Goal: Use online tool/utility: Utilize a website feature to perform a specific function

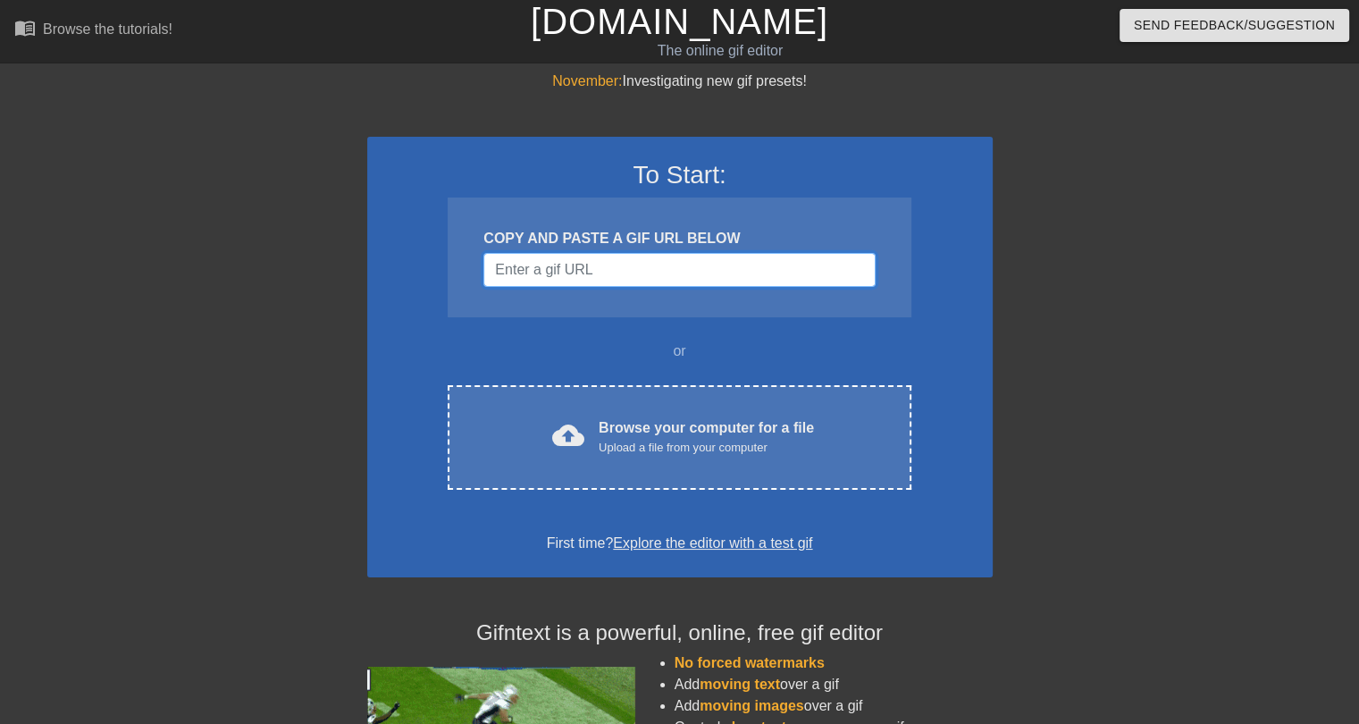
click at [555, 273] on input "Username" at bounding box center [679, 270] width 391 height 34
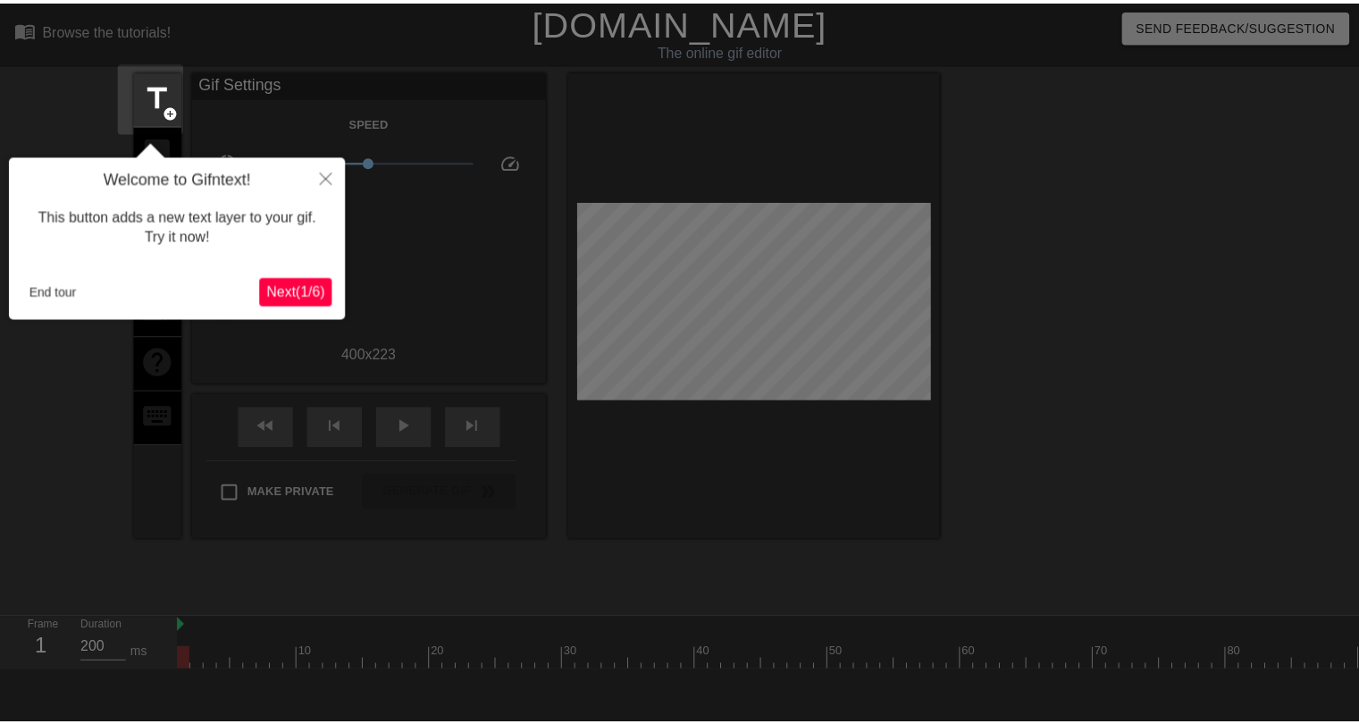
scroll to position [43, 0]
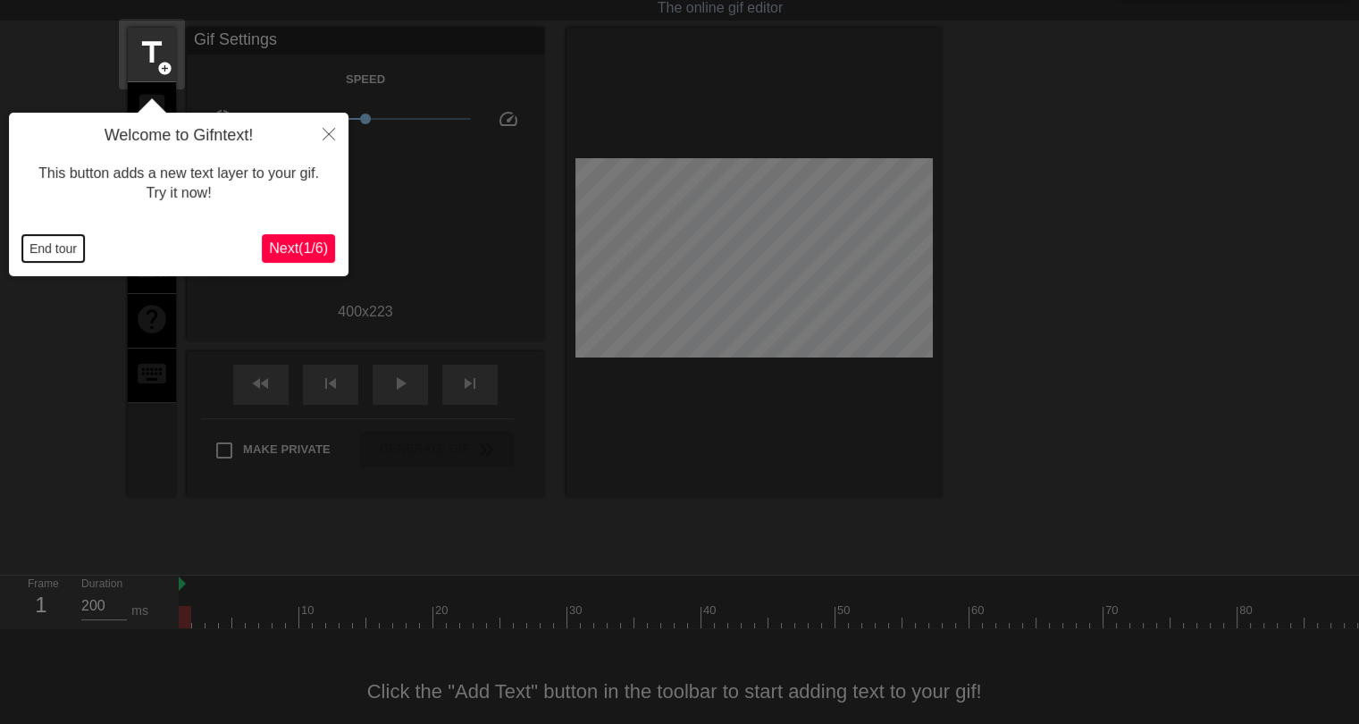
click at [61, 247] on button "End tour" at bounding box center [53, 248] width 62 height 27
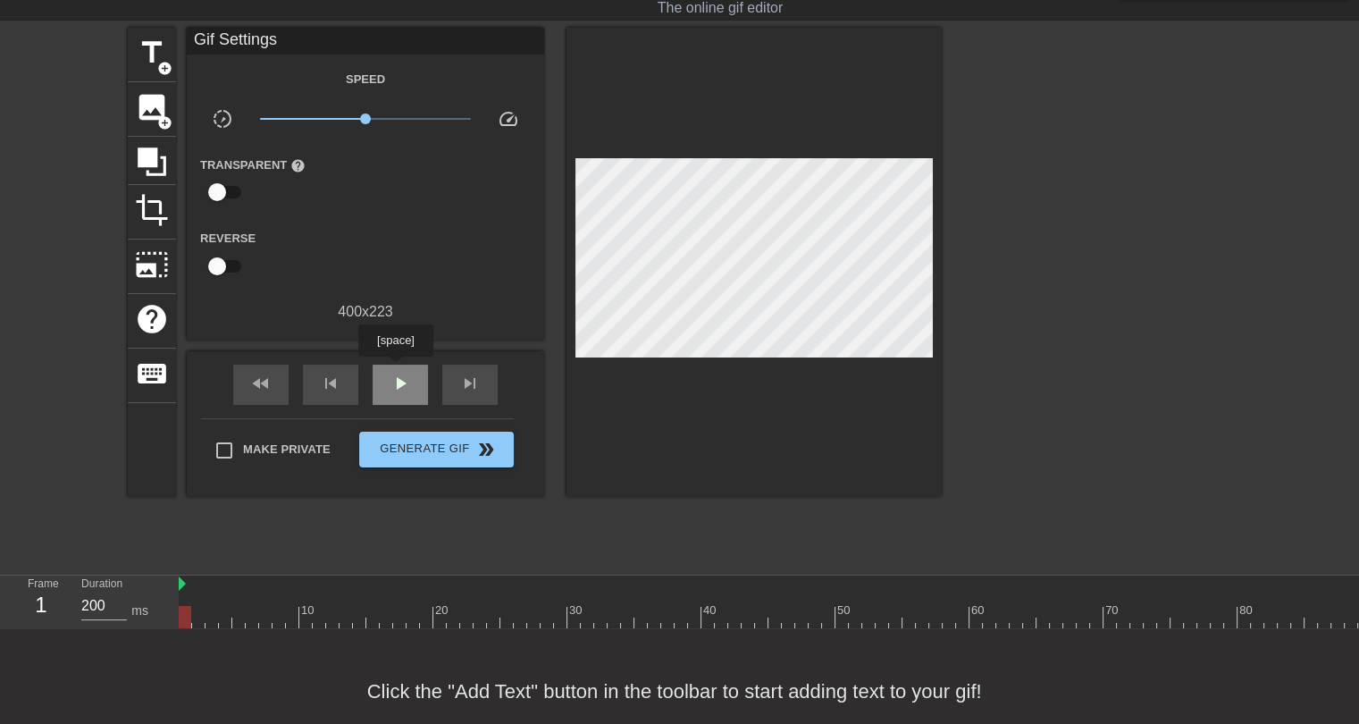
click at [395, 369] on div "play_arrow" at bounding box center [400, 385] width 55 height 40
click at [412, 387] on div "pause" at bounding box center [400, 385] width 55 height 40
click at [189, 615] on div at bounding box center [950, 617] width 1542 height 22
click at [154, 55] on span "title" at bounding box center [152, 53] width 34 height 34
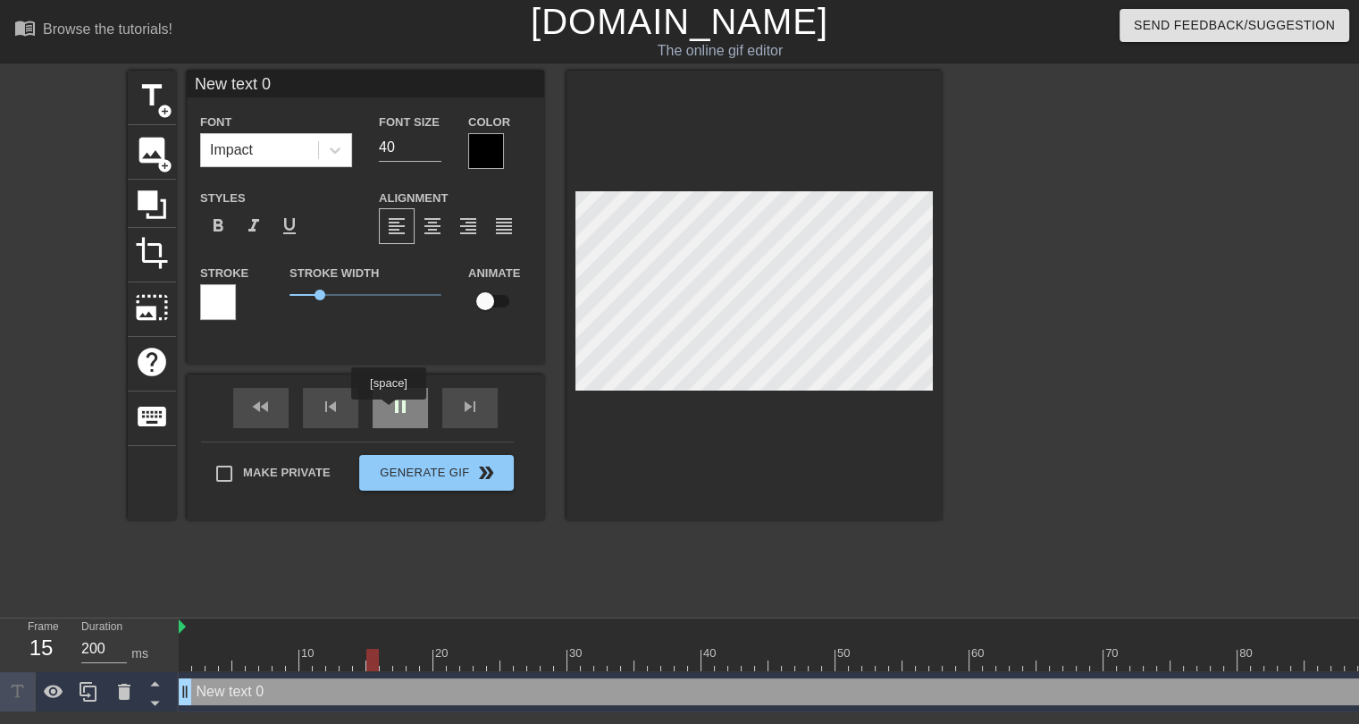
click at [387, 410] on div "pause" at bounding box center [400, 408] width 55 height 40
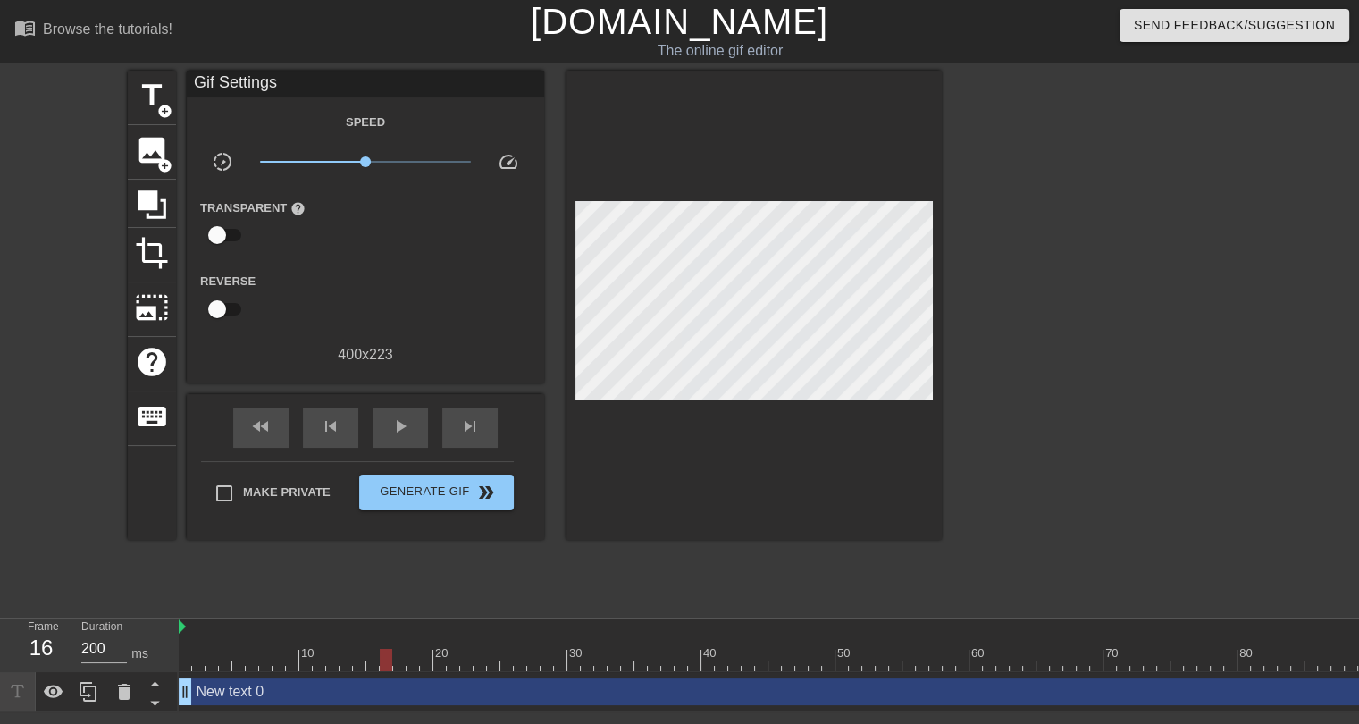
click at [386, 660] on div at bounding box center [386, 660] width 13 height 22
click at [396, 585] on div "title add_circle image add_circle crop photo_size_select_large help keyboard Gi…" at bounding box center [535, 339] width 814 height 536
drag, startPoint x: 387, startPoint y: 664, endPoint x: 175, endPoint y: 669, distance: 211.9
click at [175, 669] on div "Frame 2 Duration 200 ms 10 20 30 40 50 60 70 80 90 100 110 New text 0 drag_hand…" at bounding box center [679, 665] width 1359 height 94
click at [236, 686] on div "New text 0 drag_handle drag_handle" at bounding box center [950, 691] width 1542 height 27
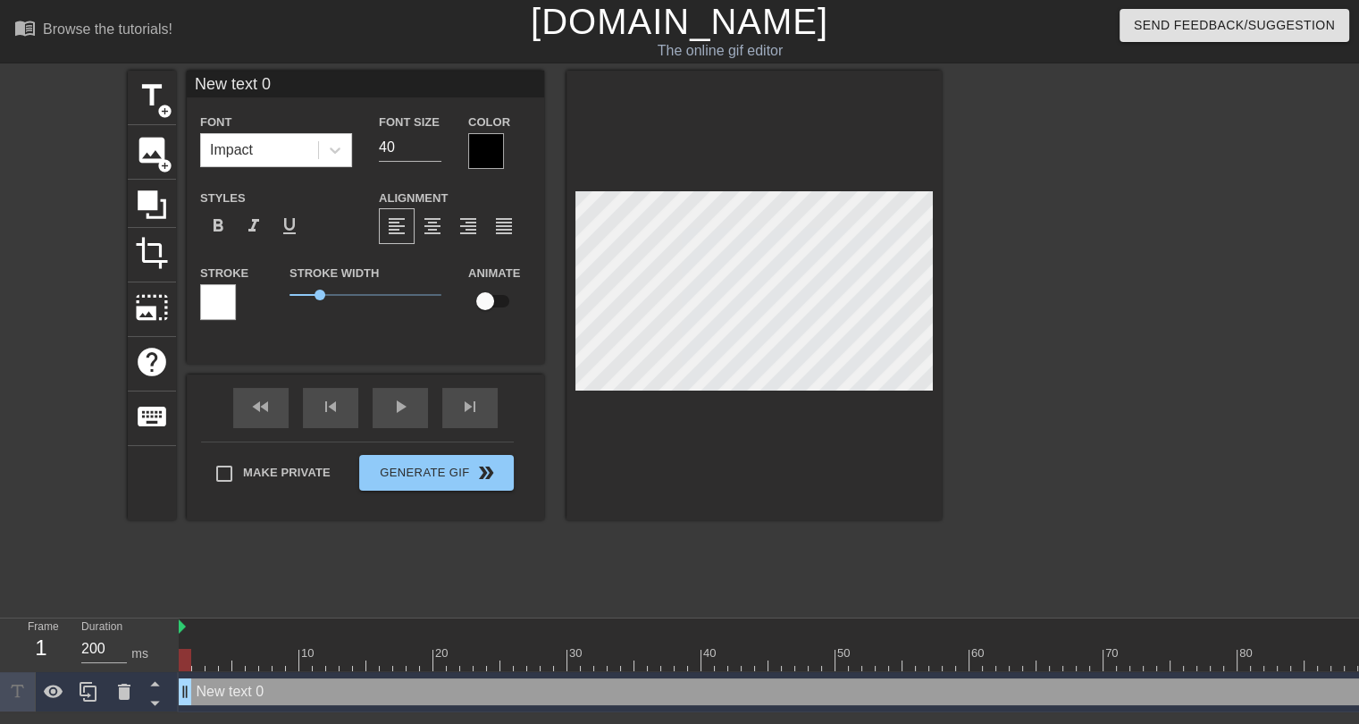
click at [250, 87] on input "New text 0" at bounding box center [366, 84] width 358 height 27
type input "IT DOESN'T MATTER IF THEY GET DRAFTED 1ST OR 50TH"
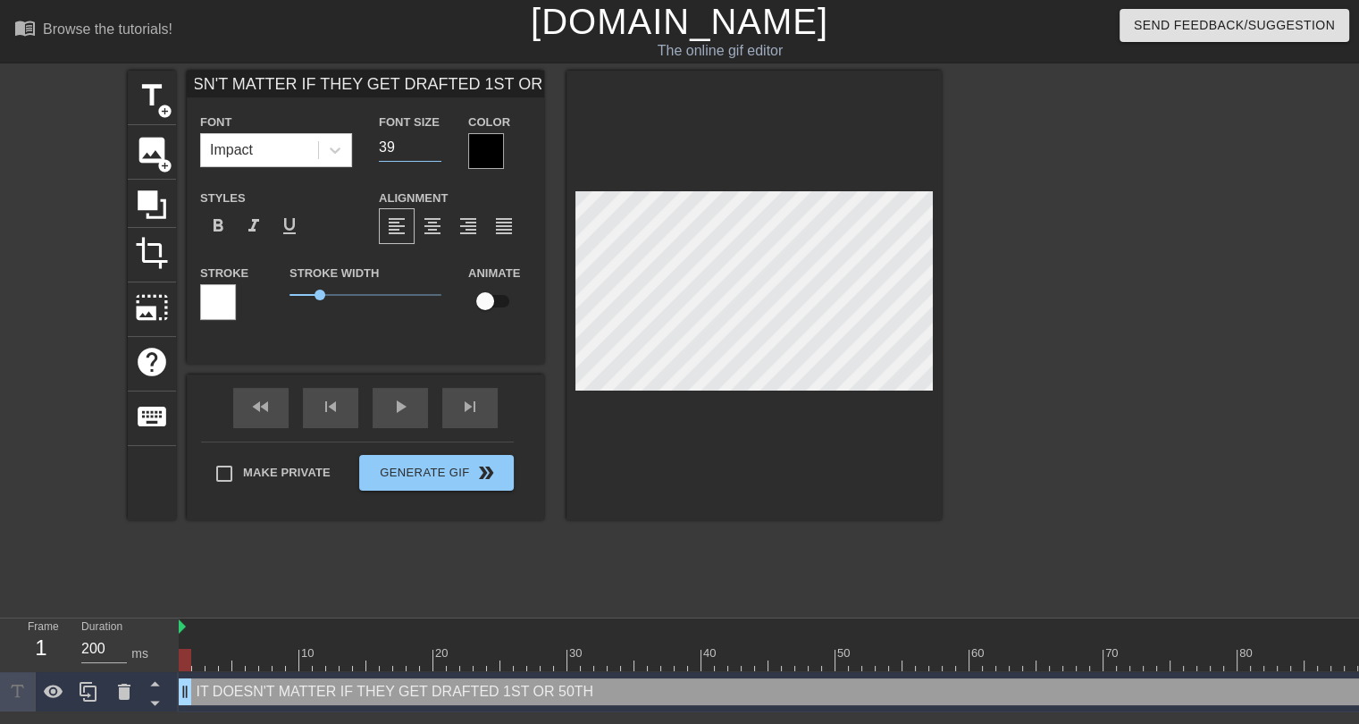
scroll to position [0, 0]
click at [430, 150] on input "24" at bounding box center [410, 147] width 63 height 29
type input "18"
click at [430, 150] on input "18" at bounding box center [410, 147] width 63 height 29
click at [213, 310] on div at bounding box center [218, 302] width 36 height 36
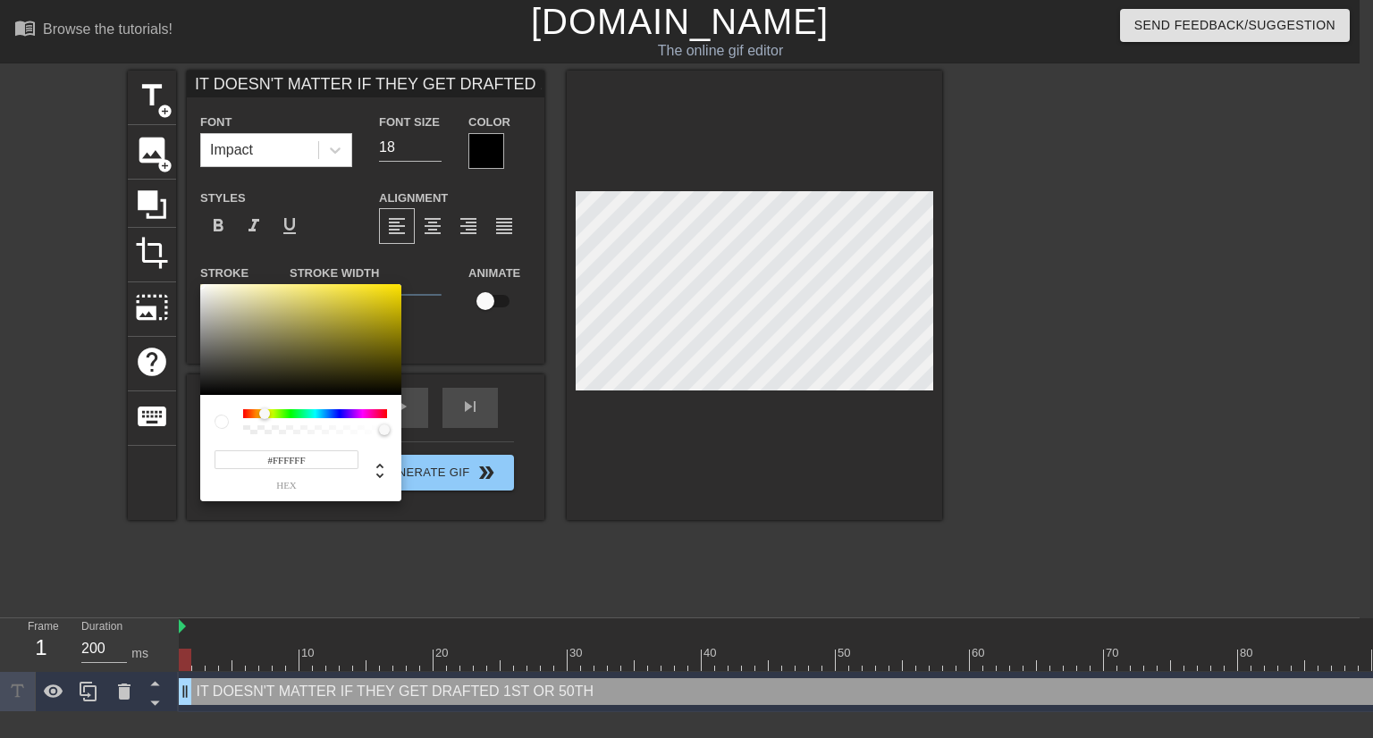
click at [265, 412] on div at bounding box center [315, 413] width 144 height 9
type input "#FFE400"
drag, startPoint x: 395, startPoint y: 298, endPoint x: 408, endPoint y: 275, distance: 25.6
click at [408, 275] on div "#FFE400 hex" at bounding box center [686, 369] width 1373 height 738
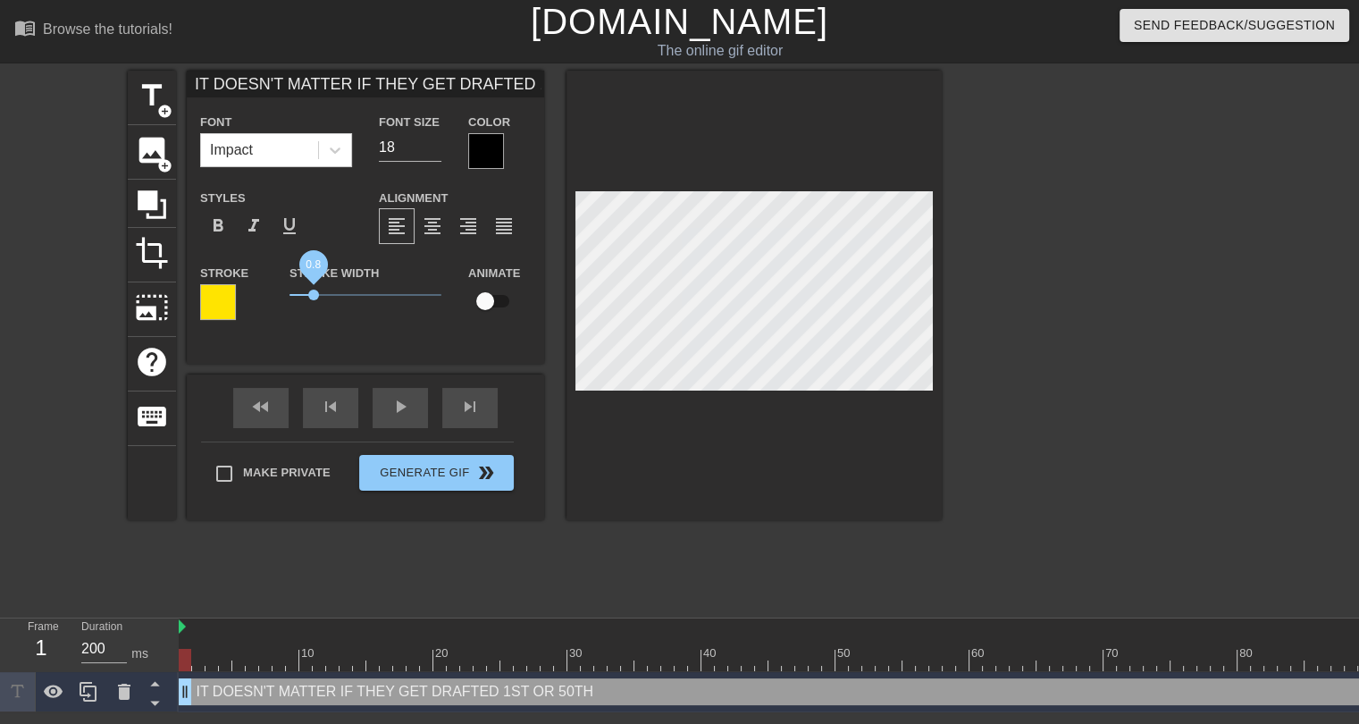
click at [314, 290] on span "0.8" at bounding box center [313, 295] width 11 height 11
click at [216, 307] on div at bounding box center [218, 302] width 36 height 36
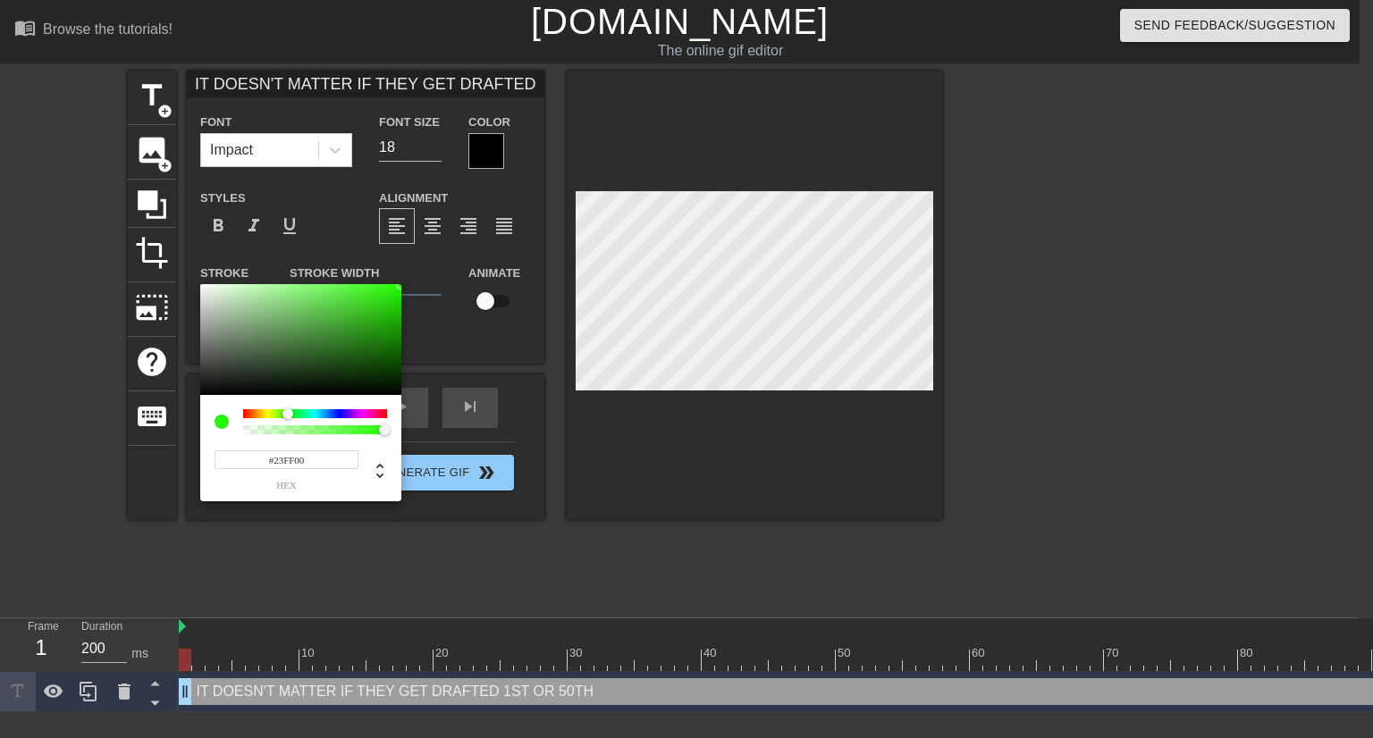
click at [288, 411] on div at bounding box center [315, 413] width 144 height 9
type input "#1ABF00"
drag, startPoint x: 358, startPoint y: 315, endPoint x: 415, endPoint y: 312, distance: 57.3
click at [415, 312] on div "#1ABF00 hex" at bounding box center [686, 369] width 1373 height 738
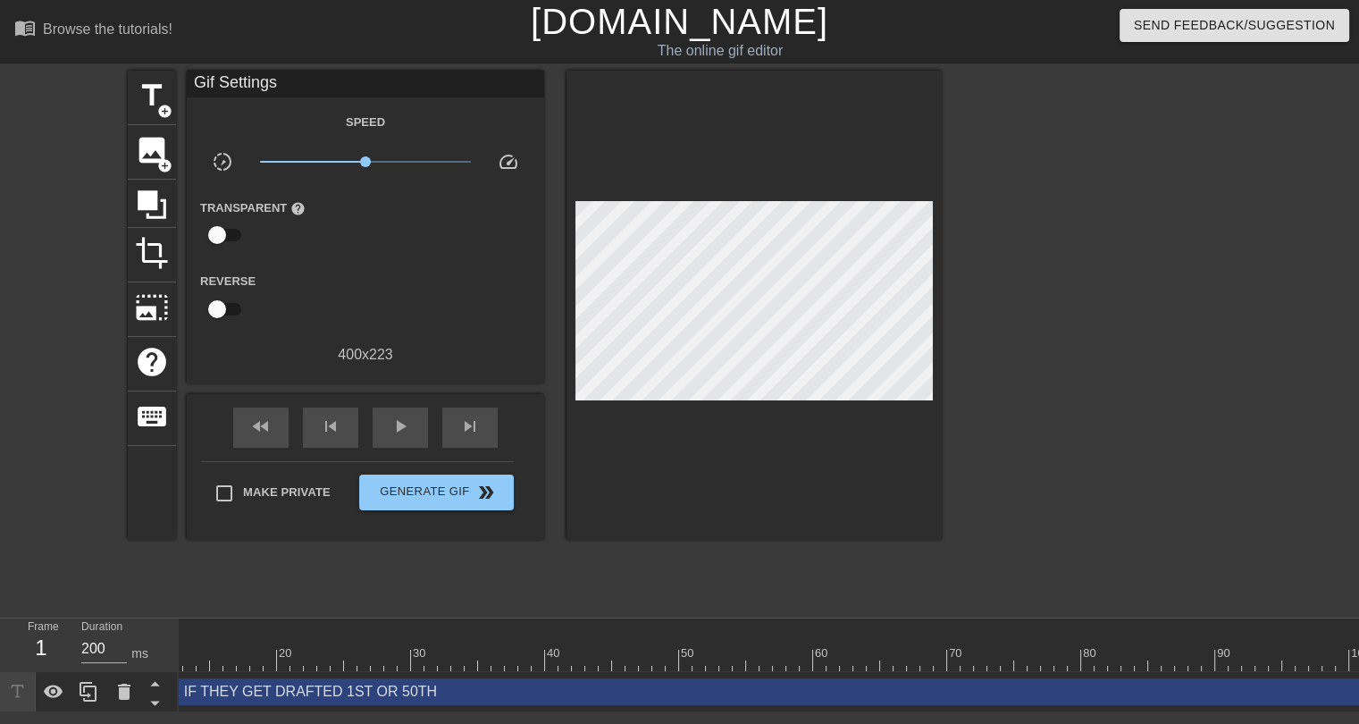
scroll to position [0, 352]
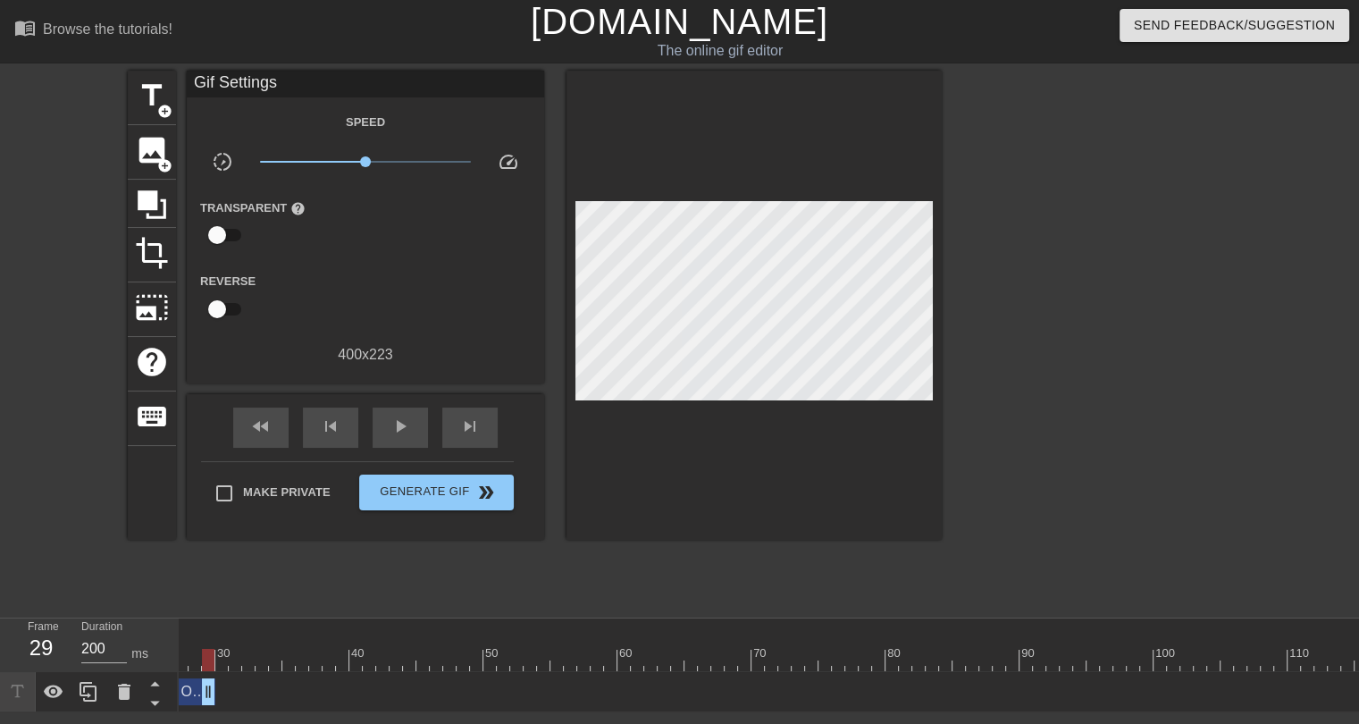
drag, startPoint x: 1359, startPoint y: 686, endPoint x: 200, endPoint y: 696, distance: 1158.4
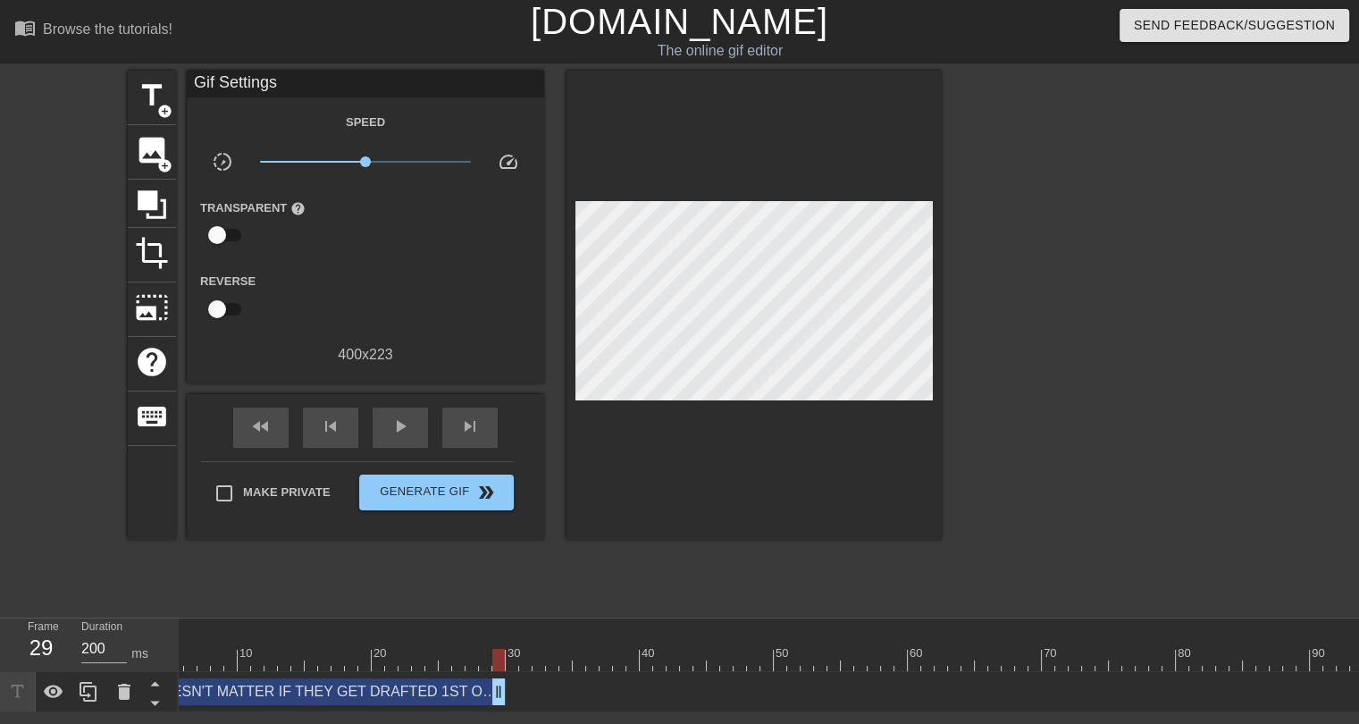
scroll to position [0, 0]
click at [185, 659] on div at bounding box center [950, 660] width 1542 height 22
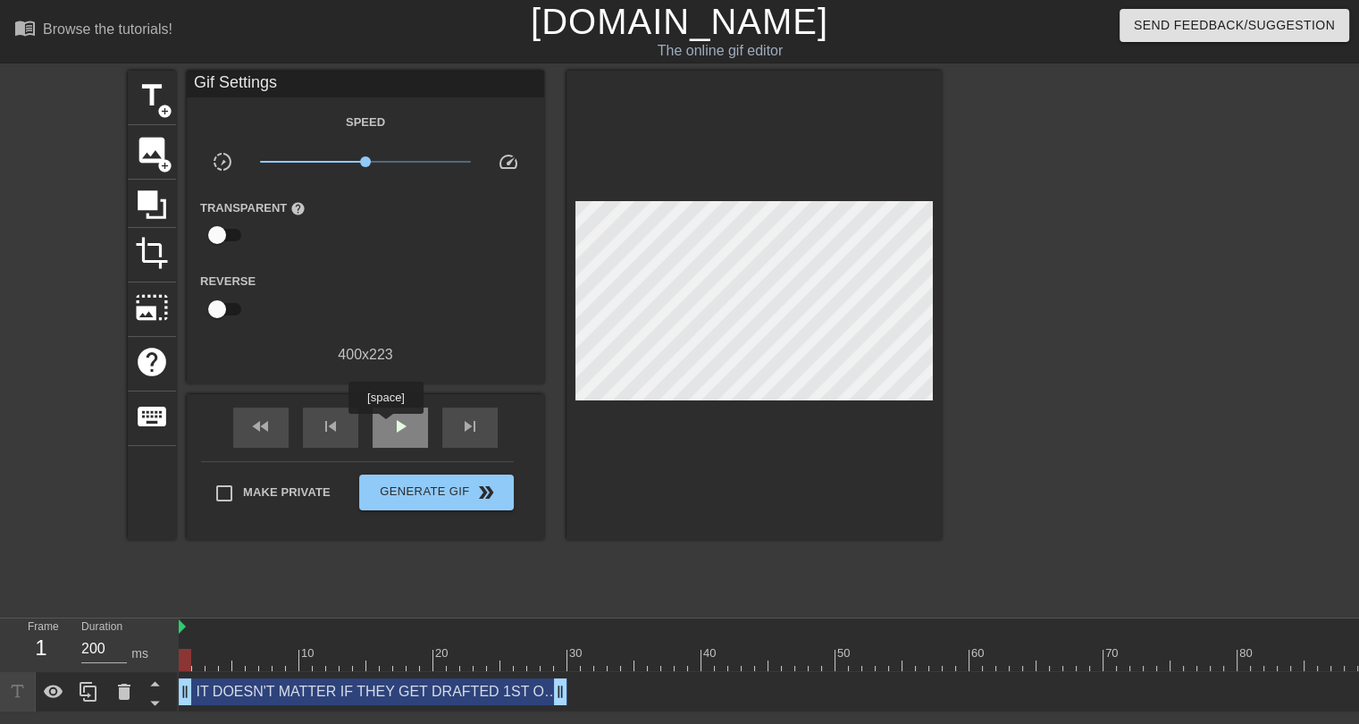
click at [385, 426] on div "play_arrow" at bounding box center [400, 428] width 55 height 40
drag, startPoint x: 561, startPoint y: 693, endPoint x: 471, endPoint y: 694, distance: 90.3
drag, startPoint x: 471, startPoint y: 694, endPoint x: 450, endPoint y: 694, distance: 20.6
click at [450, 694] on div "IT DOESN'T MATTER IF THEY GET DRAFTED 1ST OR 50TH drag_handle drag_handle" at bounding box center [950, 691] width 1542 height 27
click at [394, 430] on span "pause" at bounding box center [400, 426] width 21 height 21
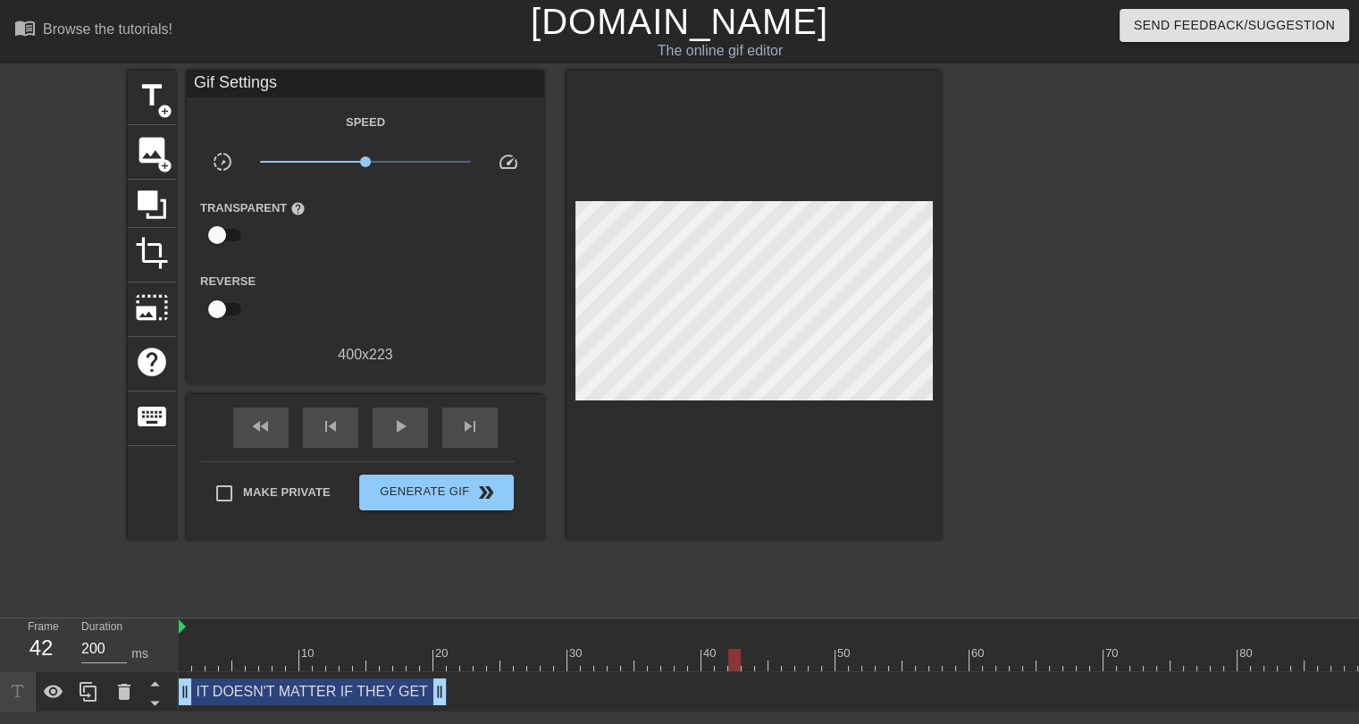
click at [298, 696] on div "IT DOESN'T MATTER IF THEY GET DRAFTED 1ST OR 50TH drag_handle drag_handle" at bounding box center [313, 691] width 268 height 27
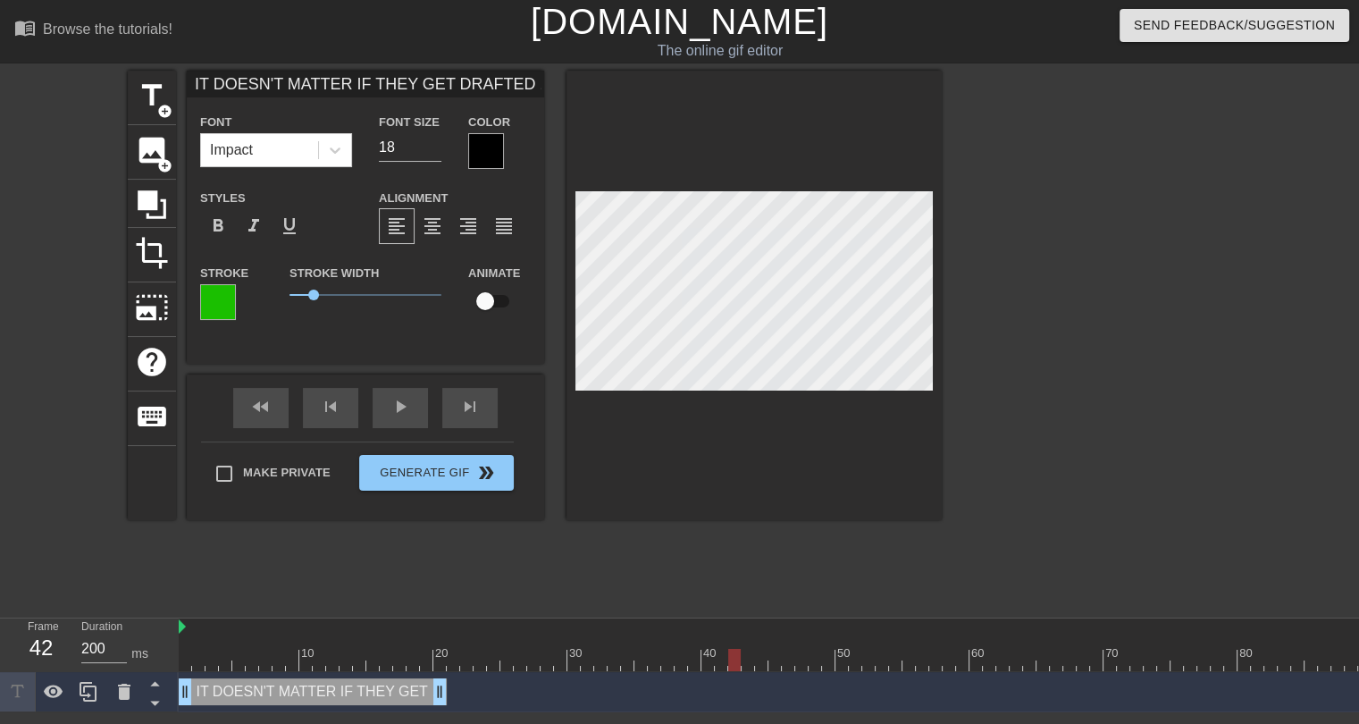
click at [381, 81] on input "IT DOESN'T MATTER IF THEY GET DRAFTED 1ST OR 50TH" at bounding box center [366, 84] width 358 height 27
click at [411, 85] on input "IT DOESN'T MATTER IF HE GET DRAFTED 1ST OR 50TH" at bounding box center [366, 84] width 358 height 27
type input "IT DOESN'T MATTER IF HE GETS DRAFTED 1ST OR 50TH"
click at [406, 652] on div at bounding box center [950, 660] width 1542 height 22
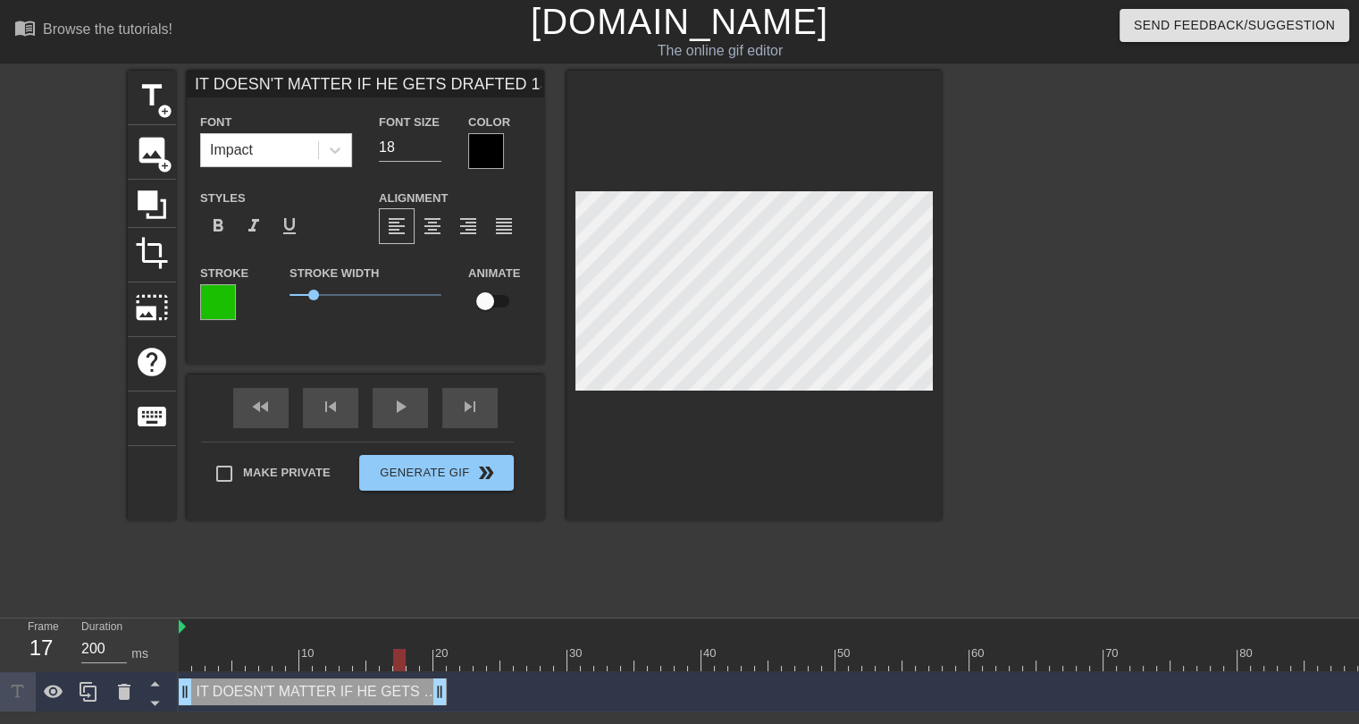
click at [480, 155] on div at bounding box center [486, 151] width 36 height 36
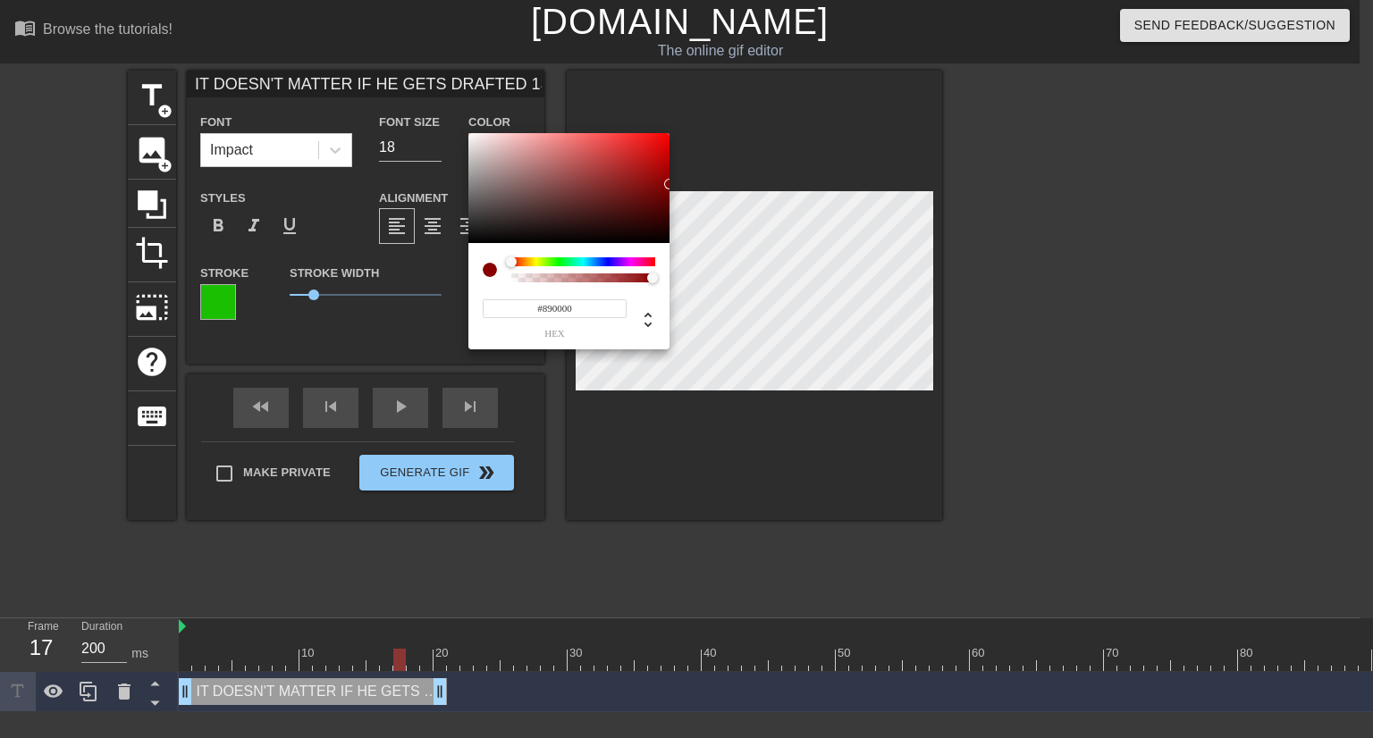
drag, startPoint x: 656, startPoint y: 183, endPoint x: 683, endPoint y: 184, distance: 26.8
click at [683, 184] on div "#890000 hex" at bounding box center [686, 369] width 1373 height 738
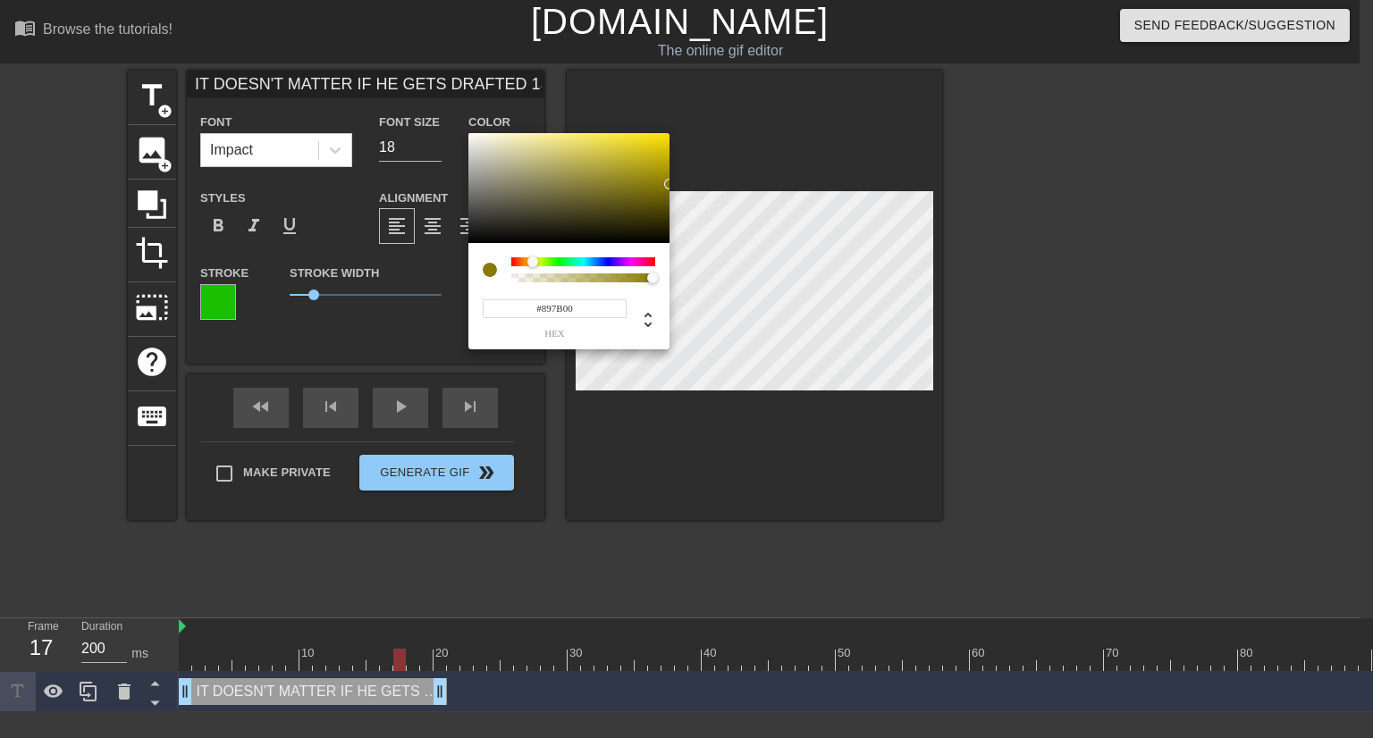
click at [533, 263] on div at bounding box center [583, 261] width 144 height 9
drag, startPoint x: 639, startPoint y: 169, endPoint x: 690, endPoint y: 119, distance: 71.4
click at [690, 119] on div "#FFE600 hex" at bounding box center [686, 369] width 1373 height 738
click at [529, 263] on div at bounding box center [529, 262] width 11 height 11
drag, startPoint x: 659, startPoint y: 156, endPoint x: 677, endPoint y: 130, distance: 32.2
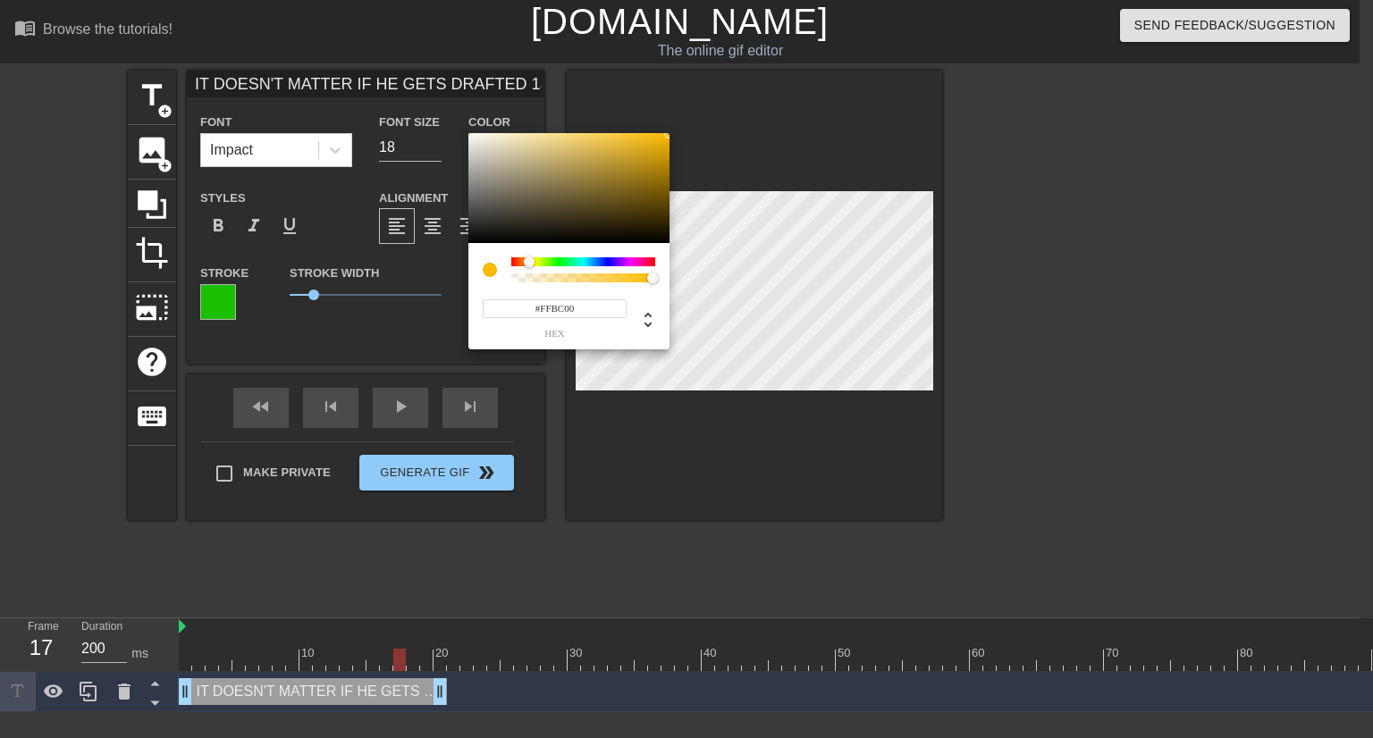
click at [677, 130] on div "#FFBC00 hex" at bounding box center [686, 369] width 1373 height 738
type input "#FFD100"
click at [531, 262] on div at bounding box center [531, 262] width 11 height 11
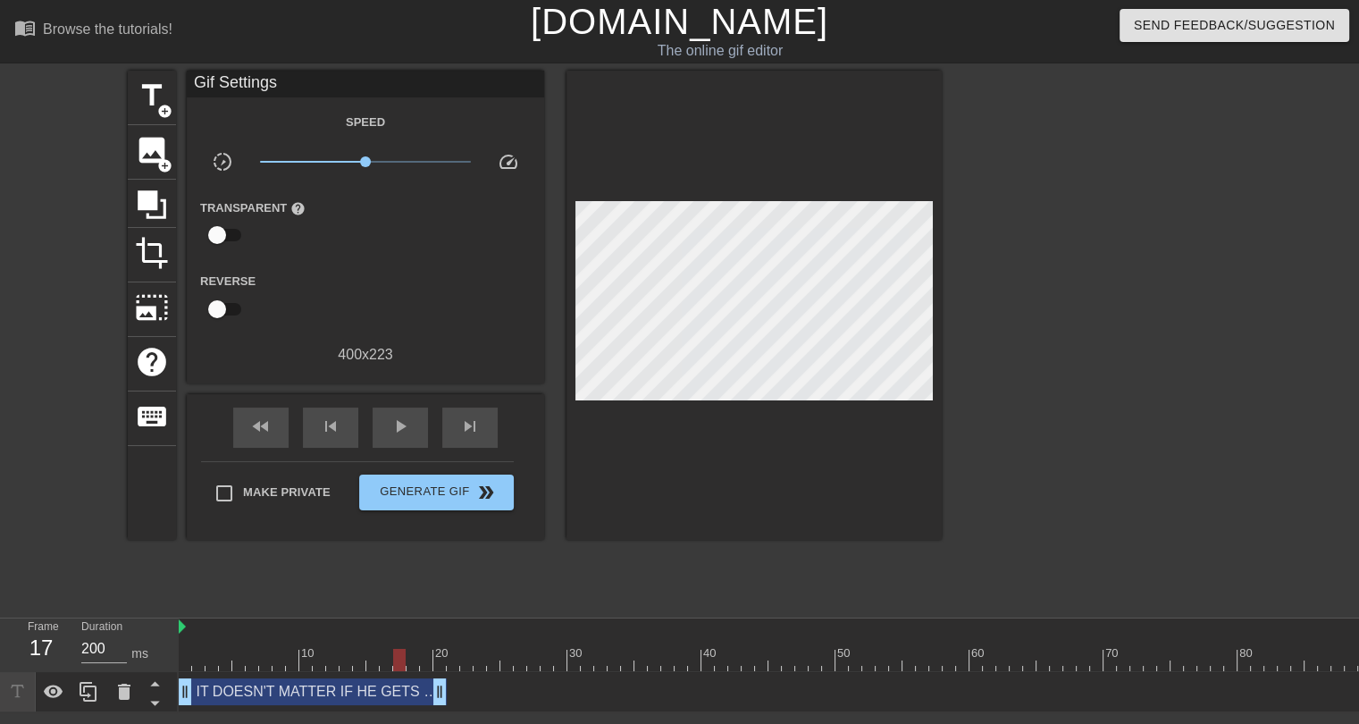
click at [395, 694] on div "IT DOESN'T MATTER IF HE GETS DRAFTED 1ST OR 50TH drag_handle drag_handle" at bounding box center [313, 691] width 268 height 27
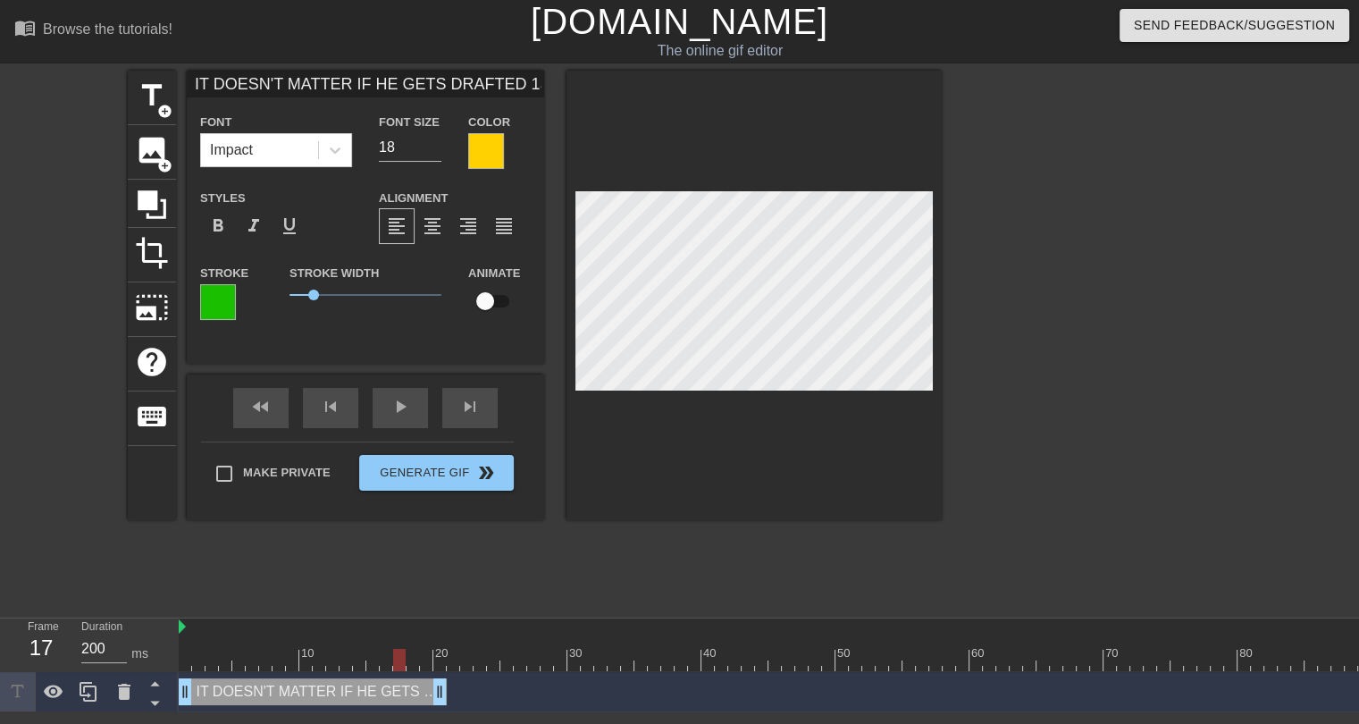
click at [480, 158] on div at bounding box center [486, 151] width 36 height 36
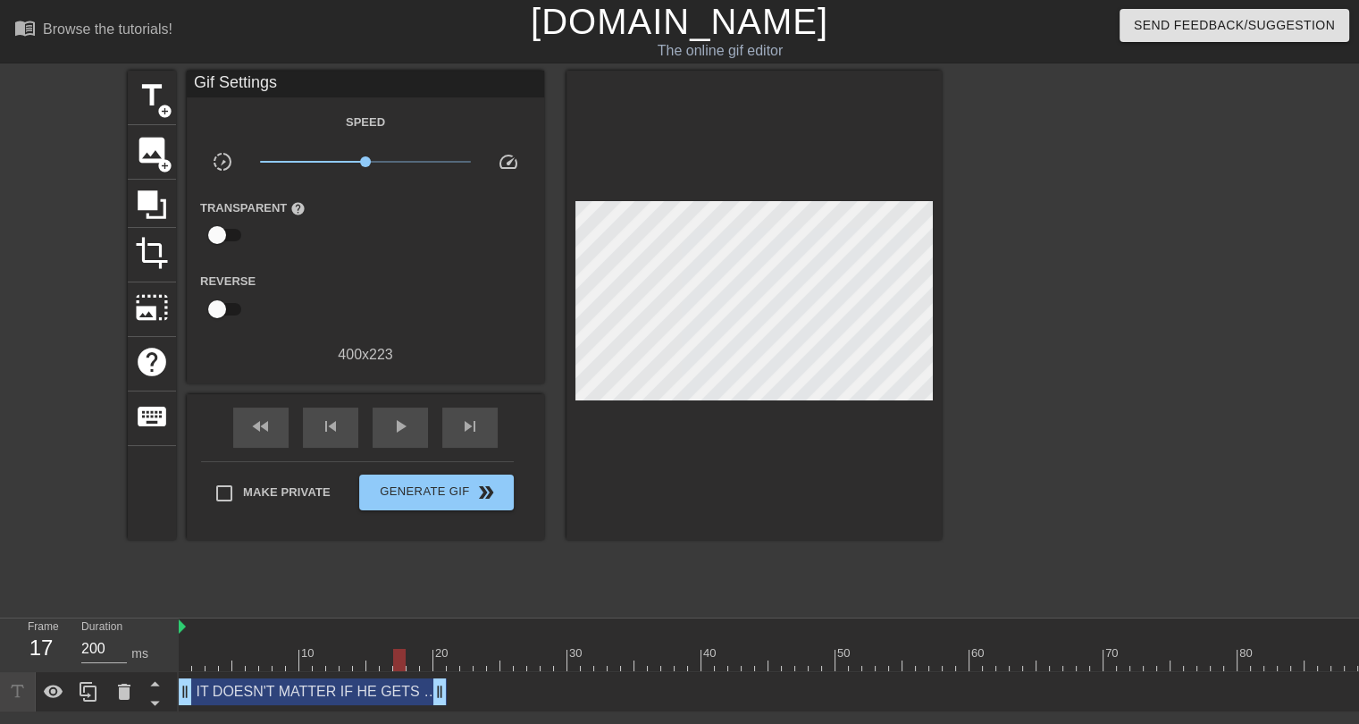
click at [354, 697] on div "IT DOESN'T MATTER IF HE GETS DRAFTED 1ST OR 50TH drag_handle drag_handle" at bounding box center [313, 691] width 268 height 27
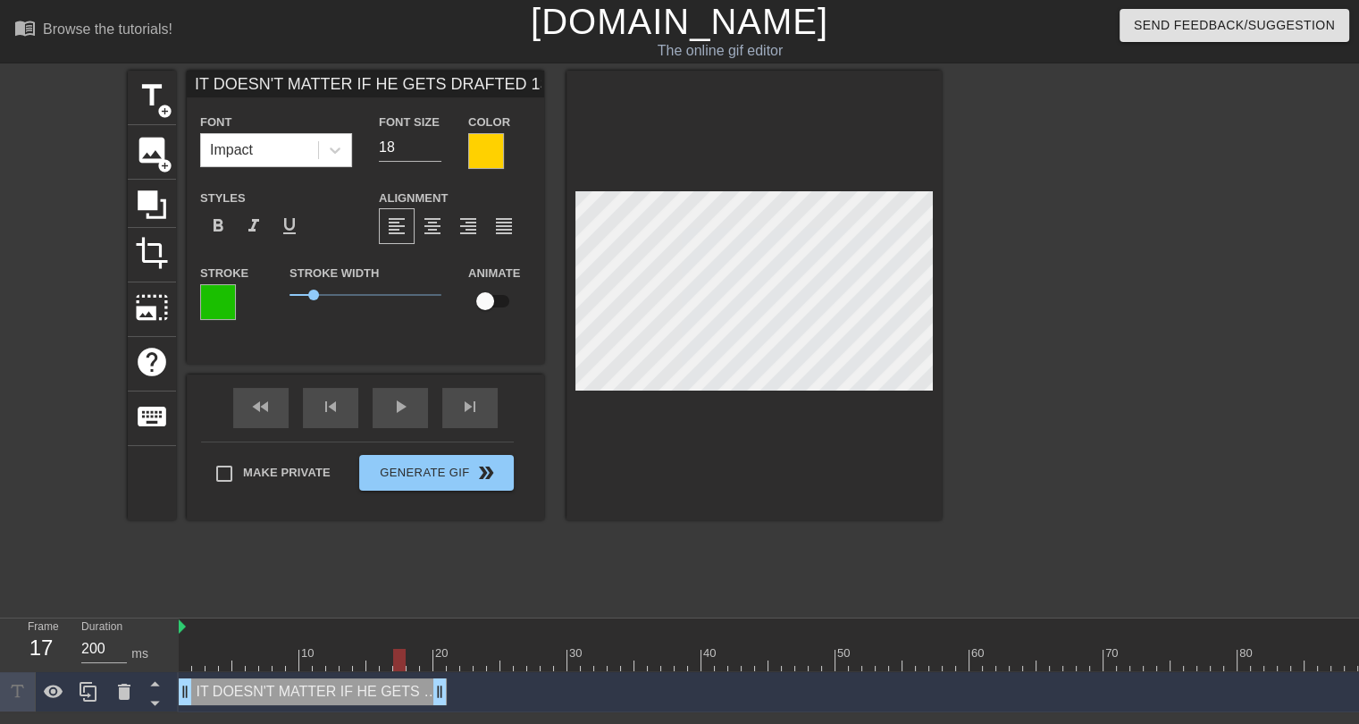
click at [223, 291] on div at bounding box center [218, 302] width 36 height 36
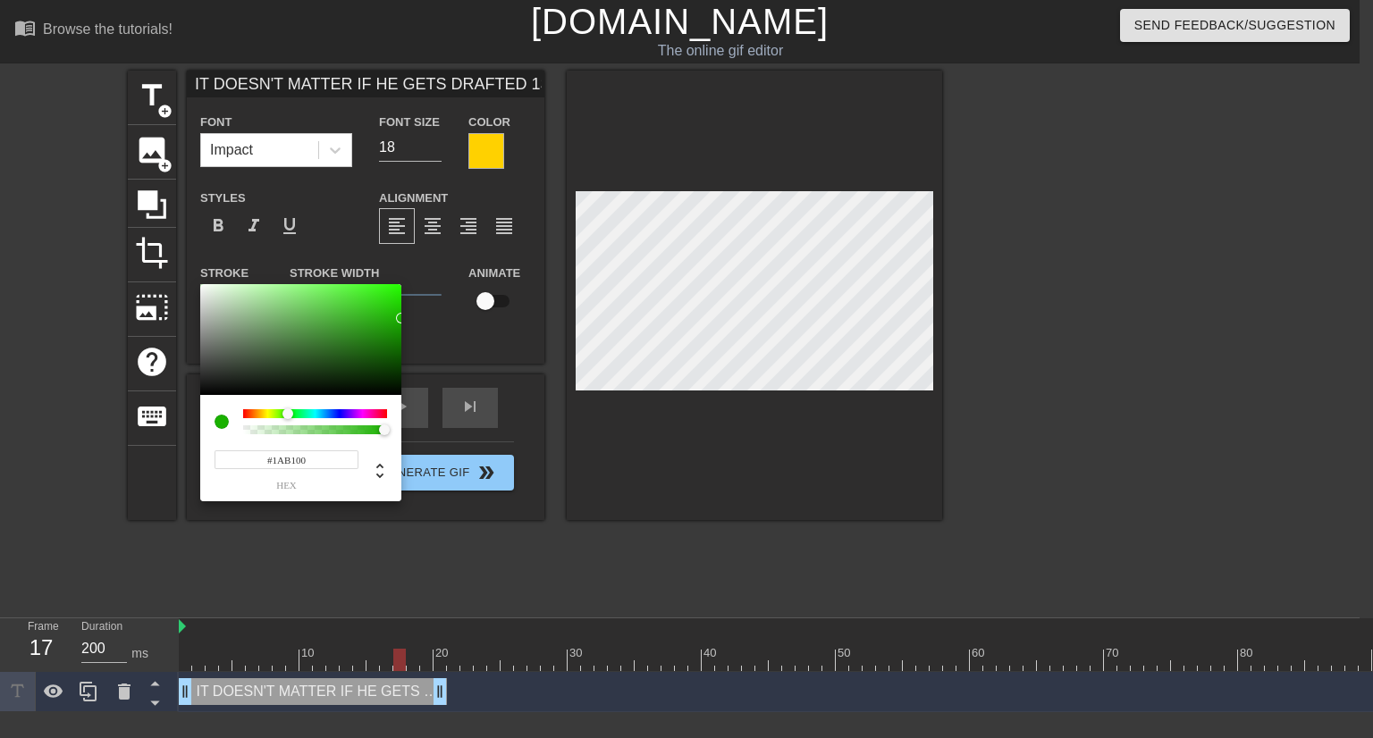
type input "#1AAF00"
drag, startPoint x: 397, startPoint y: 312, endPoint x: 408, endPoint y: 319, distance: 13.6
click at [408, 319] on div "#1AAF00 hex" at bounding box center [686, 369] width 1373 height 738
click at [297, 458] on input "#1AAF00" at bounding box center [287, 459] width 144 height 19
click at [296, 458] on input "#1AAF00" at bounding box center [287, 459] width 144 height 19
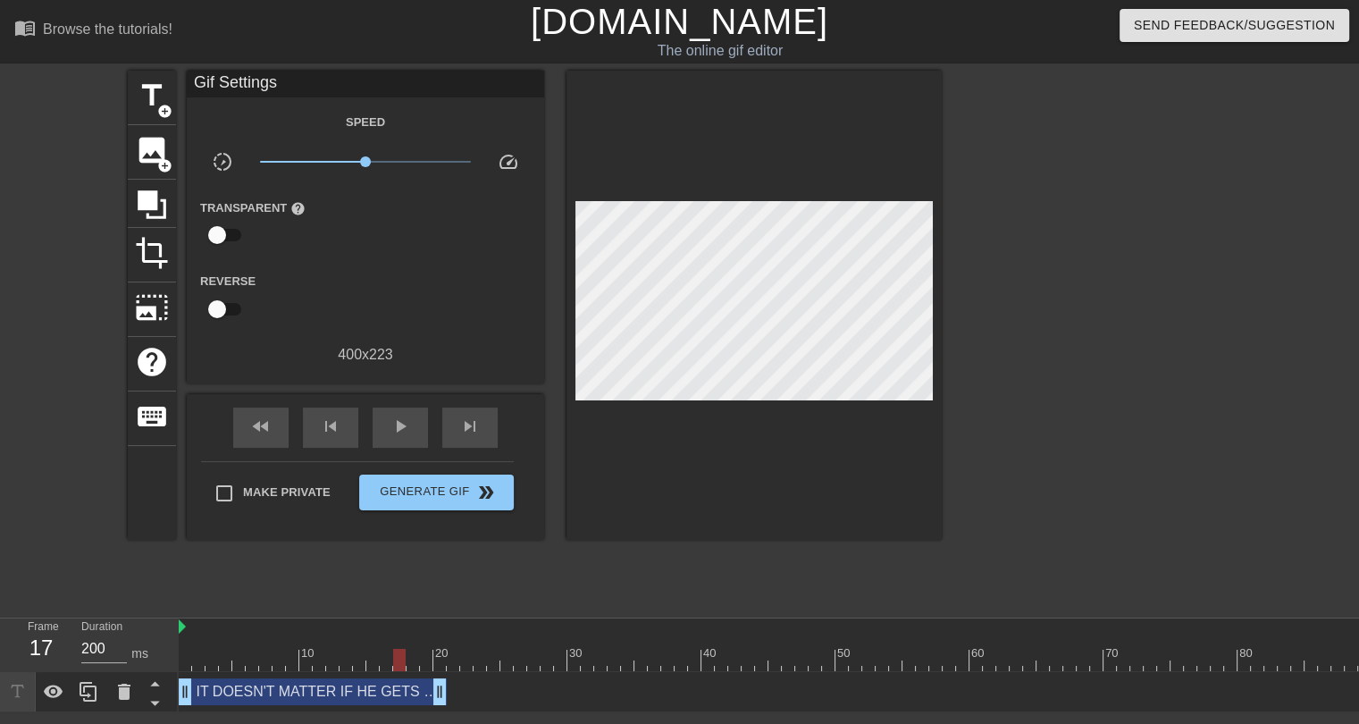
click at [390, 697] on div "IT DOESN'T MATTER IF HE GETS DRAFTED 1ST OR 50TH drag_handle drag_handle" at bounding box center [313, 691] width 268 height 27
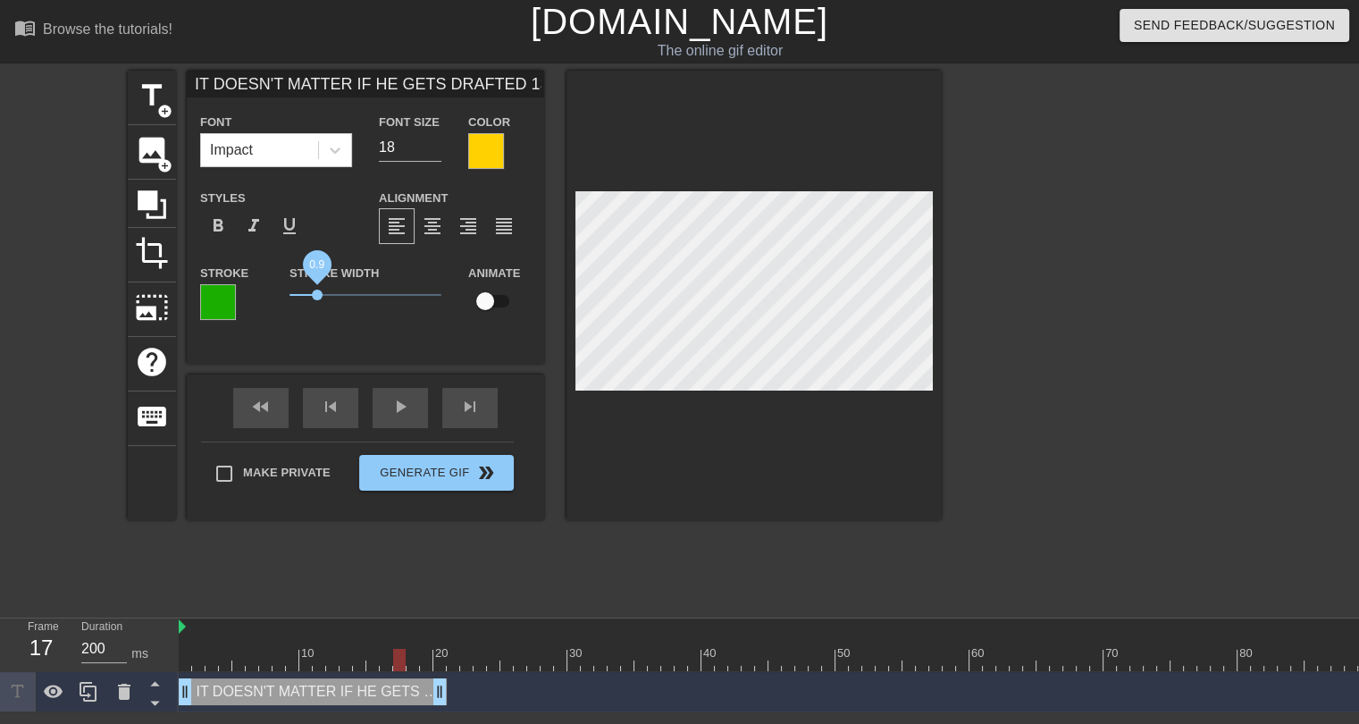
click at [317, 295] on span "0.9" at bounding box center [317, 295] width 11 height 11
click at [579, 570] on div "title add_circle image add_circle crop photo_size_select_large help keyboard IT…" at bounding box center [535, 339] width 814 height 536
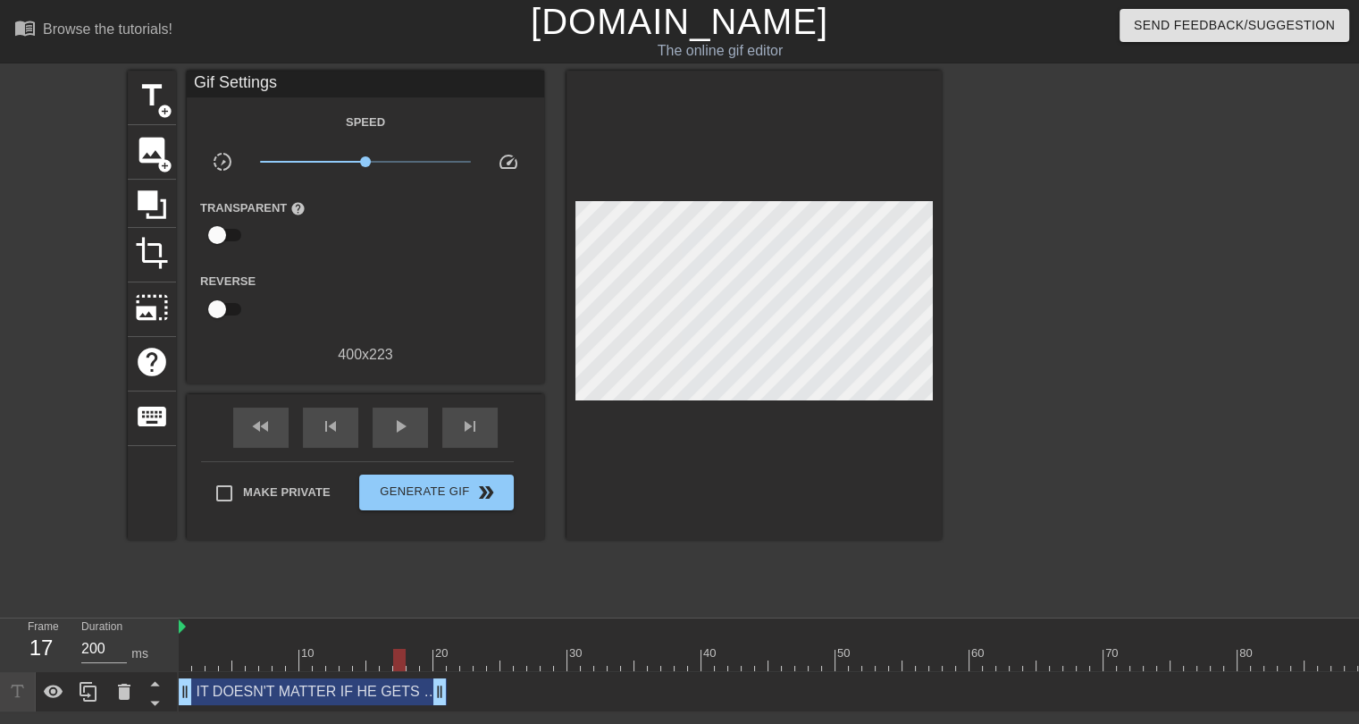
click at [458, 659] on div at bounding box center [950, 660] width 1542 height 22
click at [157, 105] on span "add_circle" at bounding box center [164, 111] width 15 height 15
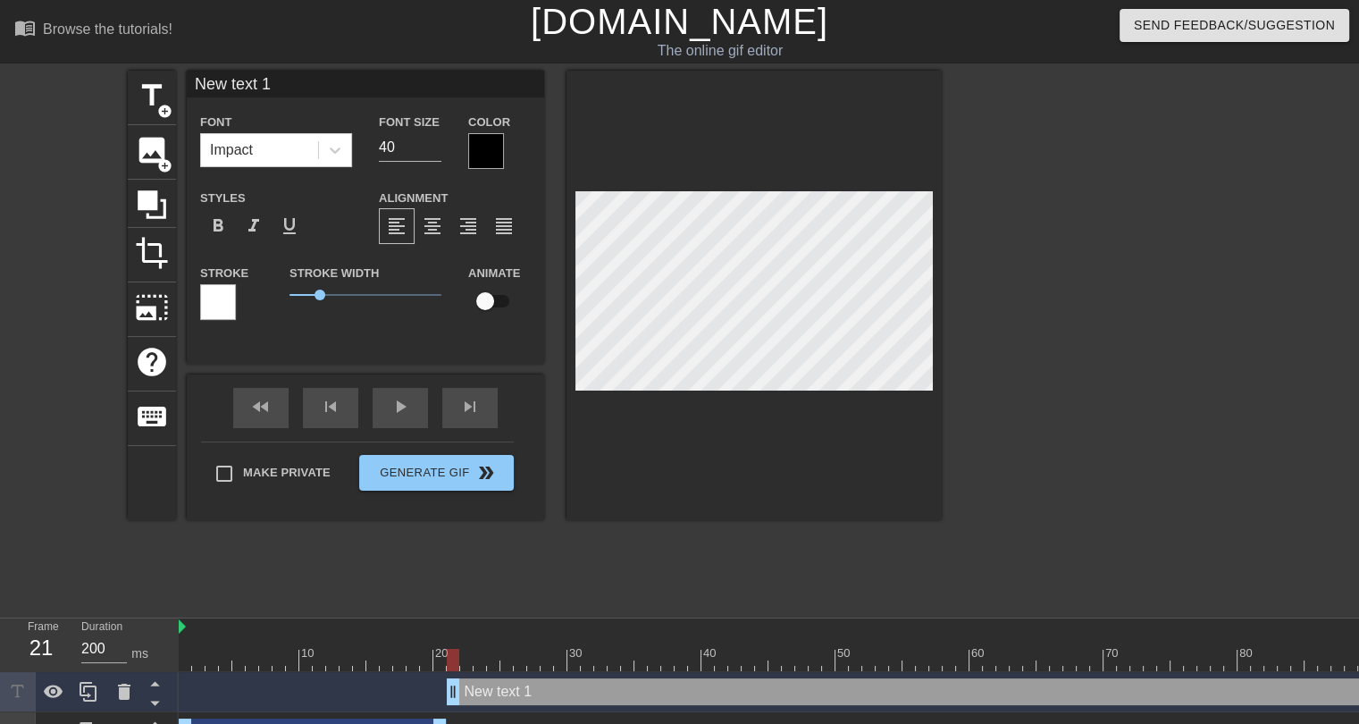
click at [247, 87] on input "New text 1" at bounding box center [366, 84] width 358 height 27
click at [474, 662] on div at bounding box center [950, 660] width 1542 height 22
drag, startPoint x: 293, startPoint y: 85, endPoint x: 231, endPoint y: 76, distance: 63.2
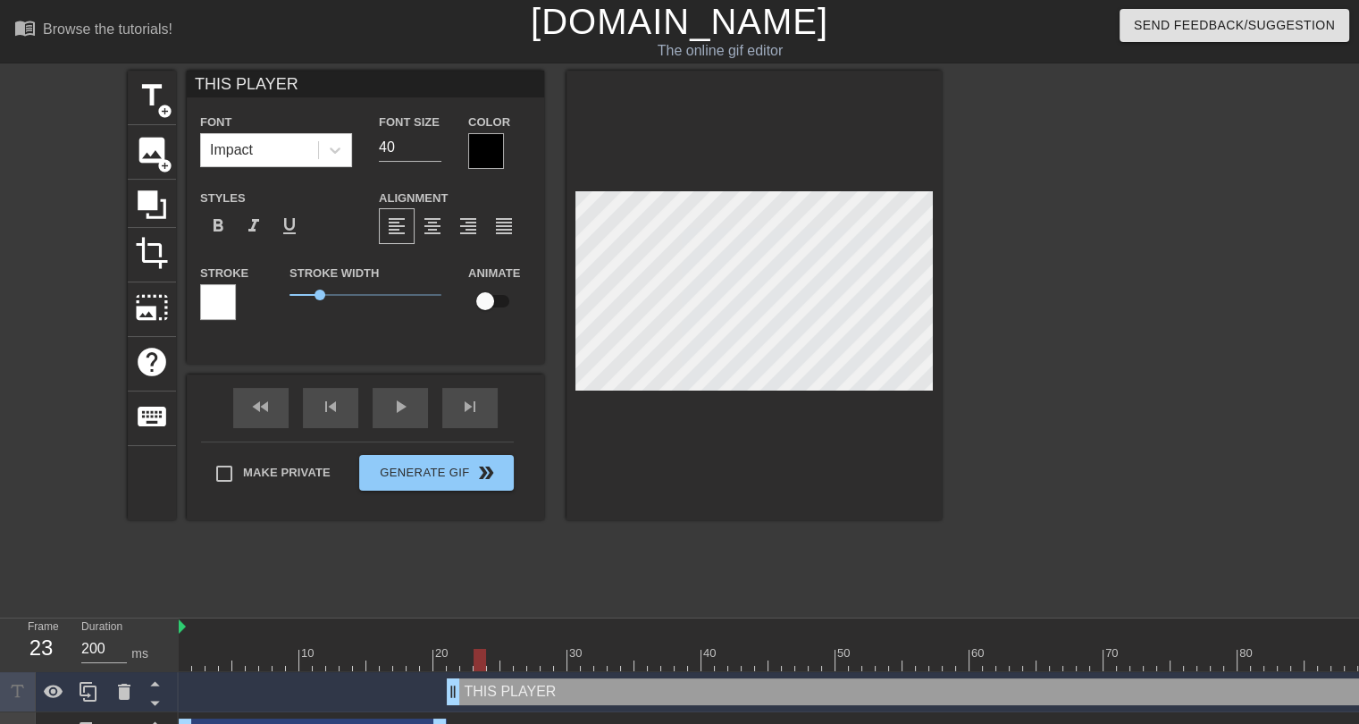
click at [231, 76] on input "THIS PLAYER" at bounding box center [366, 84] width 358 height 27
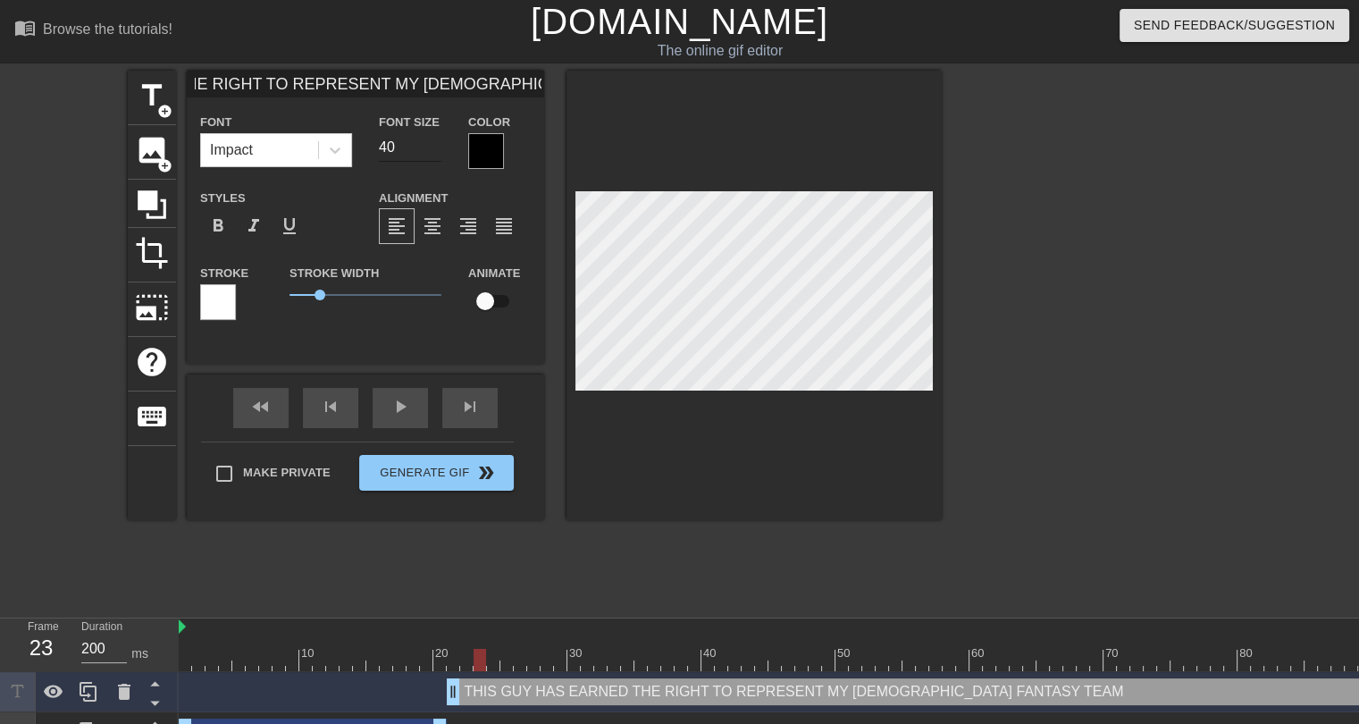
type input "THIS GUY HAS EARNED THE RIGHT TO REPRESENT MY SHITTY FANTASY TEAM"
click at [435, 150] on input "21" at bounding box center [410, 147] width 63 height 29
click at [435, 150] on input "20" at bounding box center [410, 147] width 63 height 29
click at [435, 150] on input "19" at bounding box center [410, 147] width 63 height 29
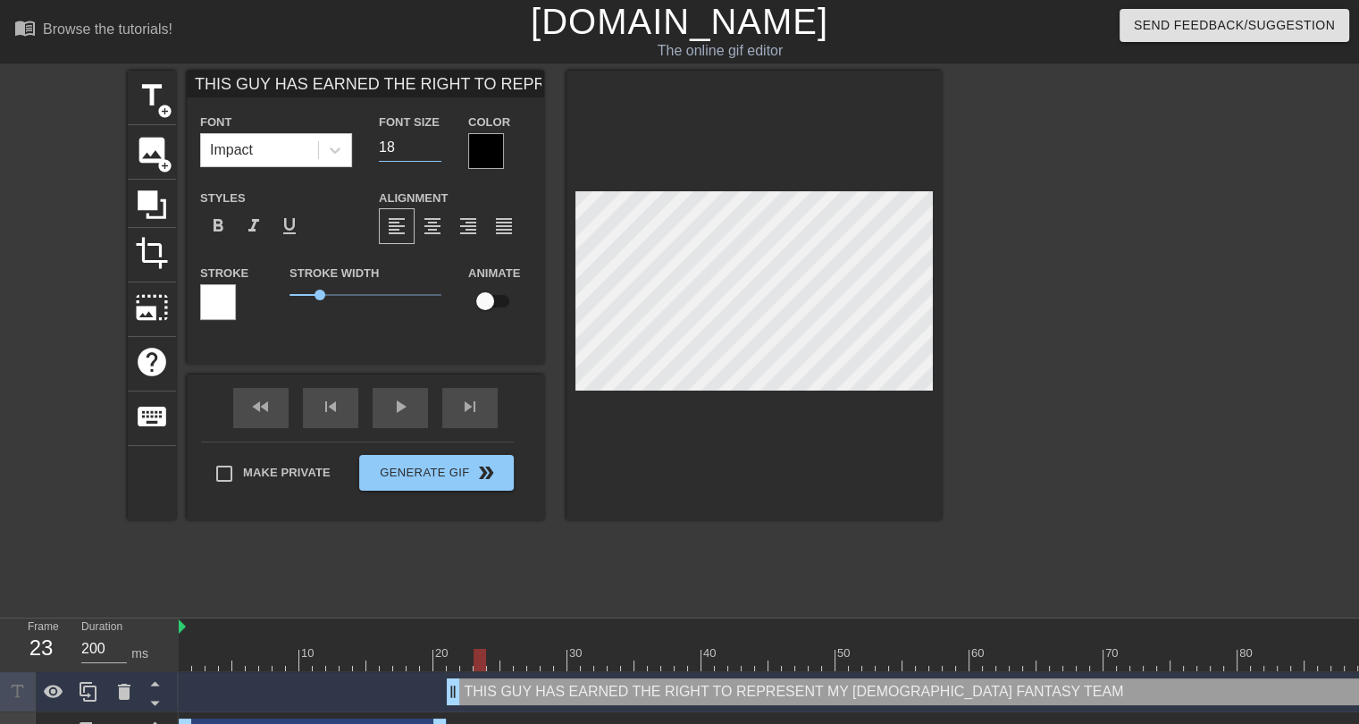
click at [435, 150] on input "18" at bounding box center [410, 147] width 63 height 29
click at [435, 150] on input "17" at bounding box center [410, 147] width 63 height 29
click at [435, 150] on input "16" at bounding box center [410, 147] width 63 height 29
click at [435, 142] on input "17" at bounding box center [410, 147] width 63 height 29
type input "18"
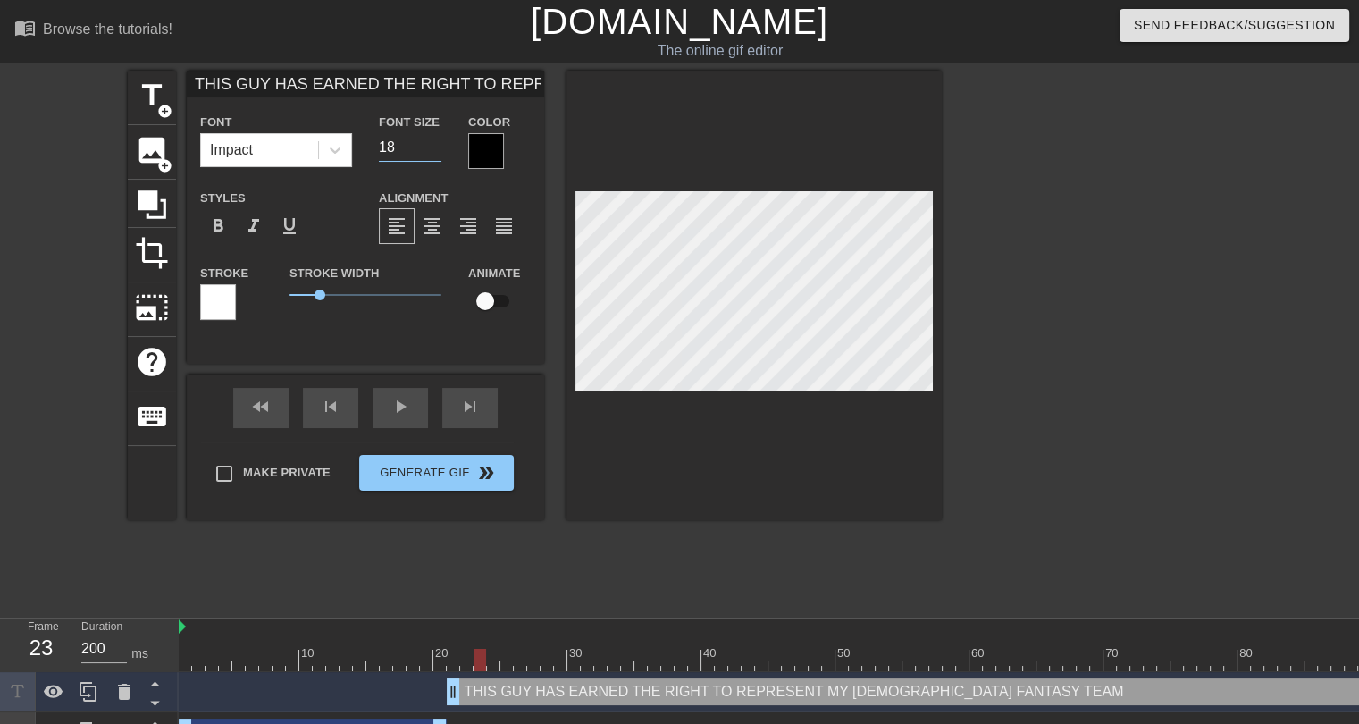
click at [435, 142] on input "18" at bounding box center [410, 147] width 63 height 29
click at [456, 79] on input "THIS GUY HAS EARNED THE RIGHT TO REPRESENT MY SHITTY FANTASY TEAM" at bounding box center [366, 84] width 358 height 27
drag, startPoint x: 478, startPoint y: 80, endPoint x: 578, endPoint y: 81, distance: 100.1
click at [578, 81] on div "title add_circle image add_circle crop photo_size_select_large help keyboard TH…" at bounding box center [535, 296] width 814 height 450
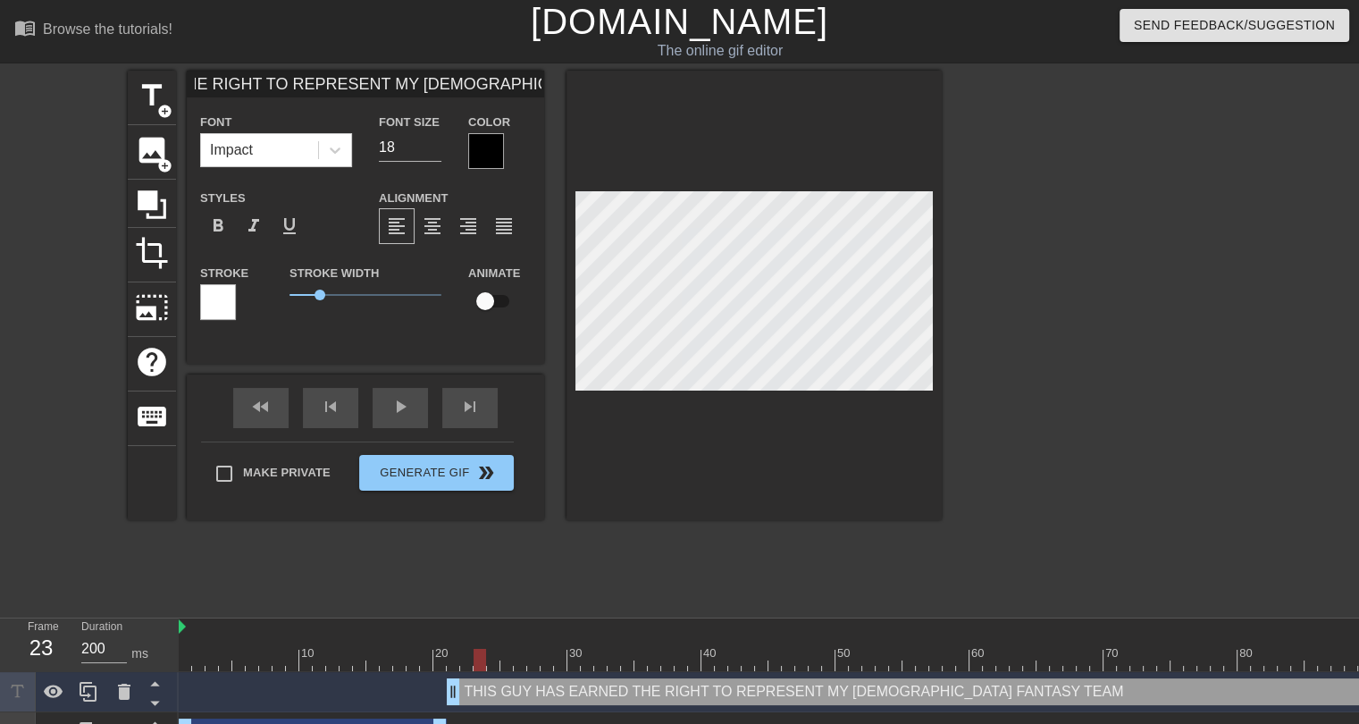
click at [452, 86] on input "THIS GUY HAS EARNED THE RIGHT TO REPRESENT MY SHITTY FANTASY TEAM" at bounding box center [366, 84] width 358 height 27
drag, startPoint x: 499, startPoint y: 80, endPoint x: 377, endPoint y: 85, distance: 121.7
click at [377, 85] on input "THIS GUY HAS EARNED THE RIGHT TO REPRESENT MY SHITTY FANTASY TEAM" at bounding box center [366, 84] width 358 height 27
type input "THIS GUY HAS EARNED THE RIGHT TO REPRESENT MY TEAM"
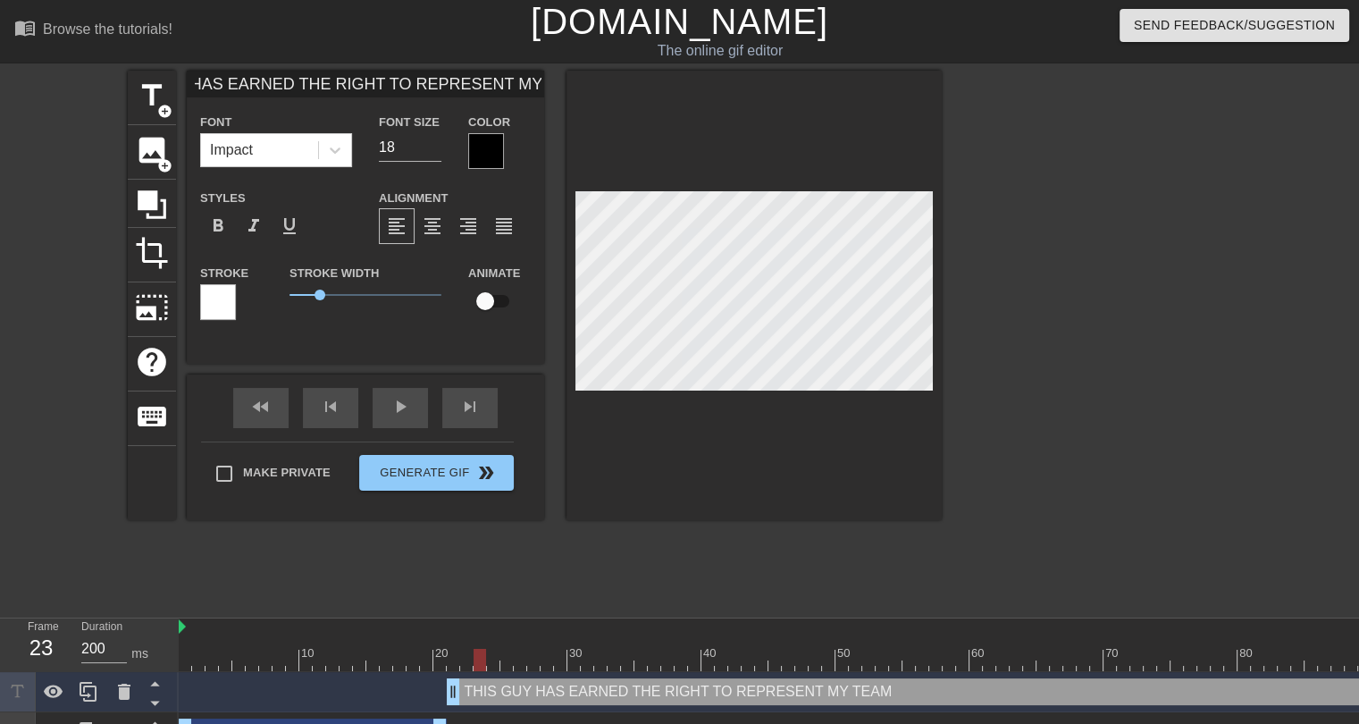
scroll to position [0, 0]
click at [226, 298] on div at bounding box center [218, 302] width 36 height 36
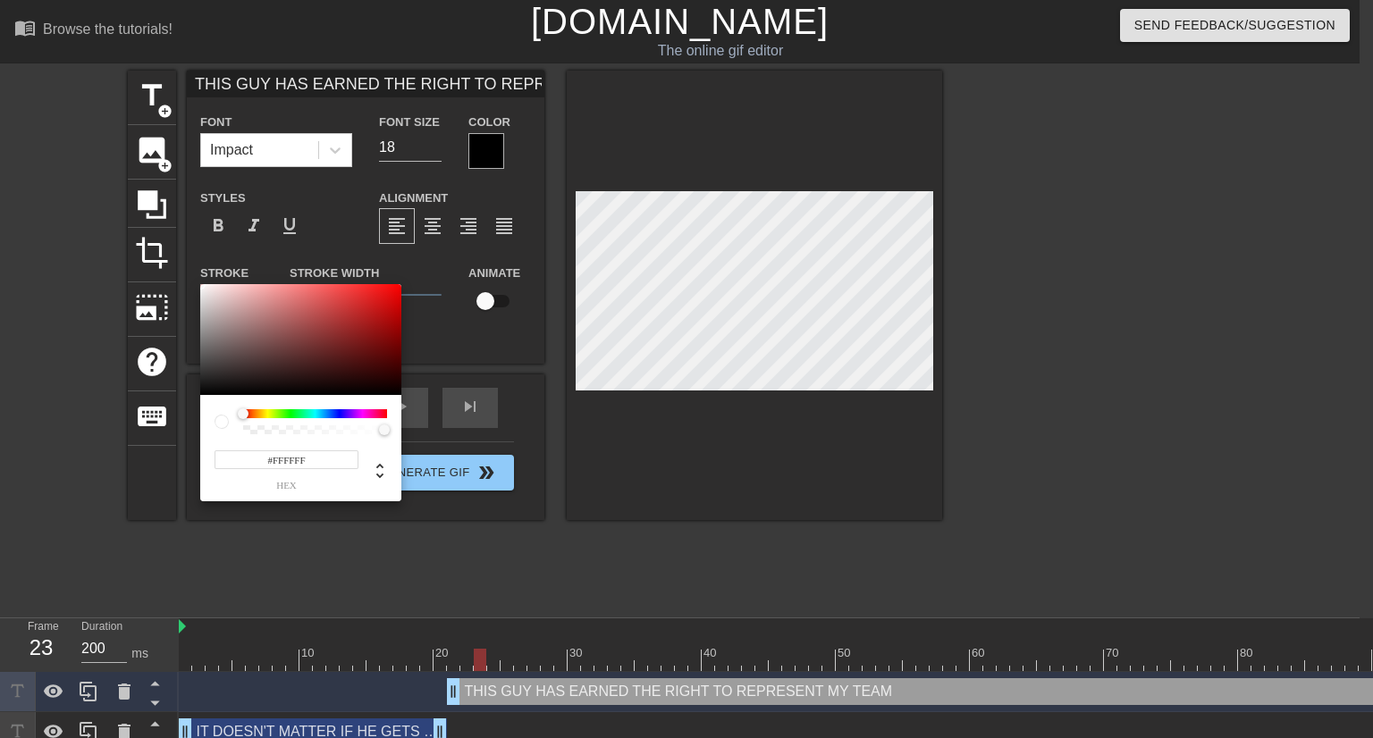
click at [285, 452] on input "#FFFFFF" at bounding box center [287, 459] width 144 height 19
paste input "1AAF00"
type input "#1AAF00"
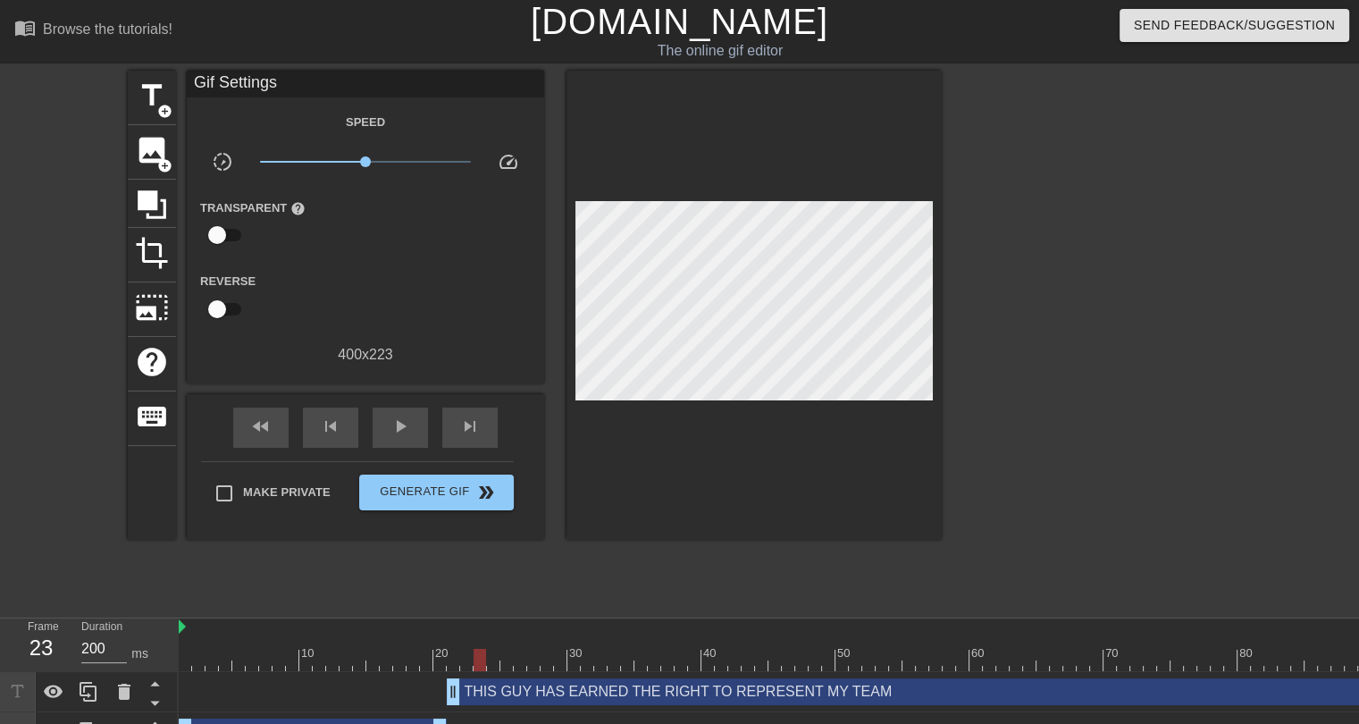
scroll to position [41, 0]
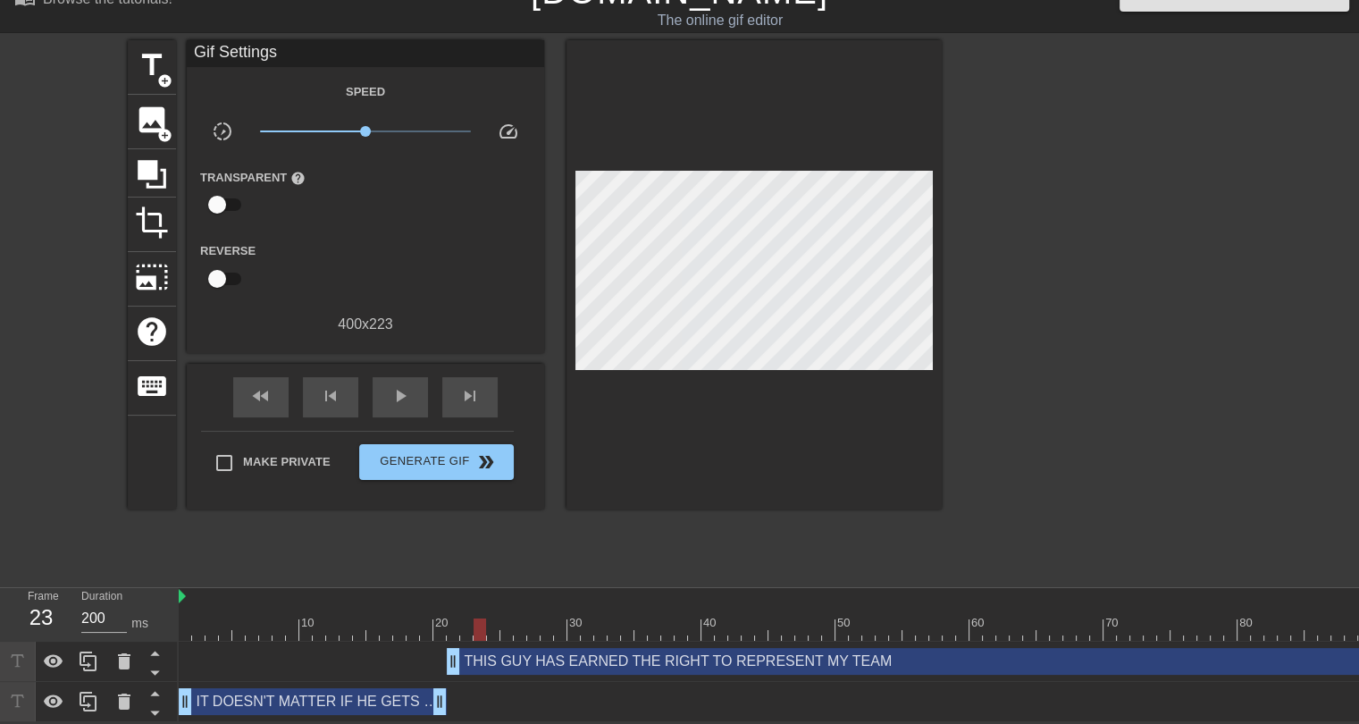
click at [492, 658] on div "THIS GUY HAS EARNED THE RIGHT TO REPRESENT MY TEAM drag_handle drag_handle" at bounding box center [1084, 661] width 1274 height 27
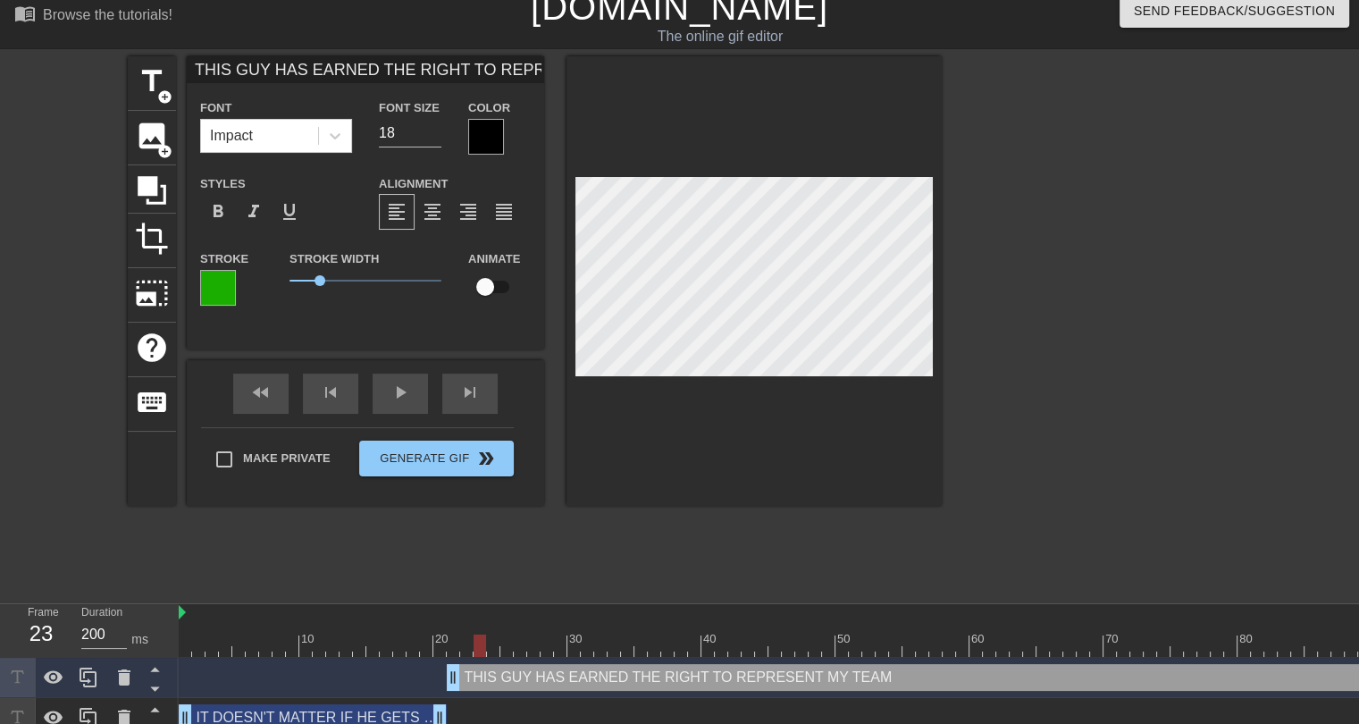
scroll to position [0, 0]
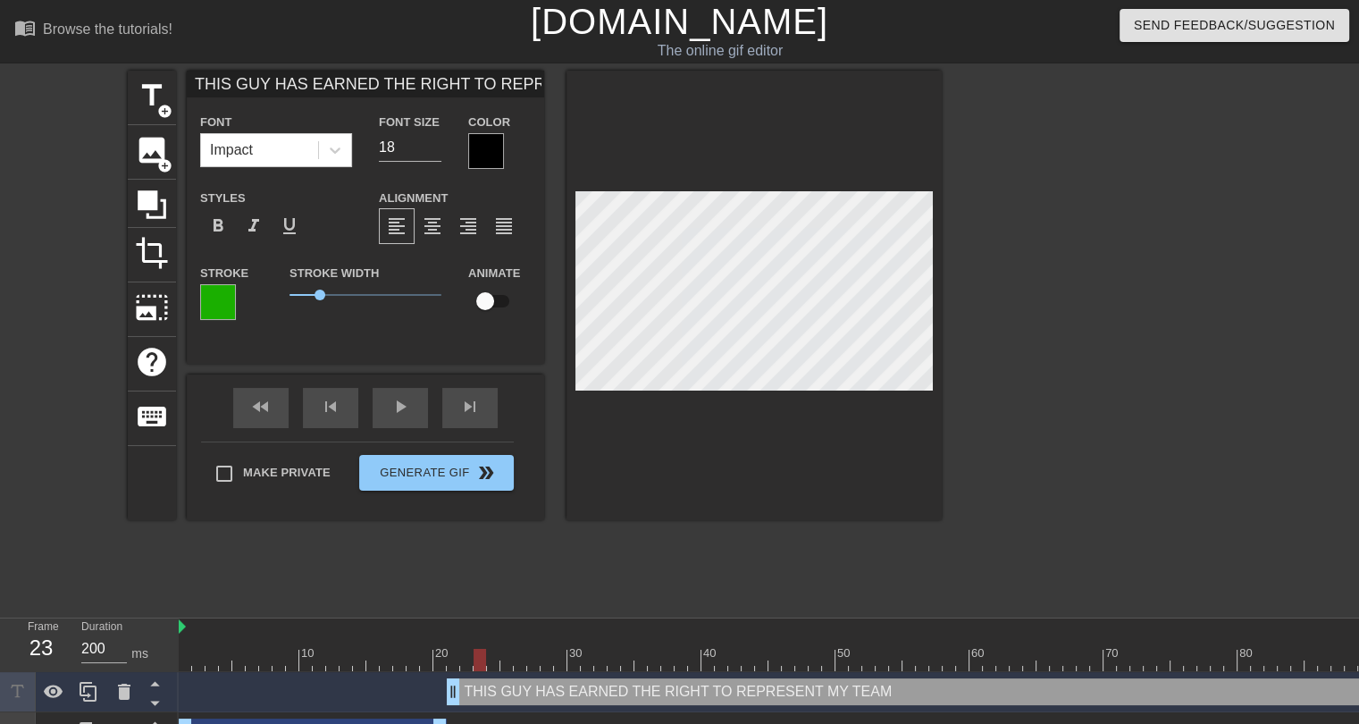
click at [480, 152] on div at bounding box center [486, 151] width 36 height 36
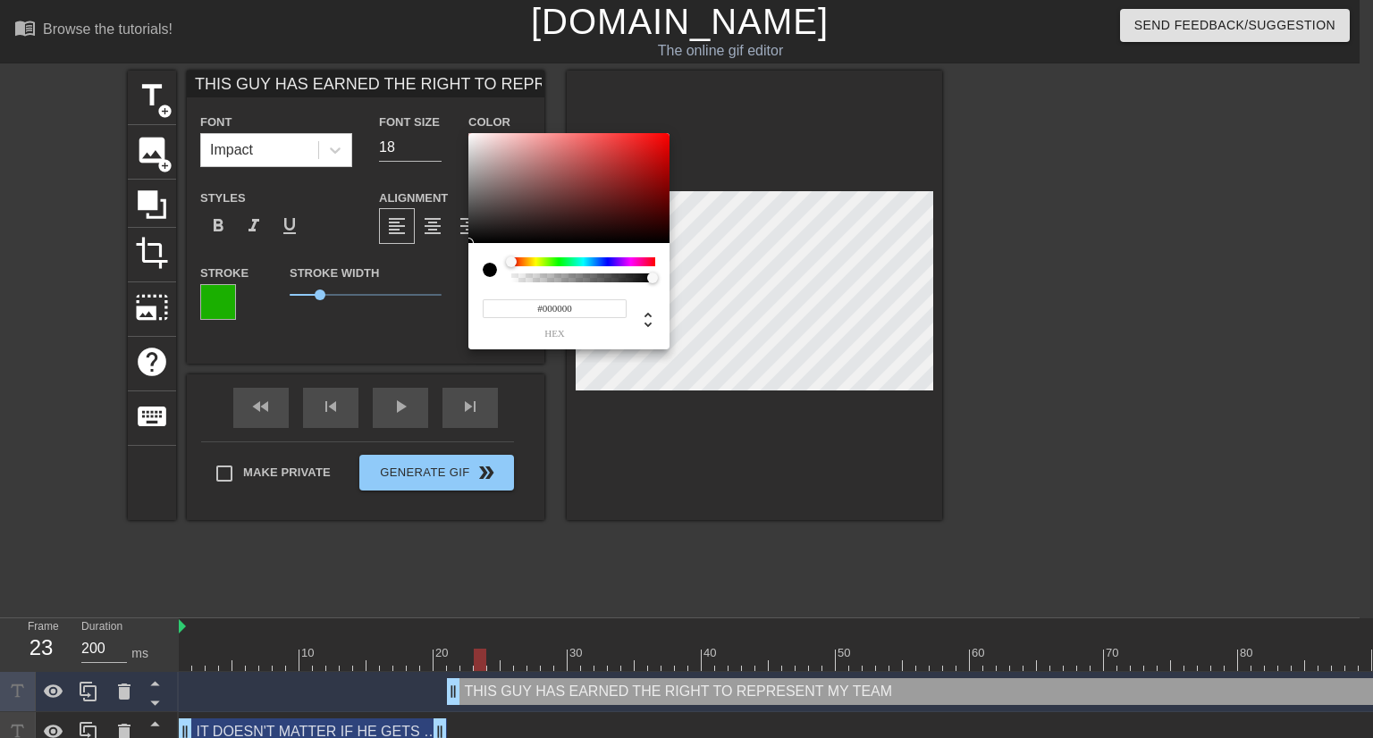
click at [558, 305] on input "#000000" at bounding box center [555, 308] width 144 height 19
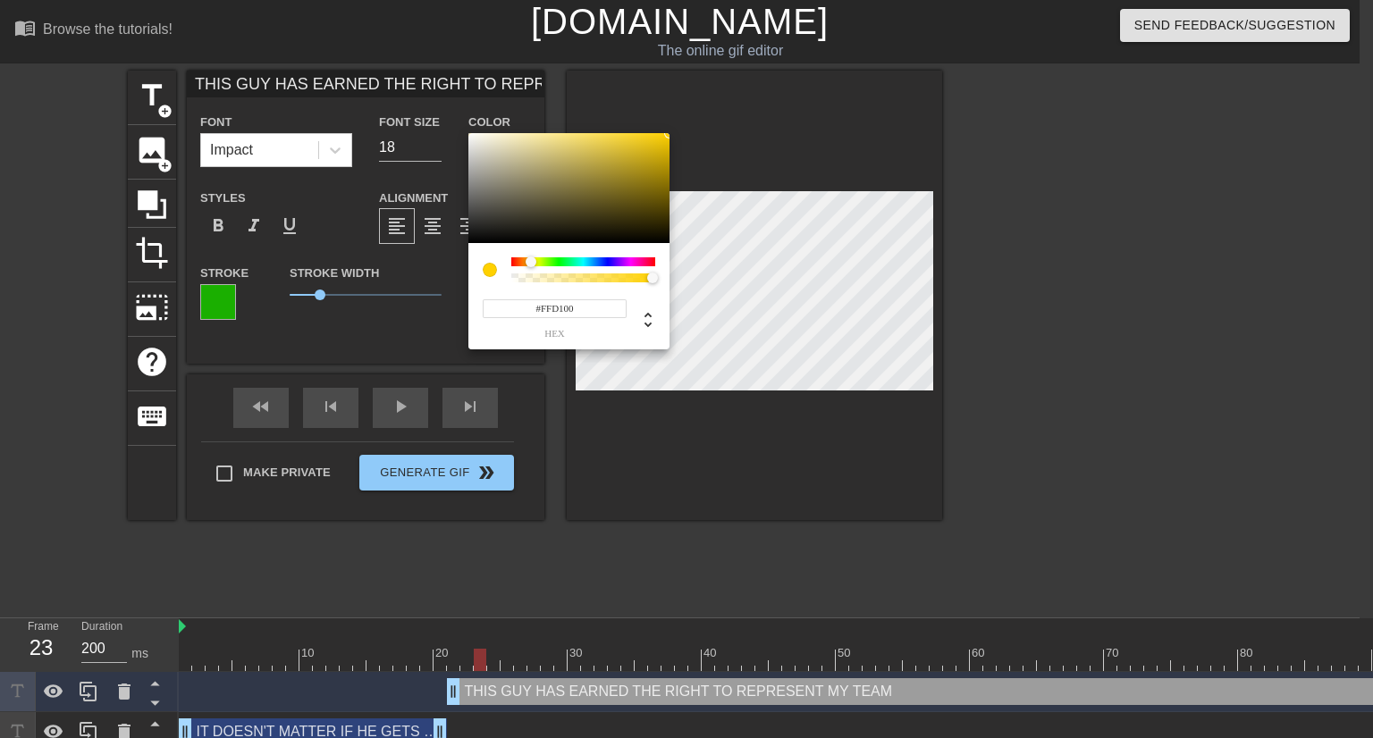
type input "#FFD100"
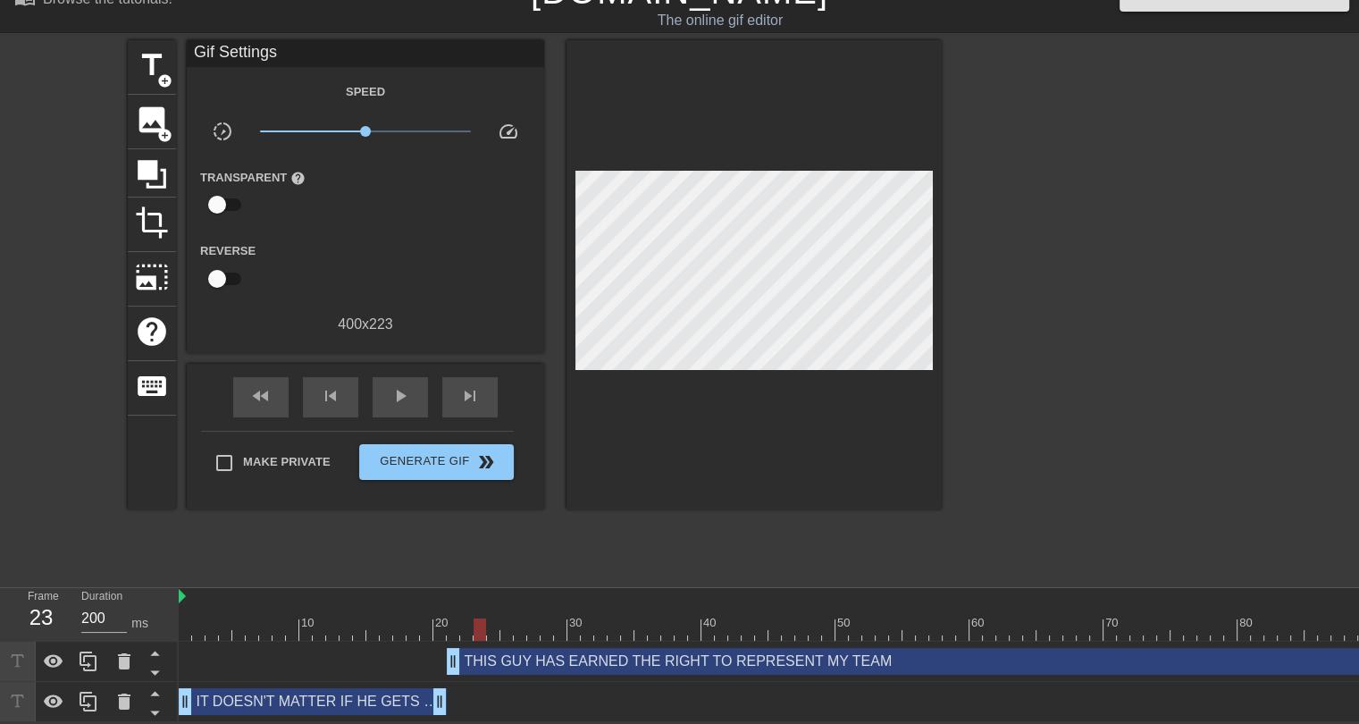
scroll to position [0, 352]
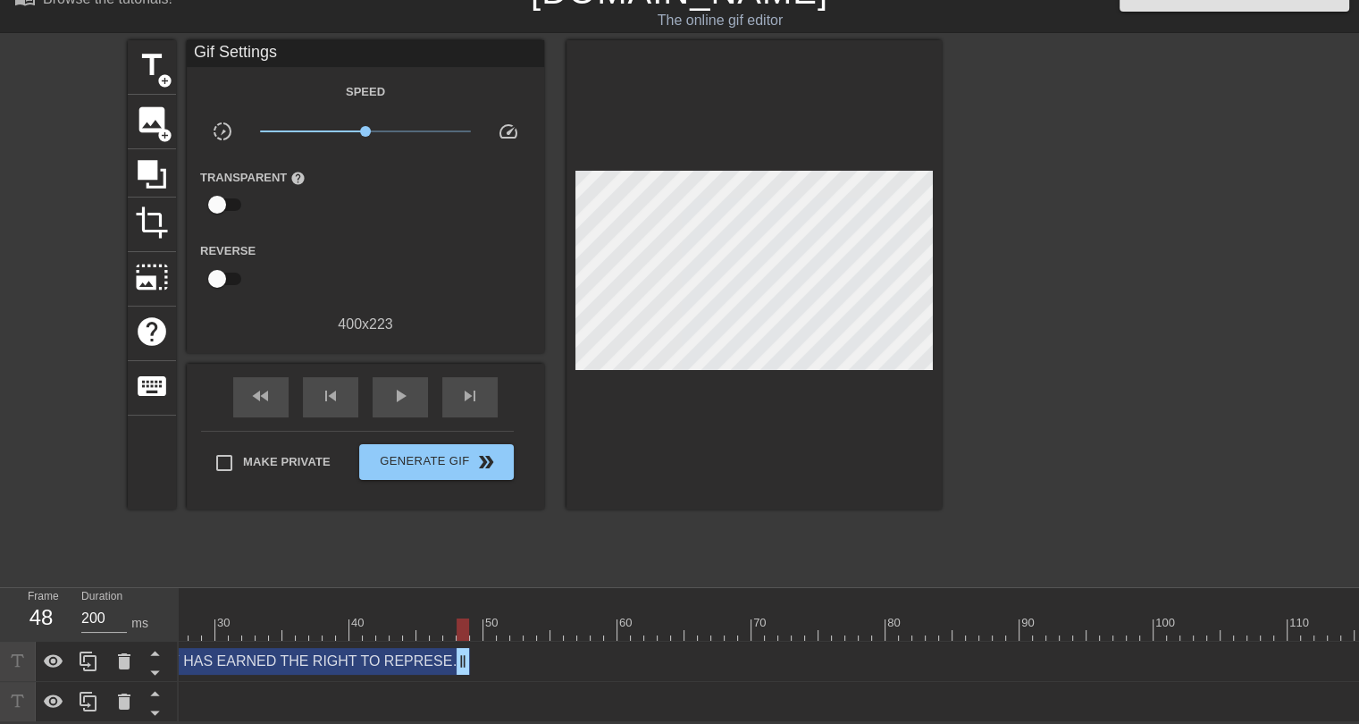
drag, startPoint x: 1354, startPoint y: 653, endPoint x: 450, endPoint y: 676, distance: 903.9
click at [450, 676] on div "THIS GUY HAS EARNED THE RIGHT TO REPRESENT MY TEAM drag_handle drag_handle IT D…" at bounding box center [417, 682] width 1181 height 80
drag, startPoint x: 465, startPoint y: 651, endPoint x: 331, endPoint y: 655, distance: 134.1
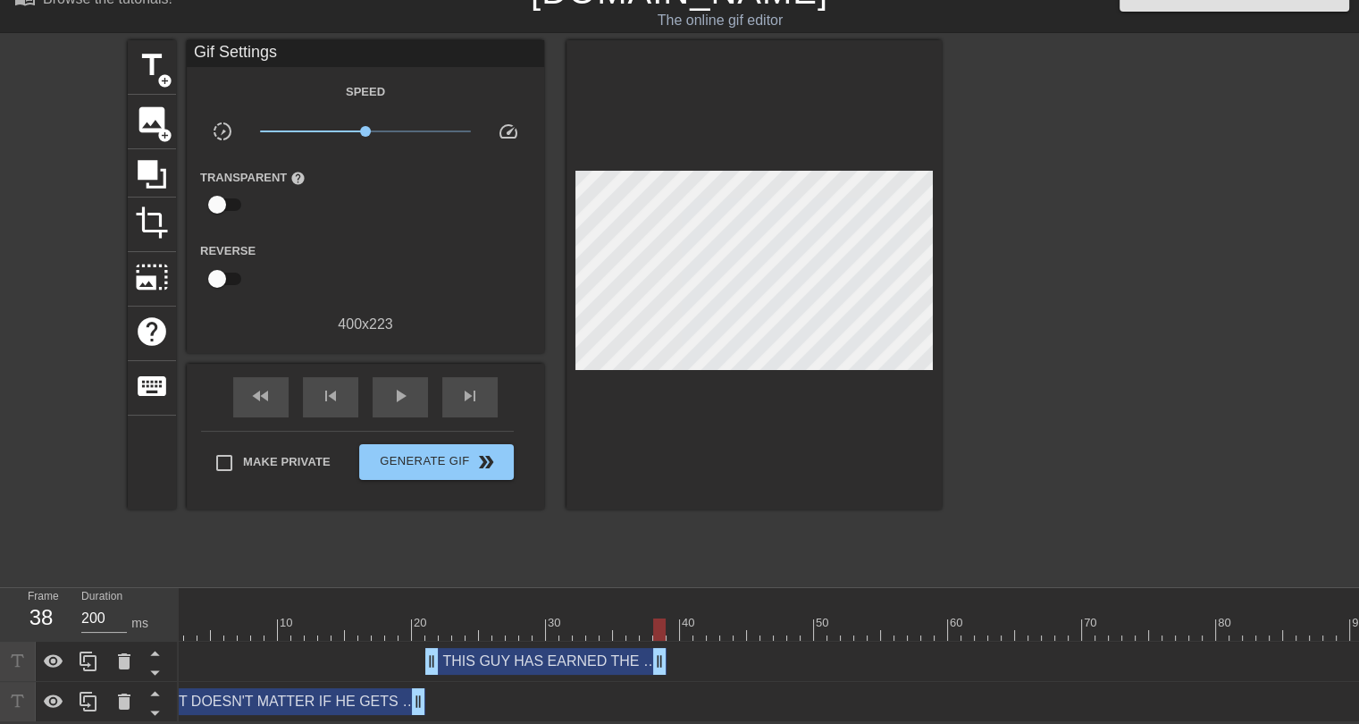
scroll to position [0, 0]
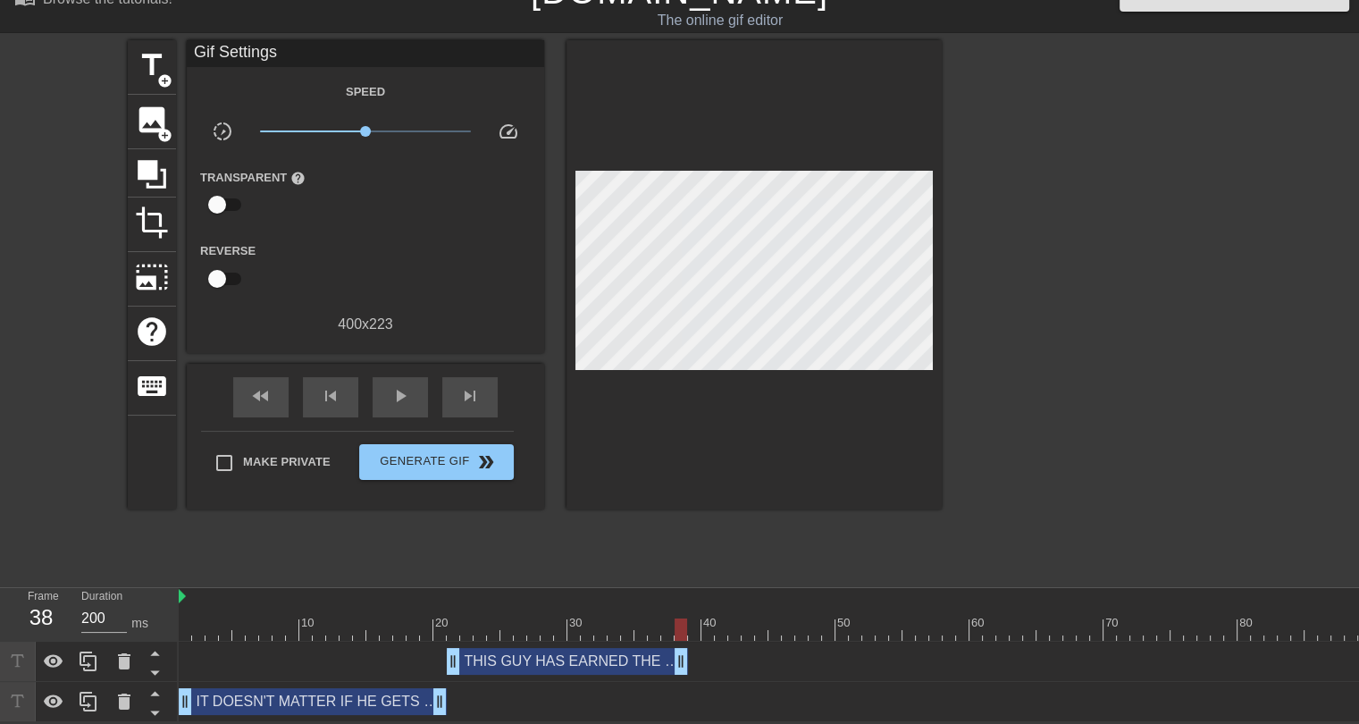
click at [372, 560] on div "title add_circle image add_circle crop photo_size_select_large help keyboard Gi…" at bounding box center [535, 308] width 814 height 536
click at [148, 74] on div "title add_circle" at bounding box center [152, 67] width 48 height 55
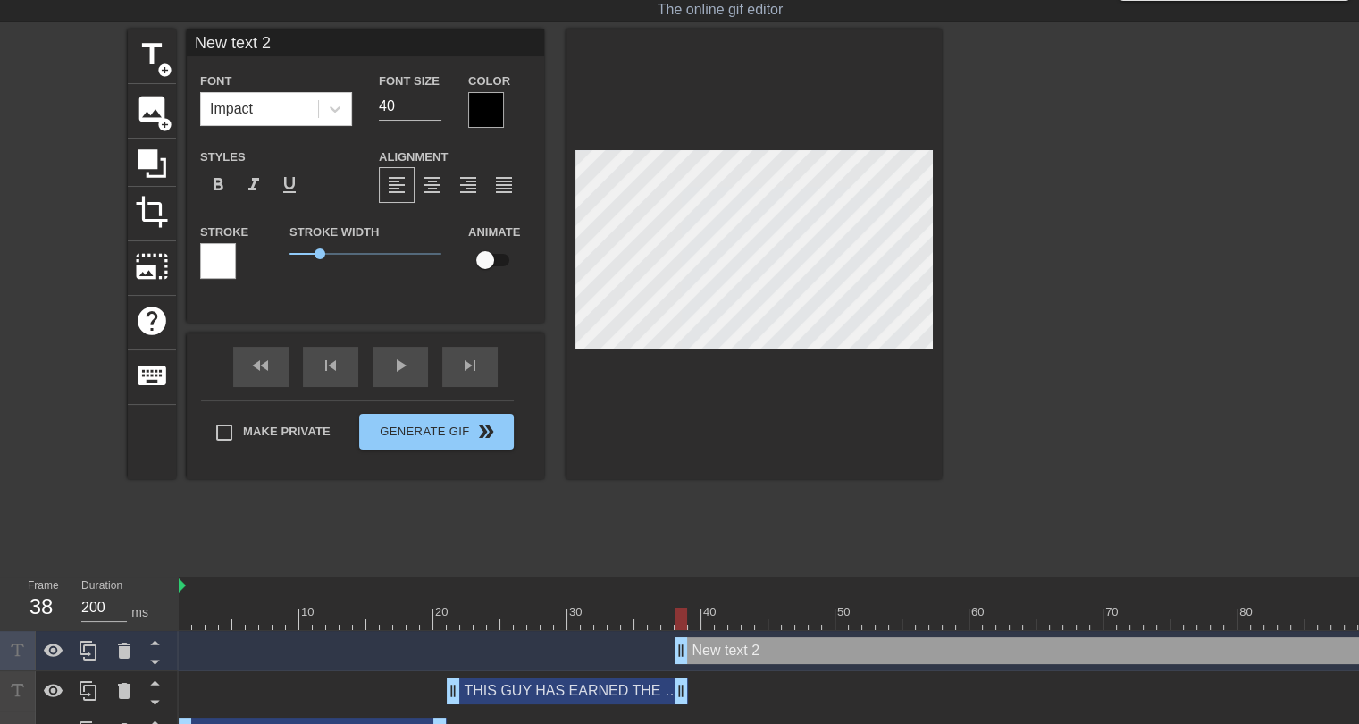
click at [253, 44] on input "New text 2" at bounding box center [366, 42] width 358 height 27
type input "HE'S EARNED THE RIGHT TO MARCH INTO THIS MATCHUP"
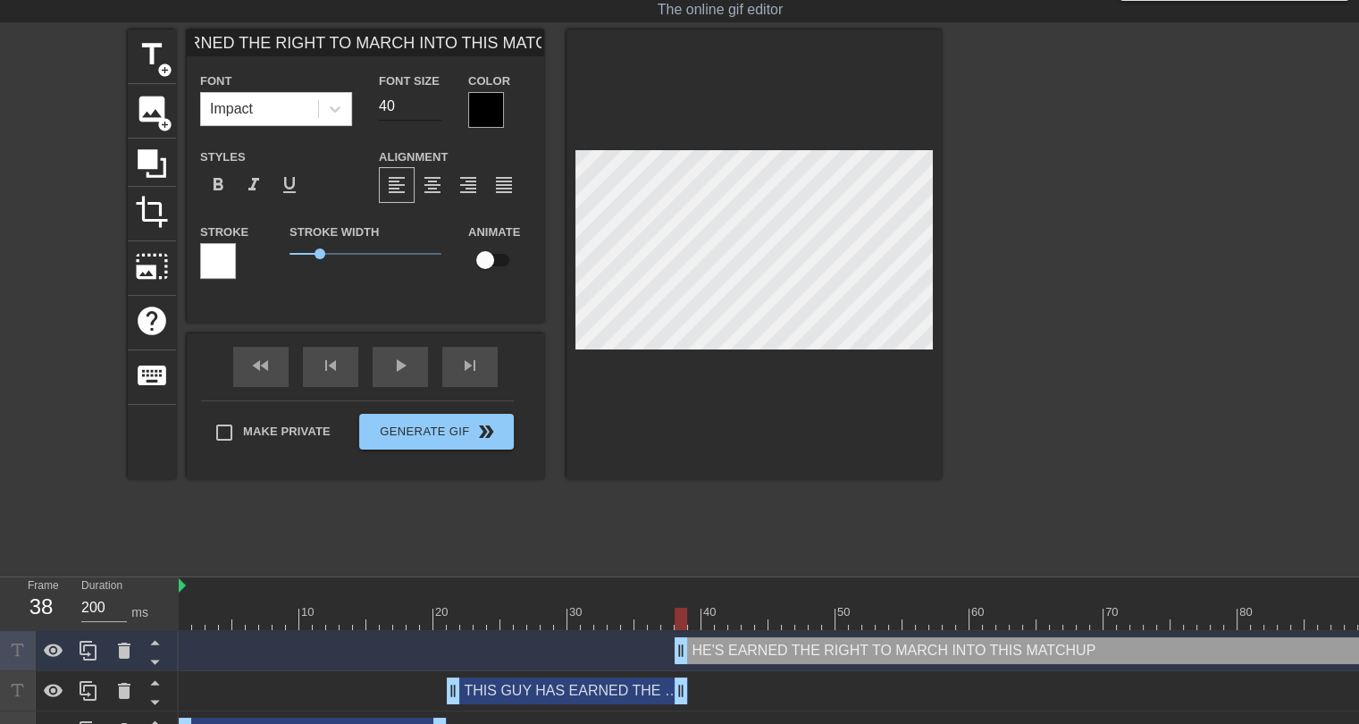
scroll to position [0, 0]
click at [431, 114] on input "40" at bounding box center [410, 106] width 63 height 29
click at [432, 109] on input "22" at bounding box center [410, 106] width 63 height 29
click at [432, 109] on input "21" at bounding box center [410, 106] width 63 height 29
click at [432, 109] on input "20" at bounding box center [410, 106] width 63 height 29
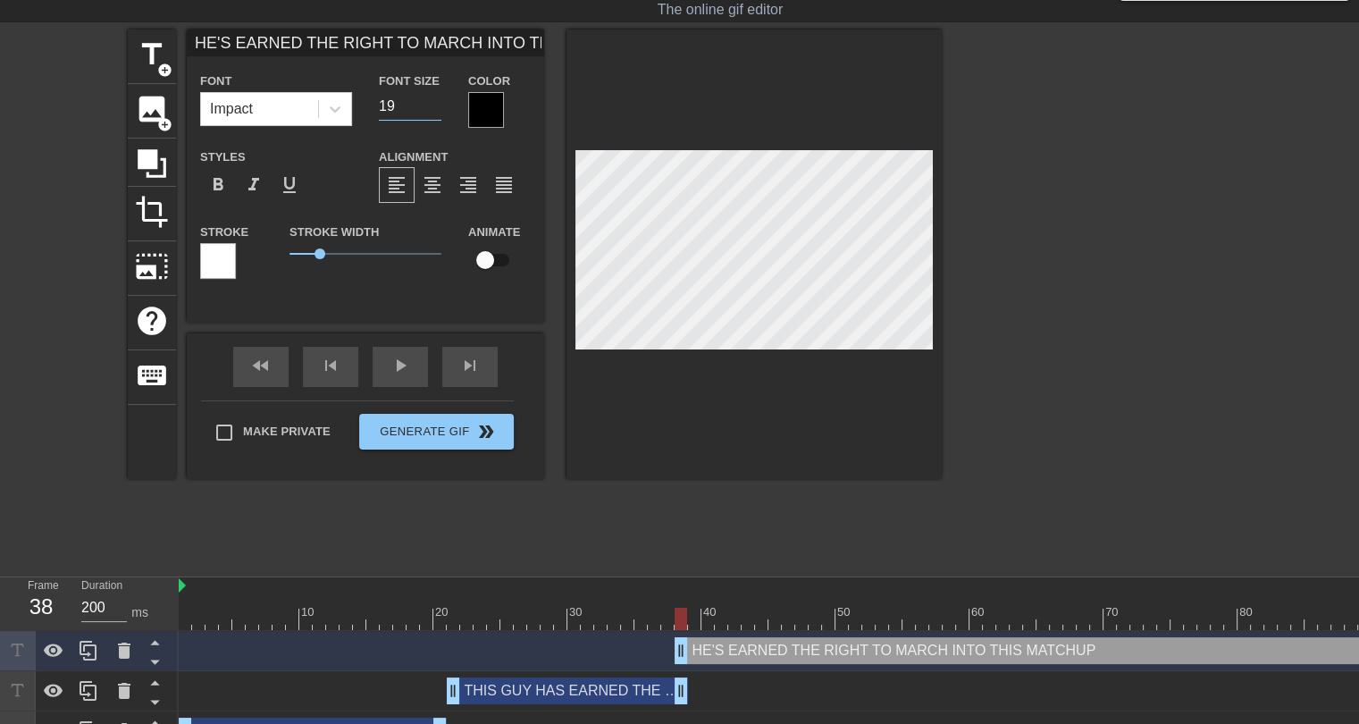
click at [432, 109] on input "19" at bounding box center [410, 106] width 63 height 29
type input "18"
click at [432, 109] on input "18" at bounding box center [410, 106] width 63 height 29
click at [479, 107] on div at bounding box center [486, 110] width 36 height 36
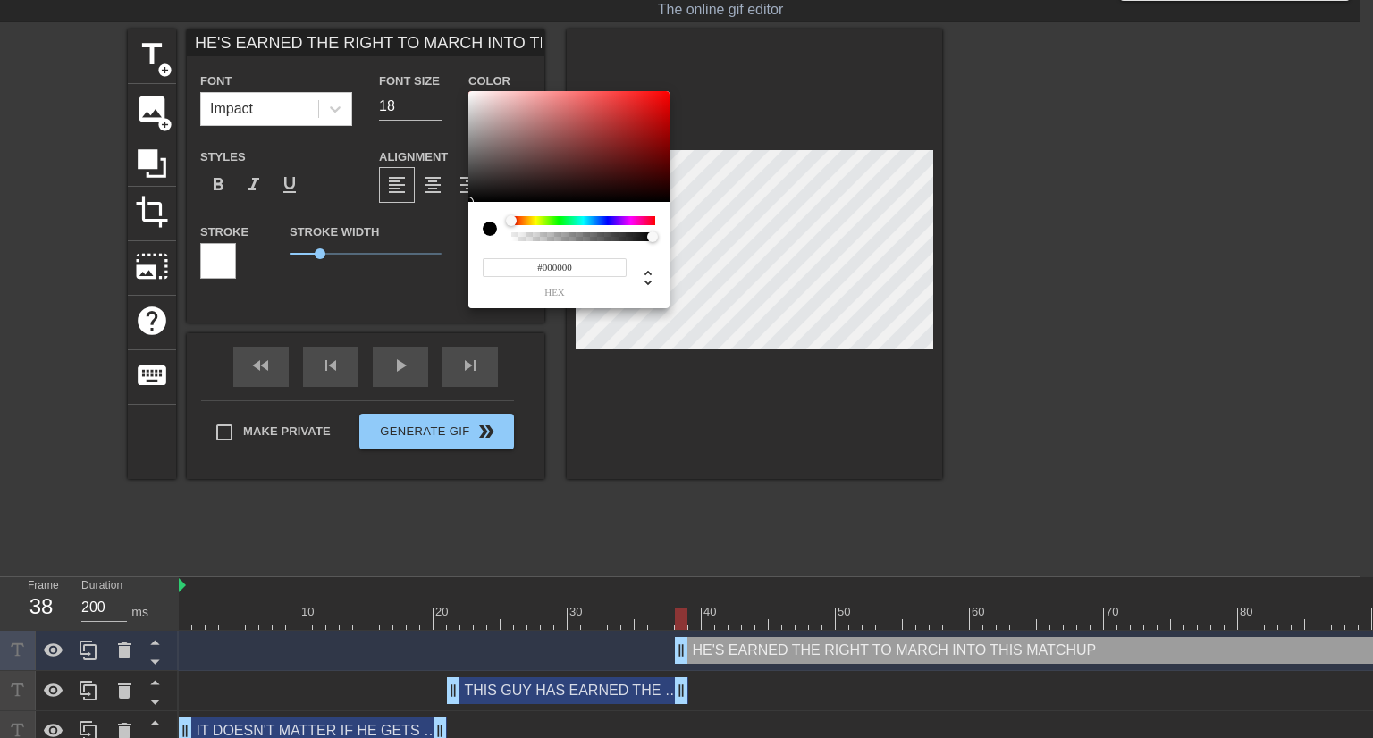
click at [551, 269] on input "#000000" at bounding box center [555, 267] width 144 height 19
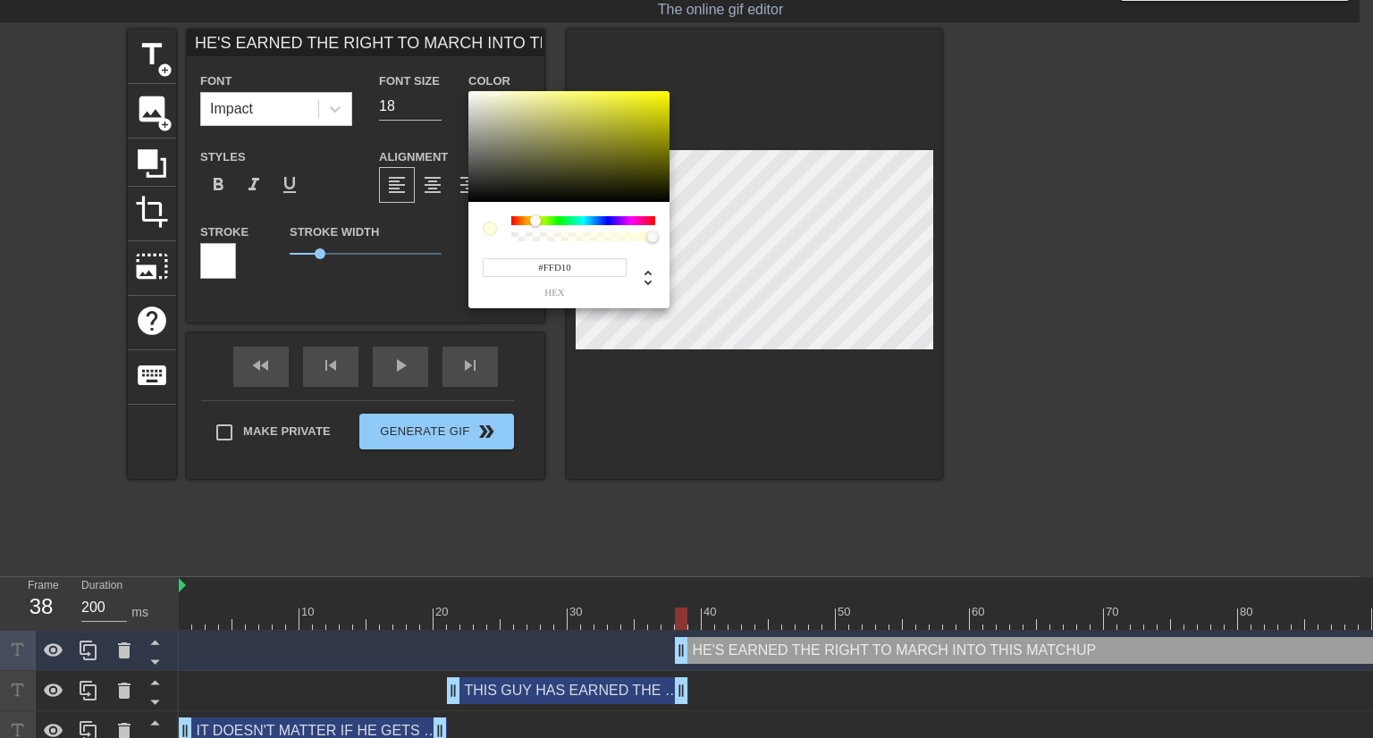
type input "#FFD100"
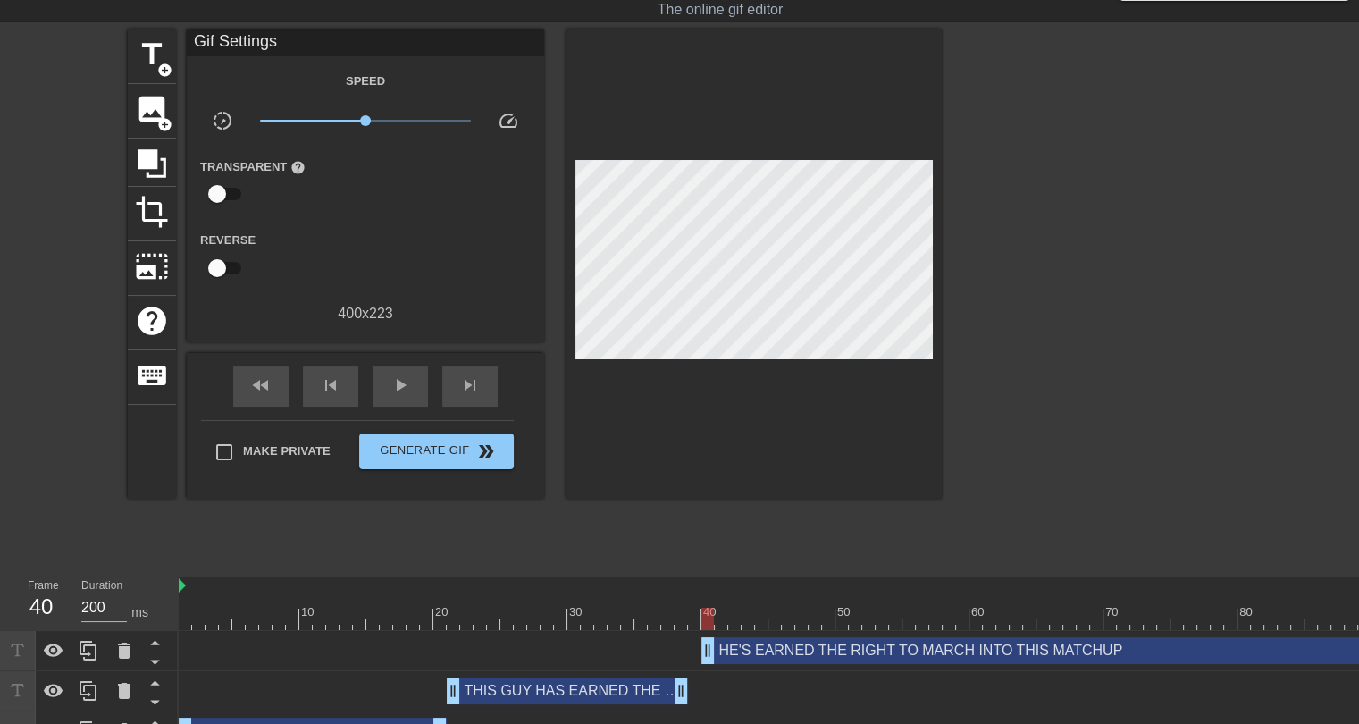
drag, startPoint x: 679, startPoint y: 652, endPoint x: 708, endPoint y: 649, distance: 28.8
click at [753, 645] on div "HE'S EARNED THE RIGHT TO MARCH INTO THIS MATCHUP drag_handle drag_handle" at bounding box center [1211, 650] width 1019 height 27
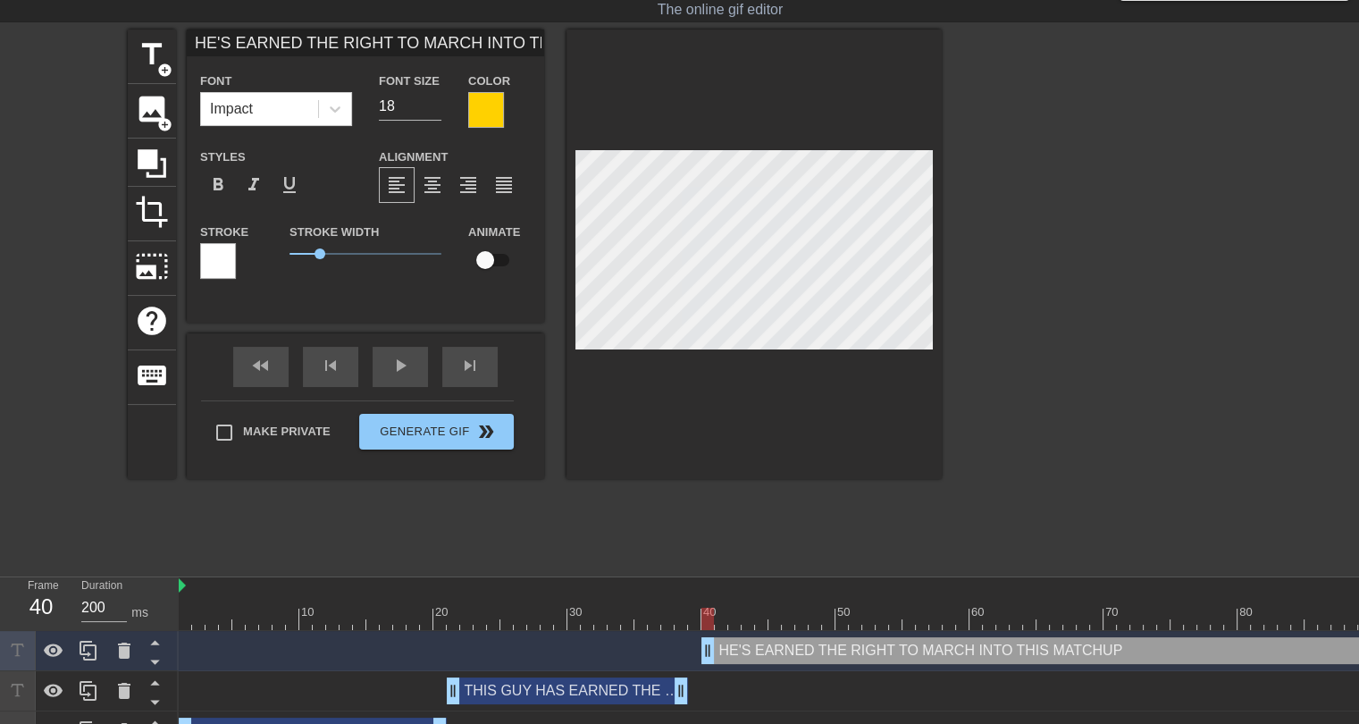
click at [206, 255] on div at bounding box center [218, 261] width 36 height 36
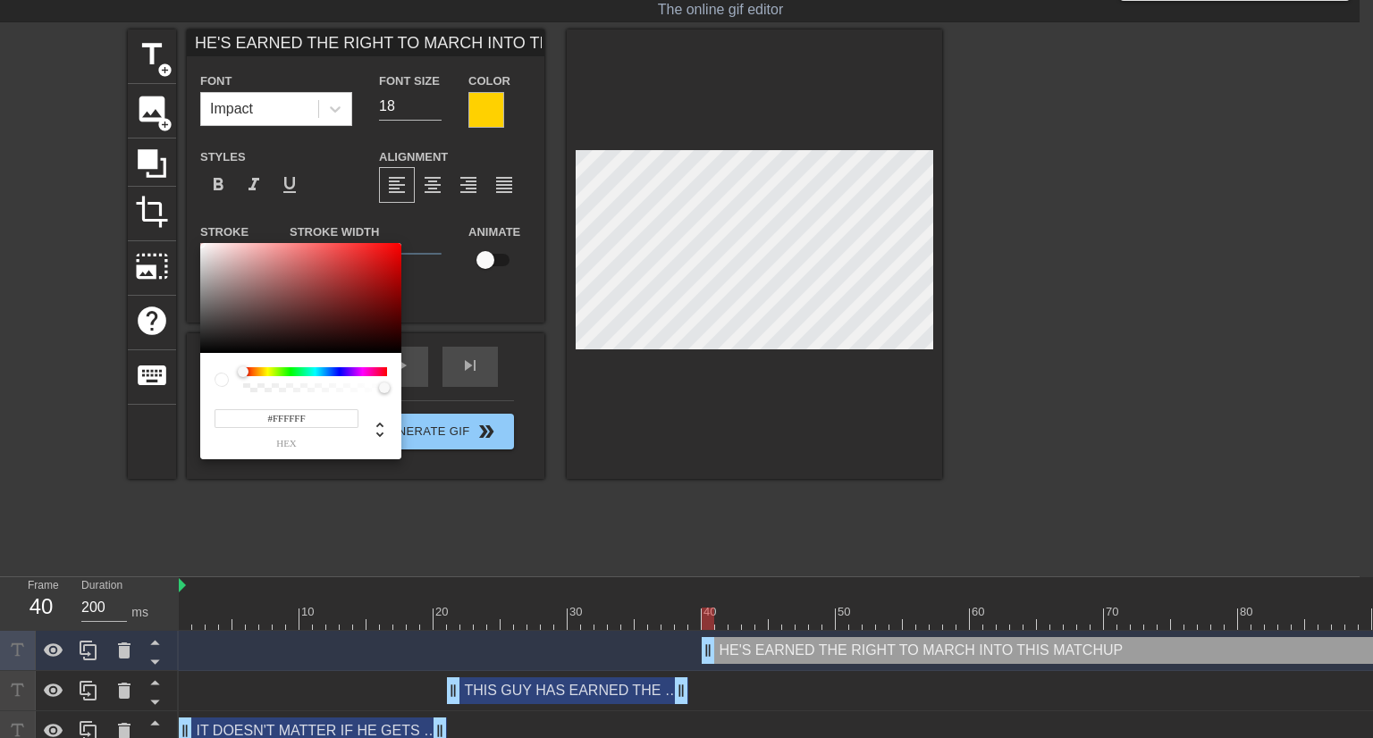
click at [287, 416] on input "#FFFFFF" at bounding box center [287, 418] width 144 height 19
paste input "1AAF00"
type input "#1AAF00"
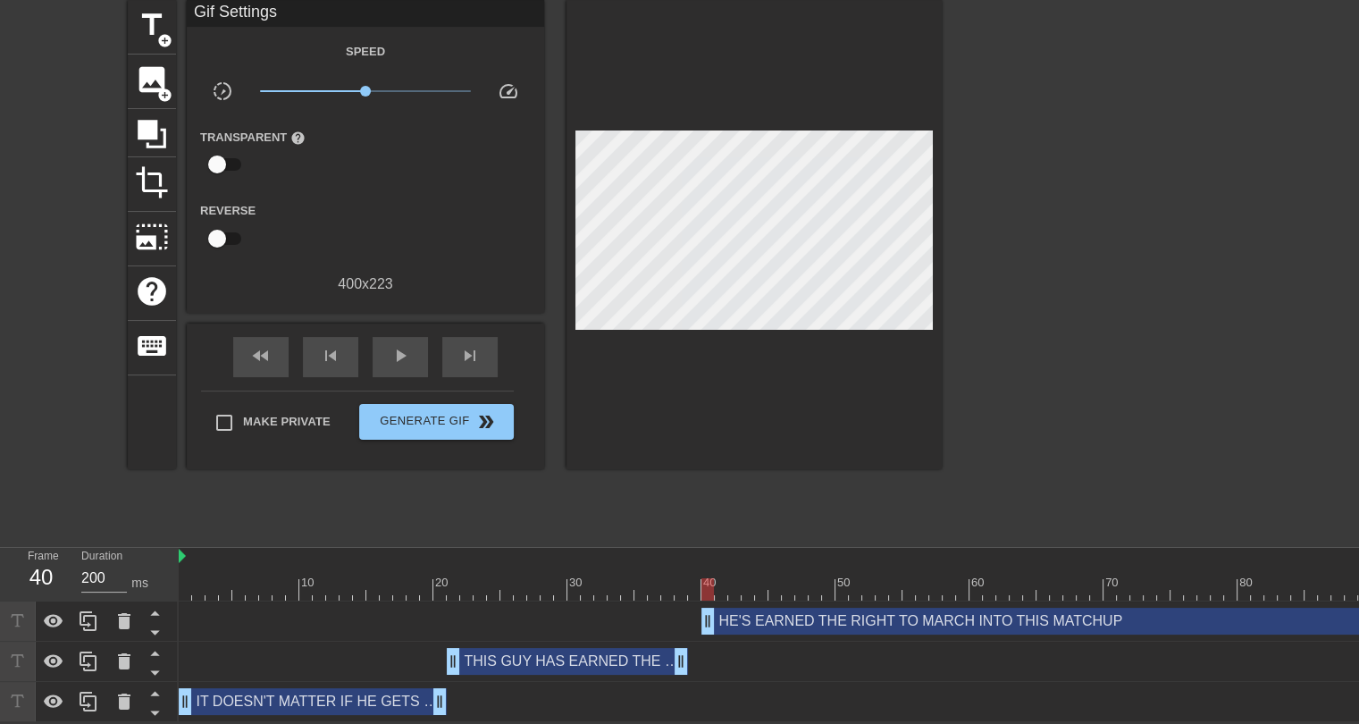
scroll to position [0, 352]
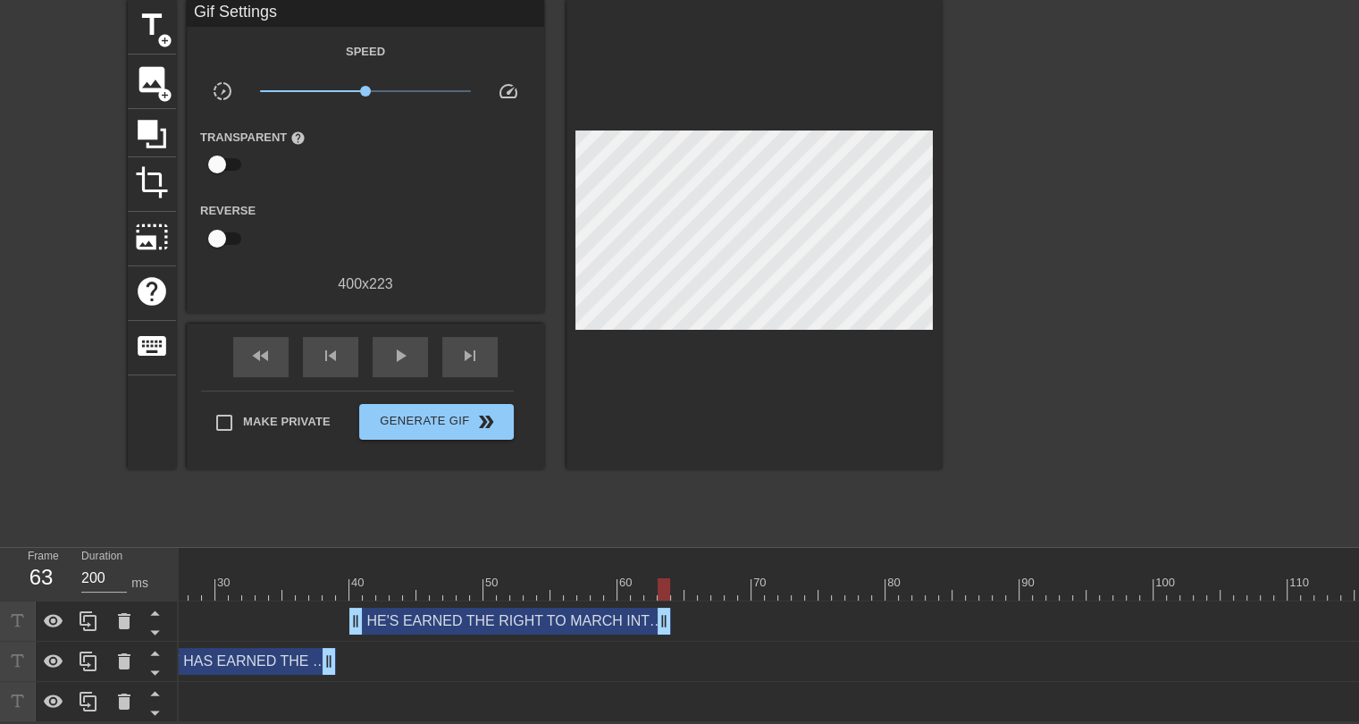
drag, startPoint x: 1356, startPoint y: 612, endPoint x: 663, endPoint y: 628, distance: 692.8
click at [663, 628] on div "HE'S EARNED THE RIGHT TO MARCH INTO THIS MATCHUP drag_handle drag_handle" at bounding box center [598, 621] width 1542 height 40
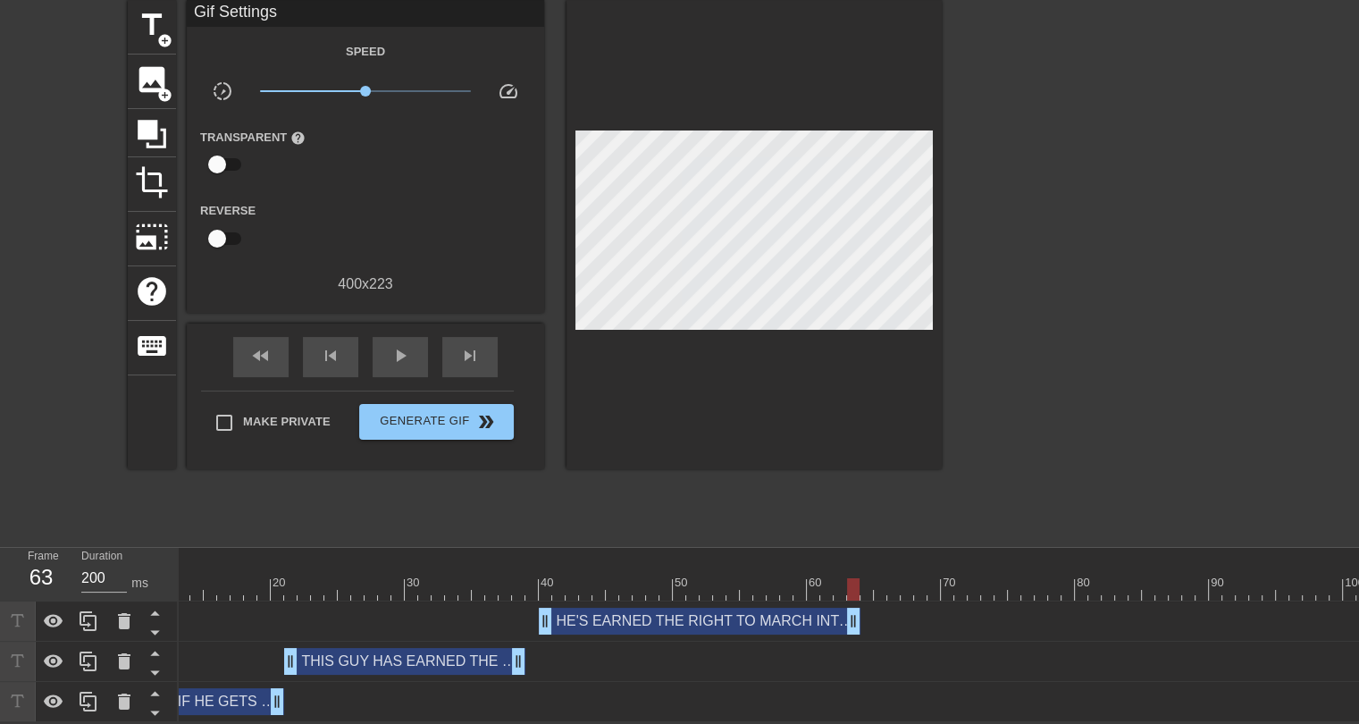
scroll to position [0, 0]
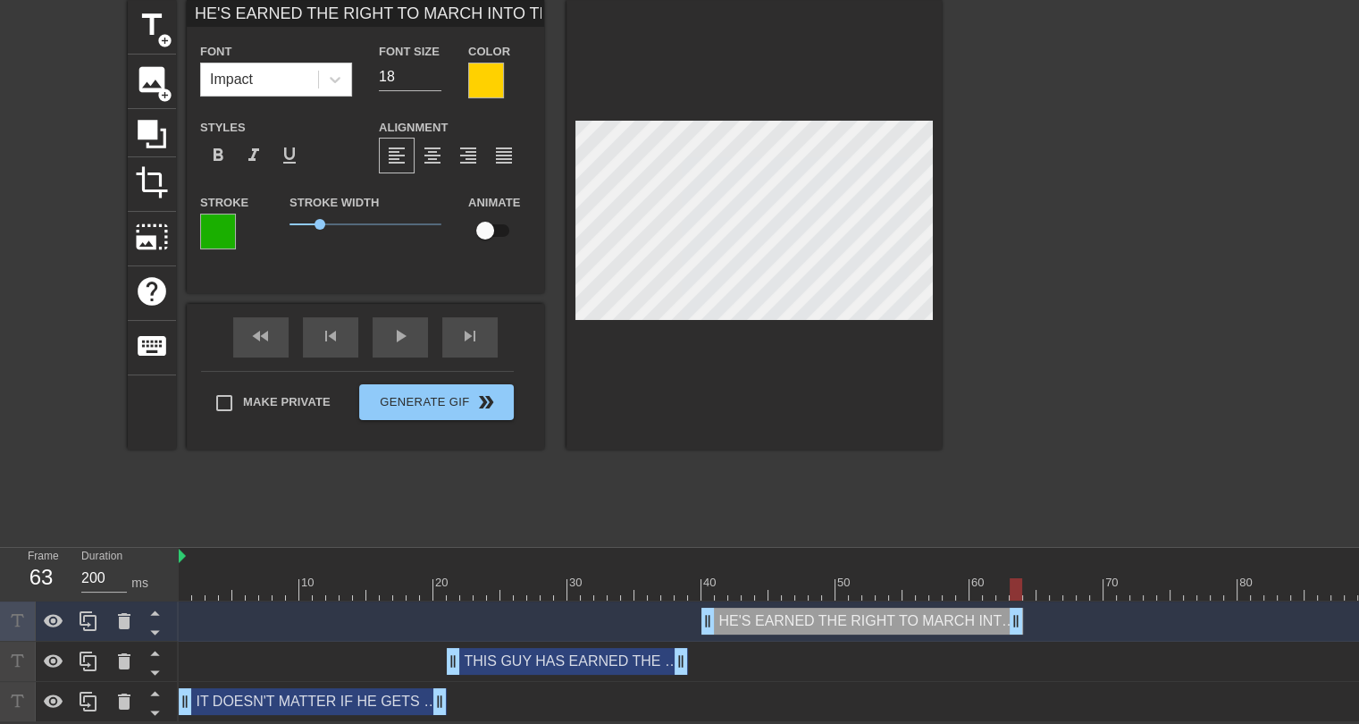
click at [594, 648] on div "THIS GUY HAS EARNED THE RIGHT TO REPRESENT MY TEAM drag_handle drag_handle" at bounding box center [567, 661] width 241 height 27
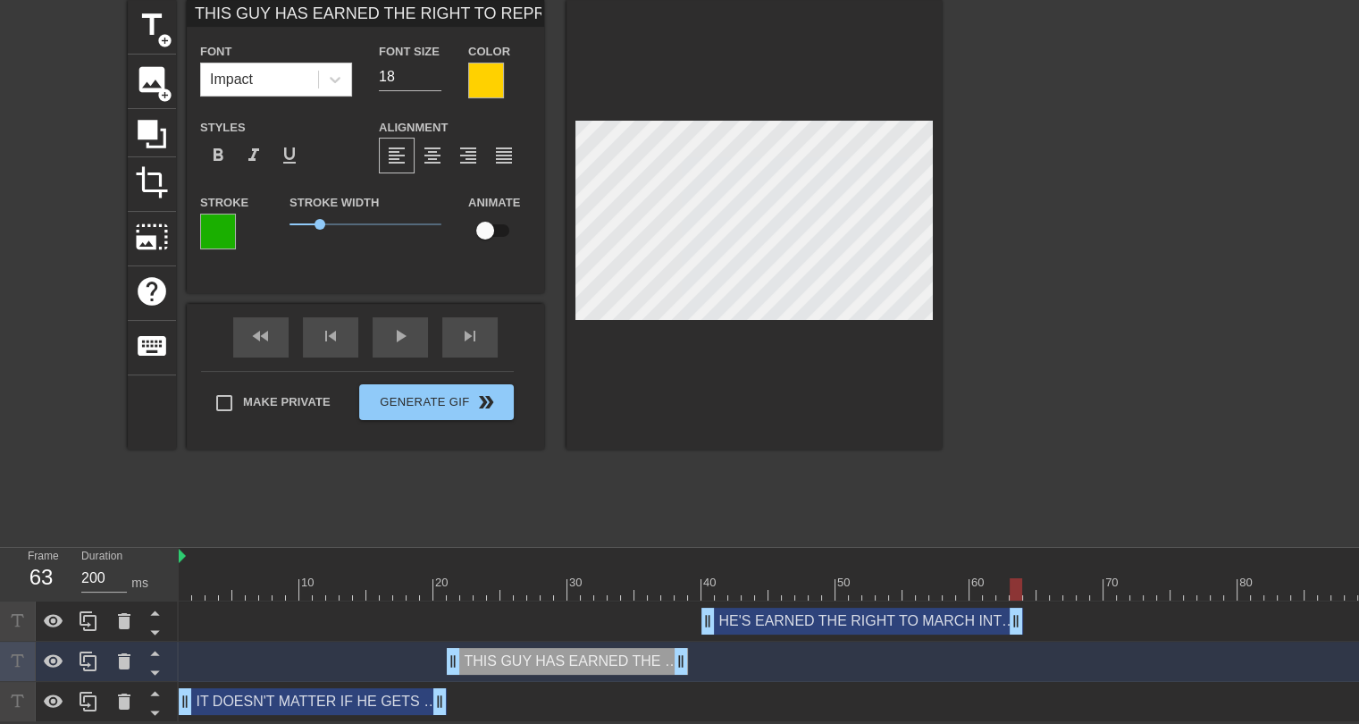
click at [794, 609] on div "HE'S EARNED THE RIGHT TO MARCH INTO THIS MATCHUP drag_handle drag_handle" at bounding box center [863, 621] width 322 height 27
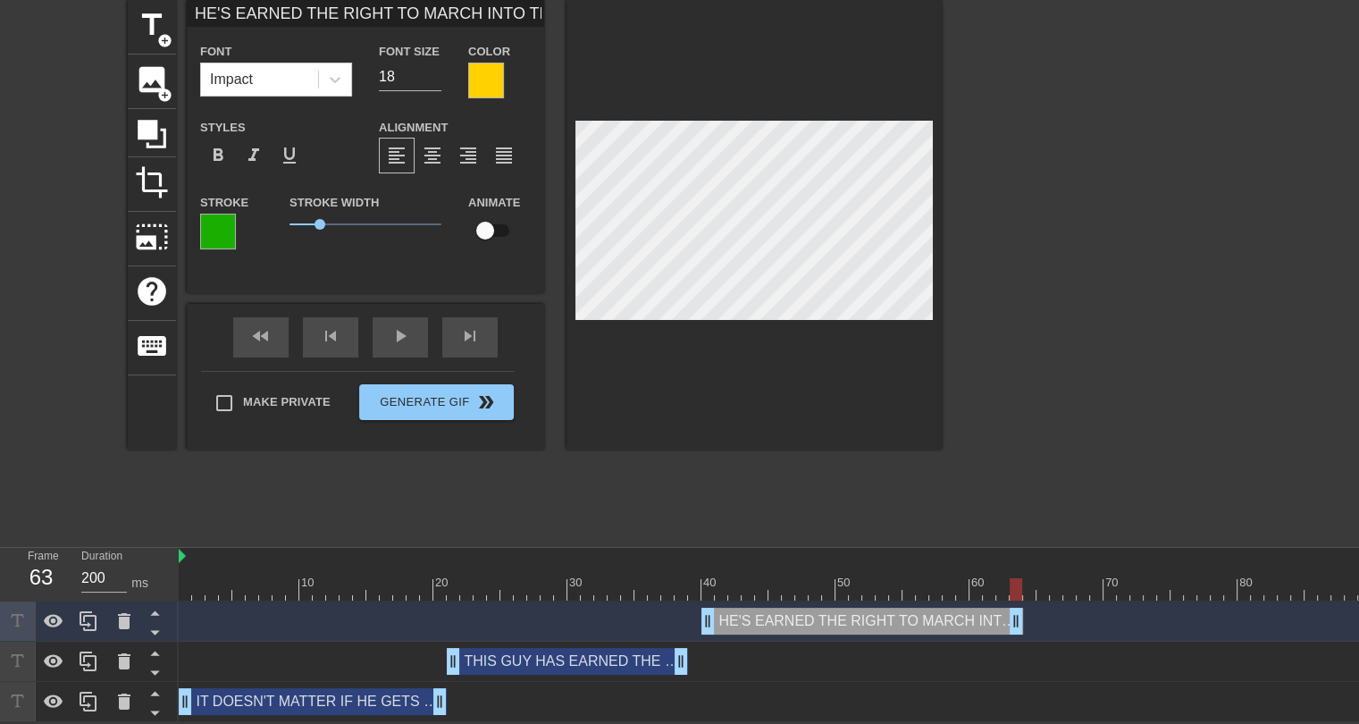
click at [623, 650] on div "THIS GUY HAS EARNED THE RIGHT TO REPRESENT MY TEAM drag_handle drag_handle" at bounding box center [567, 661] width 241 height 27
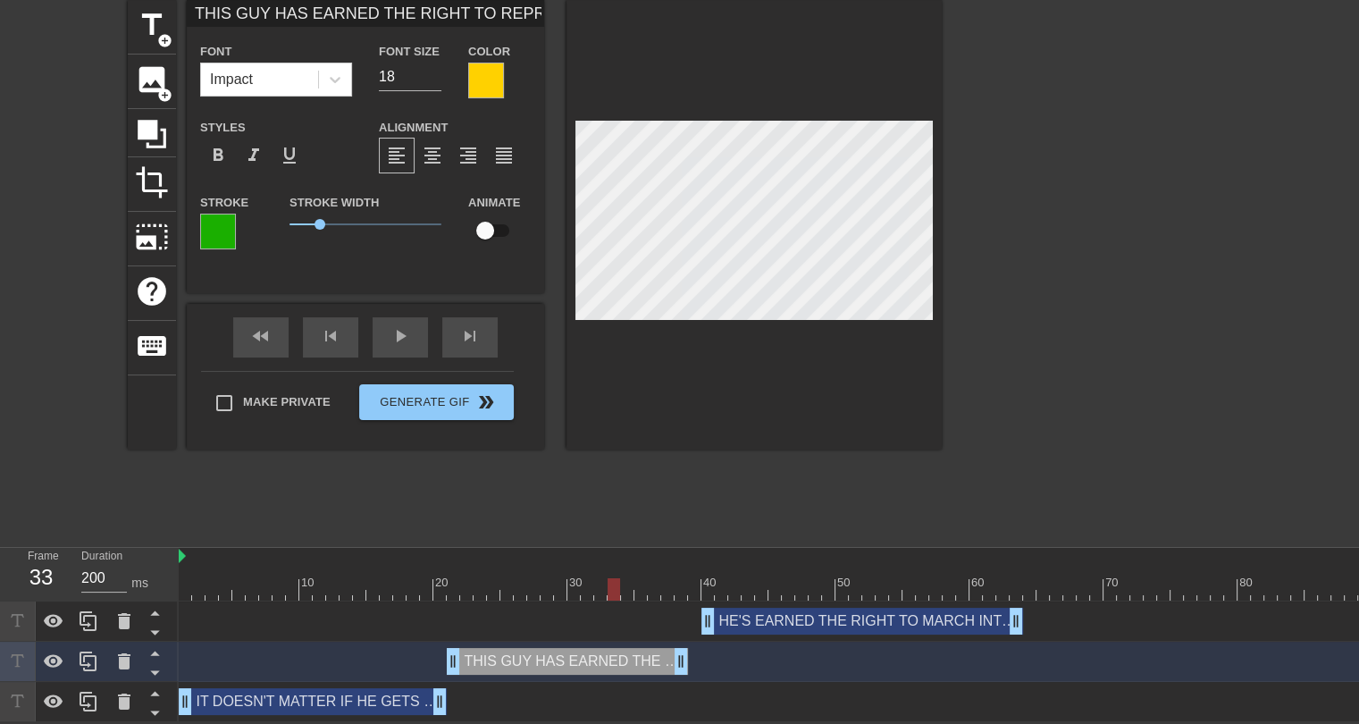
click at [610, 578] on div at bounding box center [950, 589] width 1542 height 22
click at [373, 688] on div "IT DOESN'T MATTER IF HE GETS DRAFTED 1ST OR 50TH drag_handle drag_handle" at bounding box center [313, 701] width 268 height 27
type input "IT DOESN'T MATTER IF HE GETS DRAFTED 1ST OR 50TH"
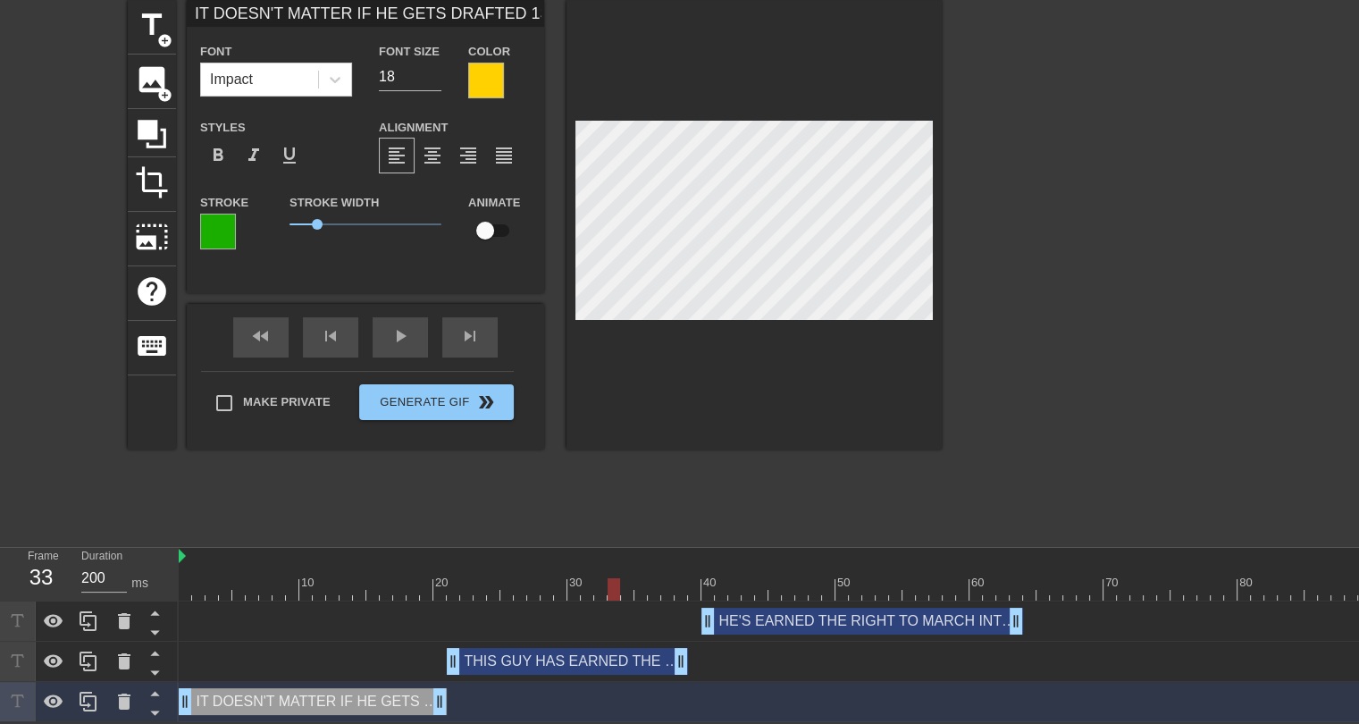
click at [338, 578] on div at bounding box center [950, 589] width 1542 height 22
click at [186, 578] on div at bounding box center [950, 589] width 1542 height 22
click at [393, 323] on div "fast_rewind skip_previous play_arrow skip_next" at bounding box center [365, 337] width 291 height 67
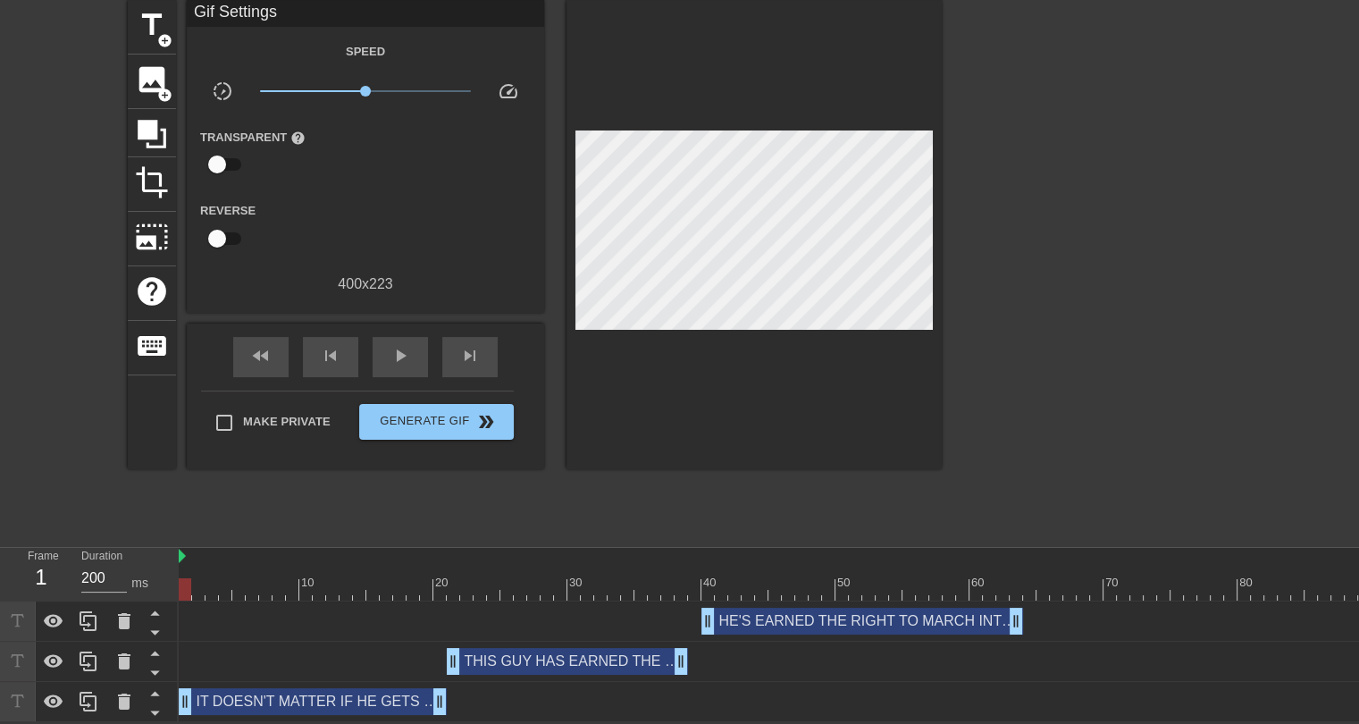
click at [266, 506] on div "title add_circle image add_circle crop photo_size_select_large help keyboard Gi…" at bounding box center [535, 268] width 814 height 536
click at [396, 349] on span "play_arrow" at bounding box center [400, 355] width 21 height 21
drag, startPoint x: 678, startPoint y: 652, endPoint x: 655, endPoint y: 648, distance: 23.7
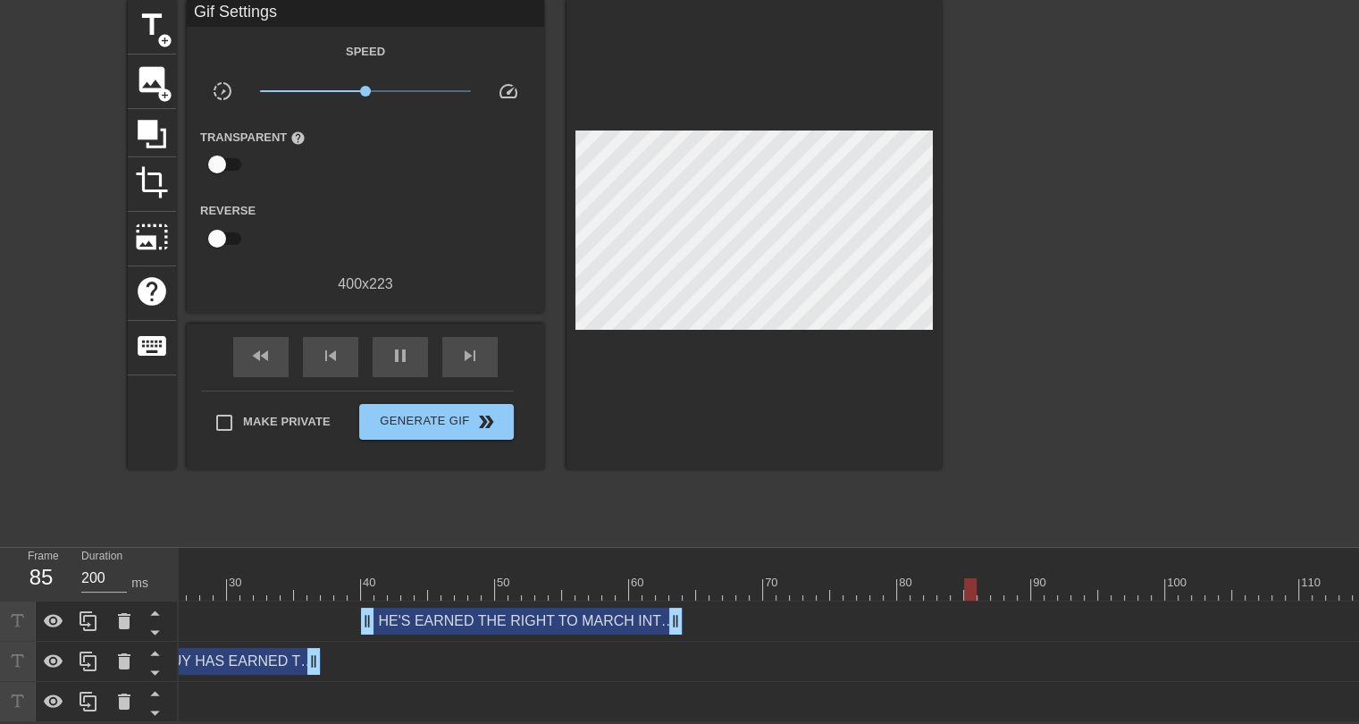
scroll to position [0, 352]
click at [744, 579] on div at bounding box center [598, 589] width 1542 height 22
click at [733, 578] on div at bounding box center [598, 589] width 1542 height 22
click at [718, 578] on div at bounding box center [598, 589] width 1542 height 22
click at [733, 578] on div at bounding box center [598, 589] width 1542 height 22
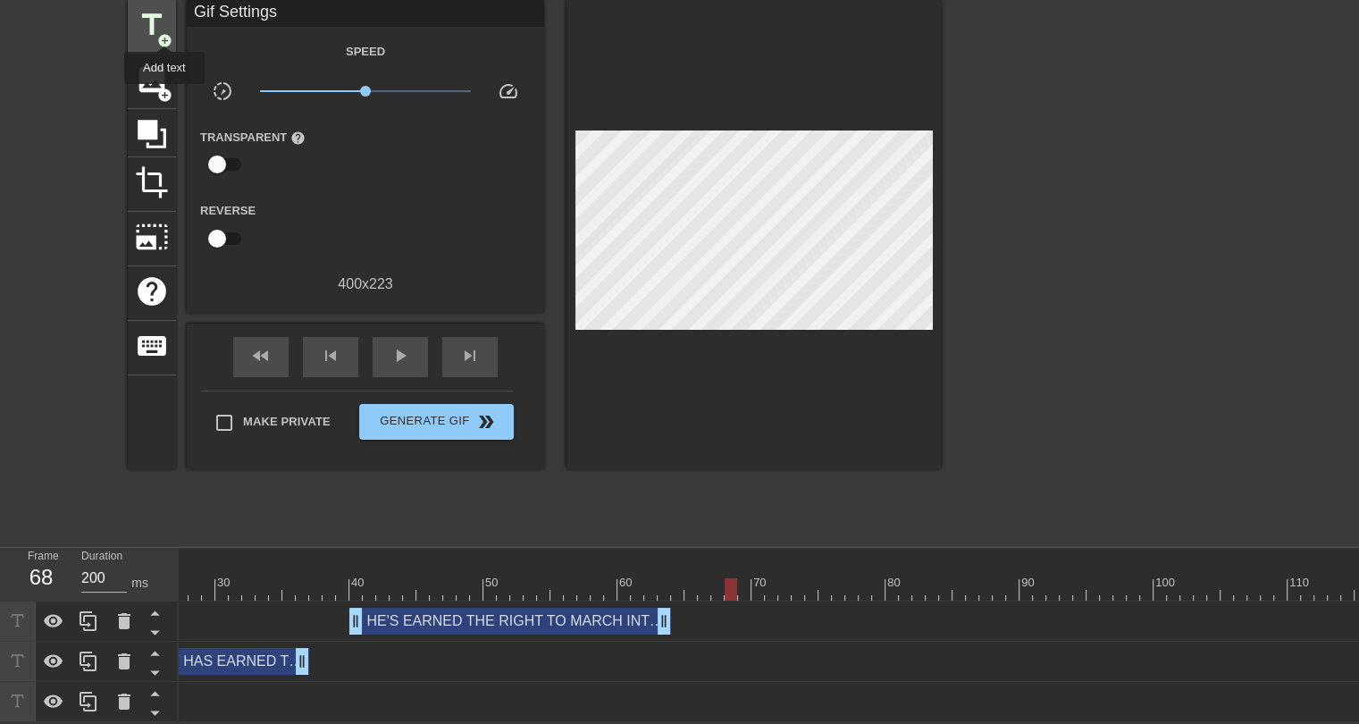
click at [160, 33] on span "add_circle" at bounding box center [164, 40] width 15 height 15
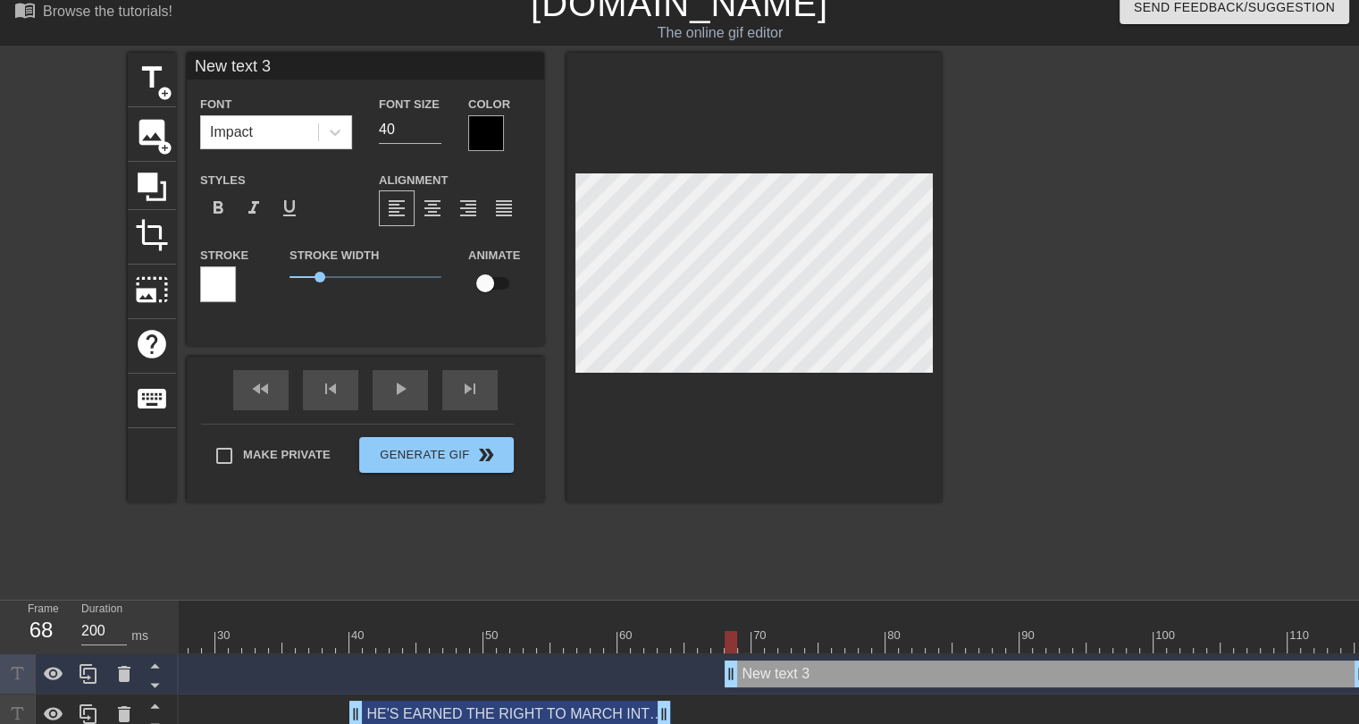
scroll to position [0, 0]
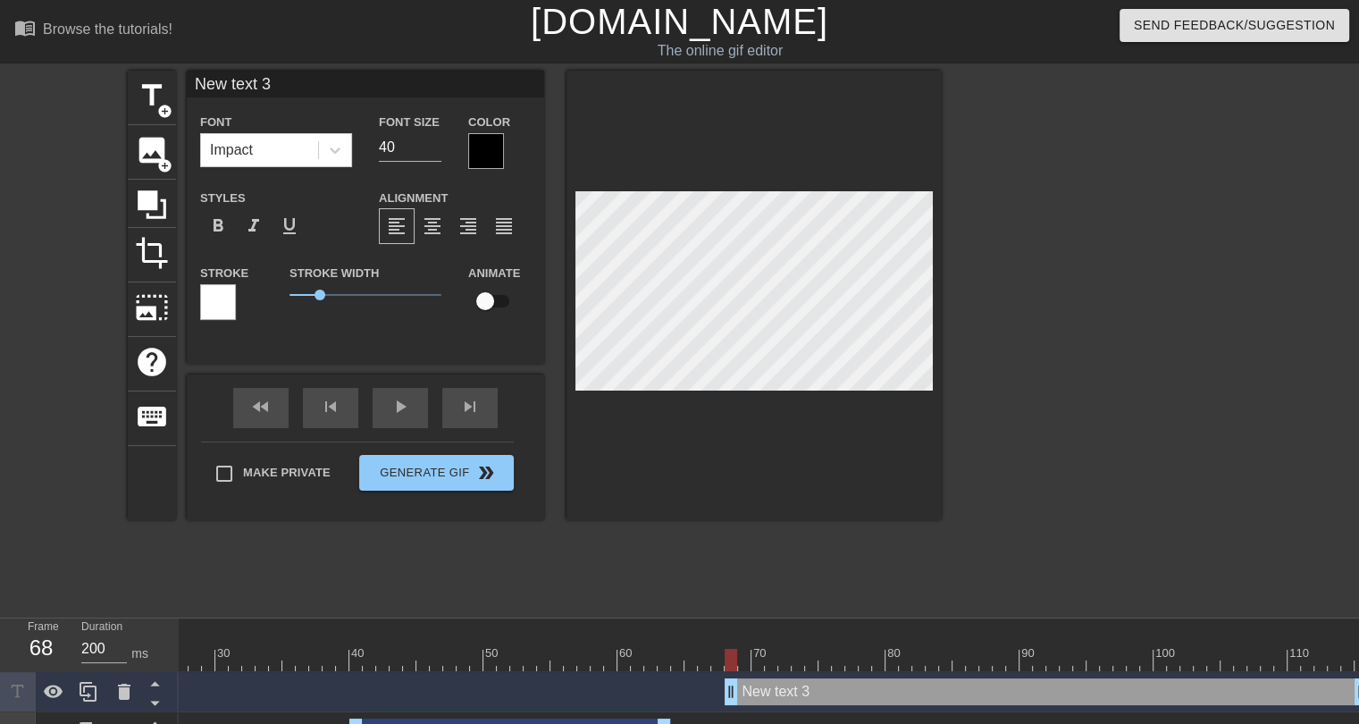
click at [230, 88] on input "New text 3" at bounding box center [366, 84] width 358 height 27
type input "IT'S THE SINGLE GREATEST HONOR HE COULD EVER HAVE"
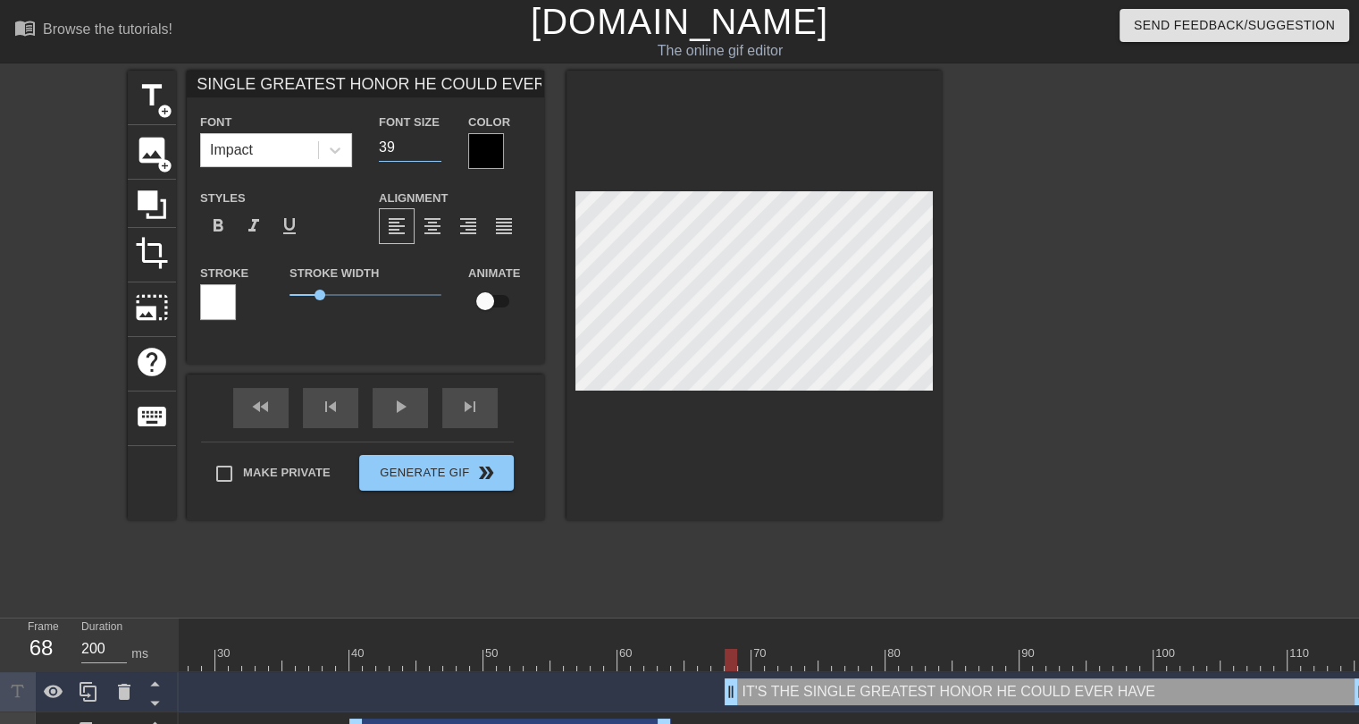
scroll to position [0, 0]
click at [431, 152] on input "24" at bounding box center [410, 147] width 63 height 29
click at [431, 152] on input "23" at bounding box center [410, 147] width 63 height 29
click at [431, 152] on input "22" at bounding box center [410, 147] width 63 height 29
click at [431, 152] on input "21" at bounding box center [410, 147] width 63 height 29
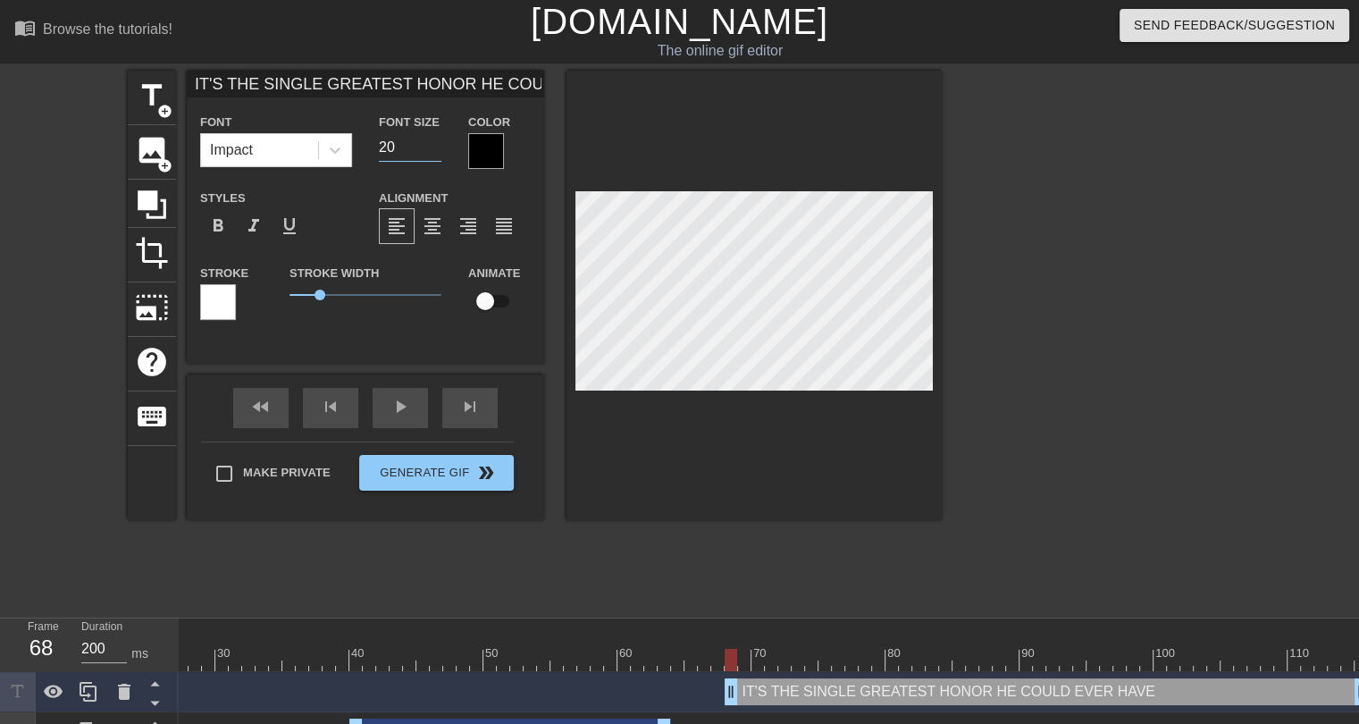
click at [431, 152] on input "20" at bounding box center [410, 147] width 63 height 29
click at [431, 152] on input "19" at bounding box center [410, 147] width 63 height 29
type input "18"
click at [431, 152] on input "18" at bounding box center [410, 147] width 63 height 29
click at [476, 147] on div at bounding box center [486, 151] width 36 height 36
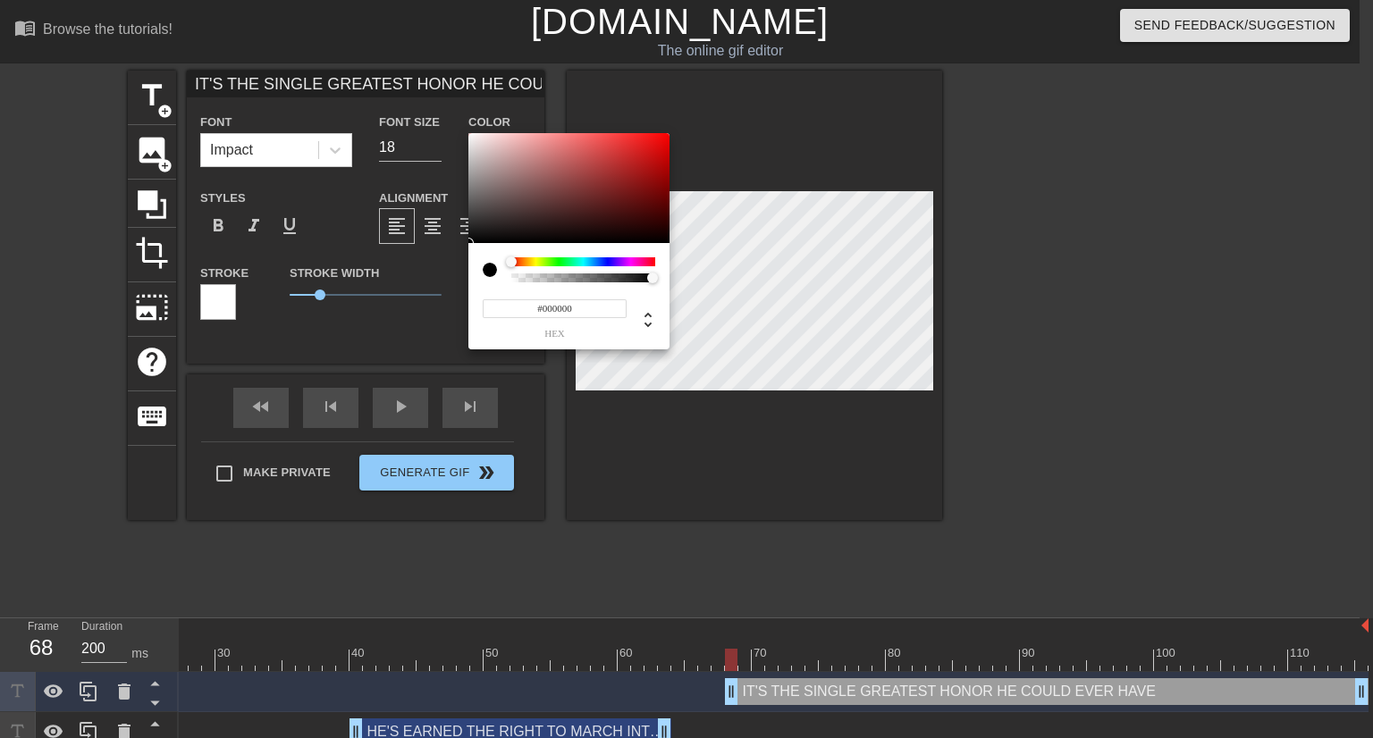
click at [551, 304] on input "#000000" at bounding box center [555, 308] width 144 height 19
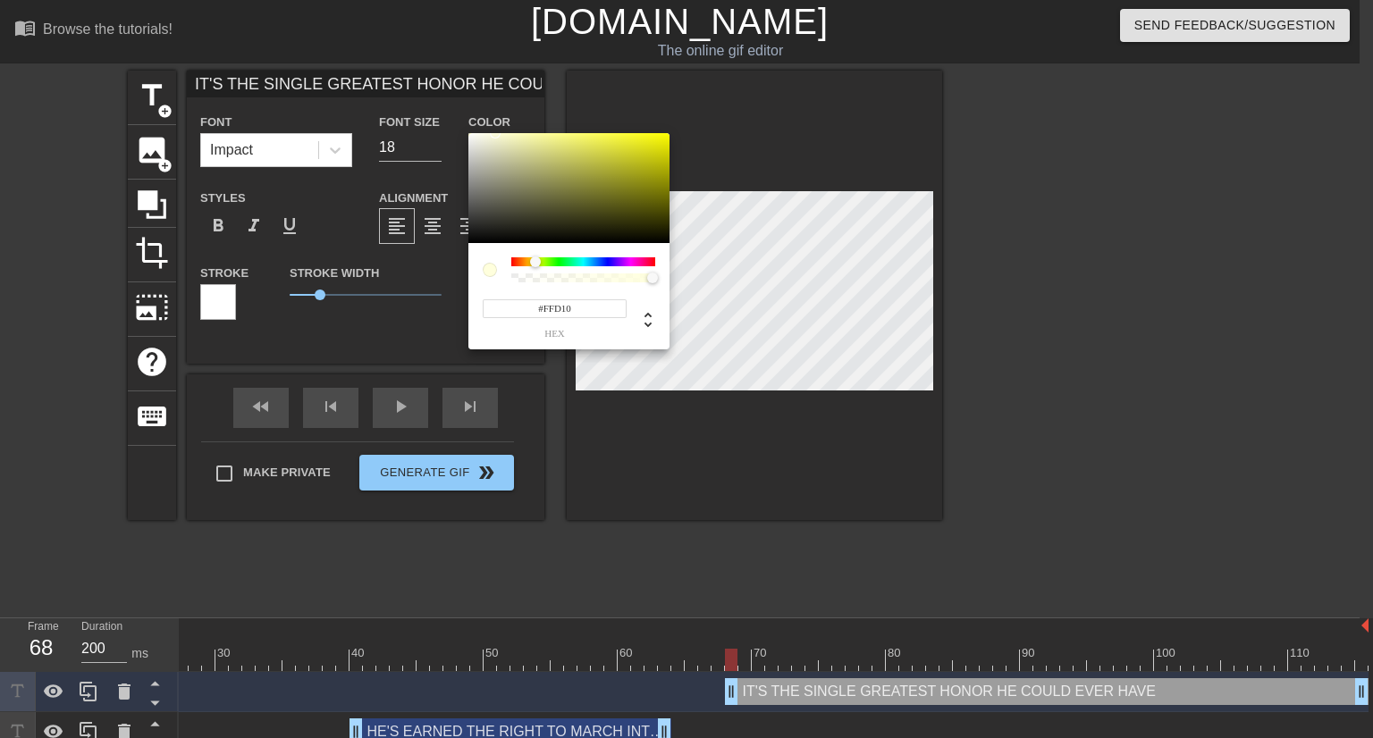
type input "#FFD100"
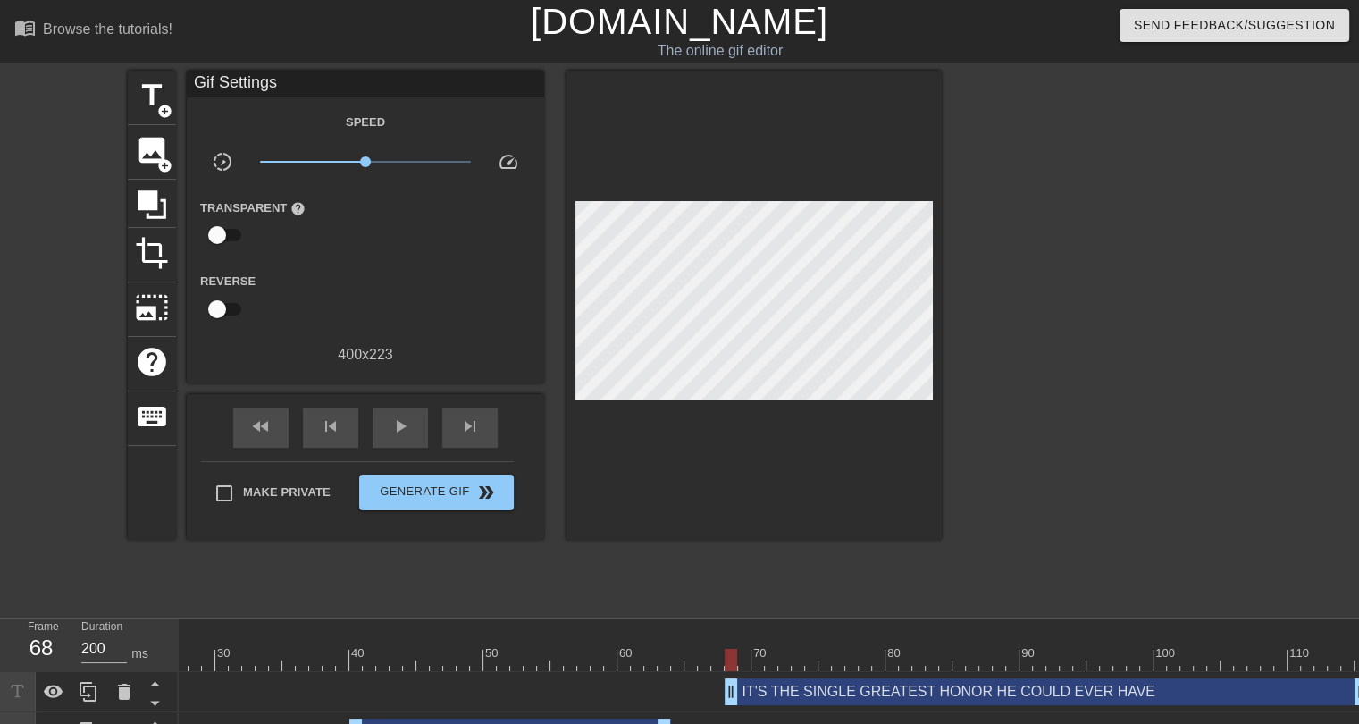
click at [797, 695] on div "IT'S THE SINGLE GREATEST HONOR HE COULD EVER HAVE drag_handle drag_handle" at bounding box center [1047, 691] width 644 height 27
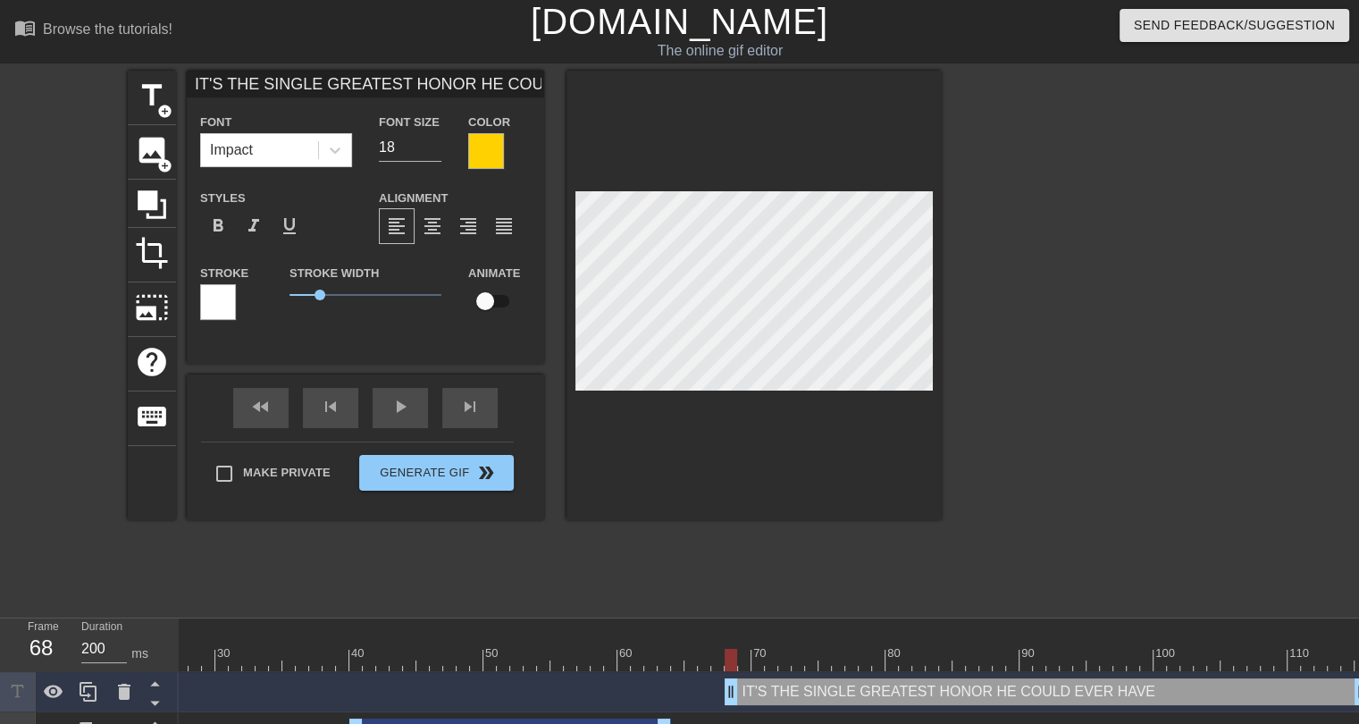
click at [215, 308] on div at bounding box center [218, 302] width 36 height 36
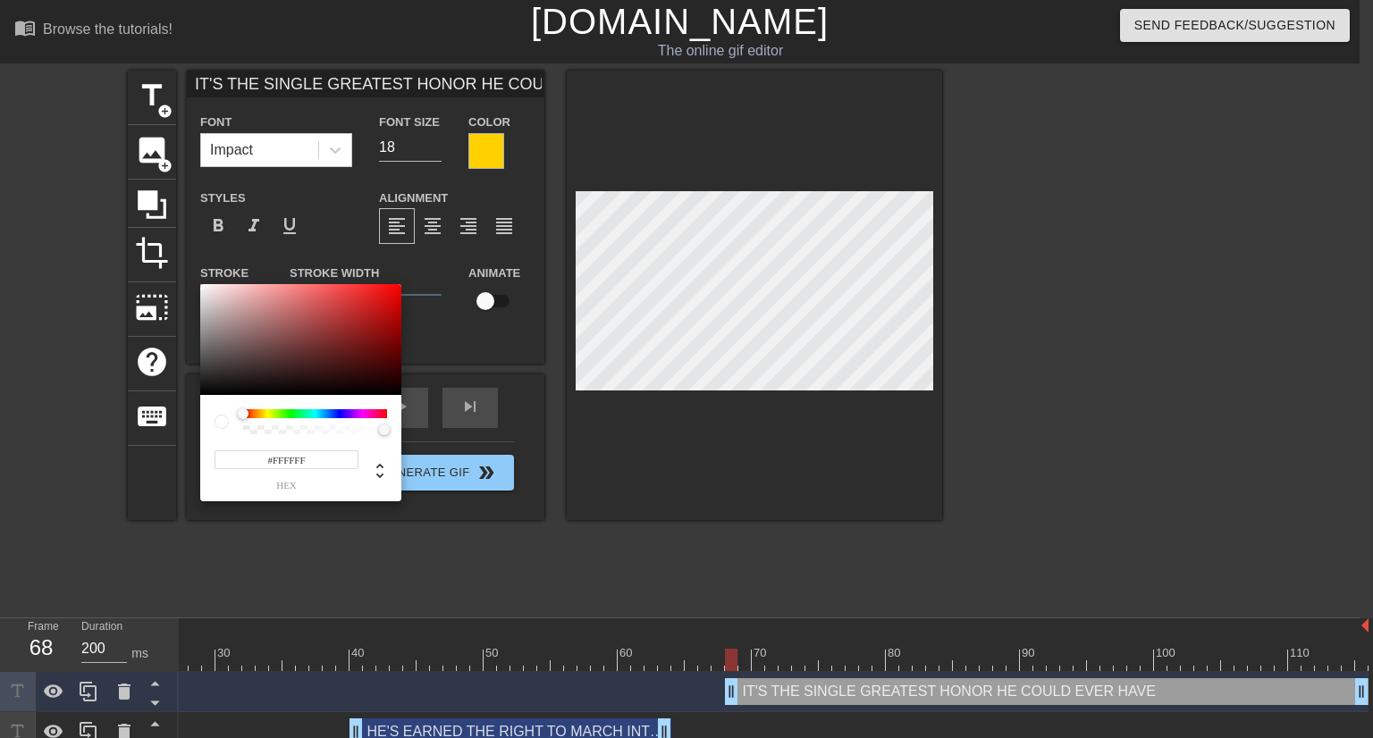
click at [298, 458] on input "#FFFFFF" at bounding box center [287, 459] width 144 height 19
paste input "1AAF00"
type input "#1AAF00"
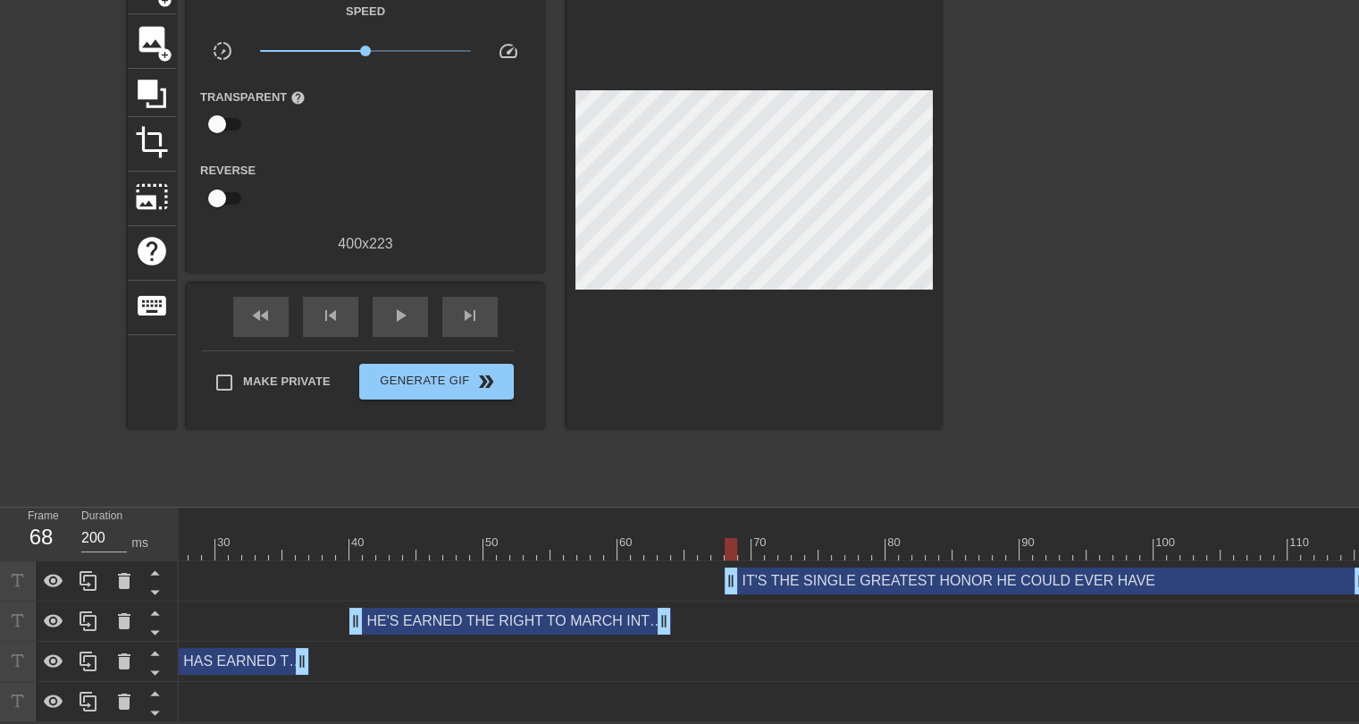
scroll to position [122, 0]
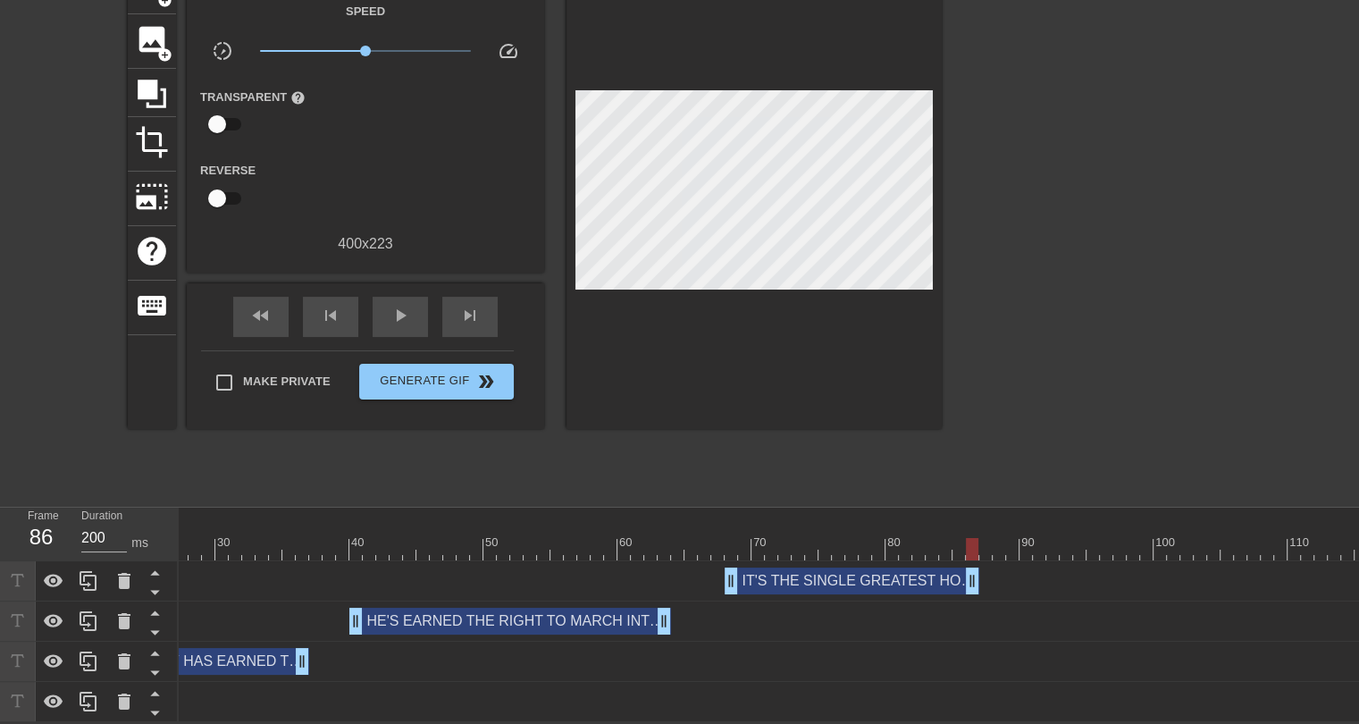
drag, startPoint x: 1354, startPoint y: 571, endPoint x: 961, endPoint y: 582, distance: 393.4
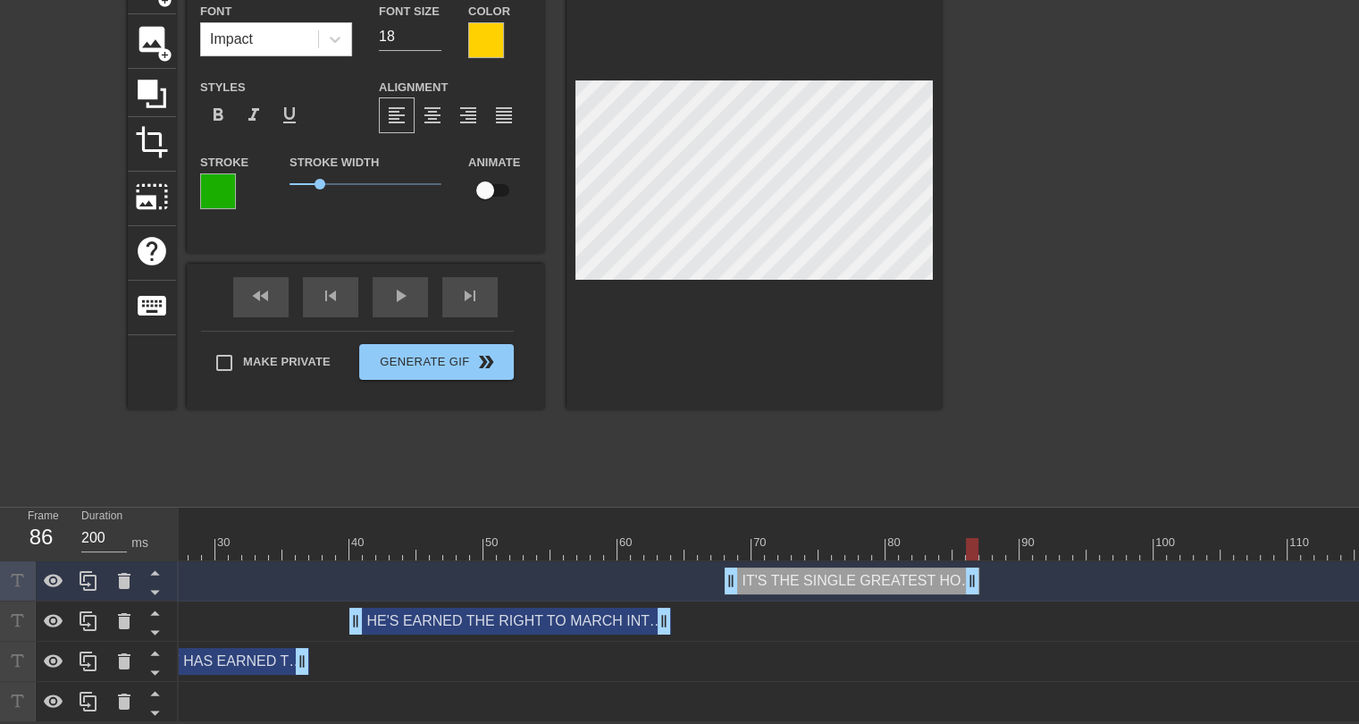
click at [769, 435] on div "title add_circle image add_circle crop photo_size_select_large help keyboard IT…" at bounding box center [535, 228] width 814 height 536
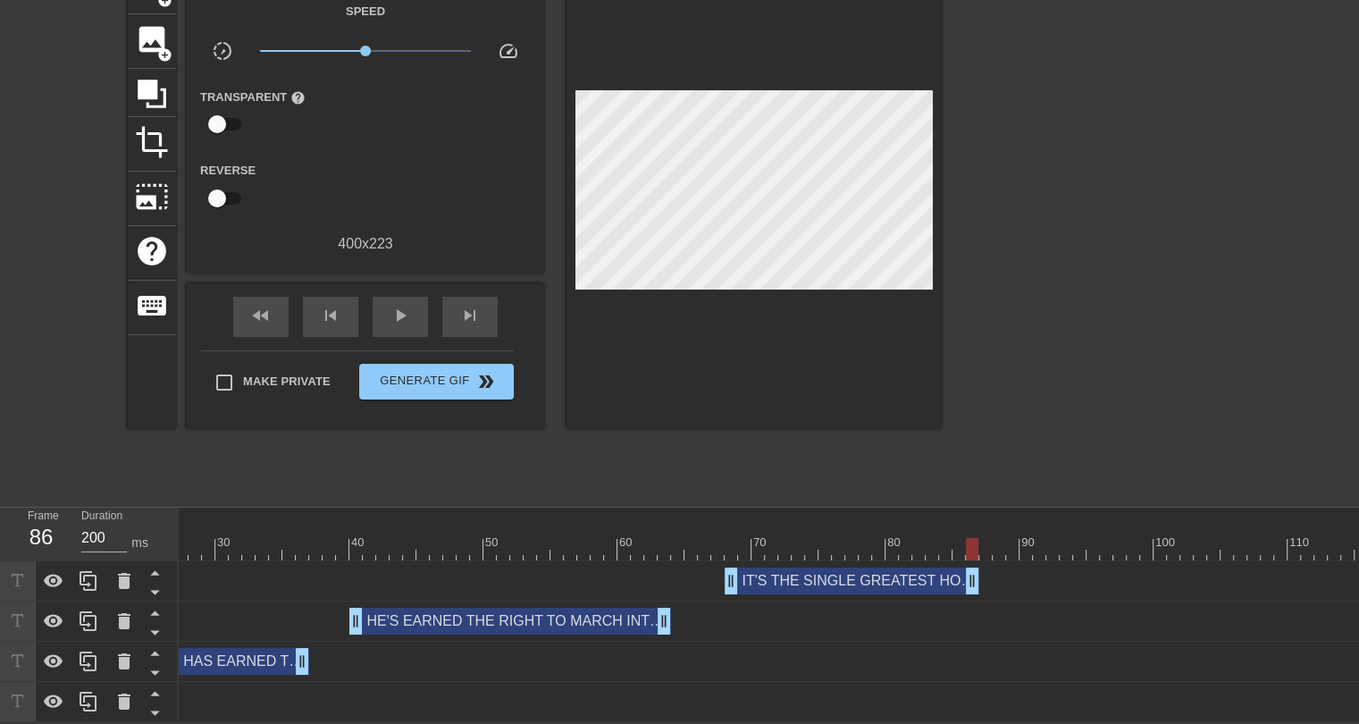
click at [803, 458] on div "title add_circle image add_circle crop photo_size_select_large help keyboard Gi…" at bounding box center [535, 228] width 814 height 536
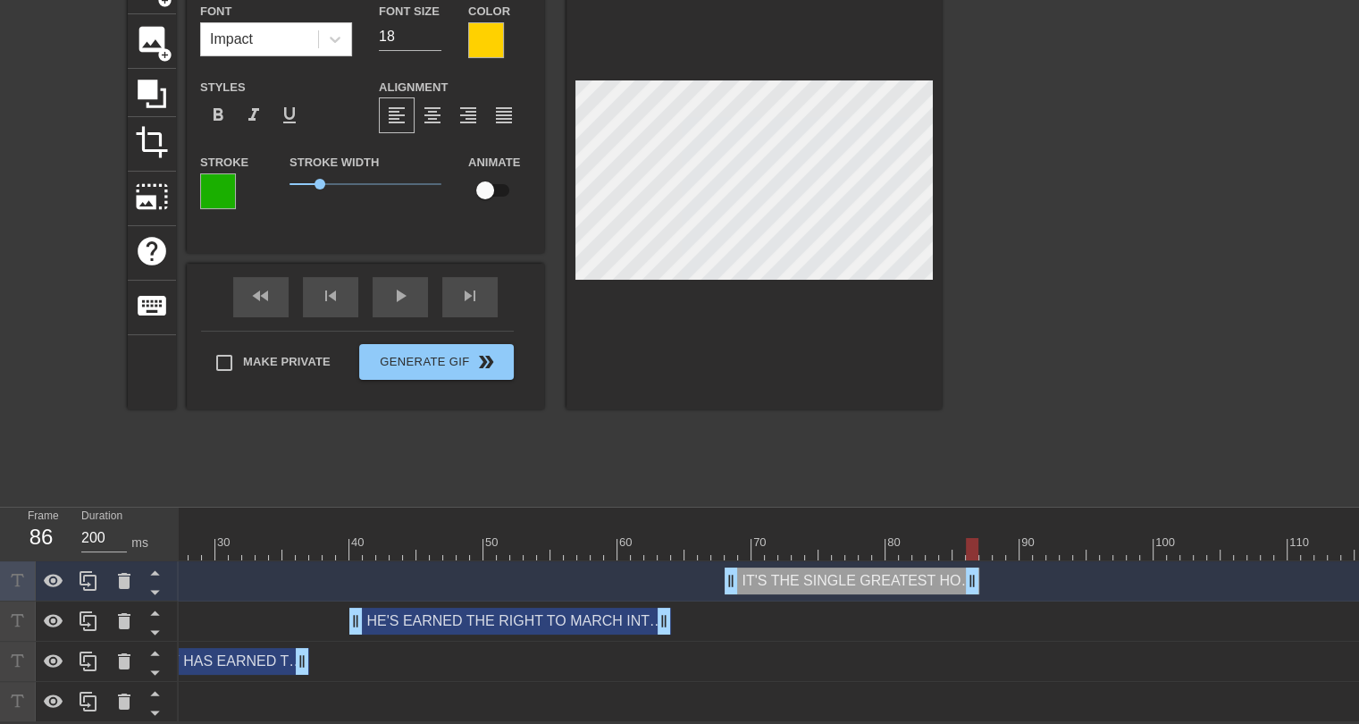
click at [761, 452] on div "title add_circle image add_circle crop photo_size_select_large help keyboard IT…" at bounding box center [535, 228] width 814 height 536
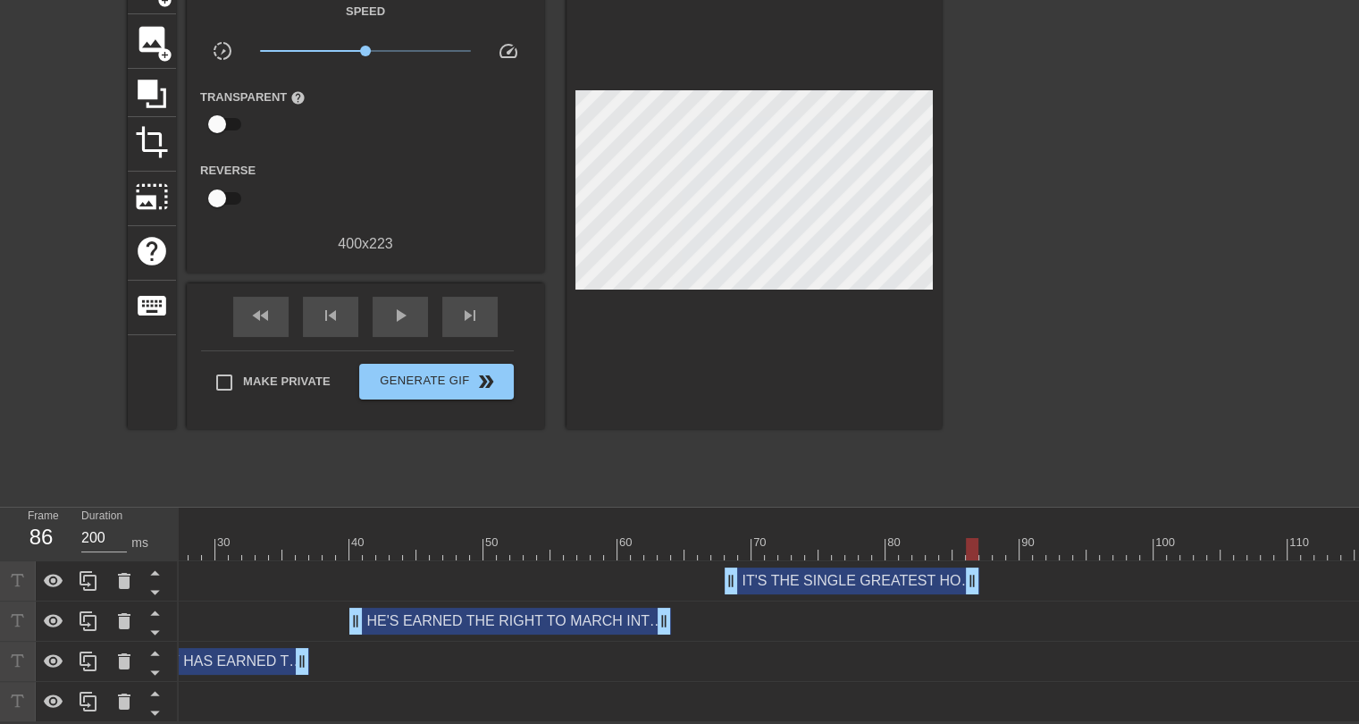
click at [987, 538] on div at bounding box center [598, 549] width 1542 height 22
click at [1003, 538] on div at bounding box center [598, 549] width 1542 height 22
click at [1026, 538] on div at bounding box center [598, 549] width 1542 height 22
click at [1050, 538] on div at bounding box center [598, 549] width 1542 height 22
click at [1071, 538] on div at bounding box center [598, 549] width 1542 height 22
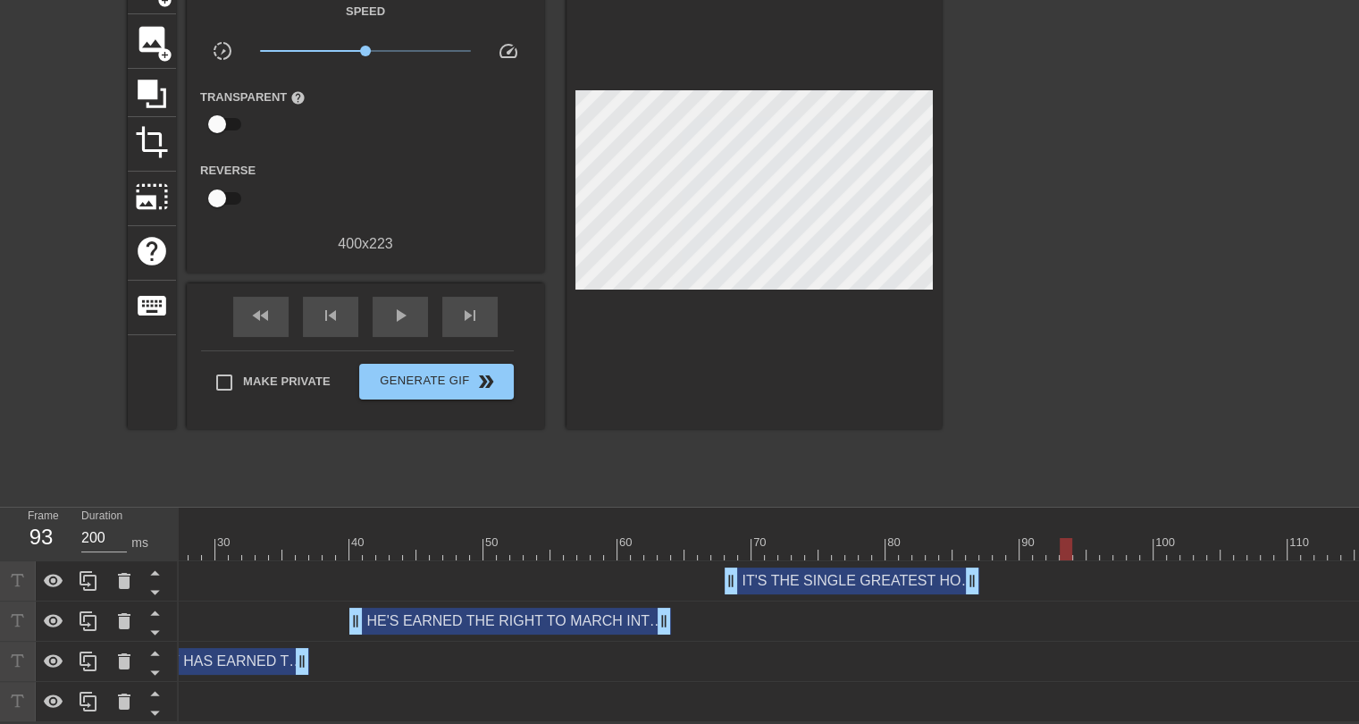
click at [1083, 538] on div at bounding box center [598, 549] width 1542 height 22
click at [1100, 538] on div at bounding box center [598, 549] width 1542 height 22
click at [1134, 538] on div at bounding box center [598, 549] width 1542 height 22
click at [1166, 538] on div at bounding box center [598, 549] width 1542 height 22
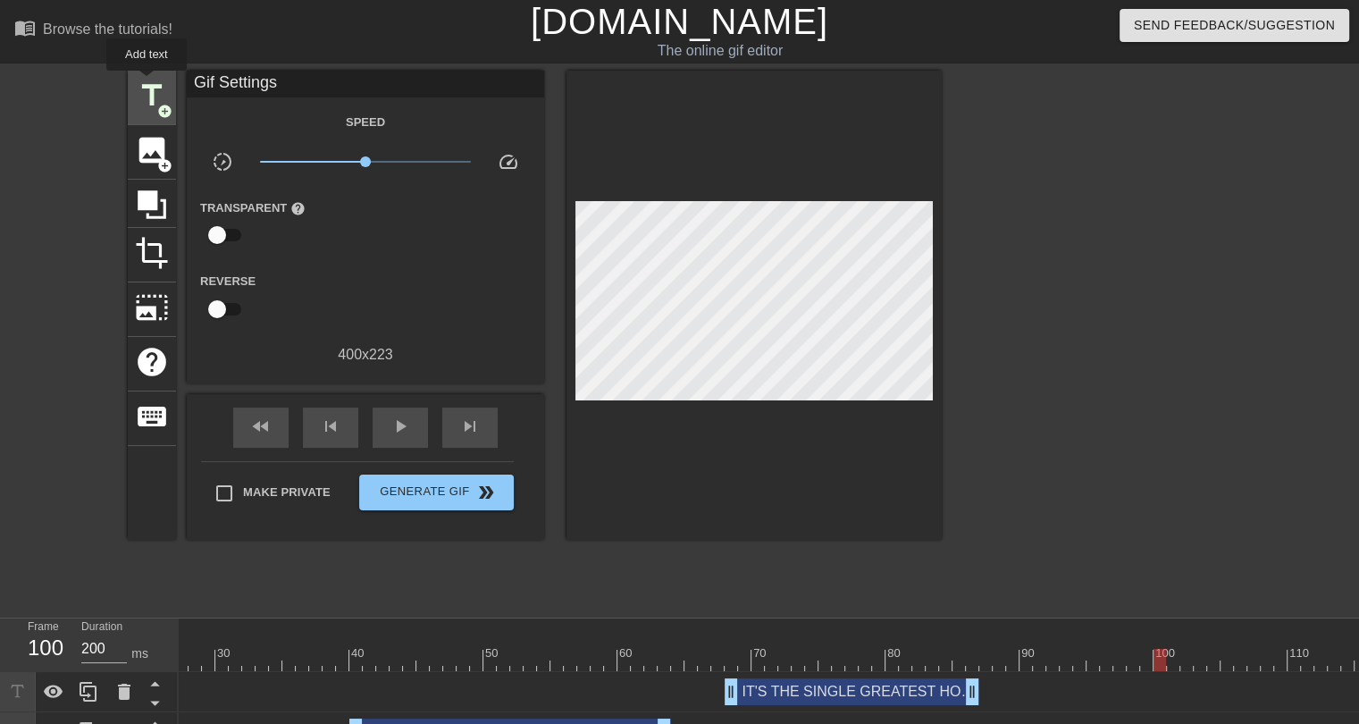
click at [147, 83] on span "title" at bounding box center [152, 96] width 34 height 34
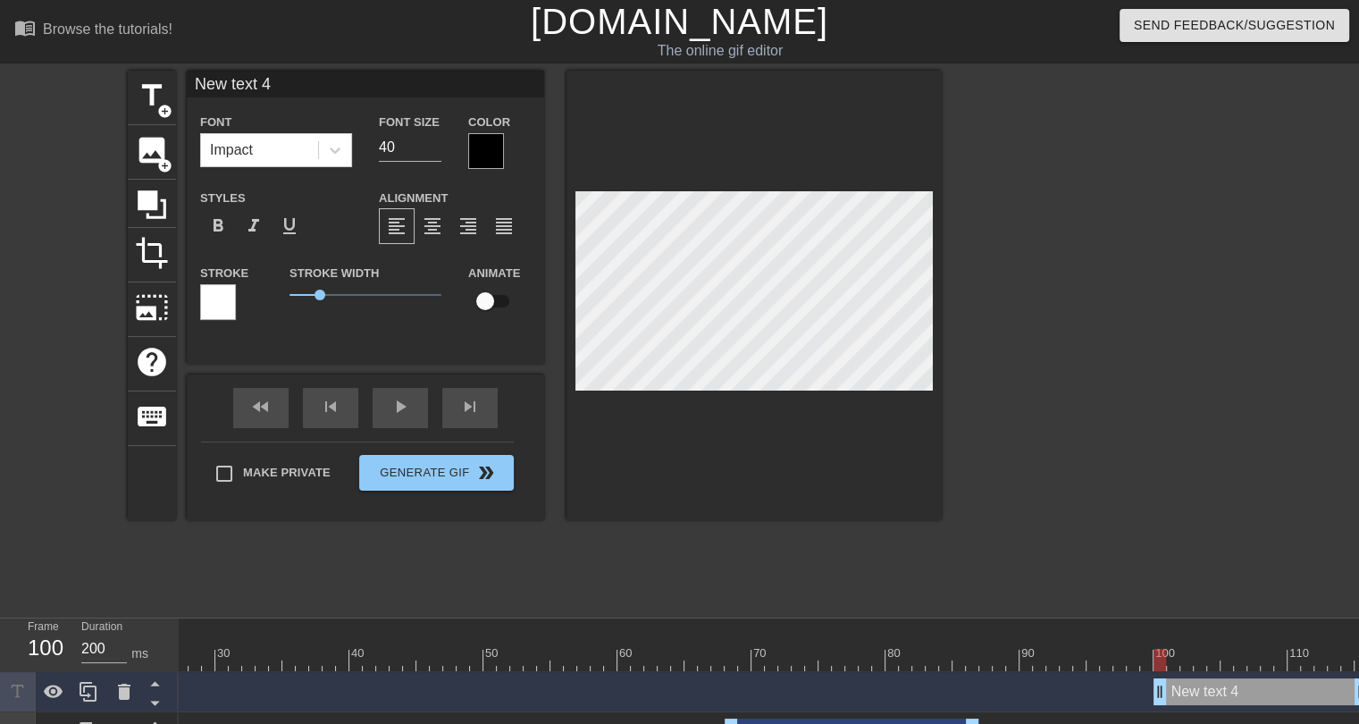
click at [244, 90] on input "New text 4" at bounding box center [366, 84] width 358 height 27
type input "THAT'S WHAT FANTASY FOOTBALL IS ALL ABOUT"
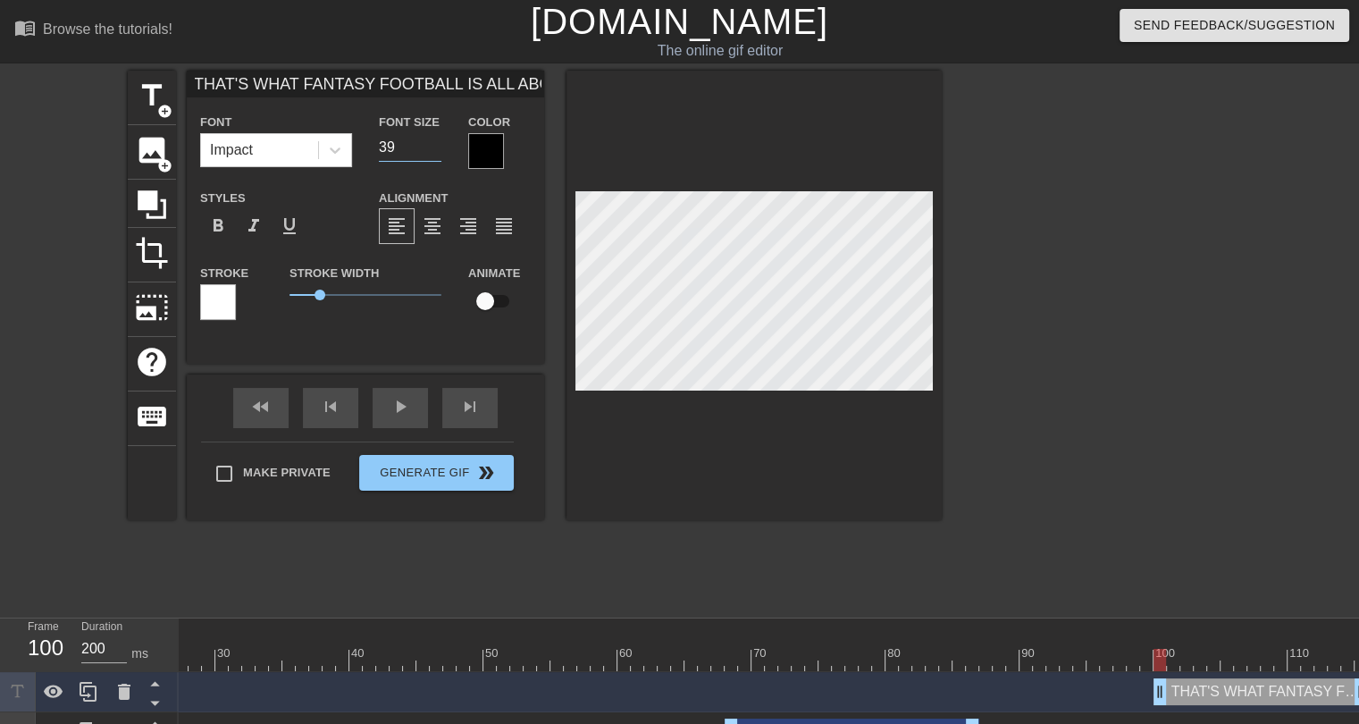
scroll to position [0, 0]
click at [430, 153] on input "21" at bounding box center [410, 147] width 63 height 29
click at [430, 153] on input "20" at bounding box center [410, 147] width 63 height 29
click at [430, 153] on input "19" at bounding box center [410, 147] width 63 height 29
type input "18"
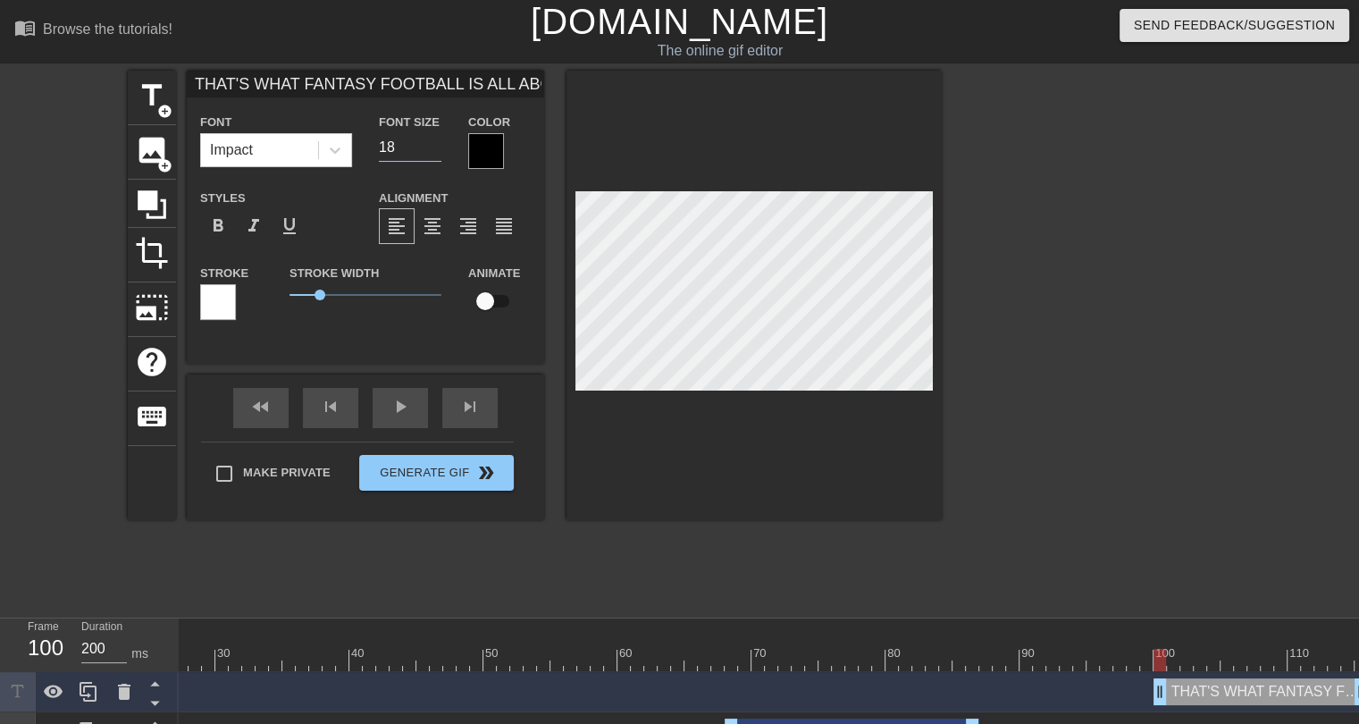
click at [430, 153] on input "18" at bounding box center [410, 147] width 63 height 29
click at [485, 145] on div at bounding box center [486, 151] width 36 height 36
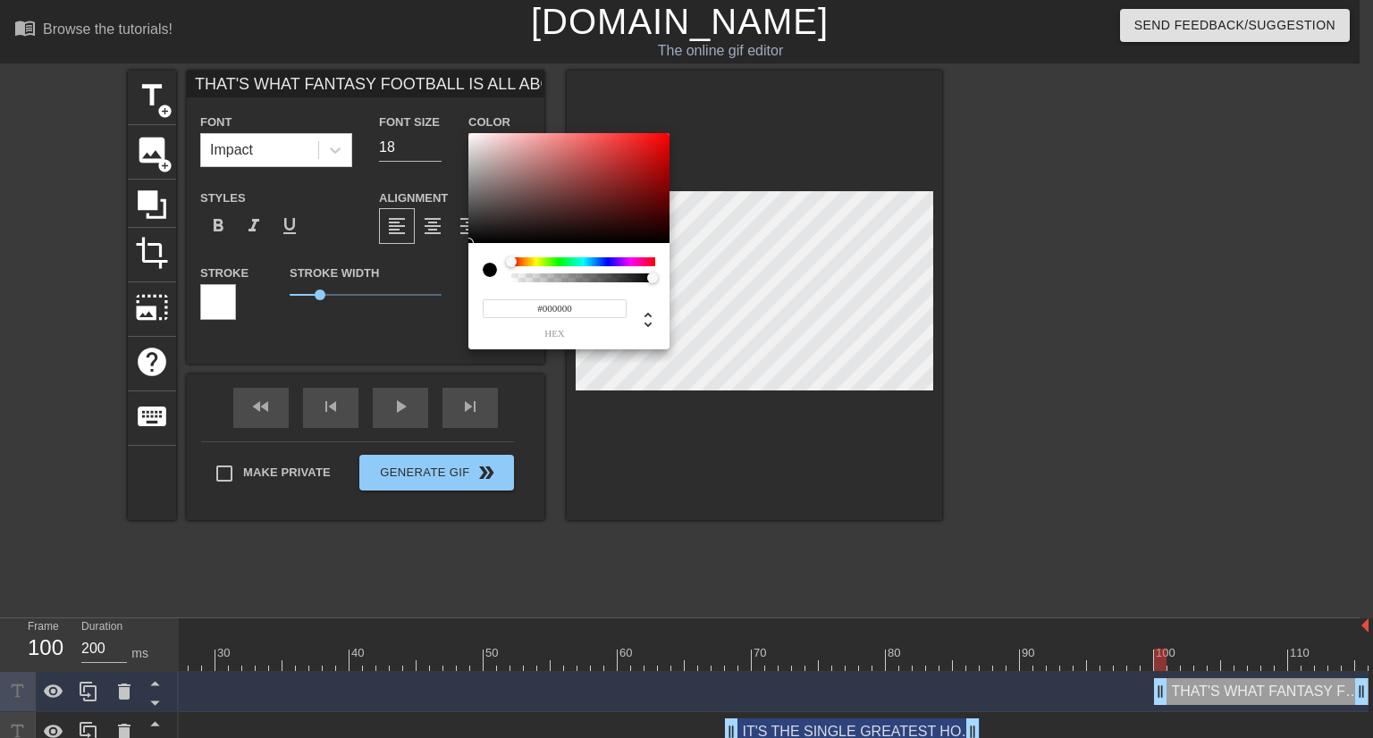
click at [549, 312] on input "#000000" at bounding box center [555, 308] width 144 height 19
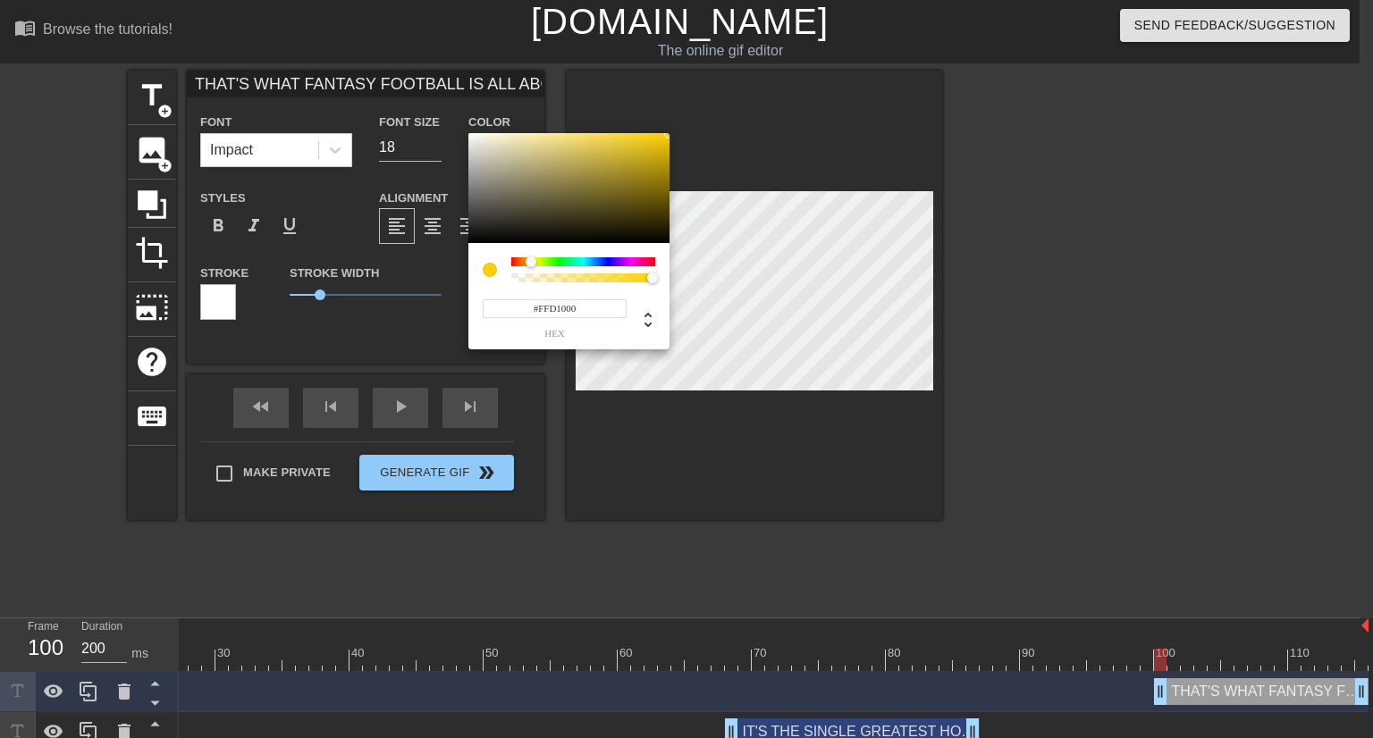
type input "#FFD1000"
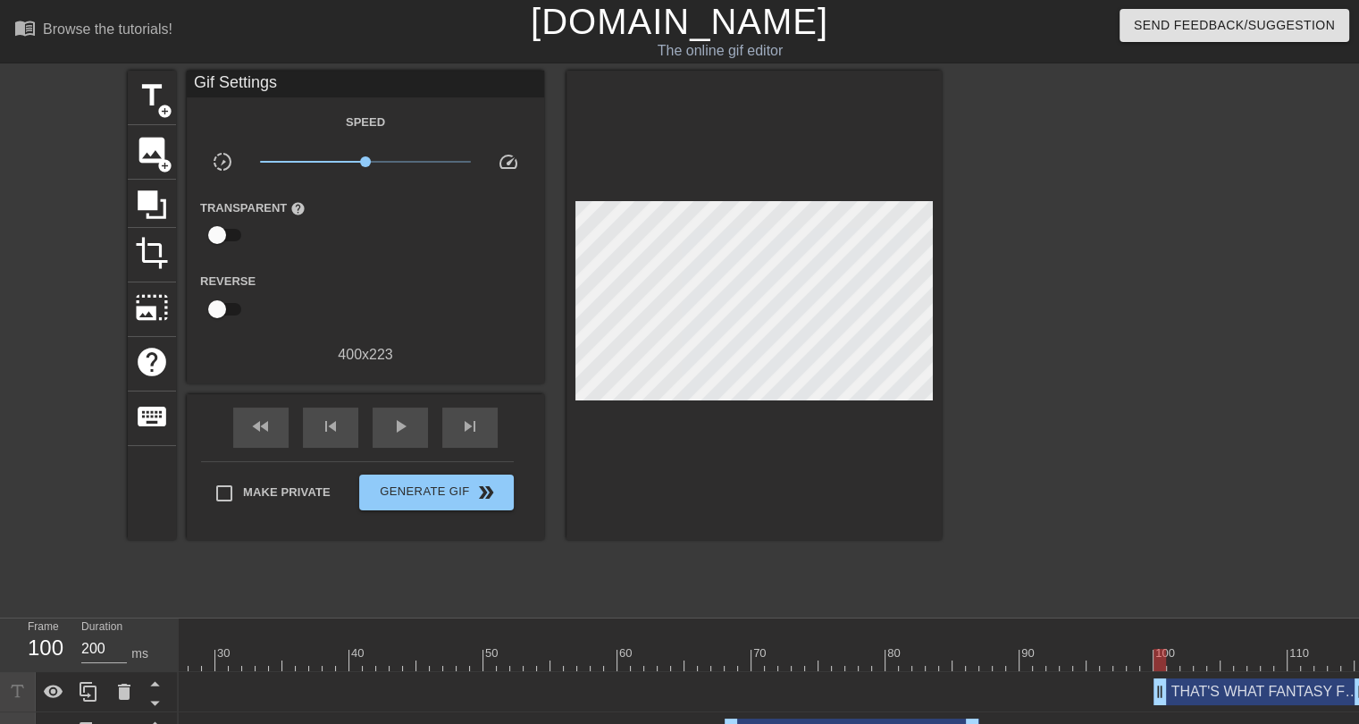
click at [1241, 689] on div "THAT'S WHAT FANTASY FOOTBALL IS ALL ABOUT drag_handle drag_handle" at bounding box center [1261, 691] width 215 height 27
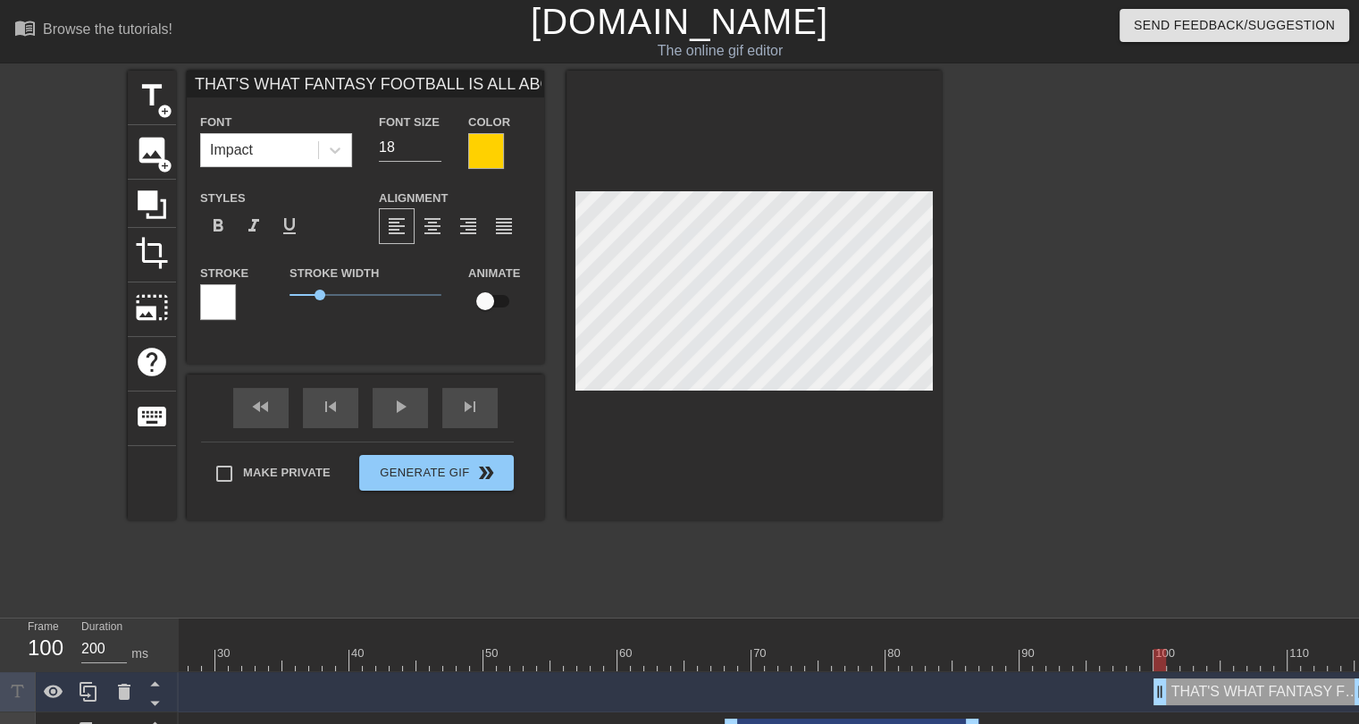
click at [225, 303] on div at bounding box center [218, 302] width 36 height 36
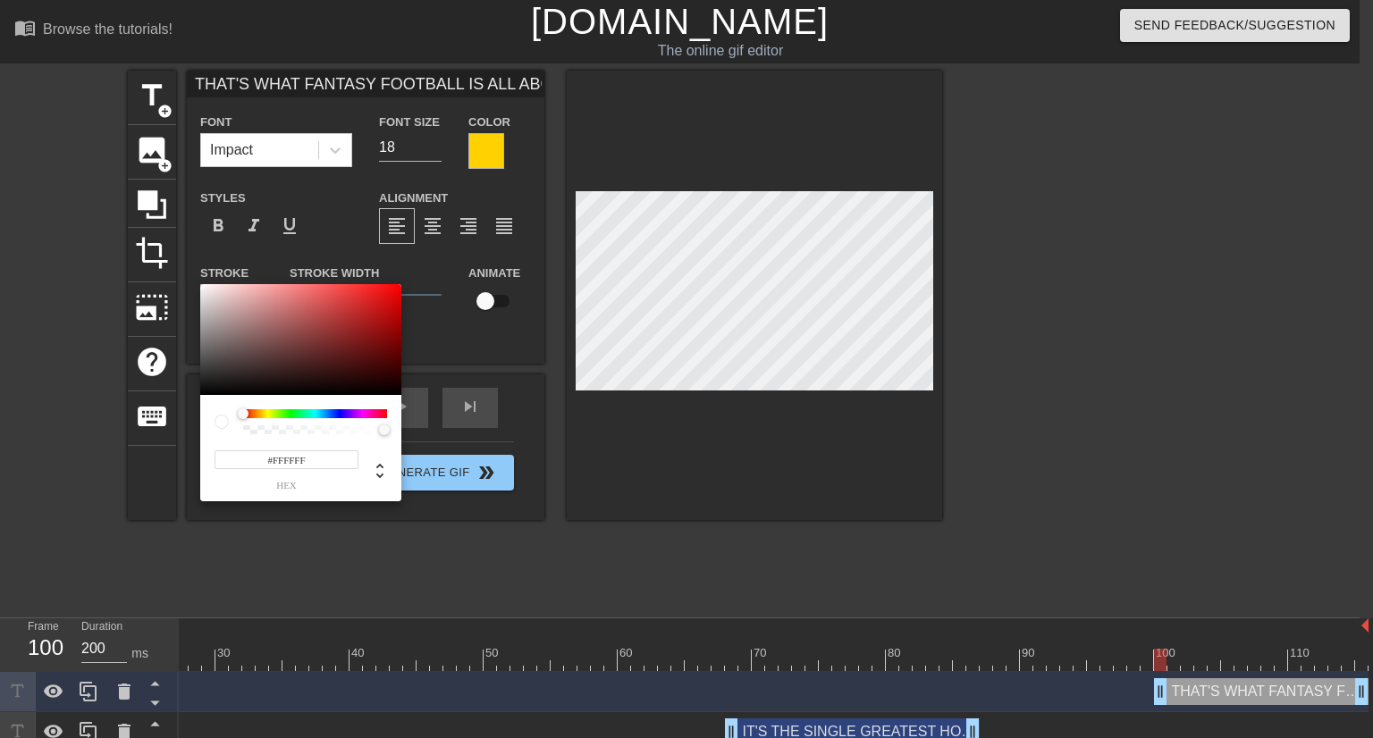
click at [298, 455] on input "#FFFFFF" at bounding box center [287, 459] width 144 height 19
paste input "1AAF00"
type input "#1AAF00"
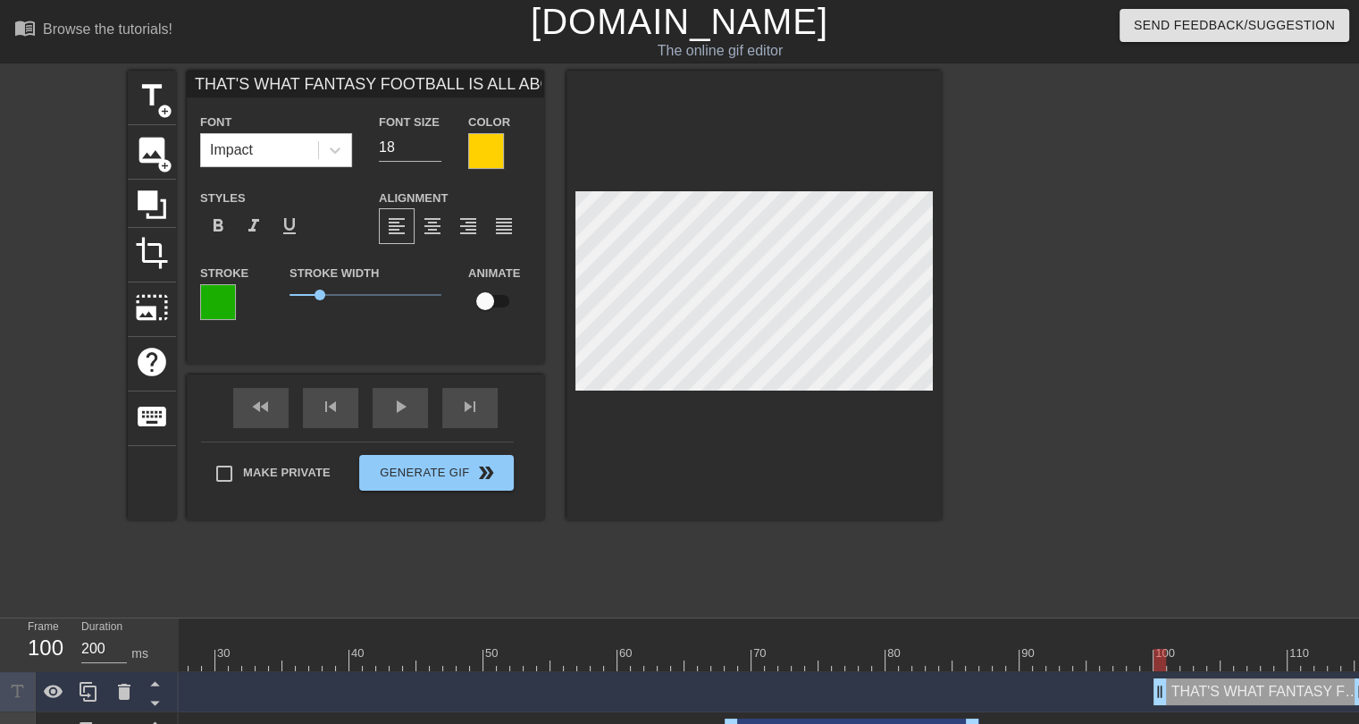
click at [736, 435] on div at bounding box center [754, 296] width 375 height 450
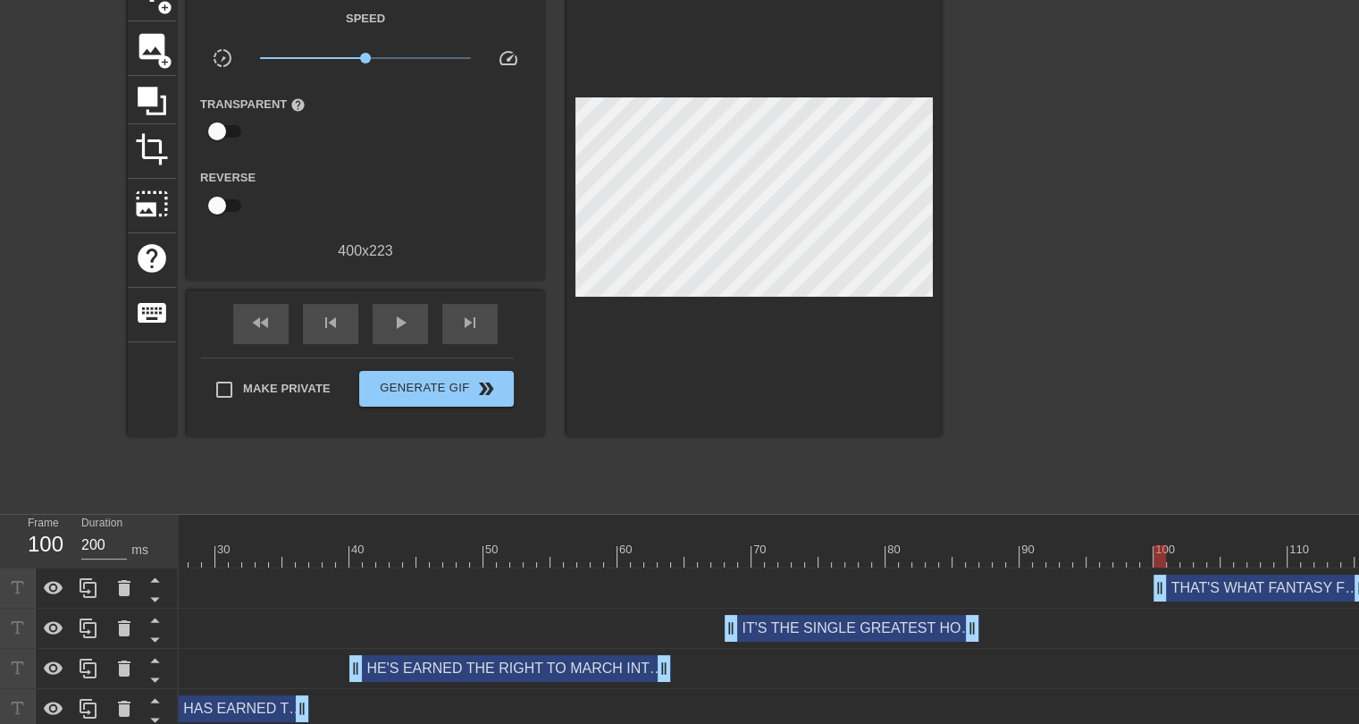
scroll to position [72, 0]
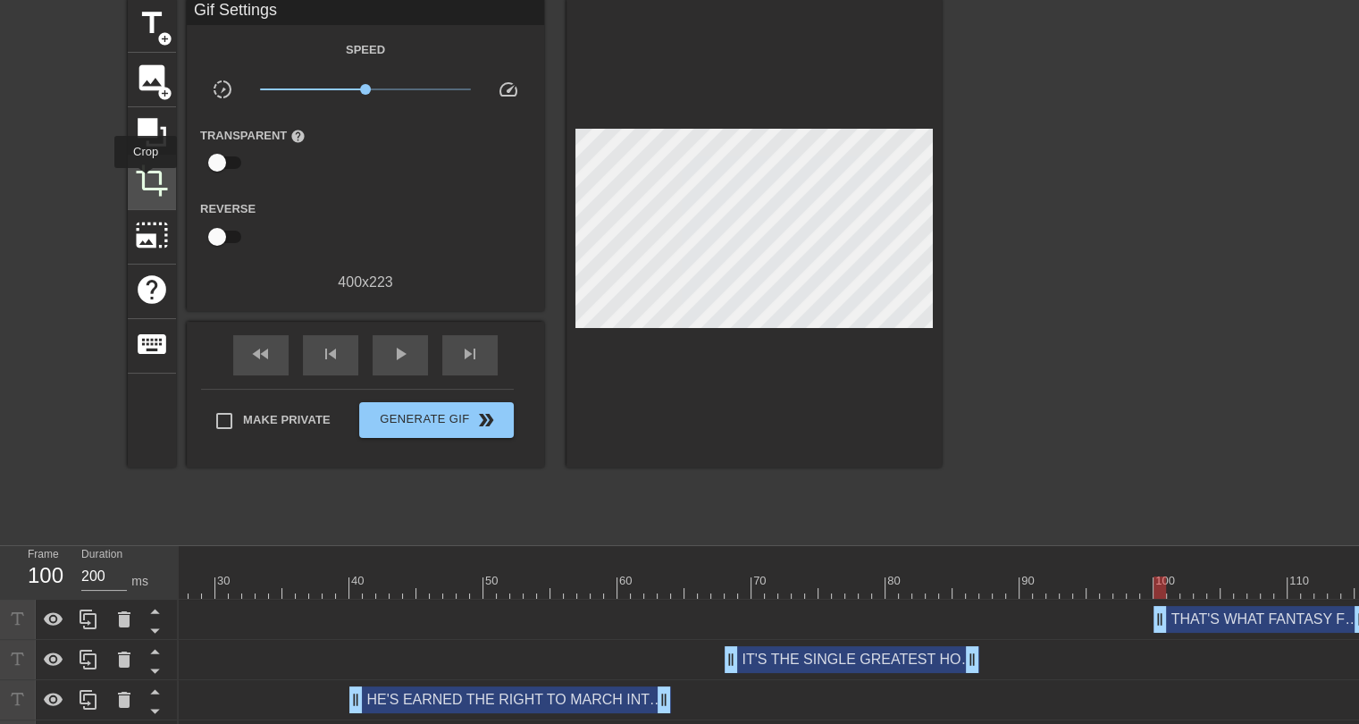
click at [146, 181] on span "crop" at bounding box center [152, 181] width 34 height 34
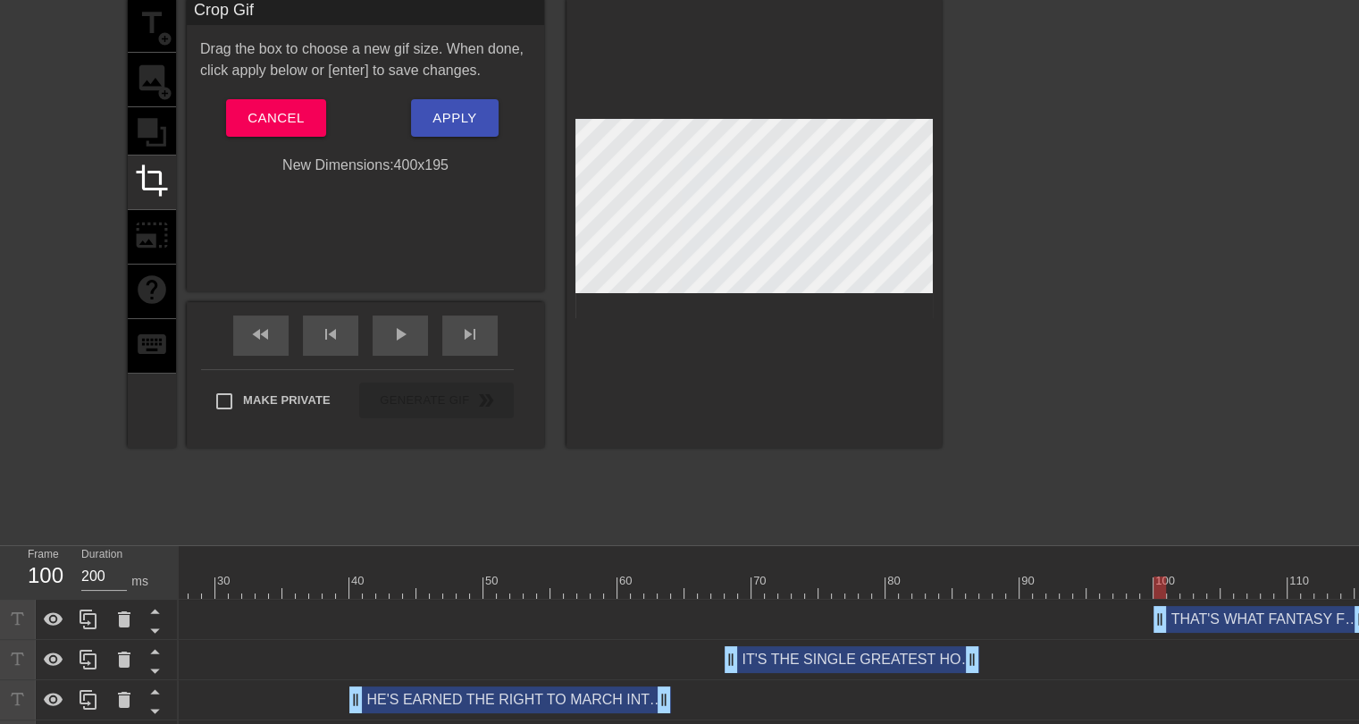
drag, startPoint x: 734, startPoint y: 315, endPoint x: 733, endPoint y: 290, distance: 25.0
click at [621, 388] on div at bounding box center [754, 223] width 375 height 450
click at [445, 127] on span "Apply" at bounding box center [455, 117] width 44 height 23
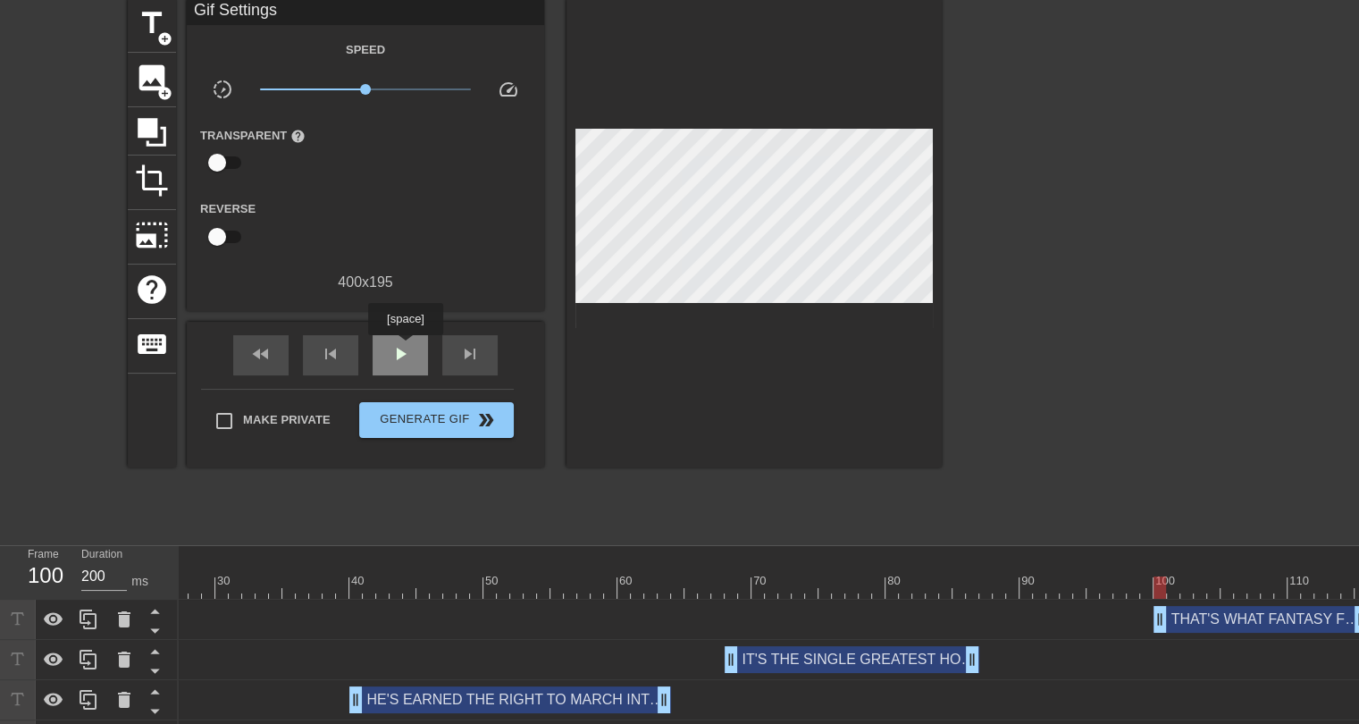
click at [405, 348] on span "play_arrow" at bounding box center [400, 353] width 21 height 21
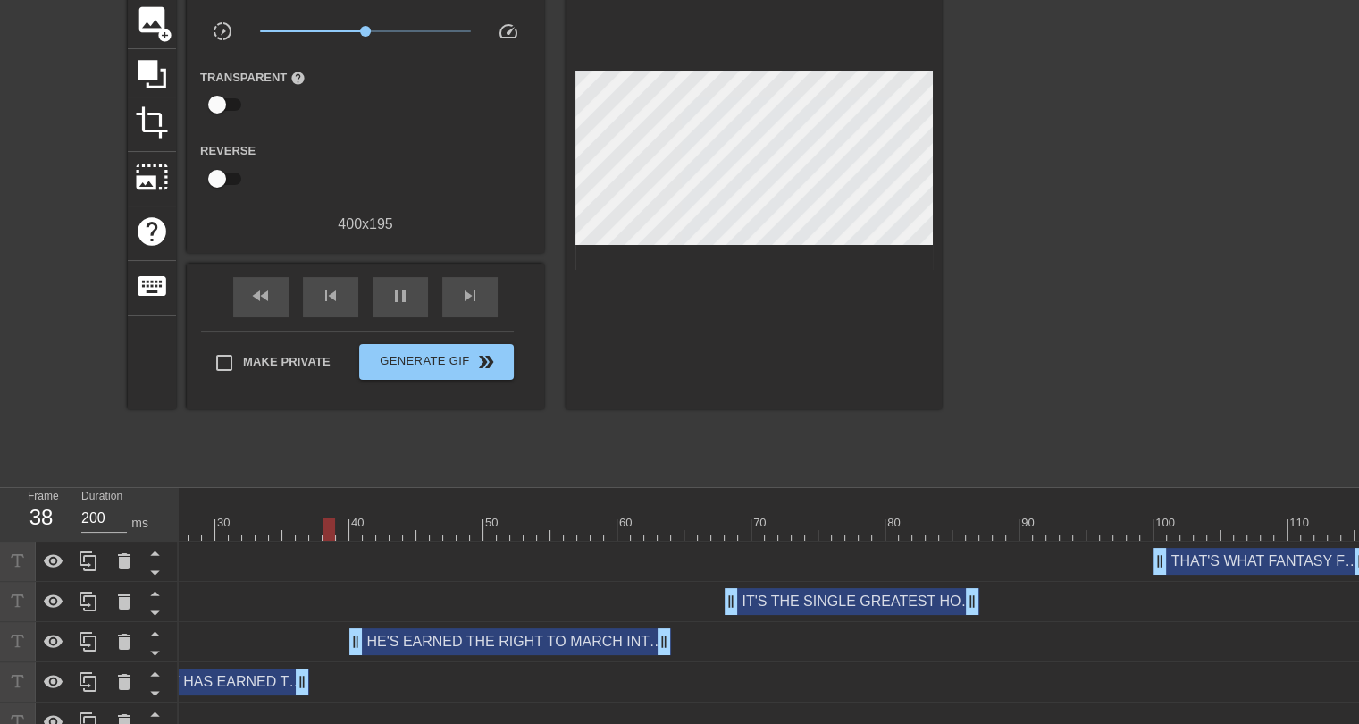
scroll to position [162, 0]
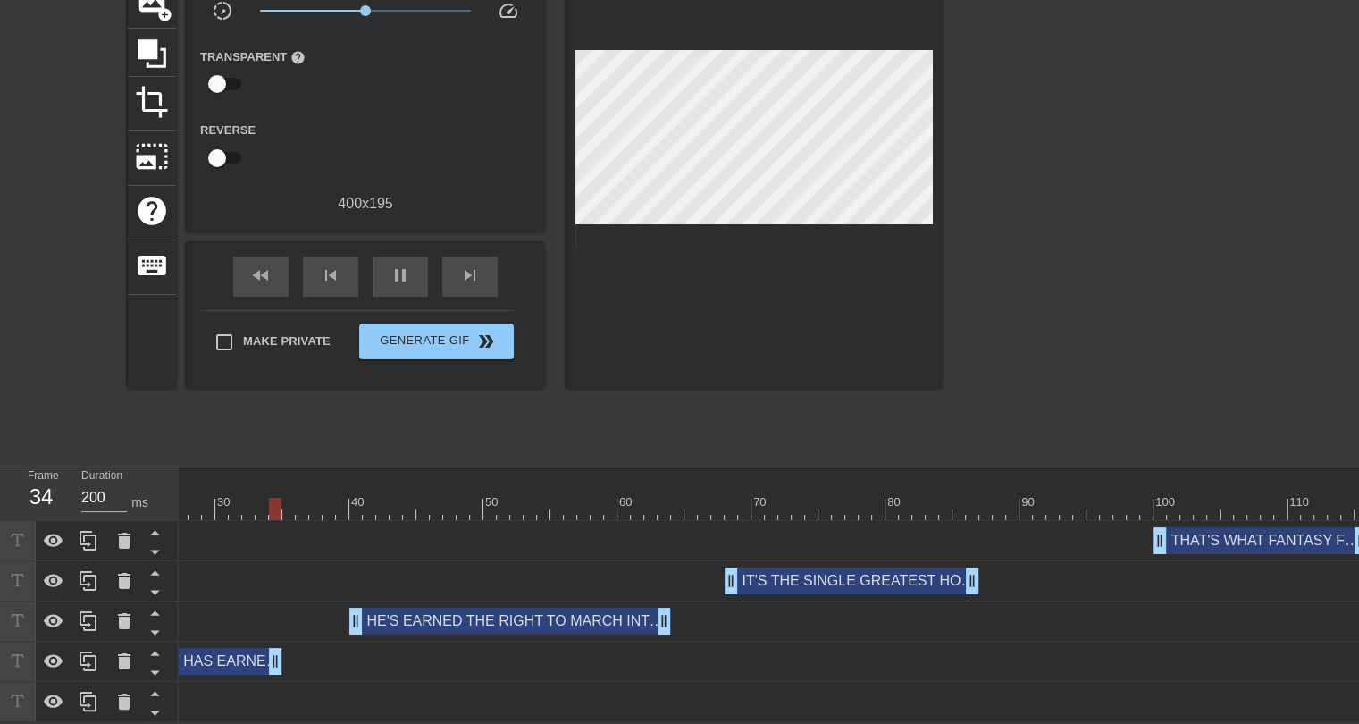
drag, startPoint x: 300, startPoint y: 644, endPoint x: 276, endPoint y: 647, distance: 24.3
click at [648, 417] on div "title add_circle image add_circle crop photo_size_select_large help keyboard Gi…" at bounding box center [535, 188] width 814 height 536
click at [397, 267] on span "pause" at bounding box center [400, 275] width 21 height 21
click at [741, 428] on div "title add_circle image add_circle crop photo_size_select_large help keyboard Gi…" at bounding box center [535, 188] width 814 height 536
click at [1005, 120] on div at bounding box center [1097, 188] width 268 height 536
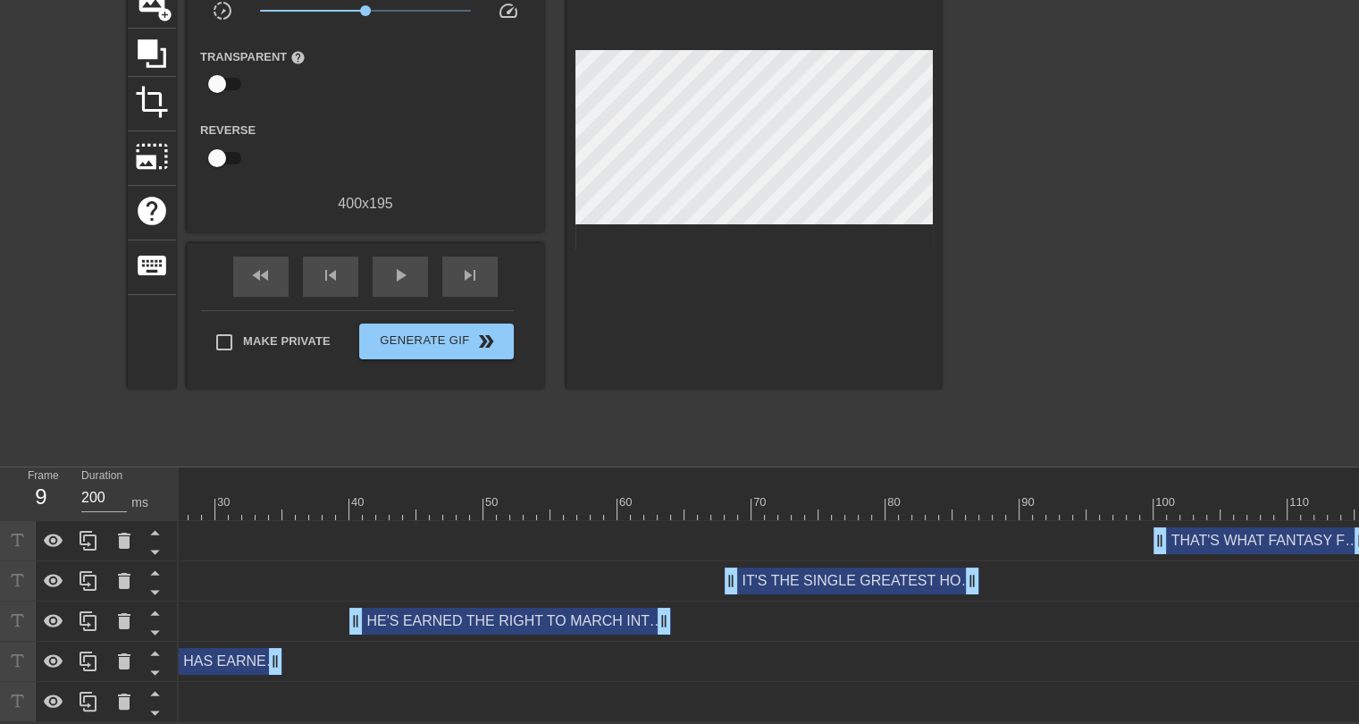
click at [976, 498] on div at bounding box center [598, 509] width 1542 height 22
click at [394, 268] on span "play_arrow" at bounding box center [400, 275] width 21 height 21
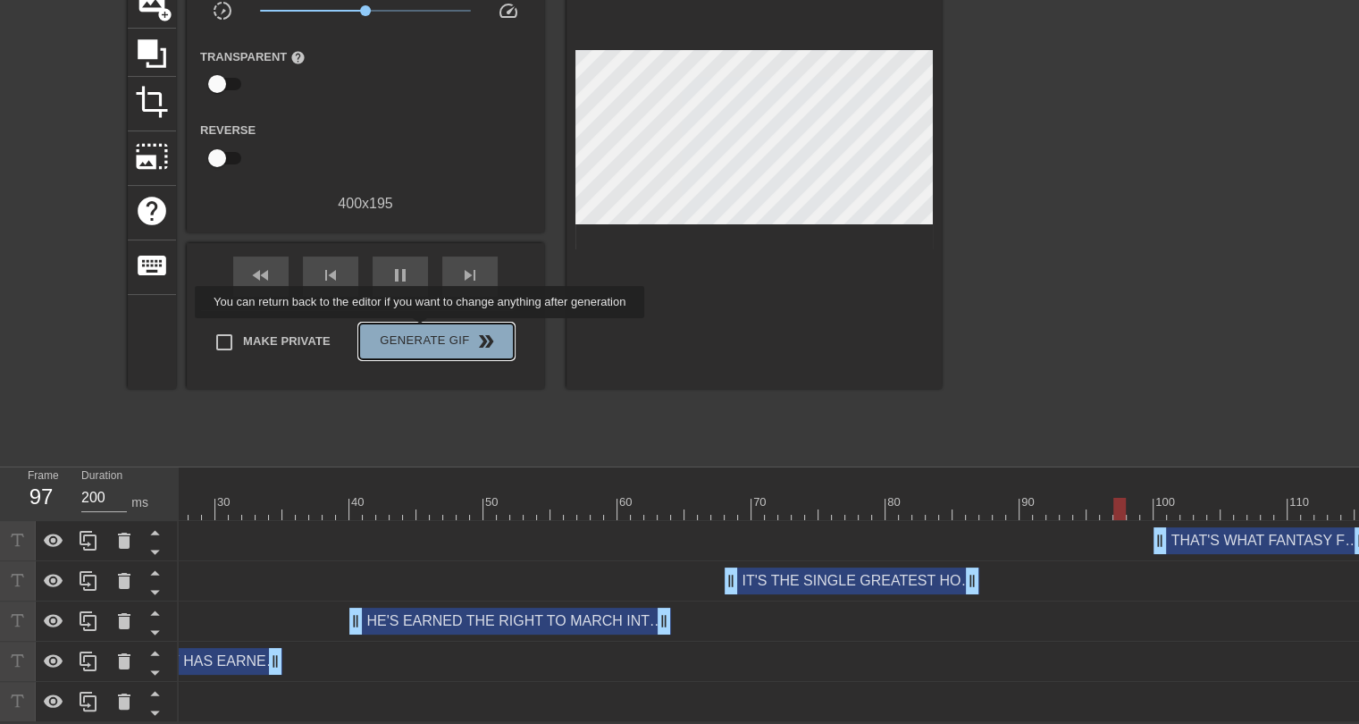
click at [422, 331] on span "Generate Gif double_arrow" at bounding box center [436, 341] width 140 height 21
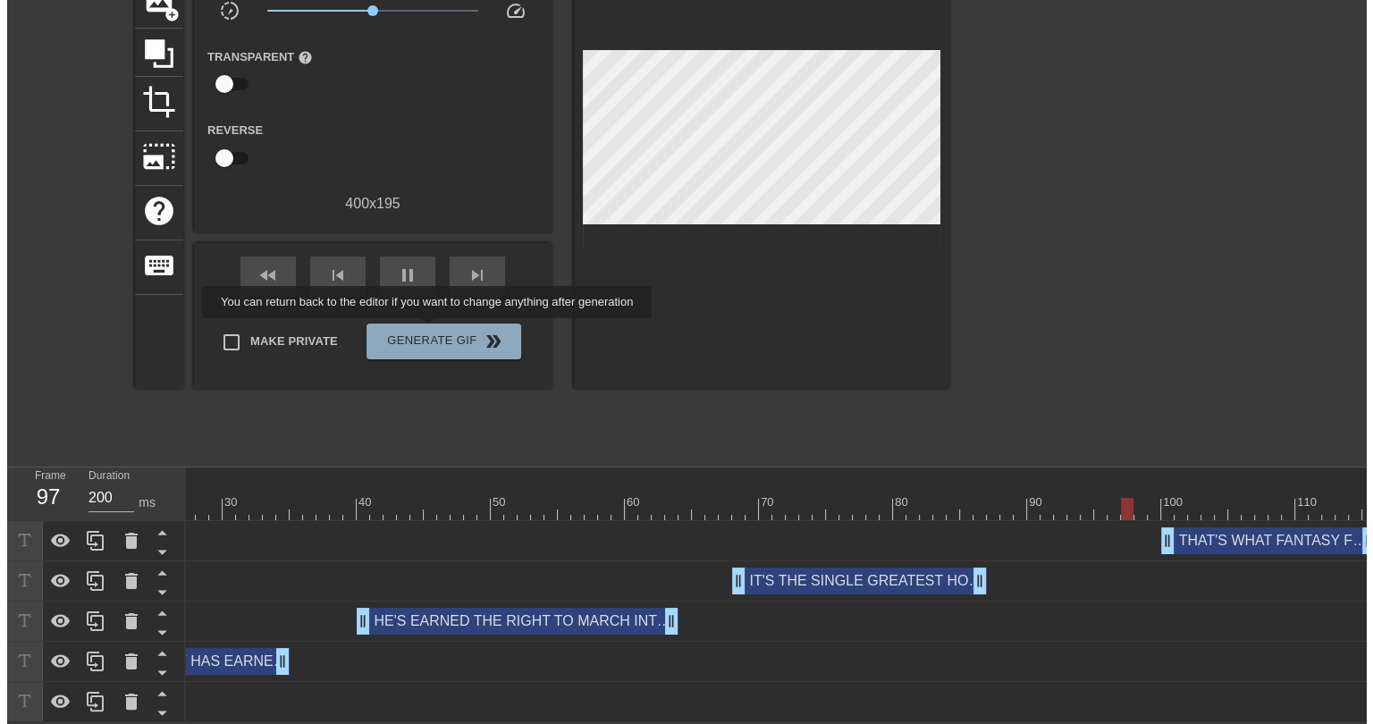
scroll to position [0, 0]
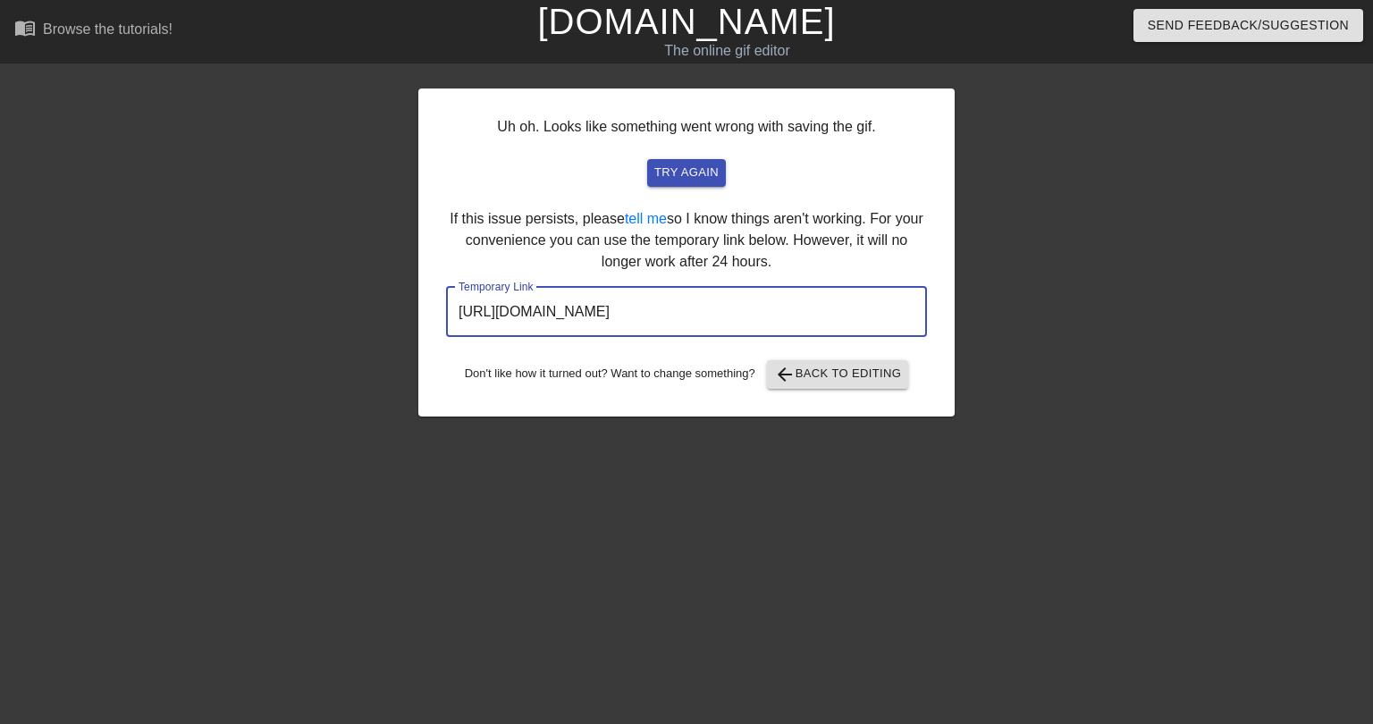
click at [752, 308] on input "https://www.gifntext.com/temp_generations/6P6Oyl6x.gif" at bounding box center [686, 312] width 481 height 50
click at [751, 308] on input "https://www.gifntext.com/temp_generations/6P6Oyl6x.gif" at bounding box center [686, 312] width 481 height 50
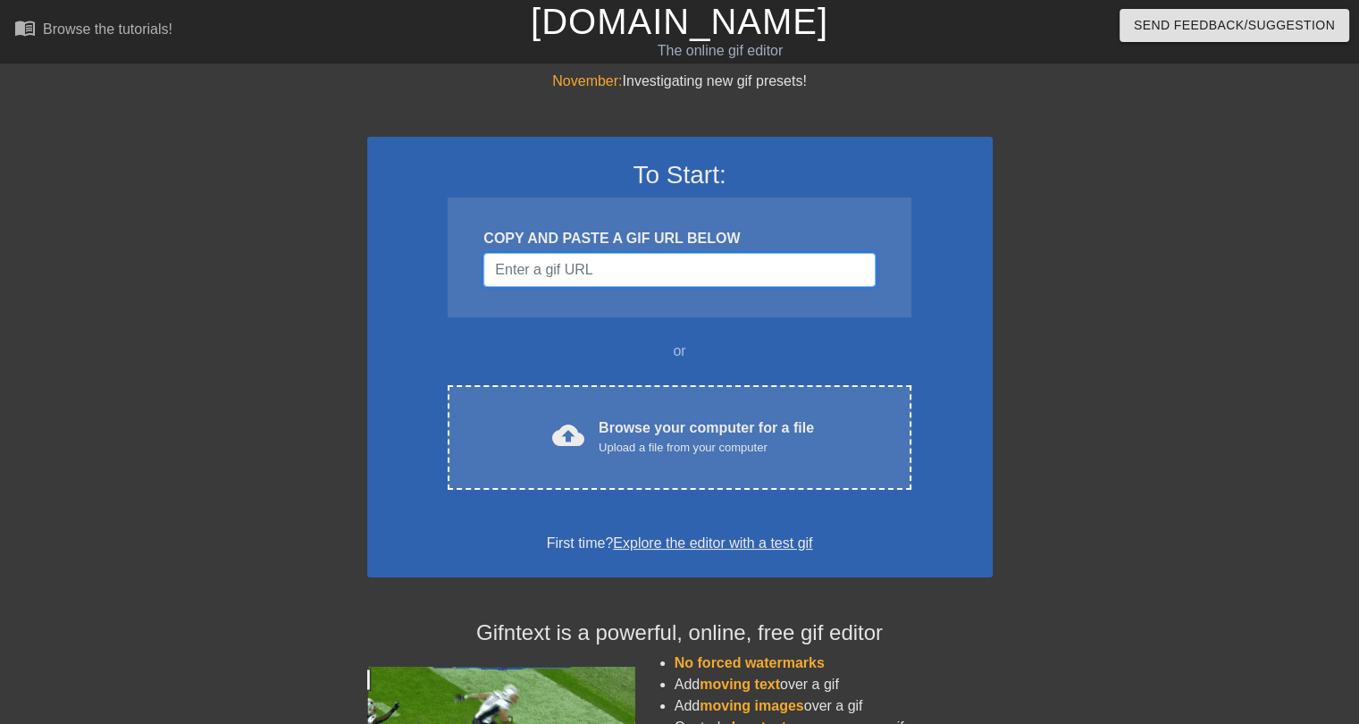
click at [618, 284] on input "Username" at bounding box center [679, 270] width 391 height 34
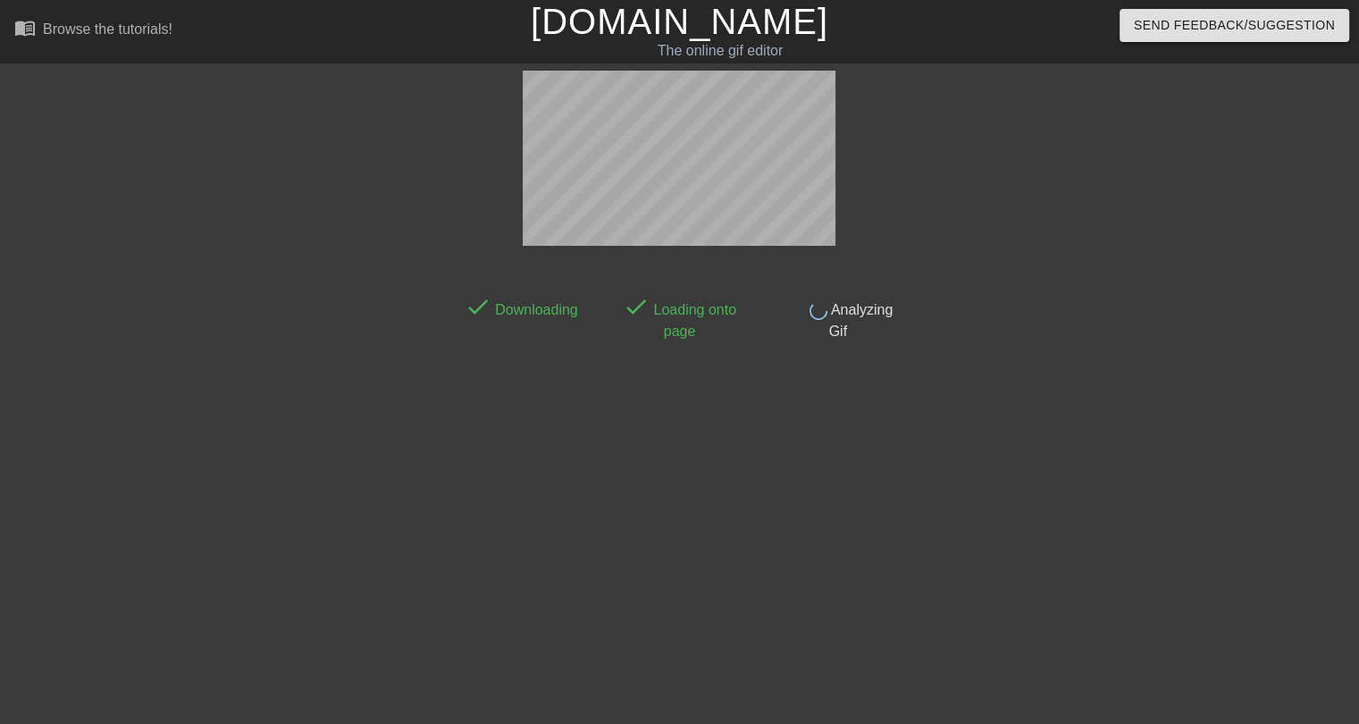
scroll to position [43, 0]
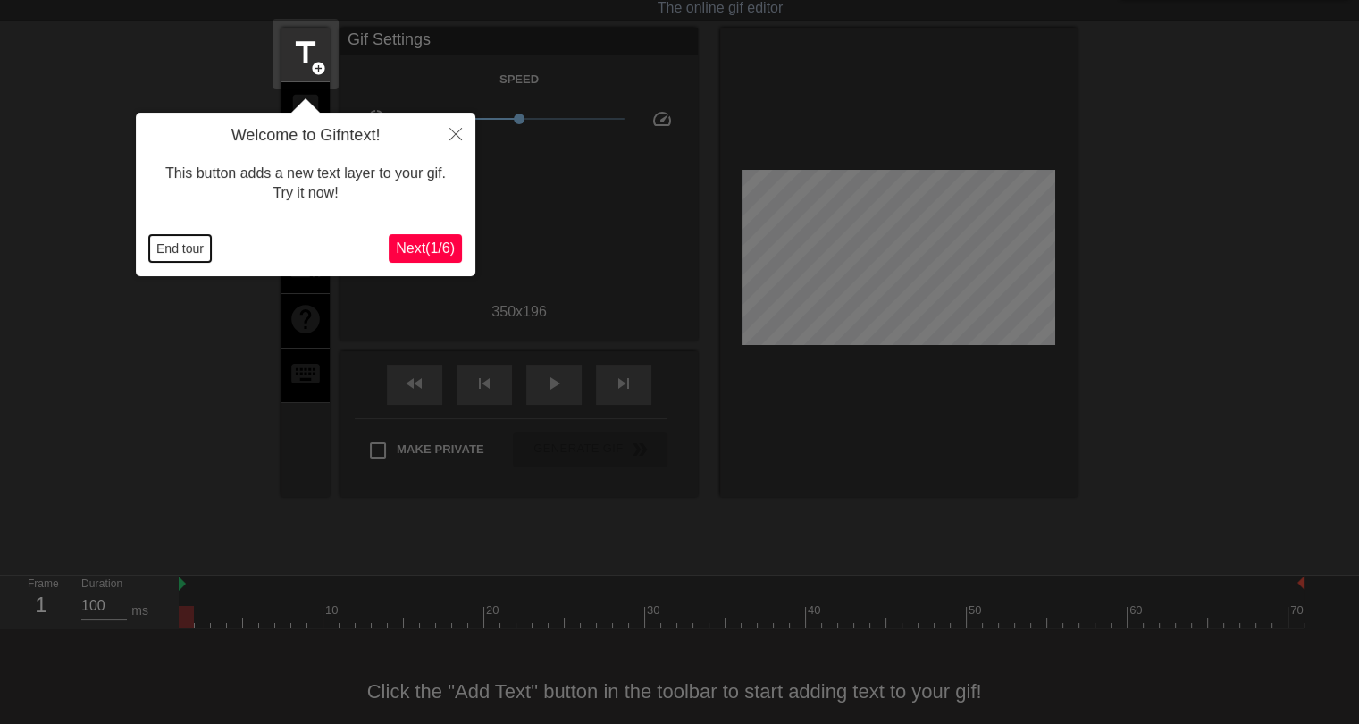
click at [165, 255] on button "End tour" at bounding box center [180, 248] width 62 height 27
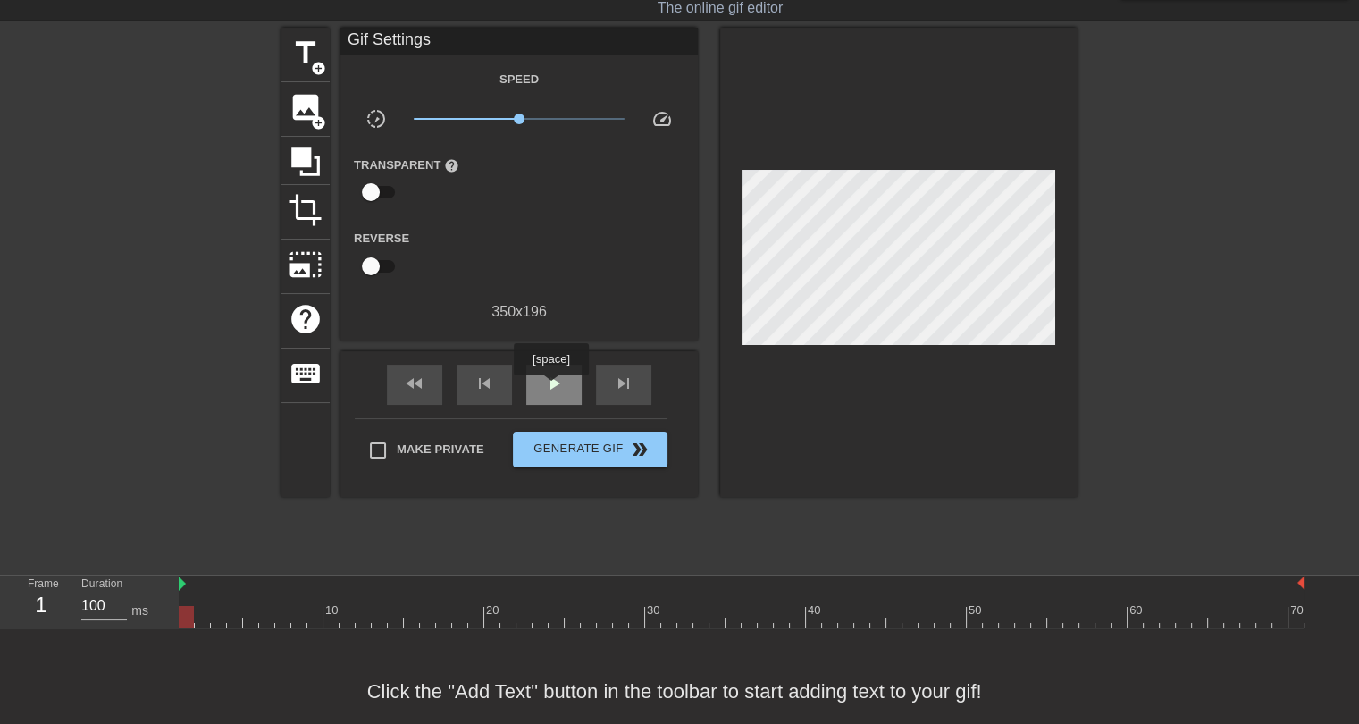
click at [551, 388] on span "play_arrow" at bounding box center [553, 383] width 21 height 21
click at [564, 384] on span "pause" at bounding box center [553, 383] width 21 height 21
click at [311, 58] on span "title" at bounding box center [306, 53] width 34 height 34
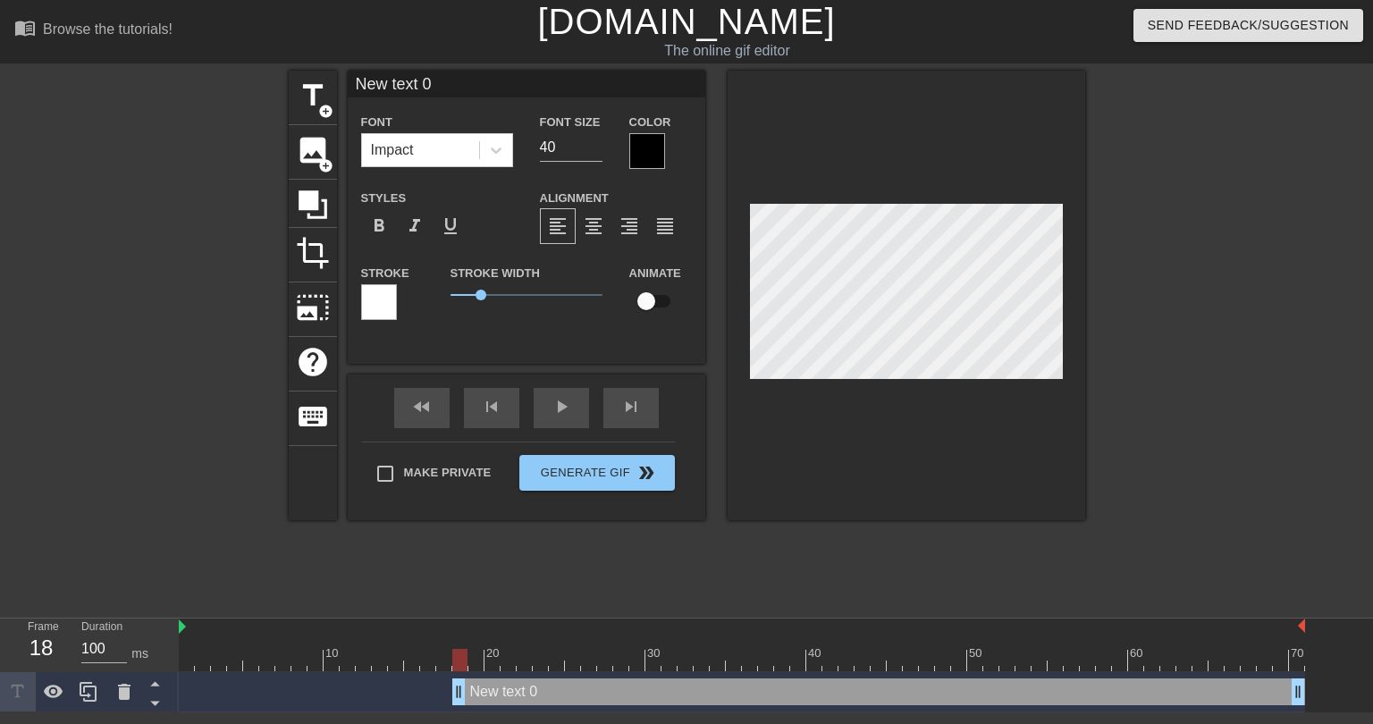
click at [442, 88] on input "New text 0" at bounding box center [527, 84] width 358 height 27
type input "x"
click at [408, 81] on input "XAVIER LEGGETTE" at bounding box center [527, 84] width 358 height 27
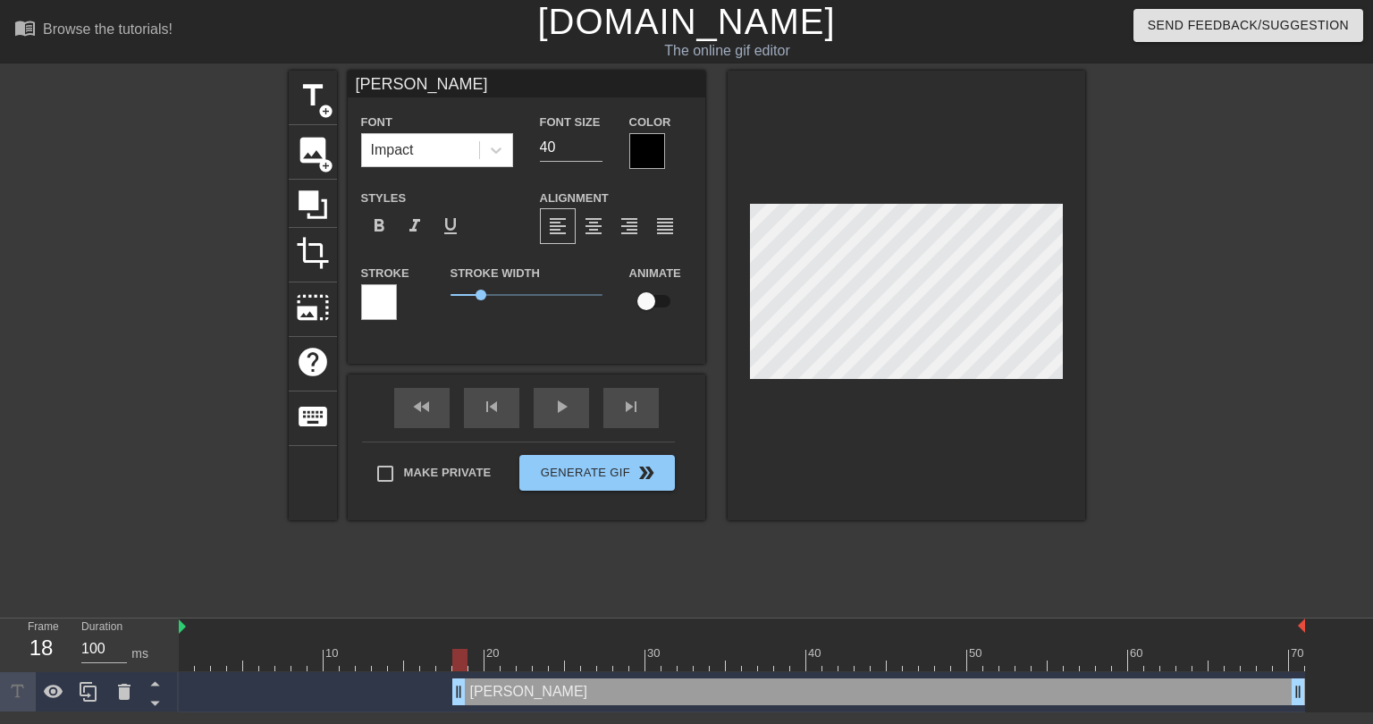
click at [447, 86] on input "XAVIER LEGGETTE" at bounding box center [527, 84] width 358 height 27
type input "XAVIER LEGETTE"
click at [635, 140] on div at bounding box center [647, 151] width 36 height 36
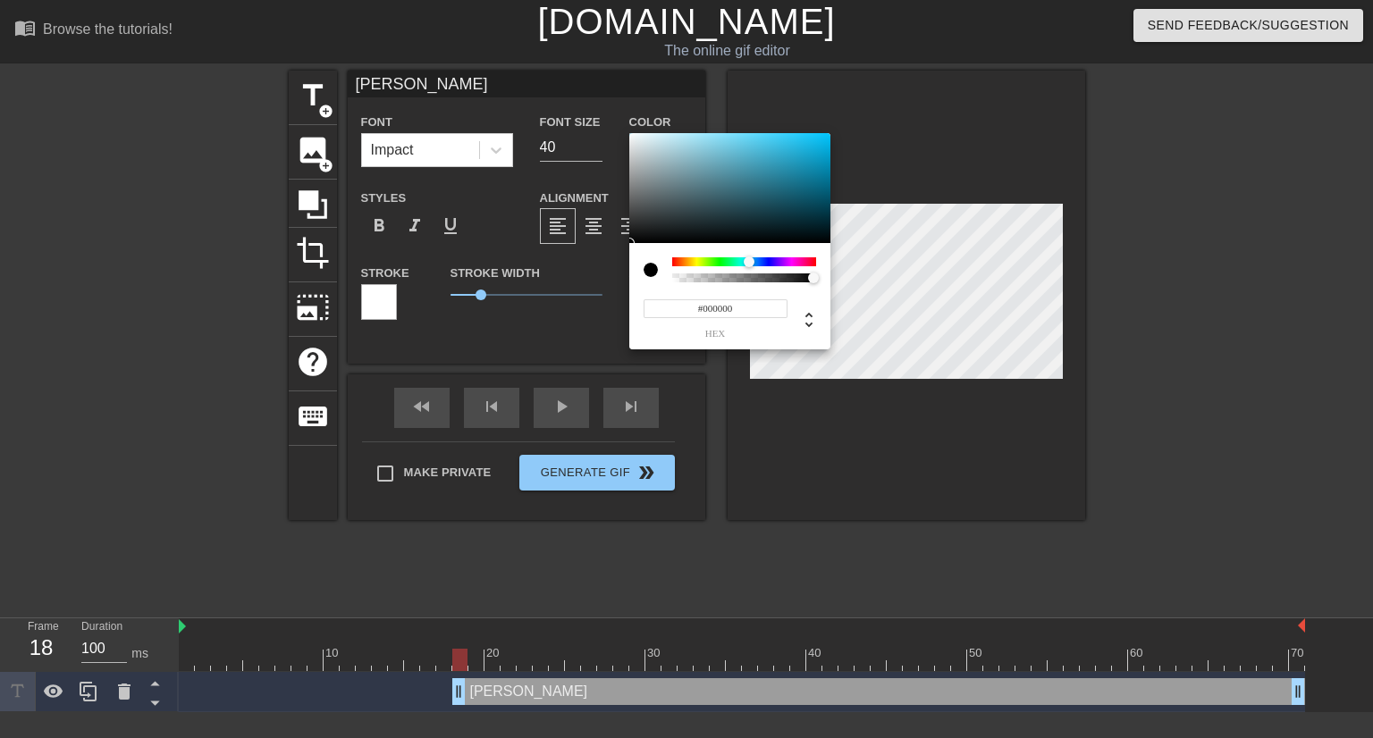
click at [749, 262] on div at bounding box center [744, 261] width 144 height 9
drag, startPoint x: 777, startPoint y: 163, endPoint x: 794, endPoint y: 129, distance: 38.0
click at [794, 129] on div "#2ED3FF hex" at bounding box center [686, 369] width 1373 height 738
click at [747, 258] on div at bounding box center [747, 262] width 11 height 11
type input "#36C9E6"
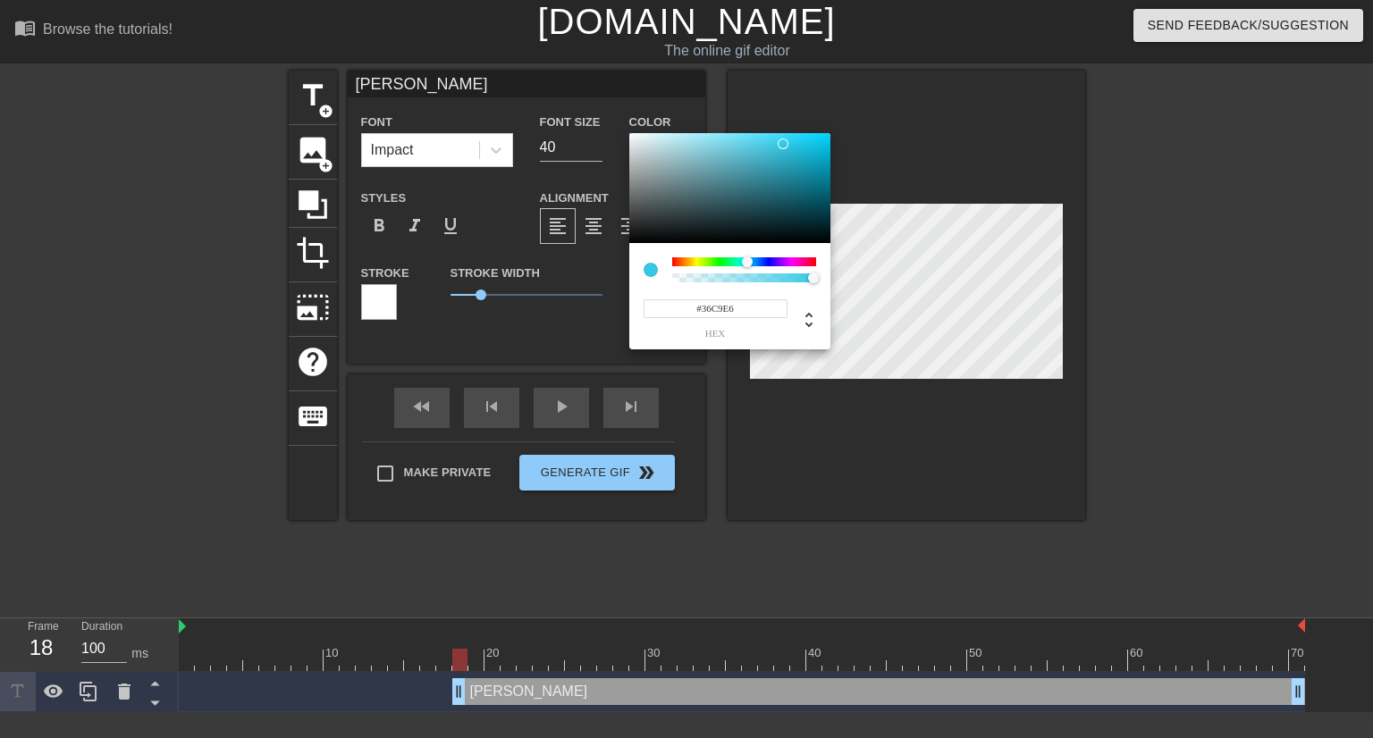
click at [783, 144] on div at bounding box center [729, 188] width 201 height 111
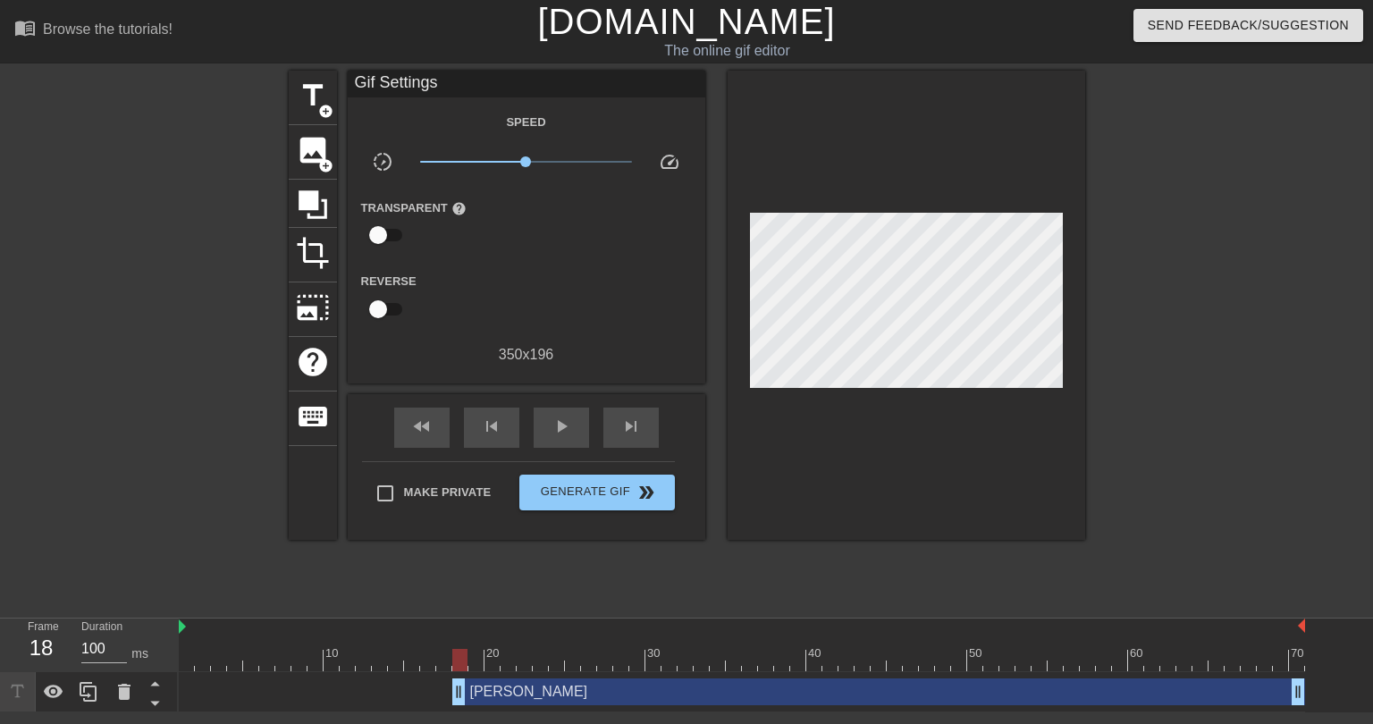
click at [609, 698] on div "XAVIER LEGETTE drag_handle drag_handle" at bounding box center [878, 691] width 853 height 27
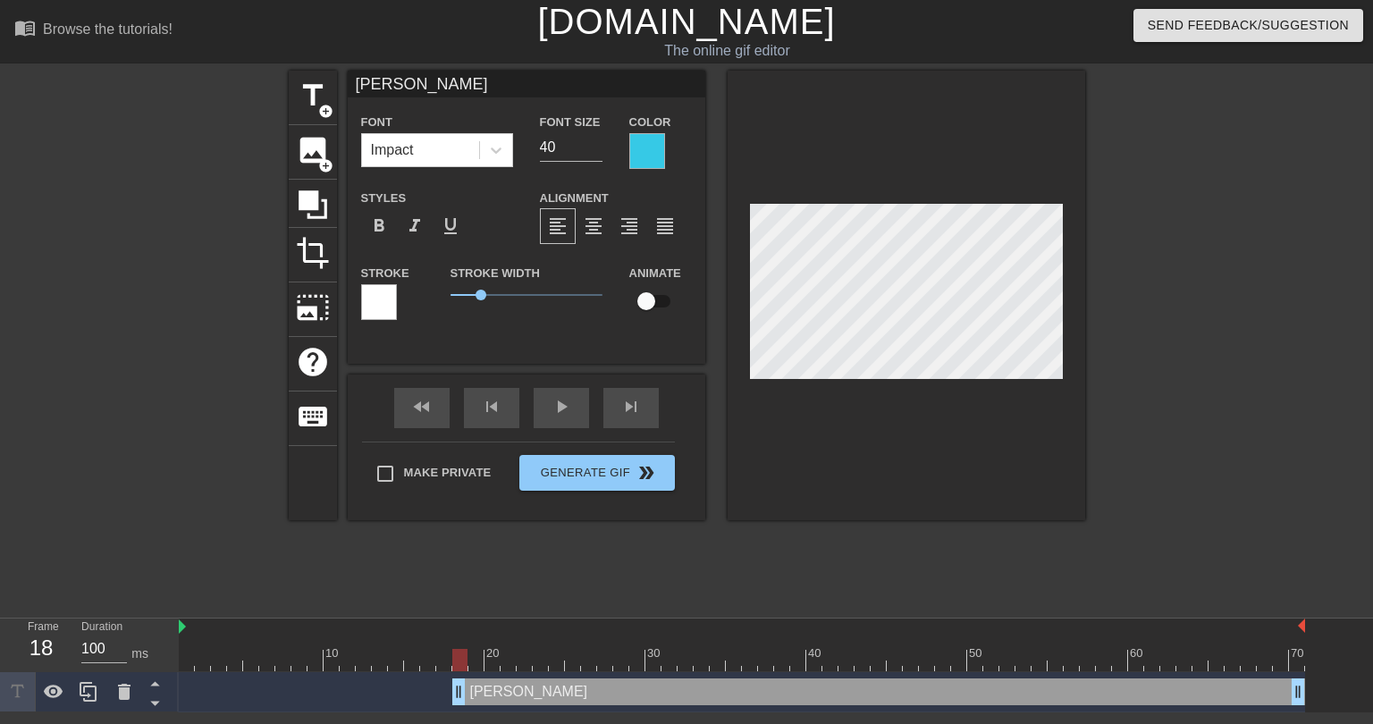
click at [372, 305] on div at bounding box center [379, 302] width 36 height 36
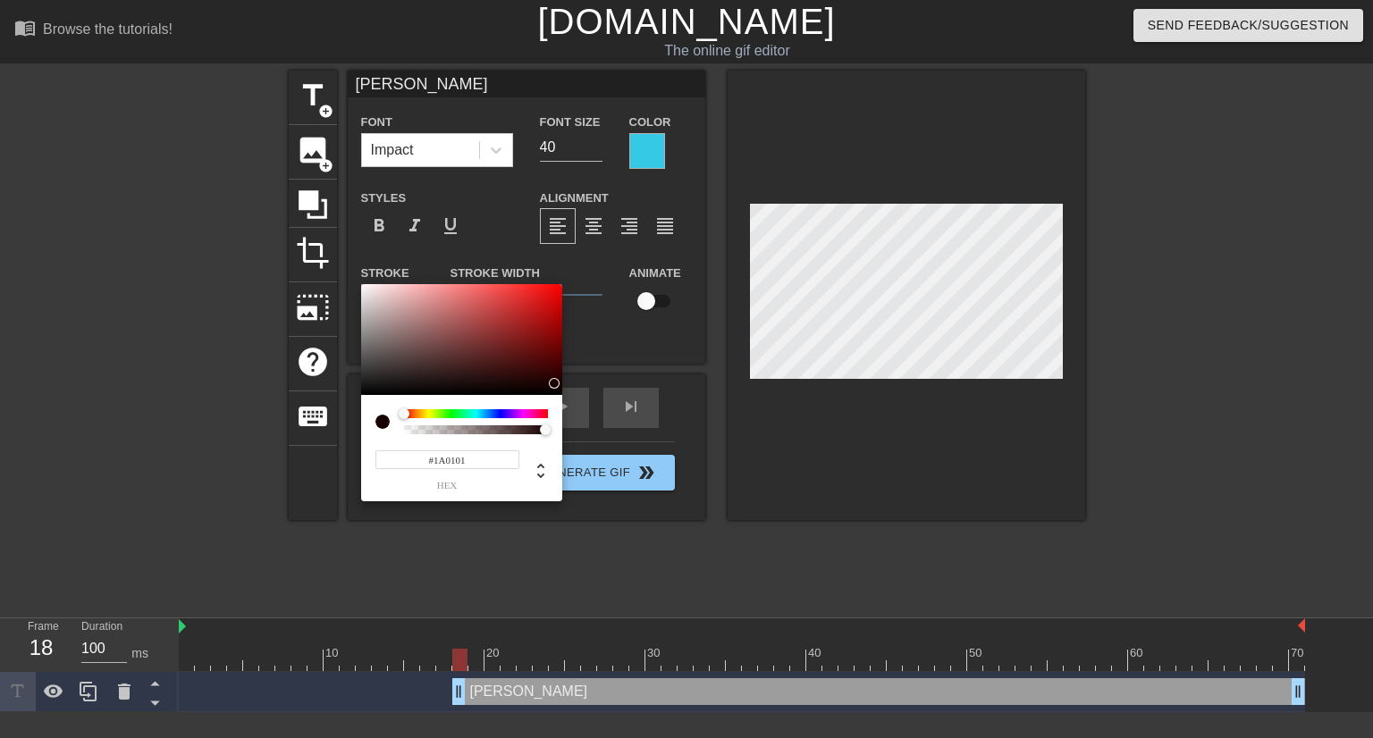
click at [558, 383] on div at bounding box center [461, 339] width 201 height 111
type input "#000000"
drag, startPoint x: 366, startPoint y: 341, endPoint x: 359, endPoint y: 397, distance: 56.7
click at [361, 397] on div "#000000 hex" at bounding box center [461, 392] width 201 height 217
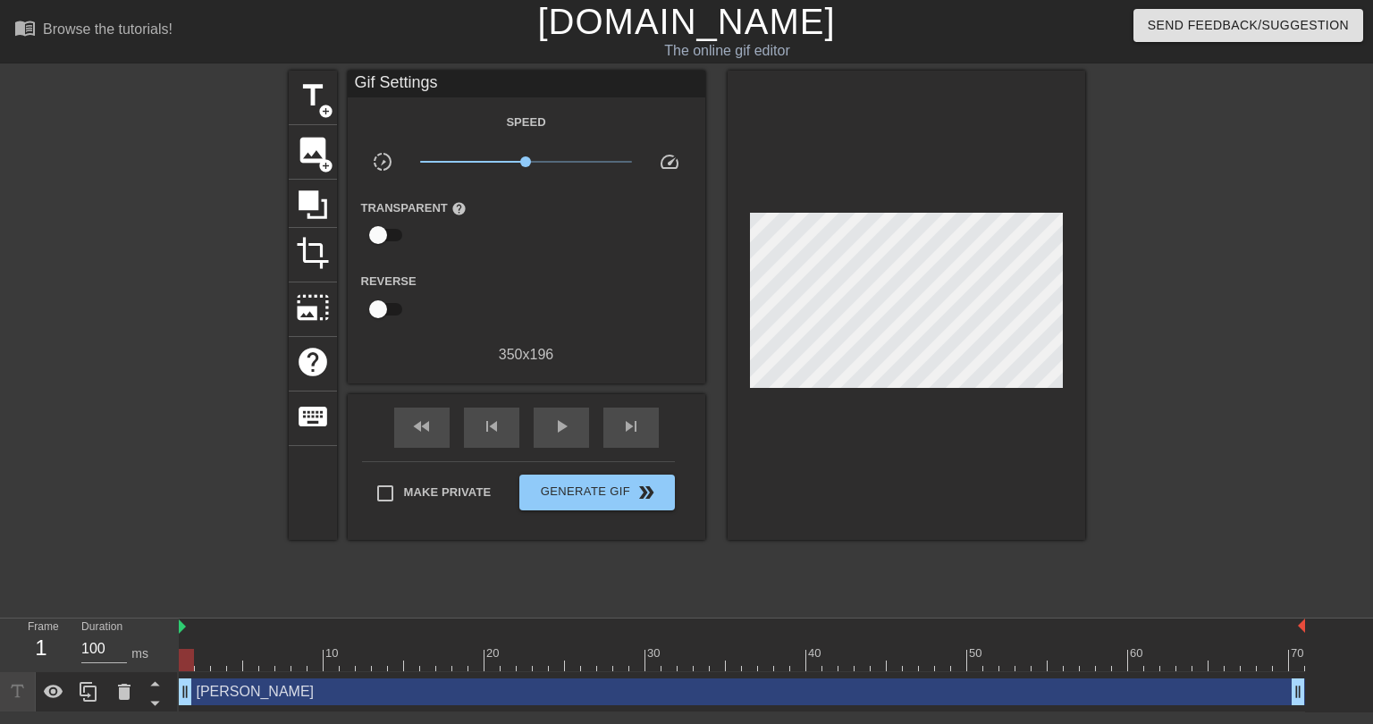
drag, startPoint x: 459, startPoint y: 696, endPoint x: 172, endPoint y: 698, distance: 287.8
click at [172, 698] on div "Frame 1 Duration 100 ms 10 20 30 40 50 60 70 XAVIER LEGETTE drag_handle drag_ha…" at bounding box center [686, 665] width 1373 height 94
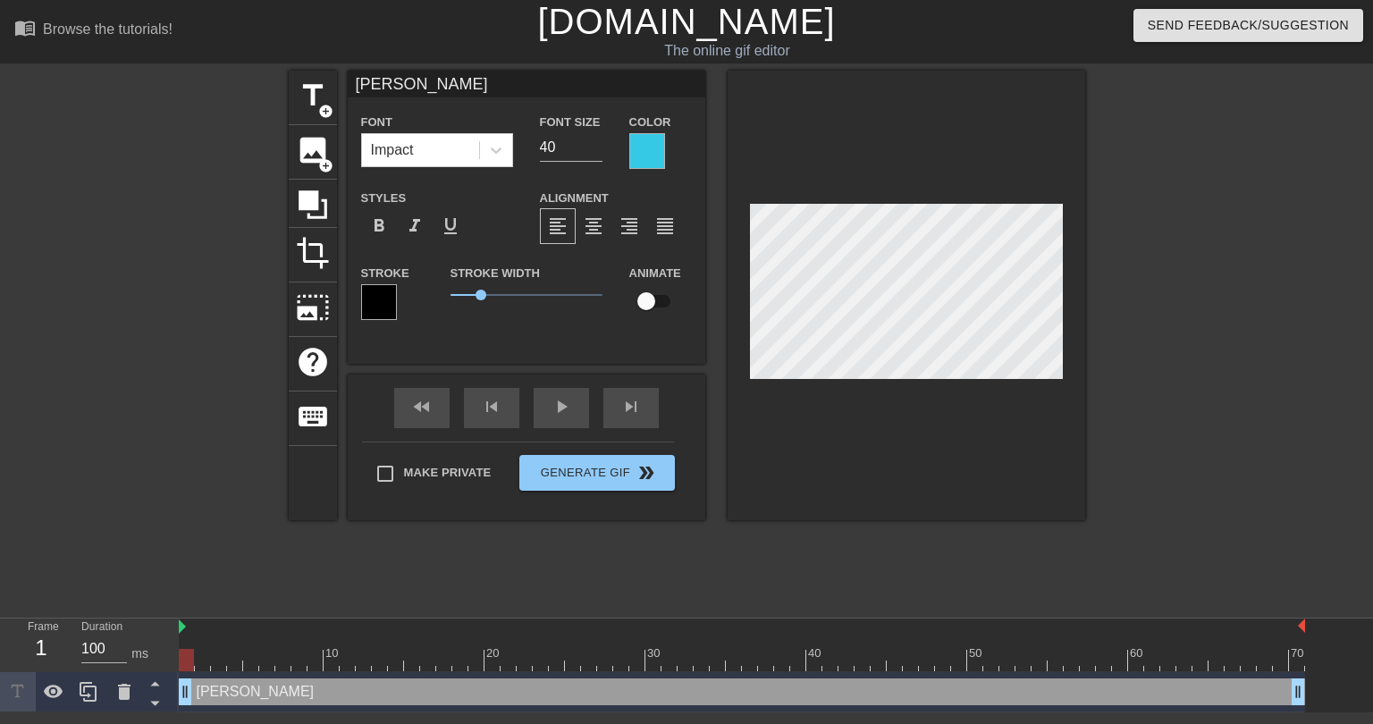
click at [640, 147] on div at bounding box center [647, 151] width 36 height 36
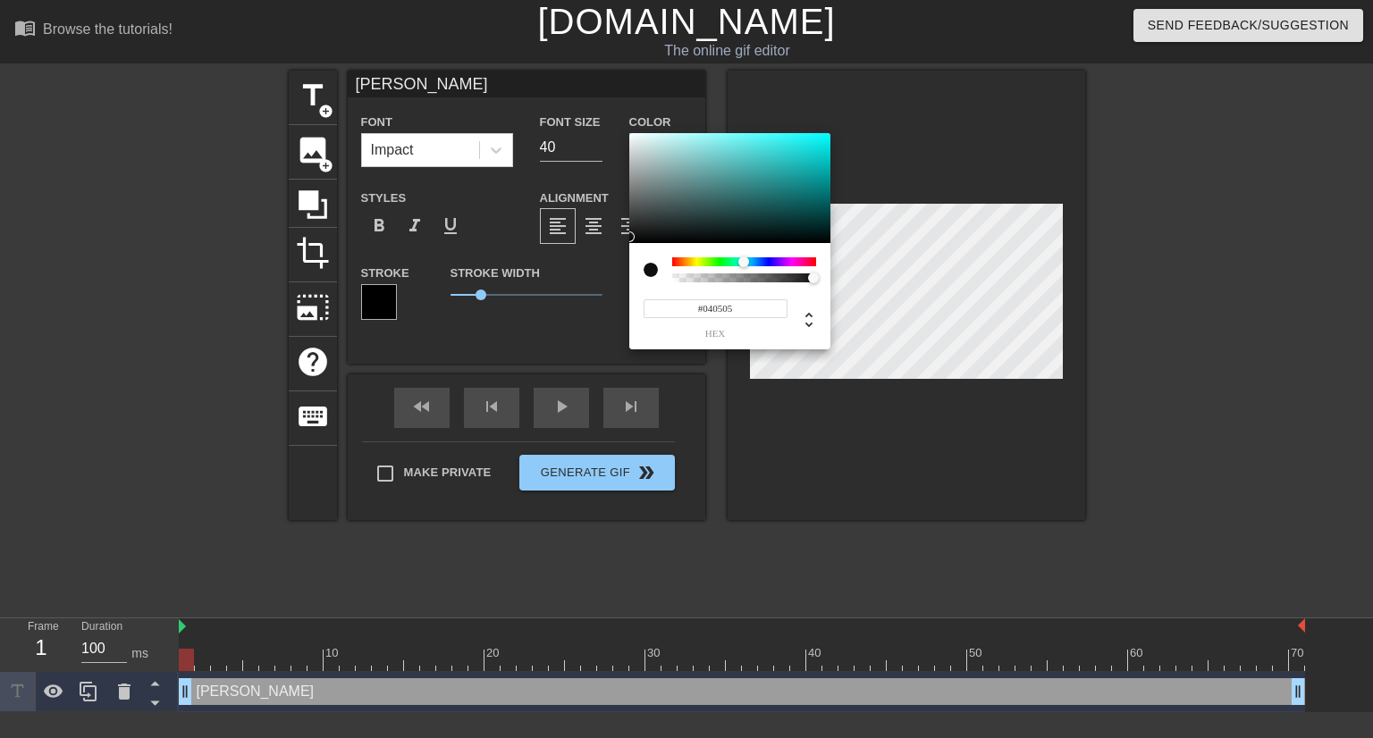
type input "#000000"
drag, startPoint x: 695, startPoint y: 223, endPoint x: 624, endPoint y: 244, distance: 74.6
click at [624, 244] on div "#000000 hex" at bounding box center [686, 369] width 1373 height 738
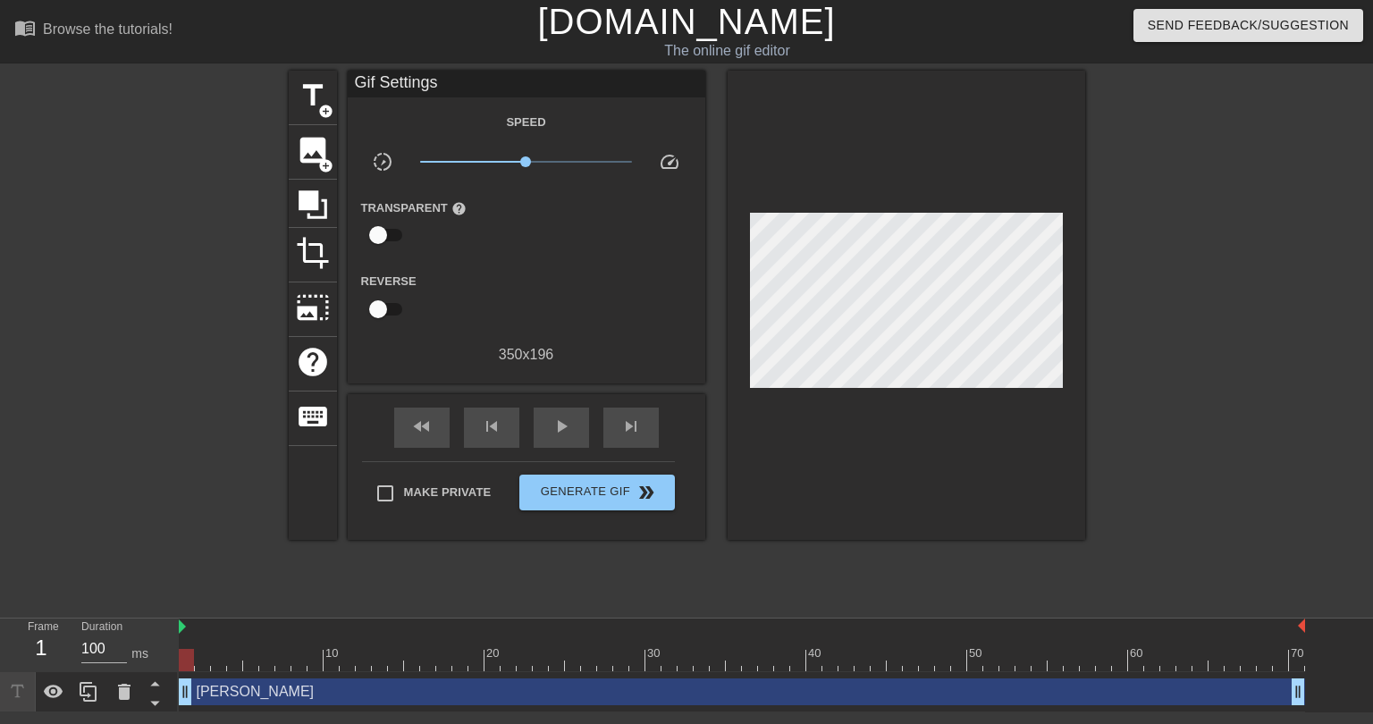
click at [525, 687] on div "XAVIER LEGETTE drag_handle drag_handle" at bounding box center [742, 691] width 1126 height 27
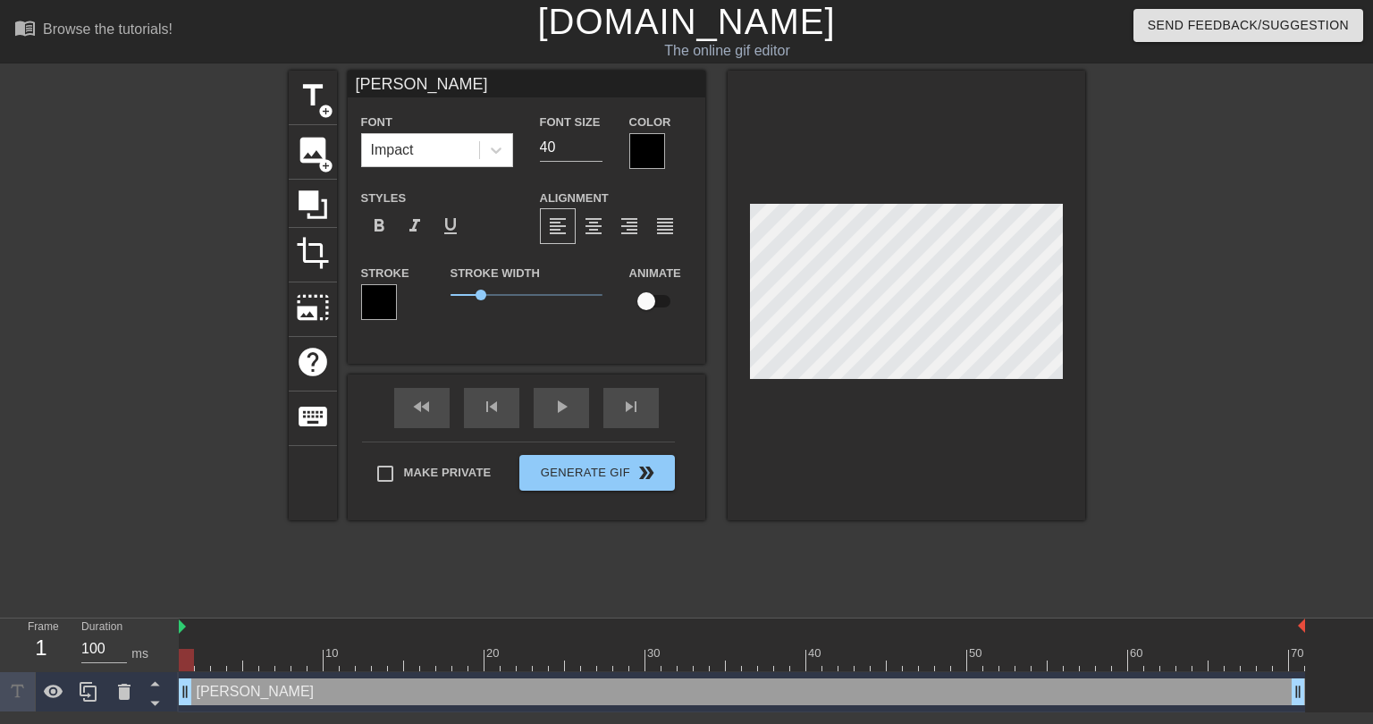
click at [381, 301] on div at bounding box center [379, 302] width 36 height 36
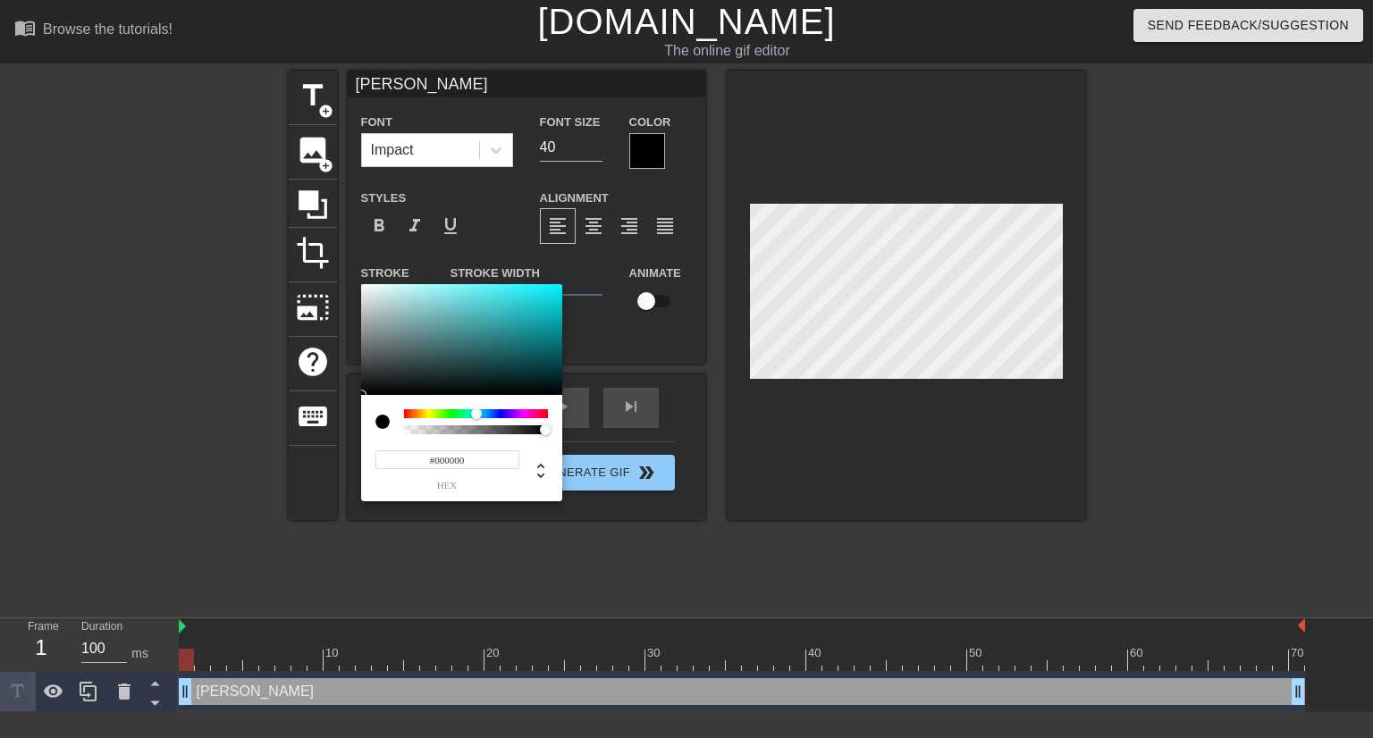
drag, startPoint x: 467, startPoint y: 412, endPoint x: 476, endPoint y: 415, distance: 10.2
click at [476, 415] on div at bounding box center [476, 413] width 144 height 9
drag, startPoint x: 530, startPoint y: 314, endPoint x: 543, endPoint y: 286, distance: 30.8
click at [543, 286] on div at bounding box center [461, 339] width 201 height 111
click at [478, 412] on div at bounding box center [478, 413] width 11 height 11
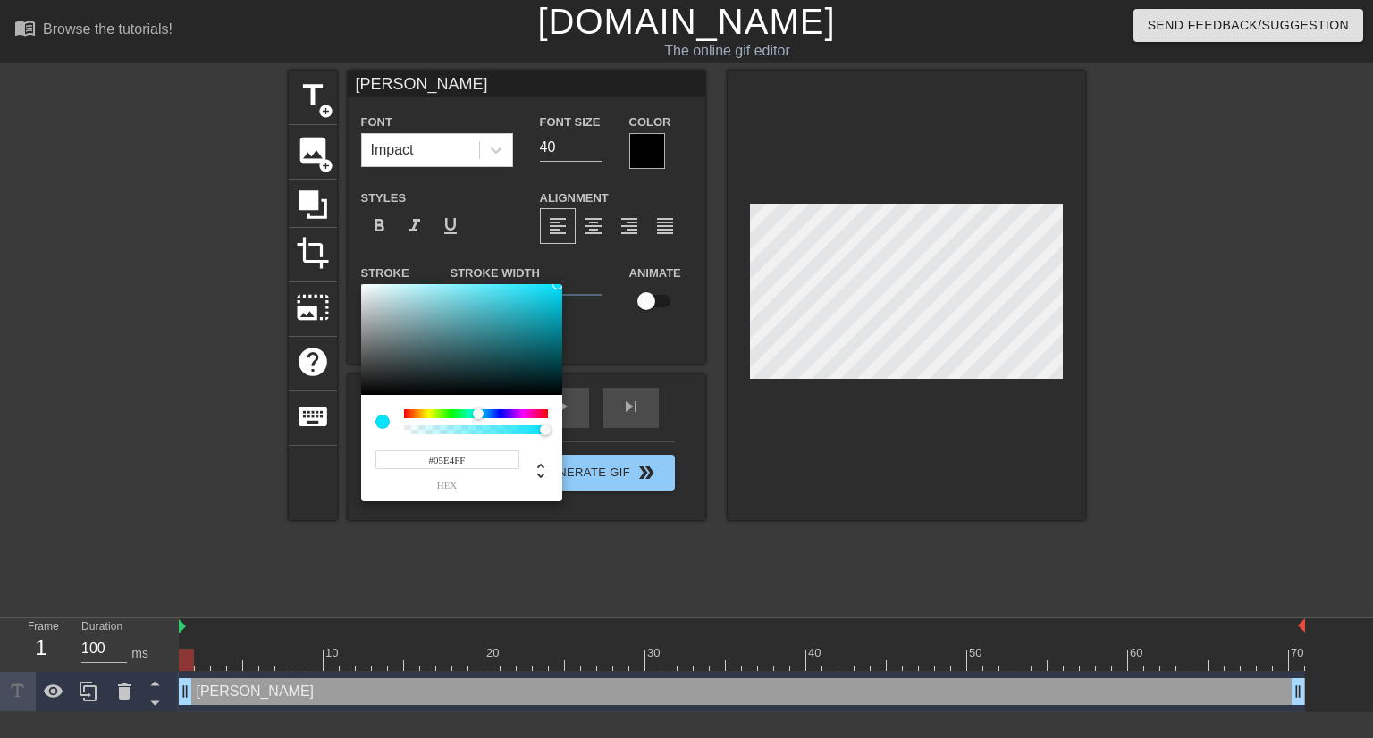
drag, startPoint x: 516, startPoint y: 304, endPoint x: 558, endPoint y: 283, distance: 46.8
click at [558, 284] on div at bounding box center [461, 339] width 201 height 111
type input "#06C9E0"
click at [556, 298] on div at bounding box center [461, 339] width 201 height 111
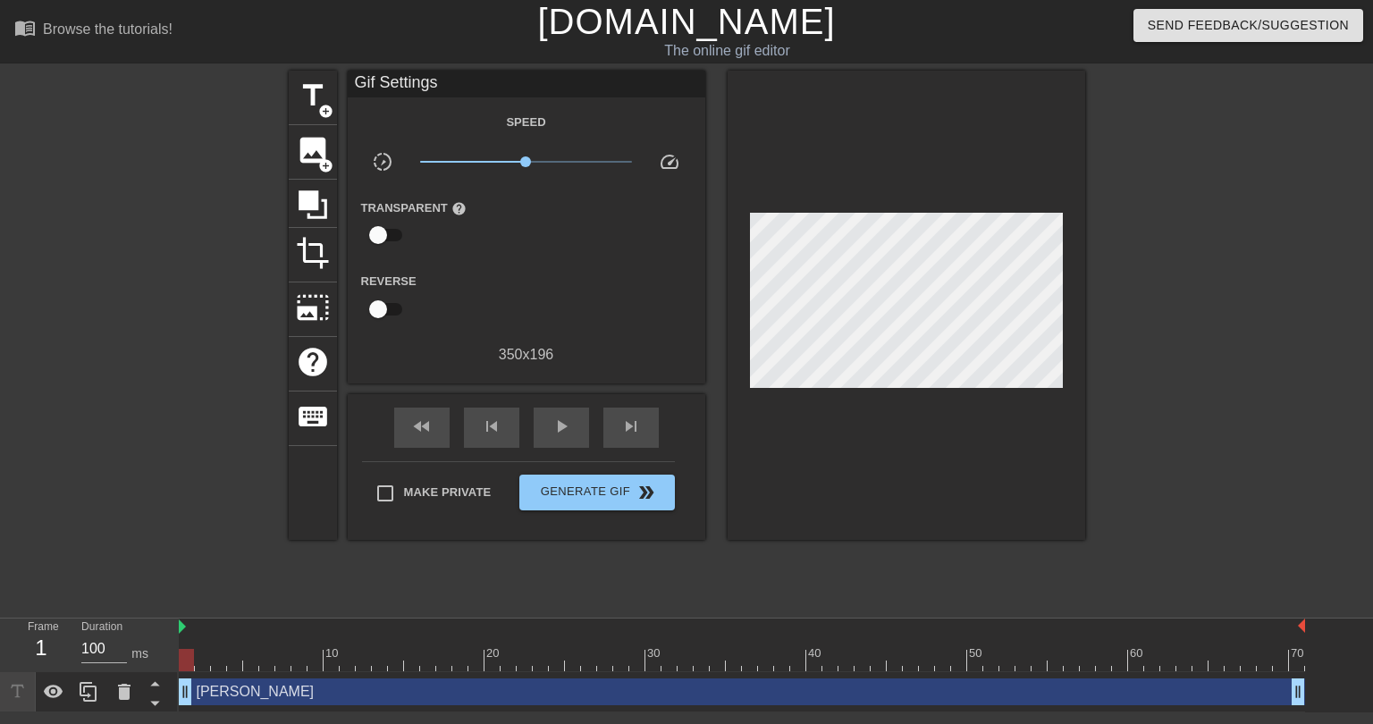
click at [541, 687] on div "XAVIER LEGETTE drag_handle drag_handle" at bounding box center [742, 691] width 1126 height 27
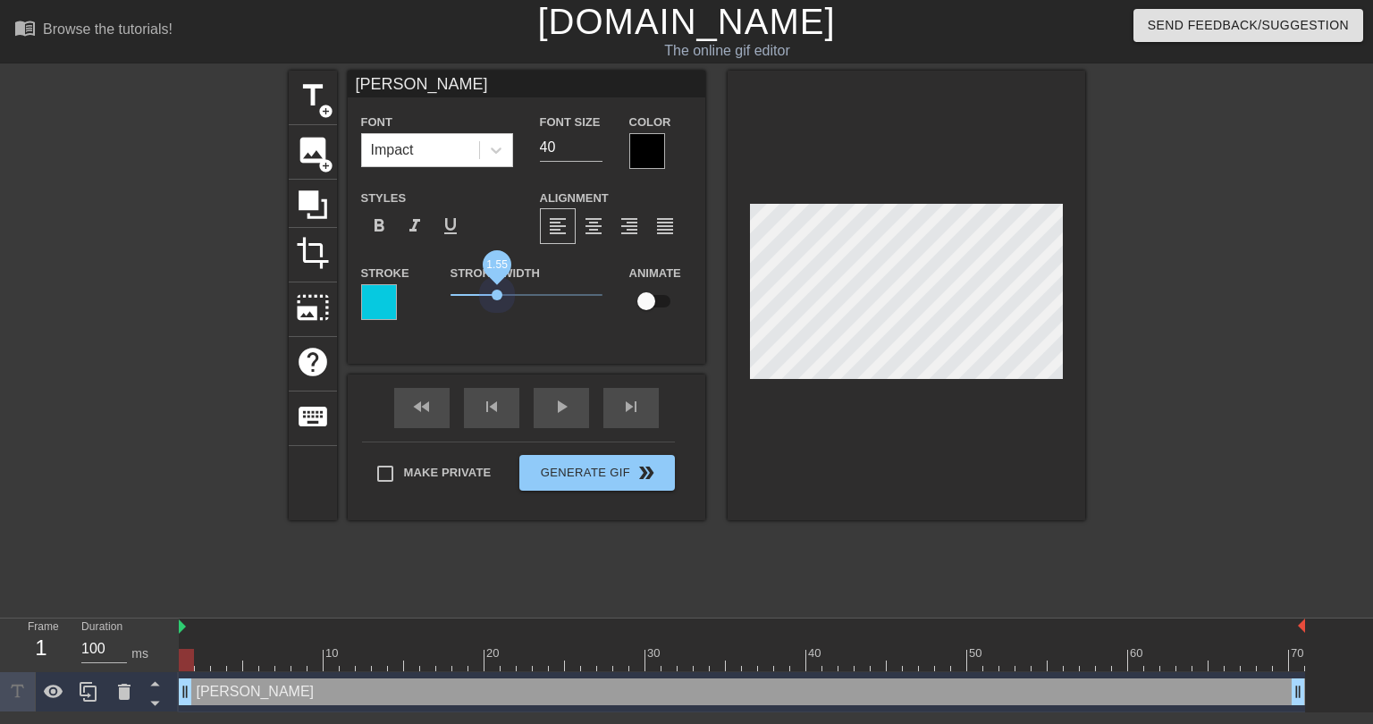
drag, startPoint x: 475, startPoint y: 296, endPoint x: 498, endPoint y: 304, distance: 23.7
click at [498, 304] on span "1.55" at bounding box center [526, 294] width 152 height 21
click at [594, 151] on input "29" at bounding box center [571, 147] width 63 height 29
click at [594, 151] on input "28" at bounding box center [571, 147] width 63 height 29
click at [594, 151] on input "27" at bounding box center [571, 147] width 63 height 29
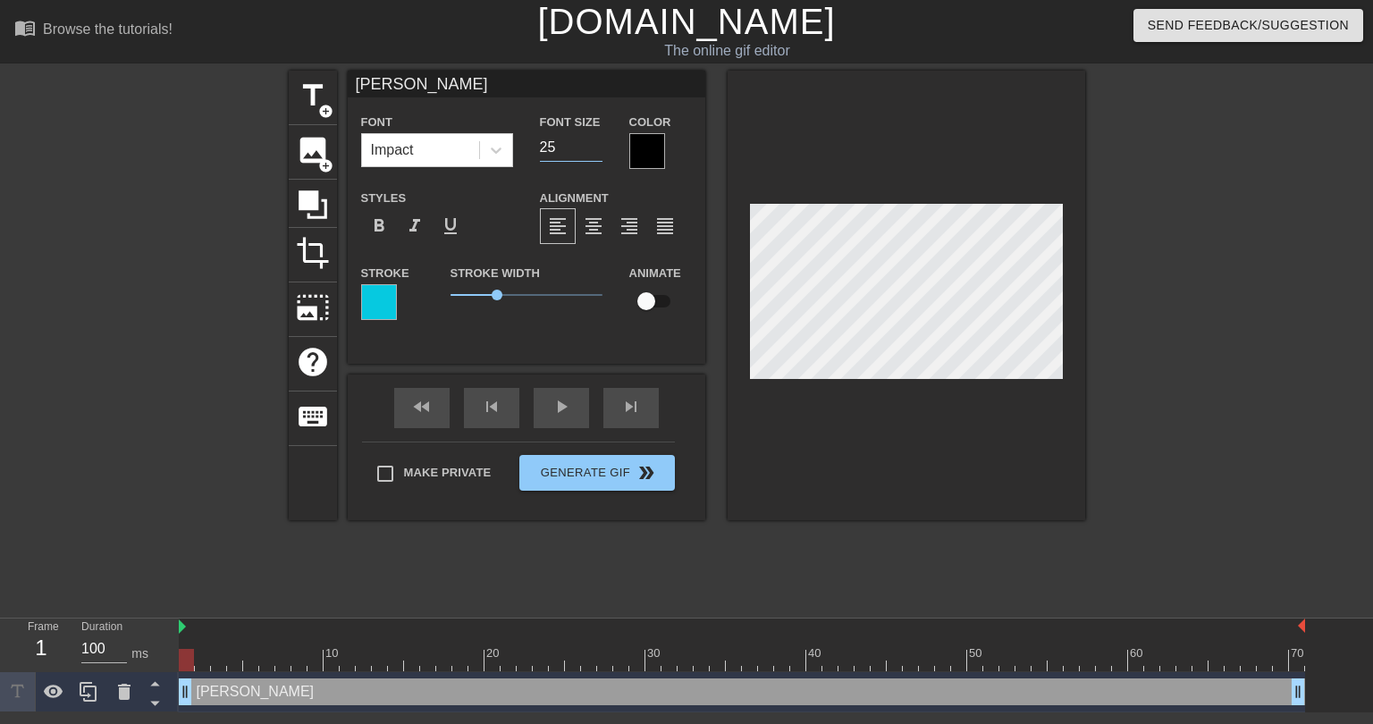
click at [594, 151] on input "25" at bounding box center [571, 147] width 63 height 29
type input "20"
click at [594, 151] on input "20" at bounding box center [571, 147] width 63 height 29
drag, startPoint x: 498, startPoint y: 298, endPoint x: 484, endPoint y: 299, distance: 13.4
click at [484, 299] on span "1.15" at bounding box center [485, 295] width 11 height 11
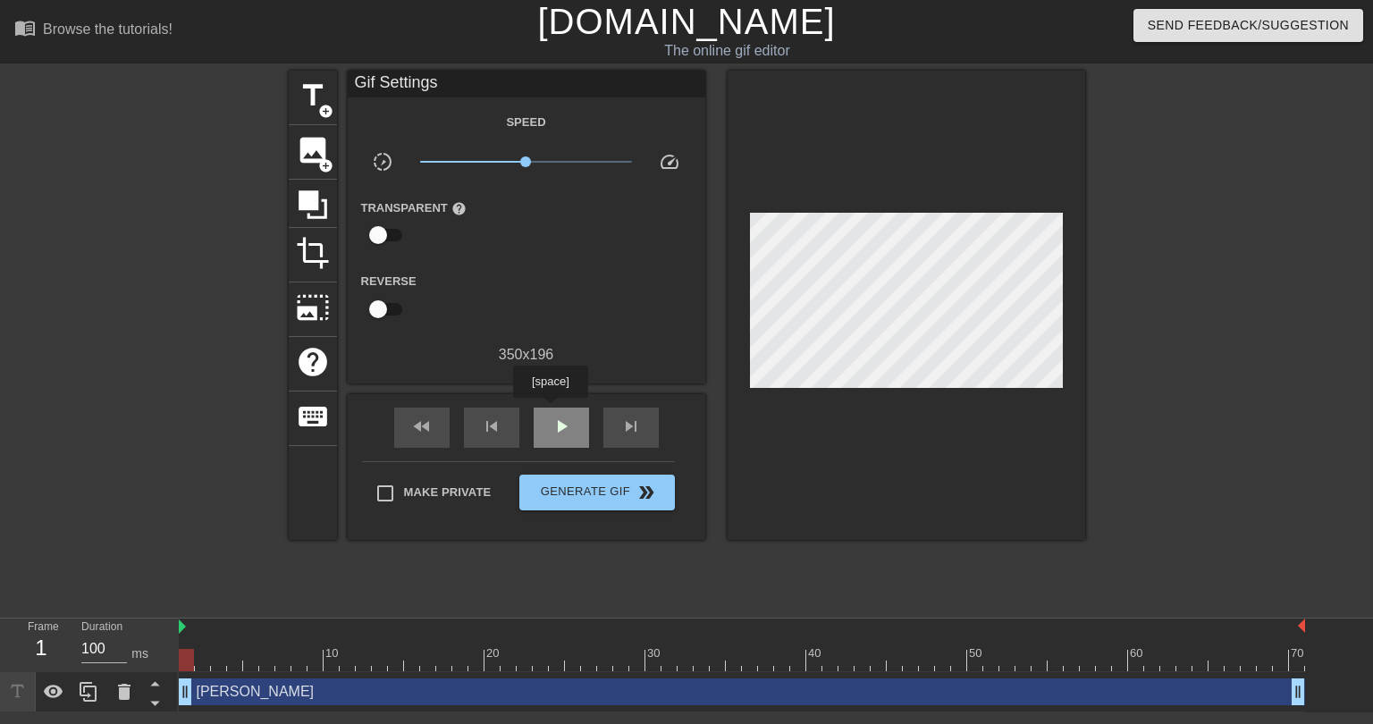
click at [550, 410] on div "play_arrow" at bounding box center [561, 428] width 55 height 40
click at [643, 559] on div "title add_circle image add_circle crop photo_size_select_large help keyboard Gi…" at bounding box center [687, 339] width 796 height 536
click at [551, 427] on span "pause" at bounding box center [561, 426] width 21 height 21
click at [591, 687] on div "XAVIER LEGETTE drag_handle drag_handle" at bounding box center [742, 691] width 1126 height 27
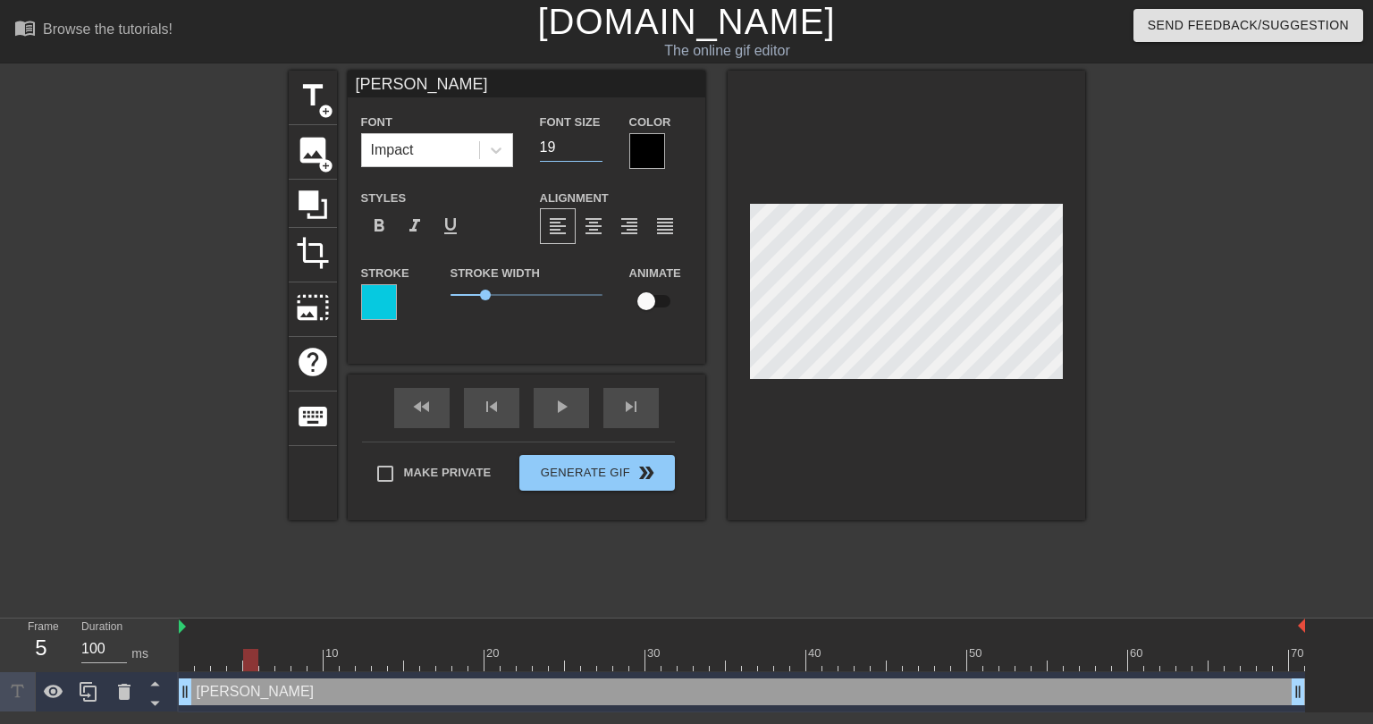
click at [594, 147] on input "19" at bounding box center [571, 147] width 63 height 29
type input "18"
click at [594, 147] on input "18" at bounding box center [571, 147] width 63 height 29
click at [653, 298] on input "checkbox" at bounding box center [646, 301] width 102 height 34
checkbox input "true"
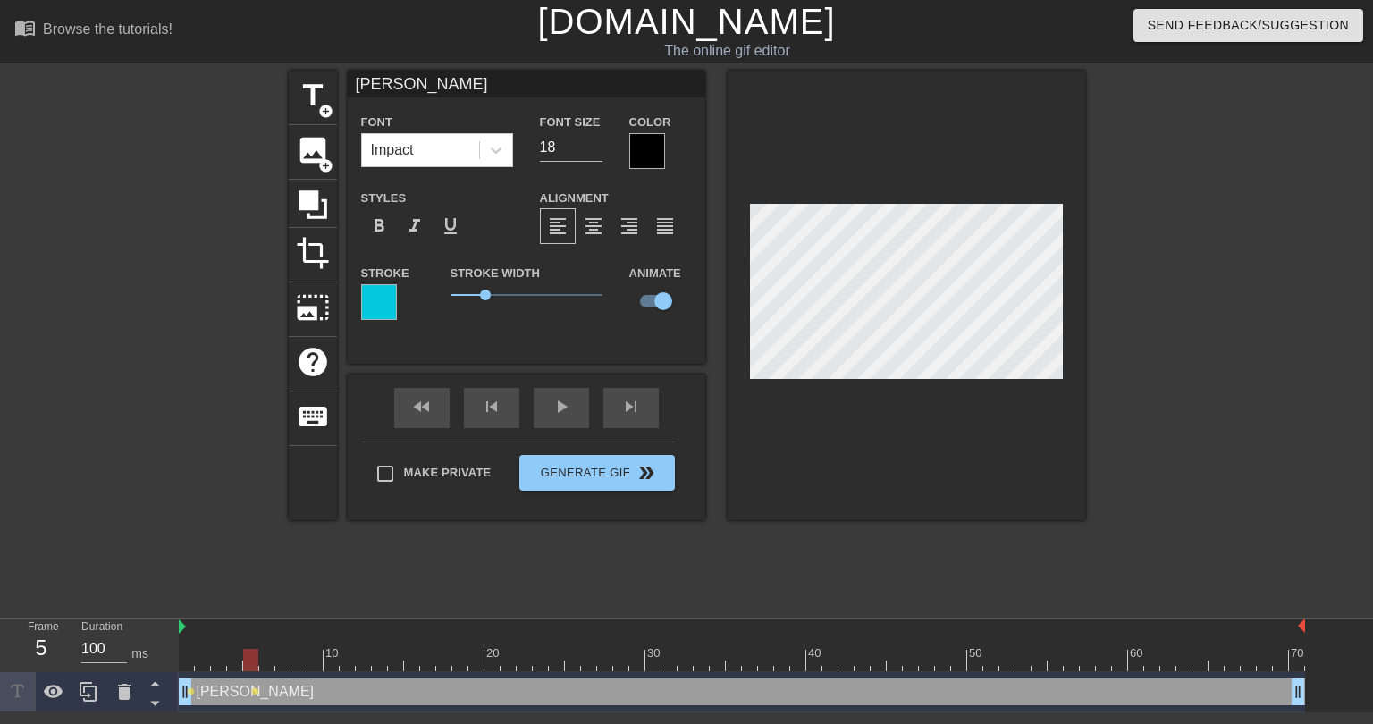
click at [190, 664] on div at bounding box center [742, 660] width 1126 height 22
click at [207, 662] on div at bounding box center [742, 660] width 1126 height 22
click at [220, 659] on div at bounding box center [742, 660] width 1126 height 22
click at [231, 659] on div at bounding box center [742, 660] width 1126 height 22
click at [254, 658] on div at bounding box center [742, 660] width 1126 height 22
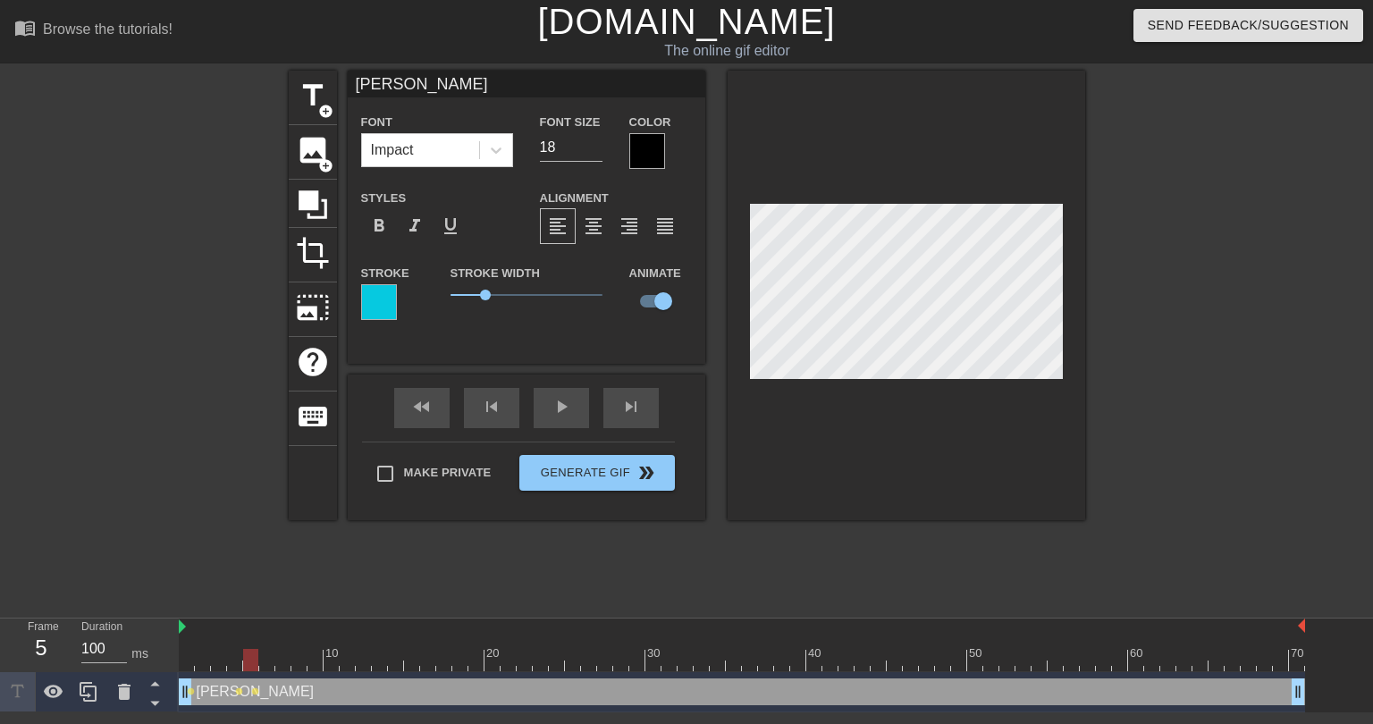
click at [272, 660] on div at bounding box center [742, 660] width 1126 height 22
click at [286, 665] on div at bounding box center [742, 660] width 1126 height 22
click at [297, 662] on div at bounding box center [742, 660] width 1126 height 22
click at [315, 659] on div at bounding box center [742, 660] width 1126 height 22
click at [332, 661] on div at bounding box center [742, 660] width 1126 height 22
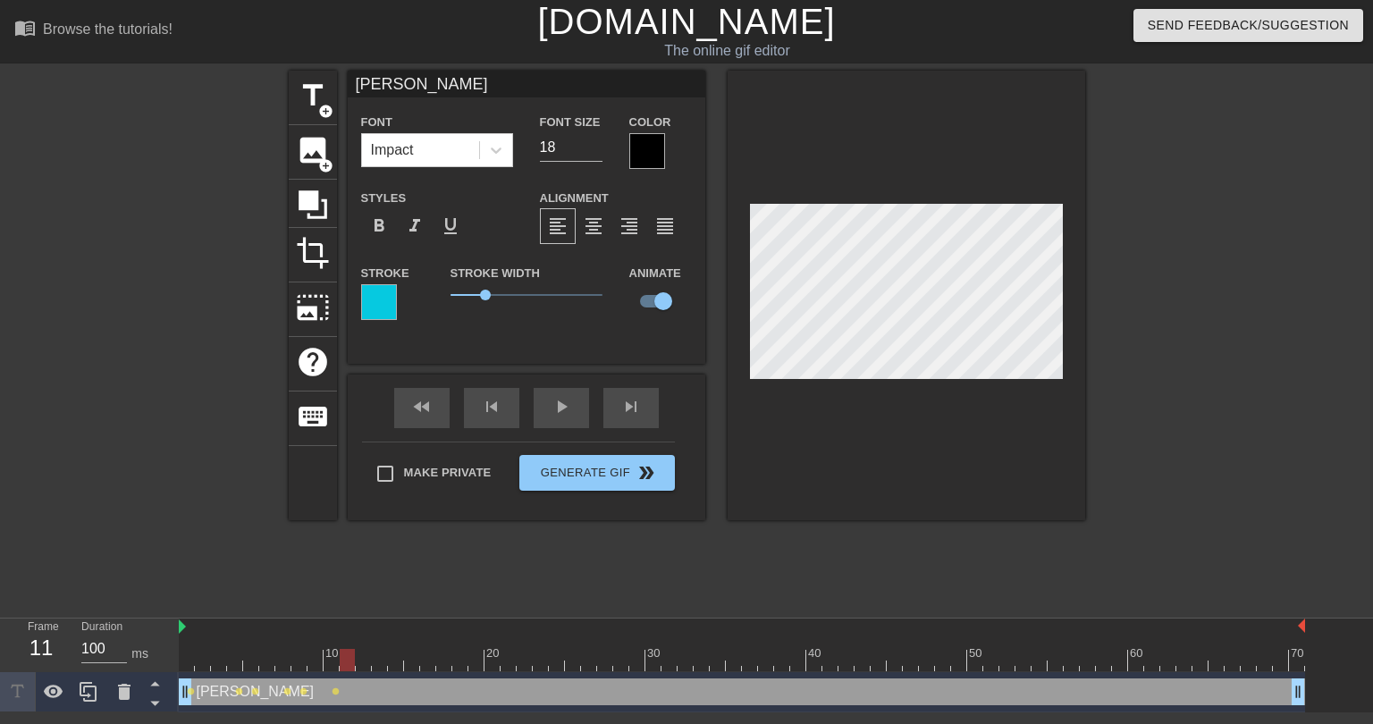
click at [351, 659] on div at bounding box center [742, 660] width 1126 height 22
click at [366, 660] on div at bounding box center [742, 660] width 1126 height 22
click at [374, 658] on div at bounding box center [742, 660] width 1126 height 22
click at [396, 655] on div at bounding box center [742, 660] width 1126 height 22
click at [414, 662] on div at bounding box center [742, 660] width 1126 height 22
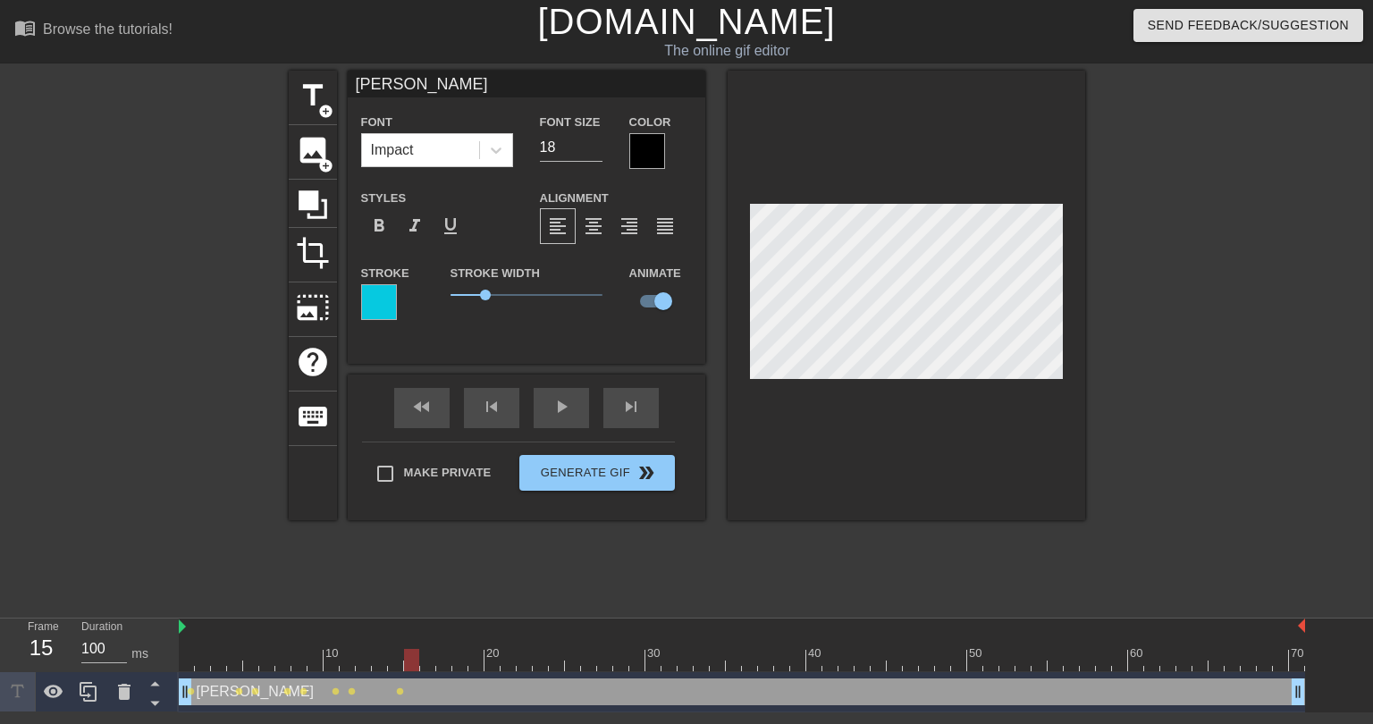
click at [430, 658] on div at bounding box center [742, 660] width 1126 height 22
click at [447, 656] on div at bounding box center [742, 660] width 1126 height 22
click at [458, 655] on div at bounding box center [742, 660] width 1126 height 22
click at [479, 665] on div at bounding box center [742, 660] width 1126 height 22
click at [491, 660] on div at bounding box center [742, 660] width 1126 height 22
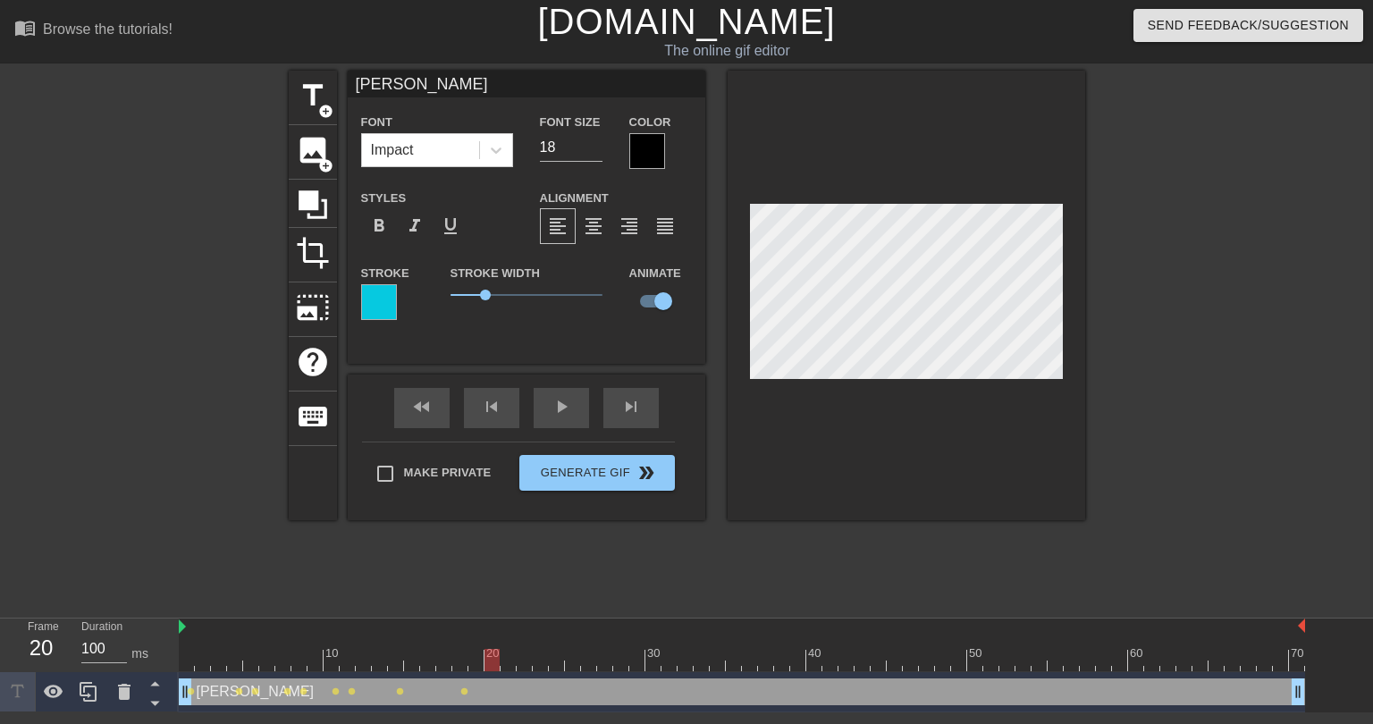
click at [510, 659] on div at bounding box center [742, 660] width 1126 height 22
click at [526, 656] on div at bounding box center [742, 660] width 1126 height 22
click at [544, 666] on div at bounding box center [742, 660] width 1126 height 22
click at [554, 660] on div at bounding box center [742, 660] width 1126 height 22
click at [573, 658] on div at bounding box center [742, 660] width 1126 height 22
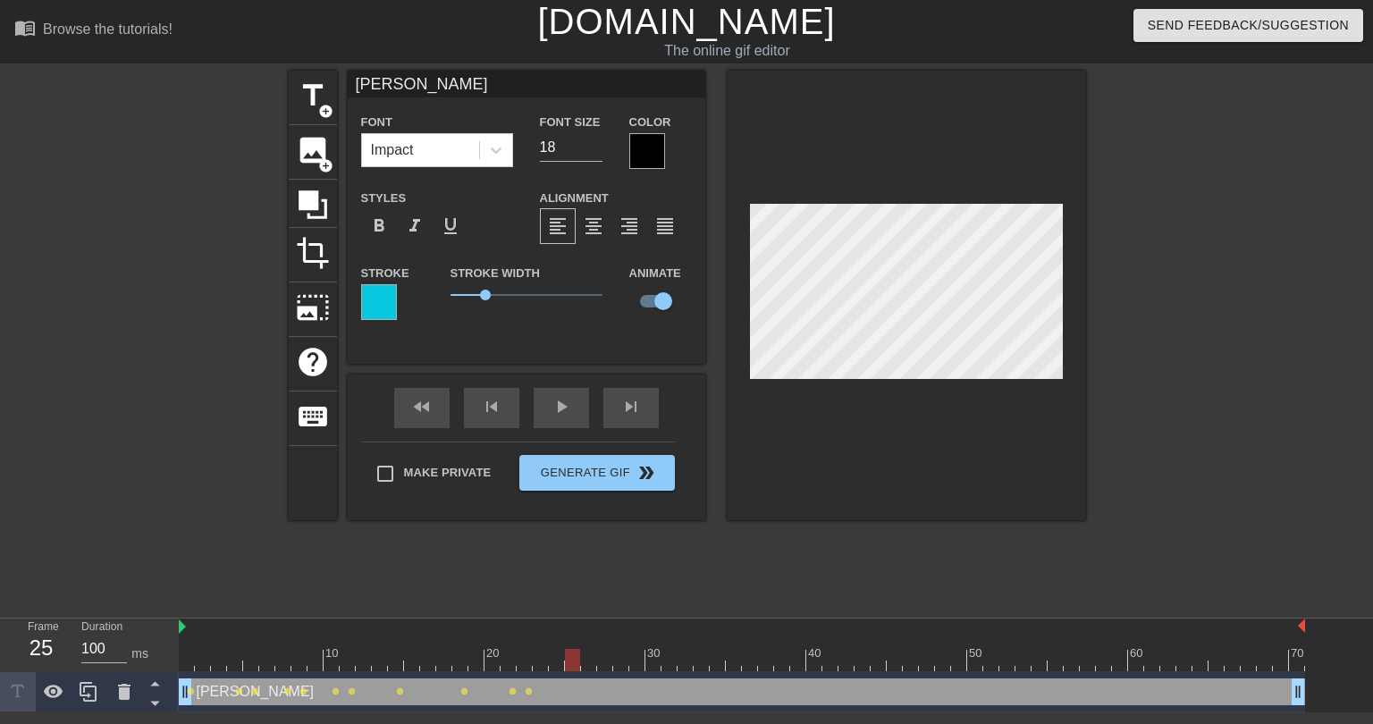
click at [590, 655] on div at bounding box center [742, 660] width 1126 height 22
click at [606, 655] on div at bounding box center [742, 660] width 1126 height 22
click at [626, 657] on div at bounding box center [742, 660] width 1126 height 22
click at [640, 654] on div at bounding box center [742, 660] width 1126 height 22
click at [652, 655] on div at bounding box center [742, 660] width 1126 height 22
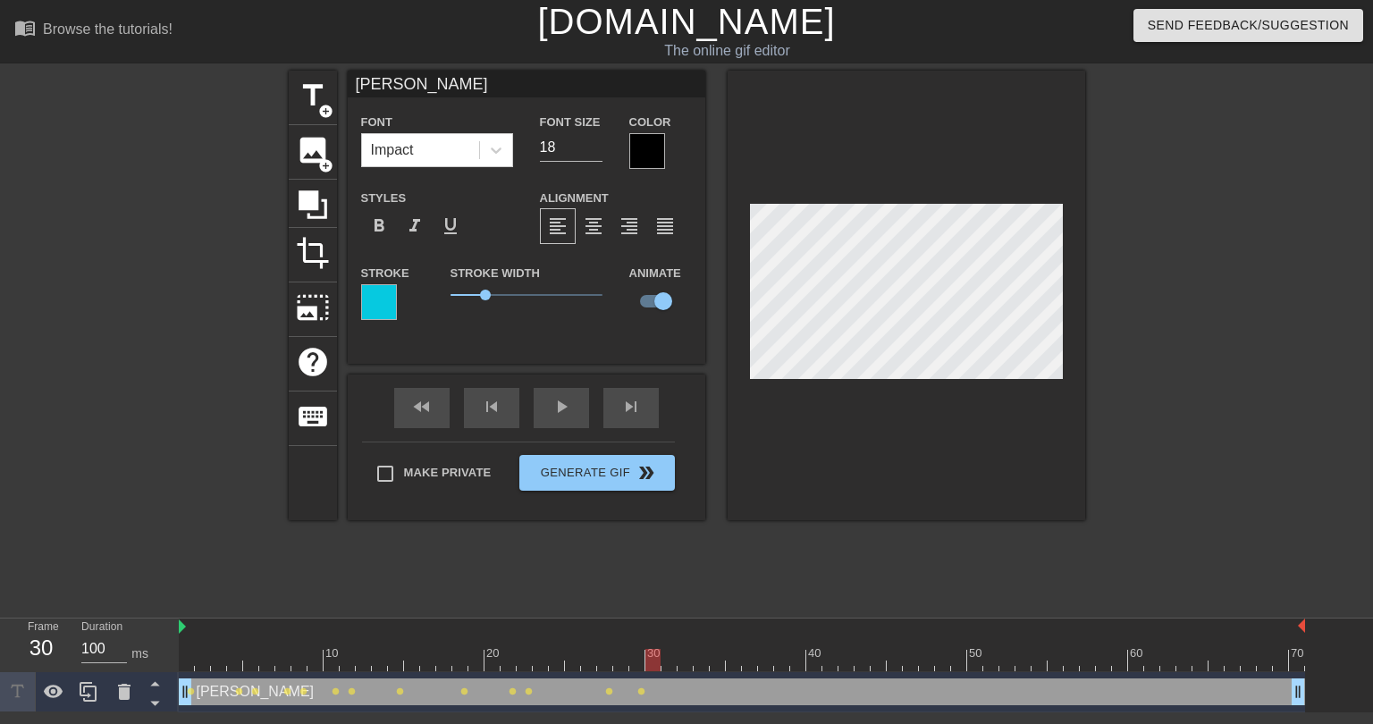
click at [667, 655] on div at bounding box center [742, 660] width 1126 height 22
click at [686, 655] on div at bounding box center [742, 660] width 1126 height 22
click at [700, 659] on div at bounding box center [742, 660] width 1126 height 22
click at [716, 658] on div at bounding box center [742, 660] width 1126 height 22
click at [736, 659] on div at bounding box center [742, 660] width 1126 height 22
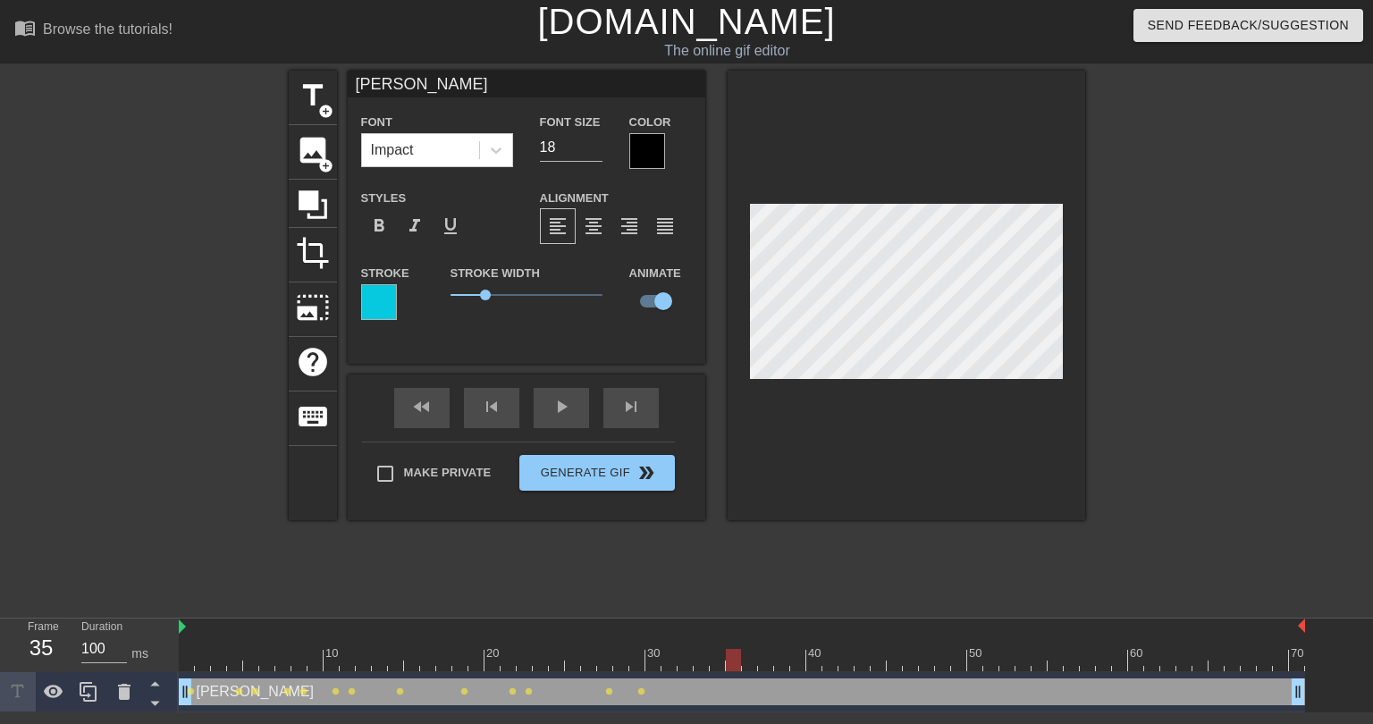
click at [754, 656] on div at bounding box center [742, 660] width 1126 height 22
click at [765, 660] on div at bounding box center [742, 660] width 1126 height 22
click at [779, 658] on div at bounding box center [742, 660] width 1126 height 22
click at [797, 659] on div at bounding box center [742, 660] width 1126 height 22
click at [818, 658] on div at bounding box center [742, 660] width 1126 height 22
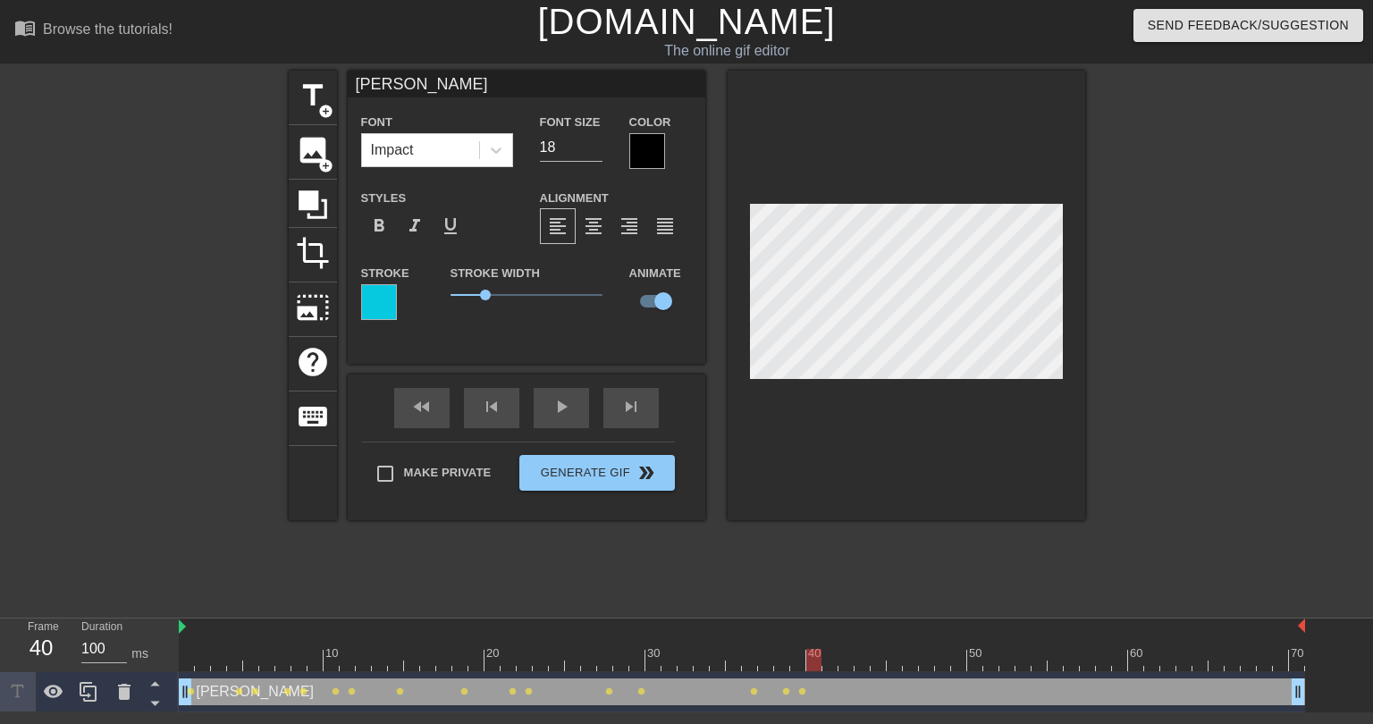
click at [833, 659] on div at bounding box center [742, 660] width 1126 height 22
click at [845, 659] on div at bounding box center [742, 660] width 1126 height 22
click at [860, 660] on div at bounding box center [742, 660] width 1126 height 22
click at [875, 659] on div at bounding box center [742, 660] width 1126 height 22
click at [892, 658] on div at bounding box center [742, 660] width 1126 height 22
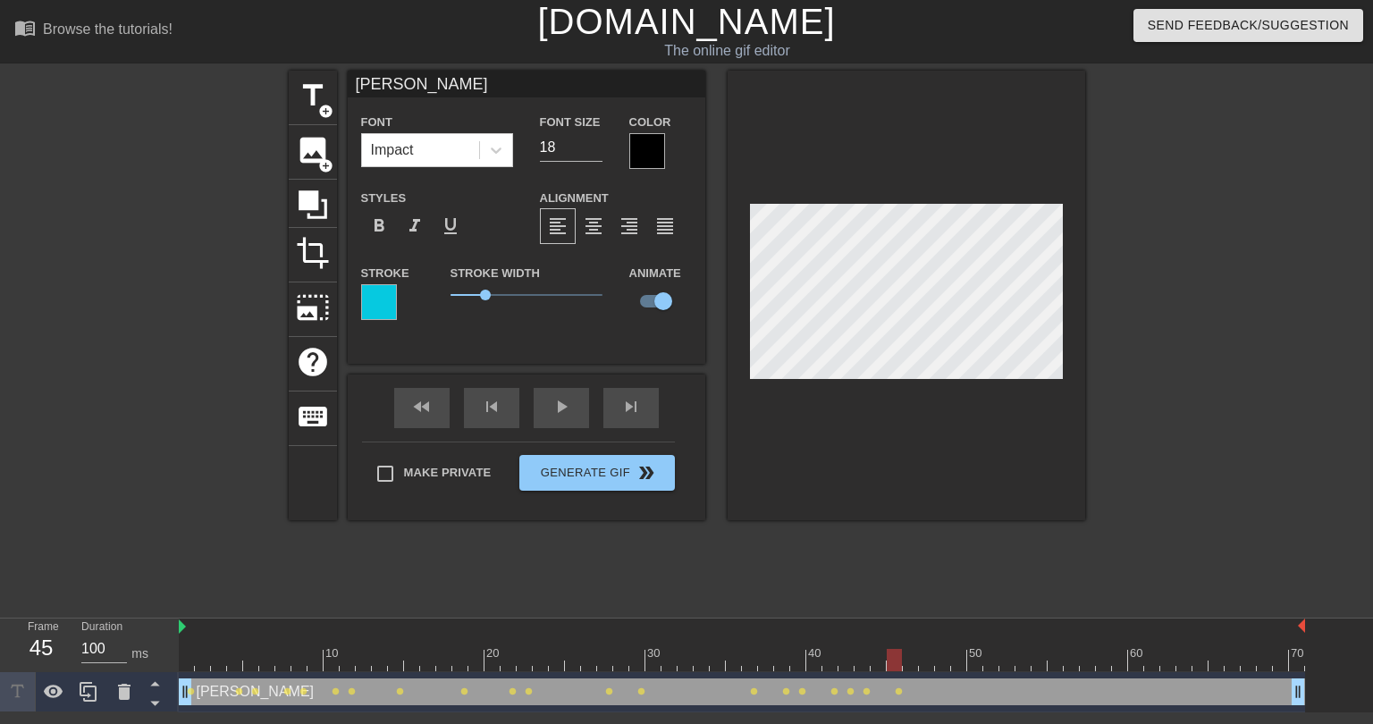
click at [906, 659] on div at bounding box center [742, 660] width 1126 height 22
click at [925, 655] on div at bounding box center [742, 660] width 1126 height 22
click at [944, 657] on div at bounding box center [742, 660] width 1126 height 22
click at [955, 657] on div at bounding box center [742, 660] width 1126 height 22
click at [975, 662] on div at bounding box center [742, 660] width 1126 height 22
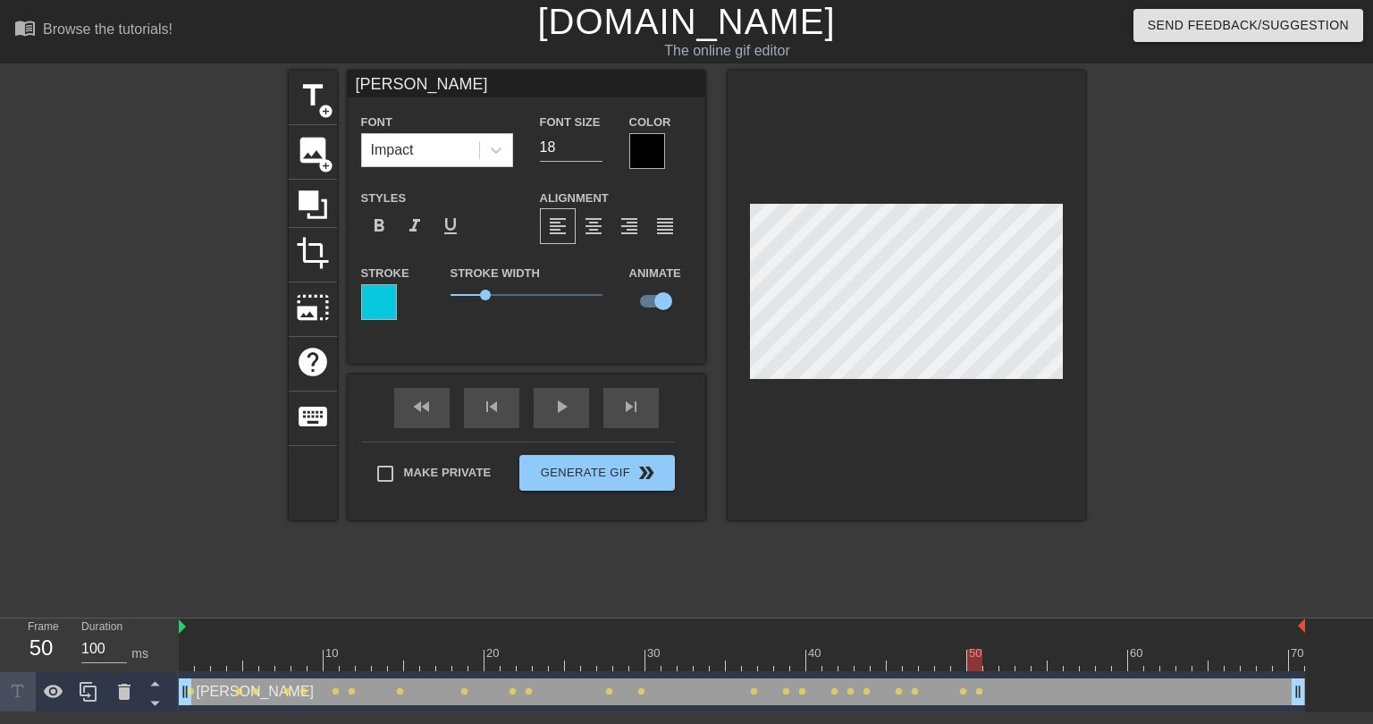
click at [993, 662] on div at bounding box center [742, 660] width 1126 height 22
click at [1005, 662] on div at bounding box center [742, 660] width 1126 height 22
click at [1022, 663] on div at bounding box center [742, 660] width 1126 height 22
click at [1037, 661] on div at bounding box center [742, 660] width 1126 height 22
click at [1055, 660] on div at bounding box center [742, 660] width 1126 height 22
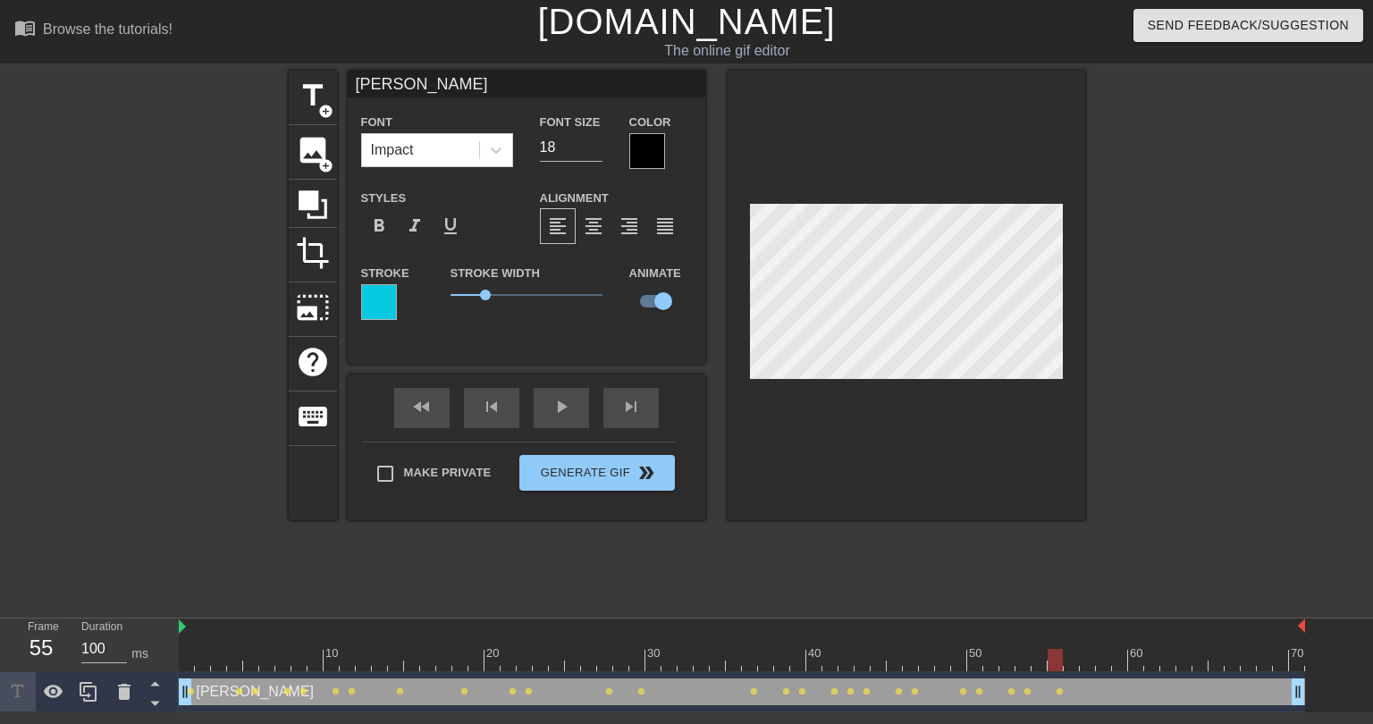
click at [1072, 659] on div at bounding box center [742, 660] width 1126 height 22
click at [1087, 660] on div at bounding box center [742, 660] width 1126 height 22
click at [1104, 661] on div at bounding box center [742, 660] width 1126 height 22
click at [1114, 661] on div at bounding box center [742, 660] width 1126 height 22
click at [1140, 664] on div at bounding box center [742, 660] width 1126 height 22
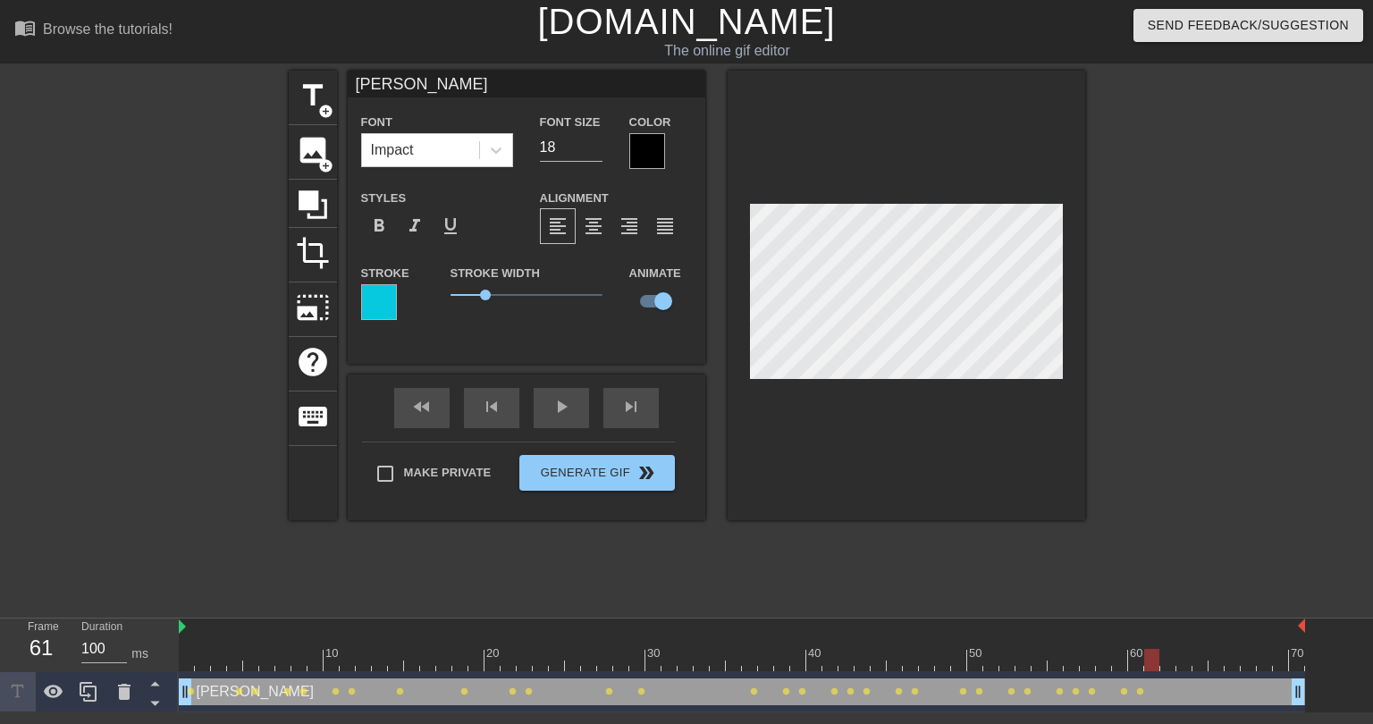
click at [1148, 665] on div at bounding box center [742, 660] width 1126 height 22
click at [1171, 662] on div at bounding box center [742, 660] width 1126 height 22
click at [1185, 660] on div at bounding box center [742, 660] width 1126 height 22
click at [1197, 658] on div at bounding box center [742, 660] width 1126 height 22
click at [1215, 658] on div at bounding box center [742, 660] width 1126 height 22
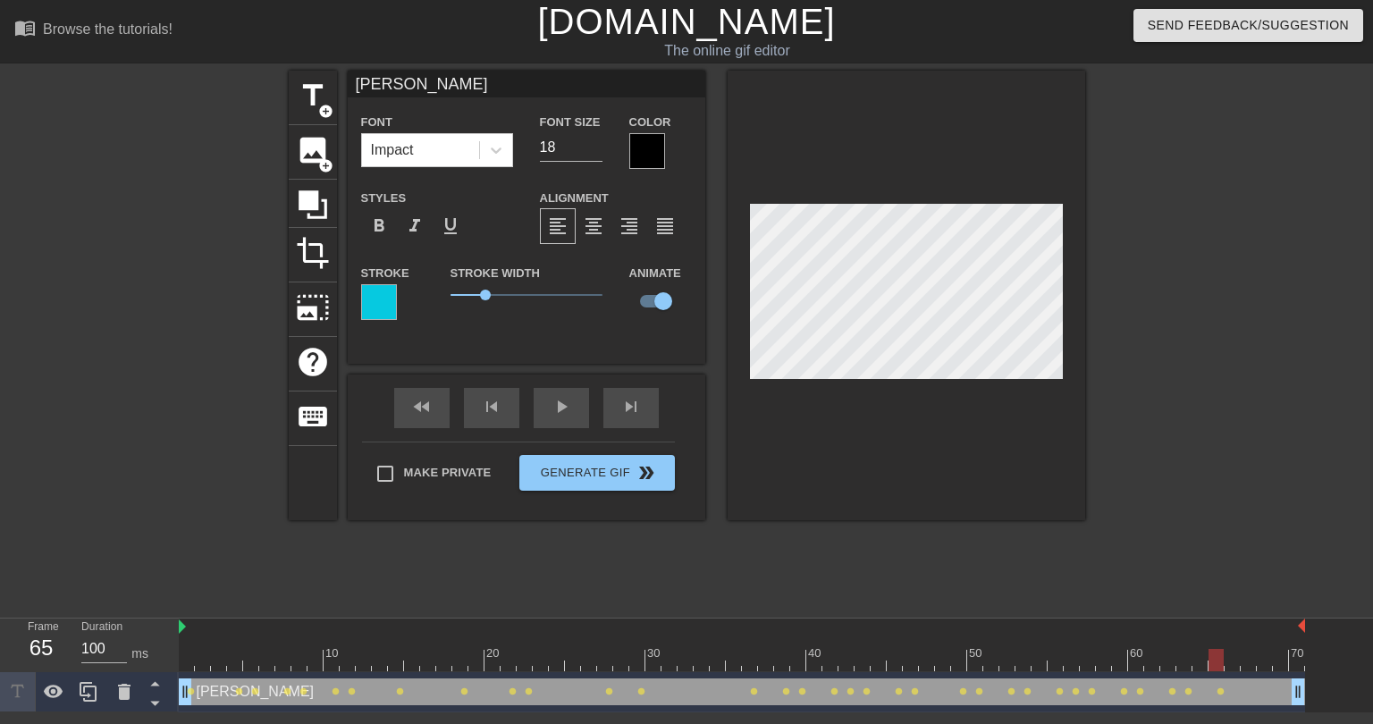
click at [1230, 659] on div at bounding box center [742, 660] width 1126 height 22
click at [1250, 661] on div at bounding box center [742, 660] width 1126 height 22
click at [1263, 661] on div at bounding box center [742, 660] width 1126 height 22
click at [1278, 659] on div at bounding box center [742, 660] width 1126 height 22
click at [1294, 659] on div at bounding box center [742, 660] width 1126 height 22
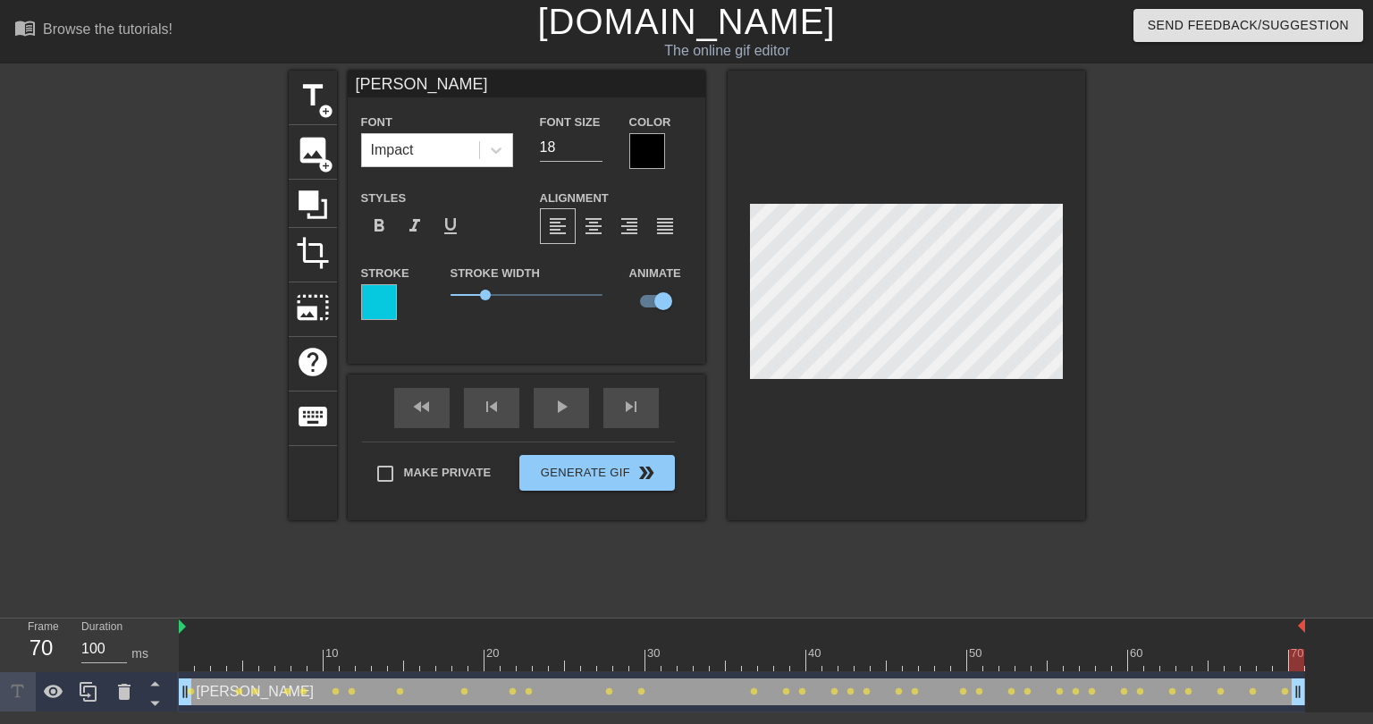
click at [1020, 581] on div "title add_circle image add_circle crop photo_size_select_large help keyboard XA…" at bounding box center [687, 339] width 796 height 536
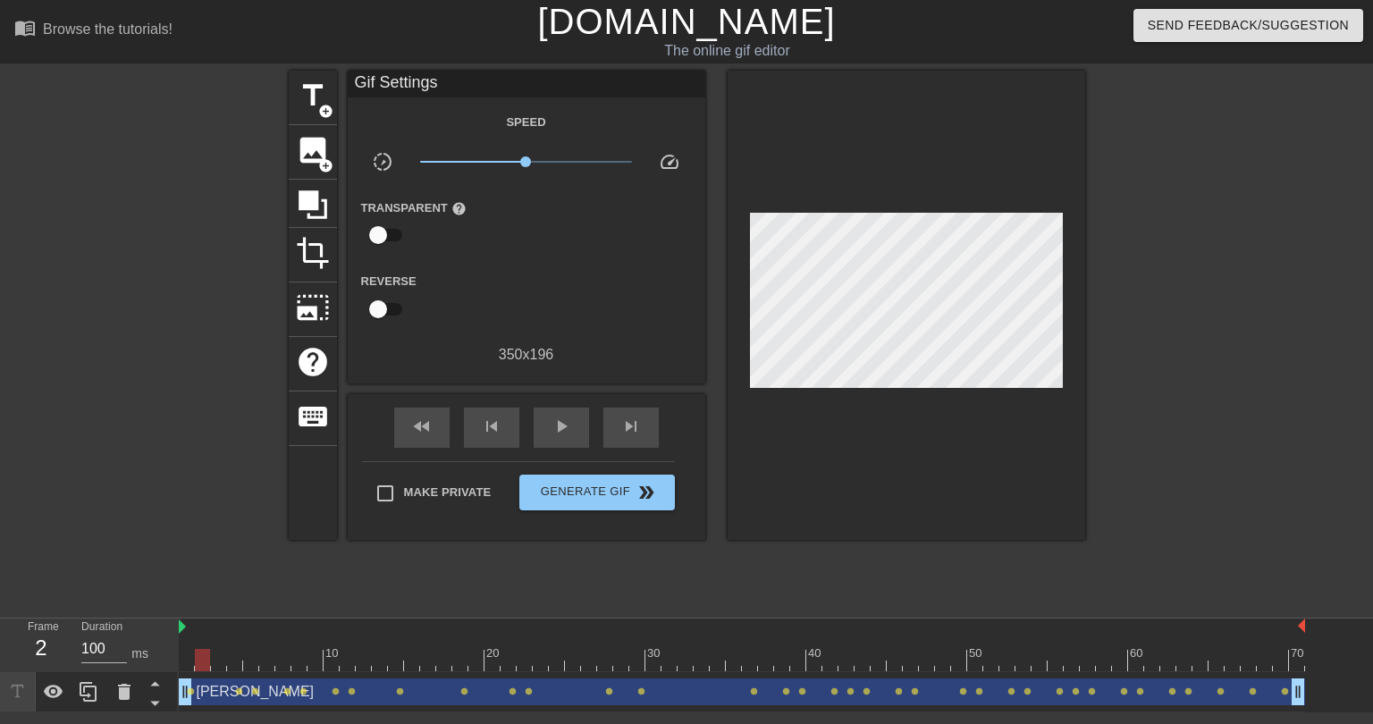
click at [200, 661] on div at bounding box center [742, 660] width 1126 height 22
click at [571, 424] on span "play_arrow" at bounding box center [561, 426] width 21 height 21
click at [571, 437] on div "pause" at bounding box center [561, 428] width 55 height 40
click at [316, 110] on span "title" at bounding box center [313, 96] width 34 height 34
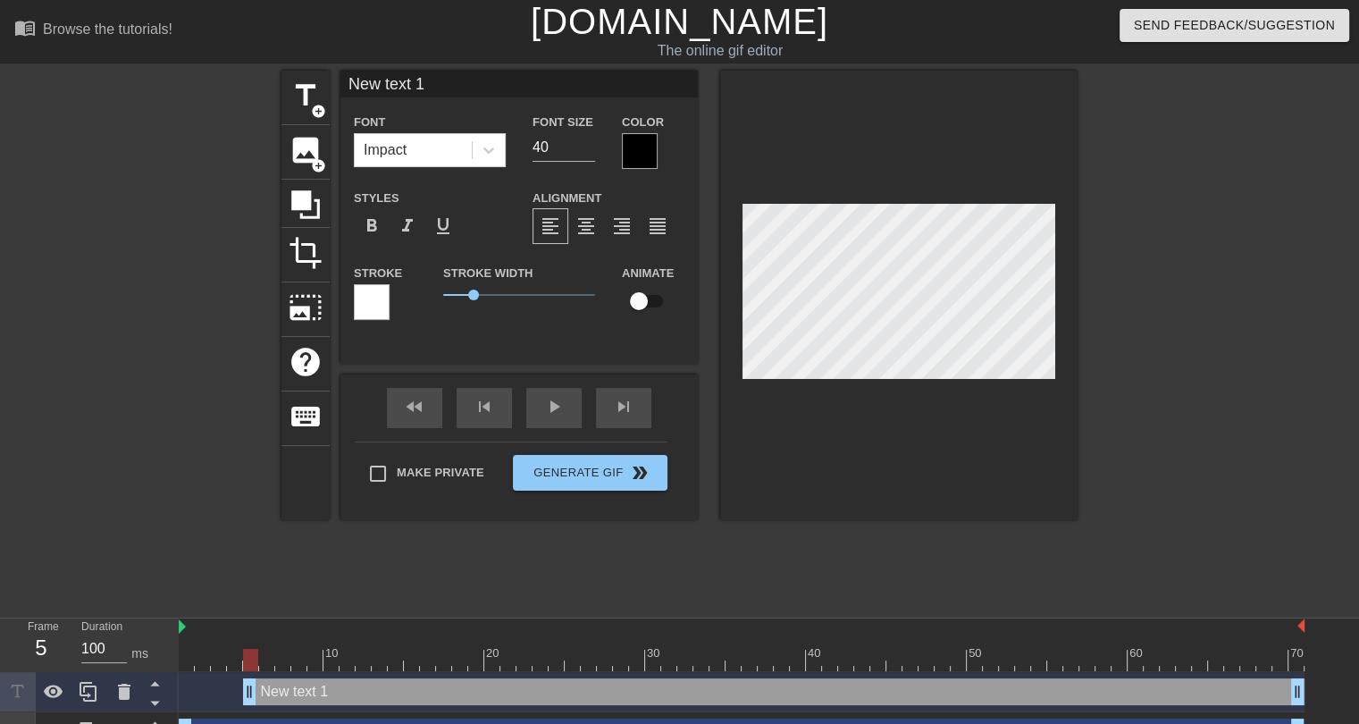
click at [647, 147] on div at bounding box center [640, 151] width 36 height 36
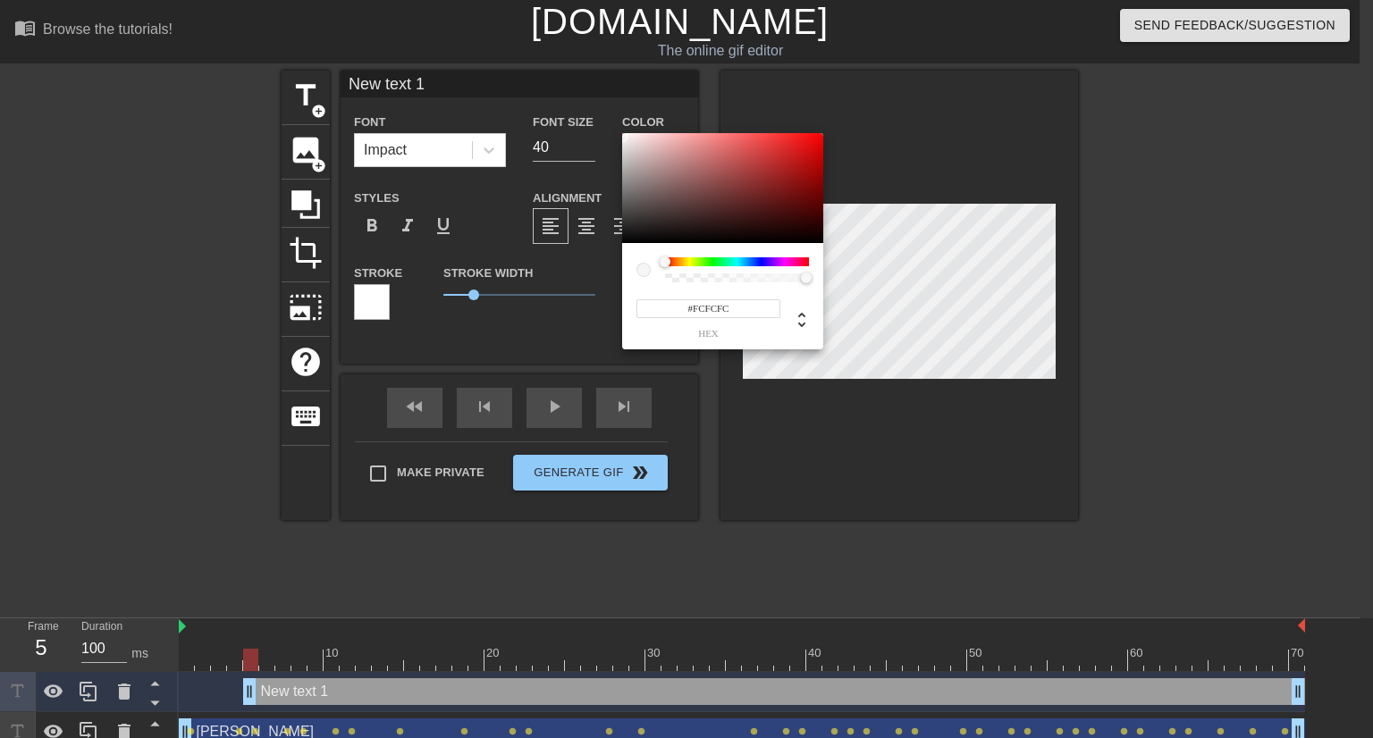
type input "#FEFEFE"
drag, startPoint x: 654, startPoint y: 161, endPoint x: 616, endPoint y: 133, distance: 47.4
click at [616, 133] on div "#FEFEFE hex" at bounding box center [686, 369] width 1373 height 738
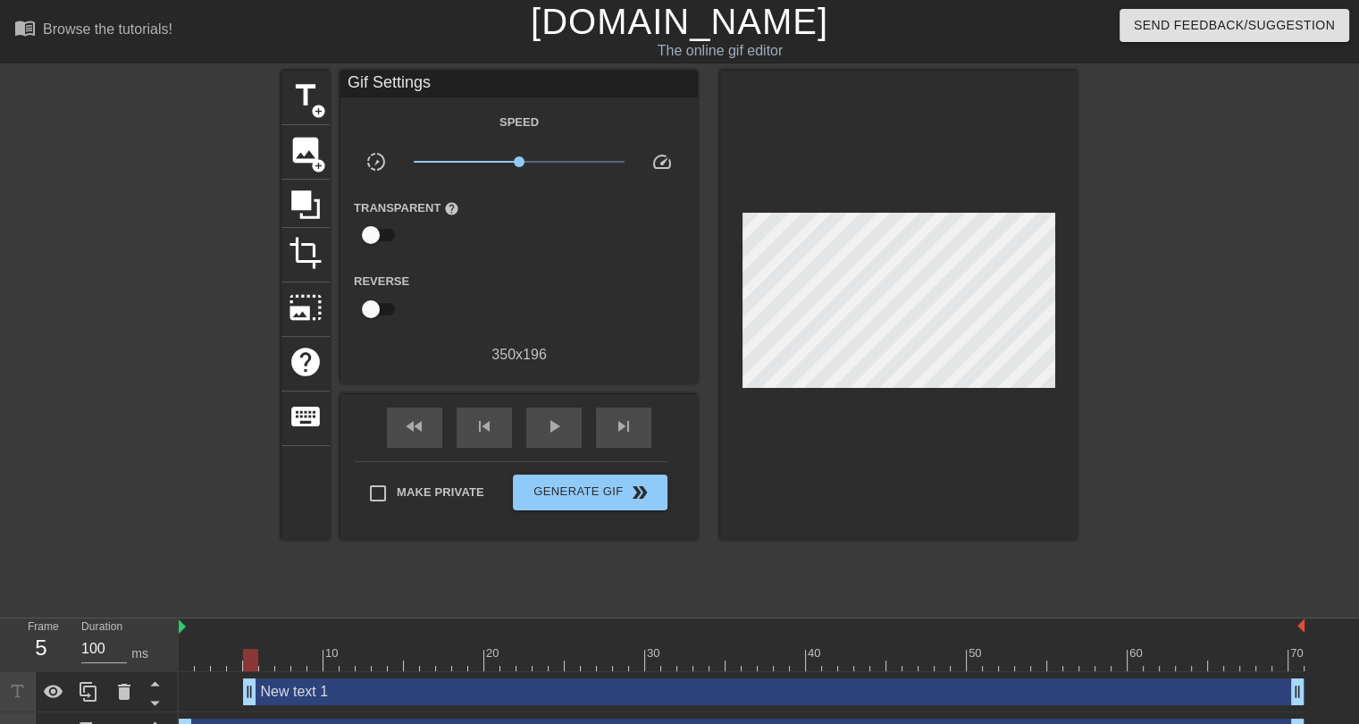
click at [429, 698] on div "New text 1 drag_handle drag_handle" at bounding box center [774, 691] width 1062 height 27
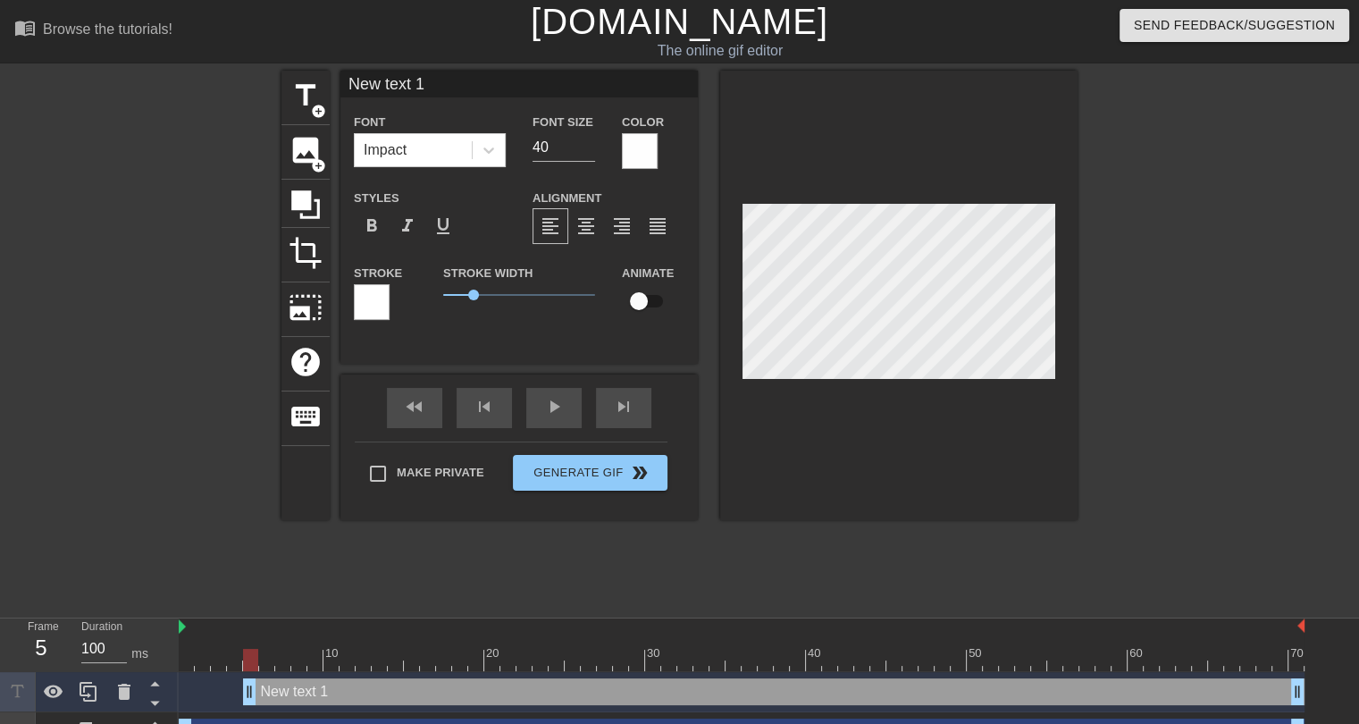
click at [395, 76] on input "New text 1" at bounding box center [520, 84] width 358 height 27
type input "STEVE SMITH"
click at [592, 150] on input "16" at bounding box center [564, 147] width 63 height 29
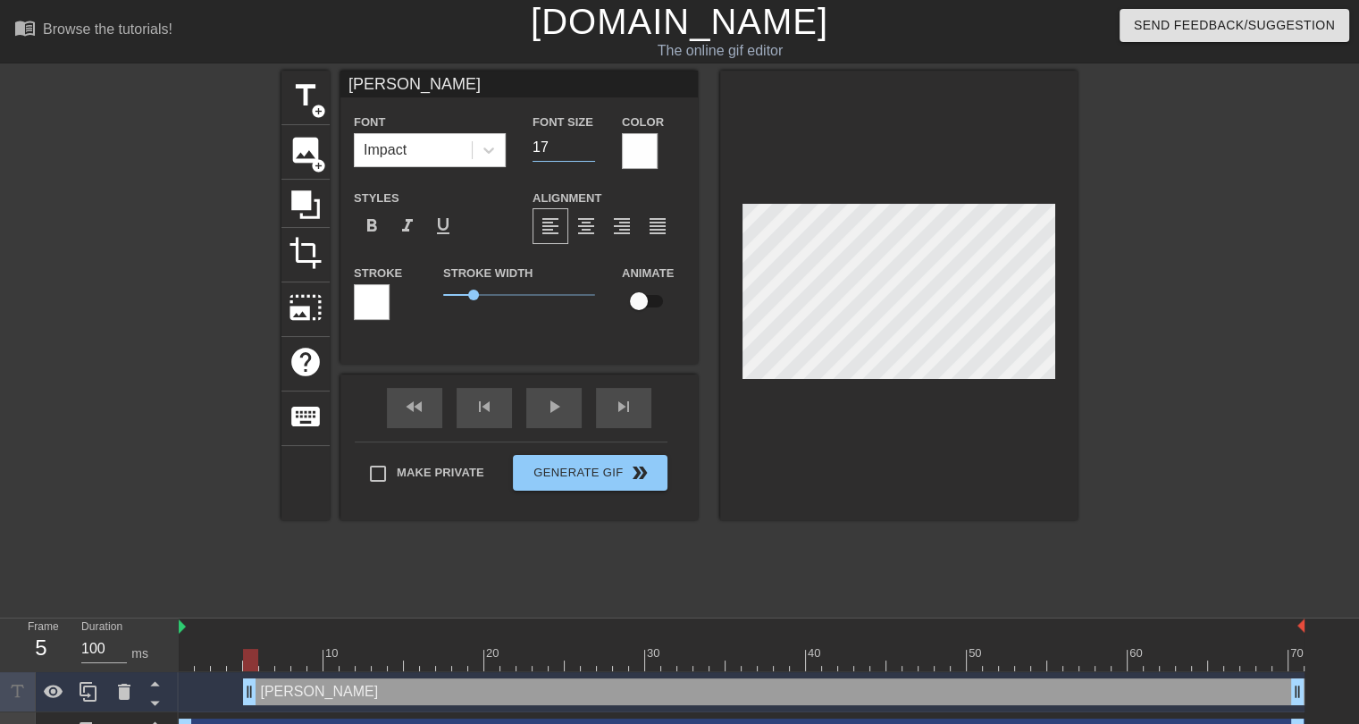
click at [587, 143] on input "17" at bounding box center [564, 147] width 63 height 29
click at [587, 143] on input "18" at bounding box center [564, 147] width 63 height 29
click at [587, 143] on input "19" at bounding box center [564, 147] width 63 height 29
type input "20"
click at [587, 143] on input "20" at bounding box center [564, 147] width 63 height 29
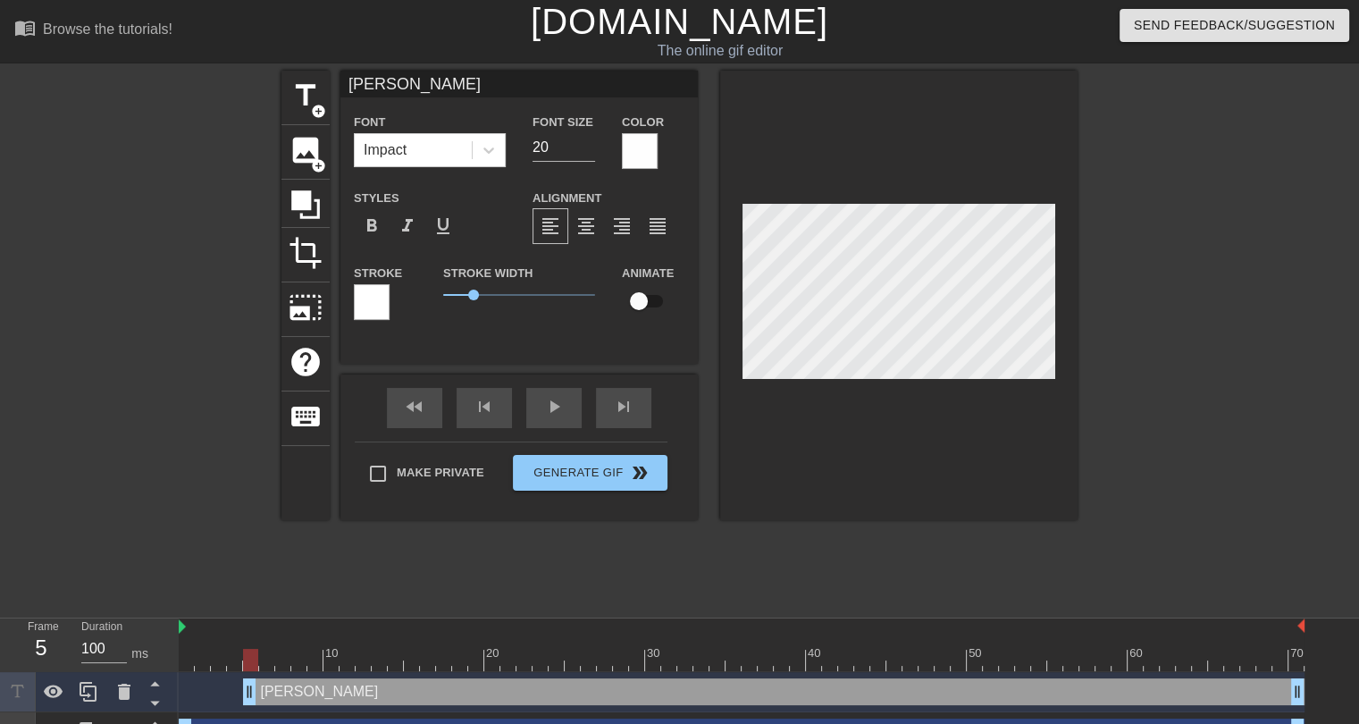
click at [354, 303] on div at bounding box center [372, 302] width 36 height 36
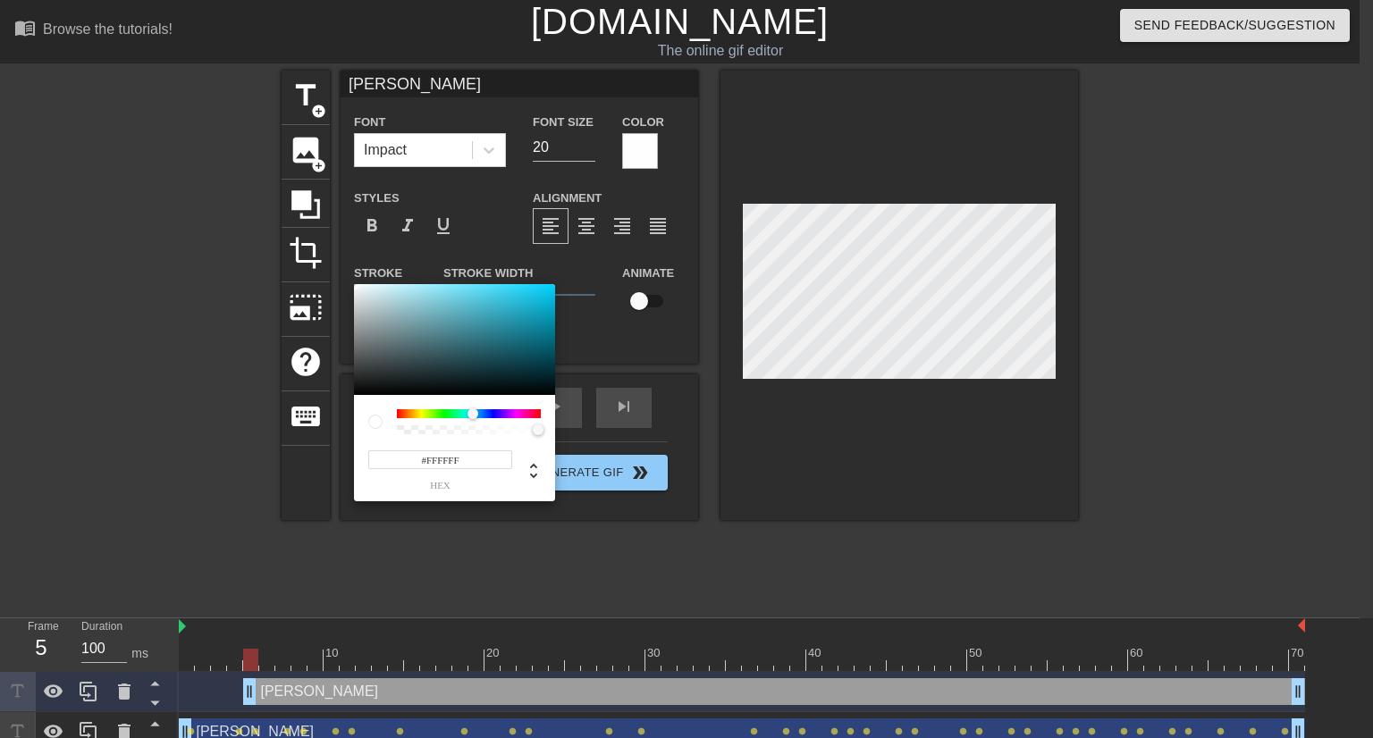
click at [473, 414] on div at bounding box center [469, 413] width 144 height 9
type input "#19D7FF"
drag, startPoint x: 526, startPoint y: 297, endPoint x: 535, endPoint y: 281, distance: 18.9
click at [535, 281] on div "#19D7FF hex" at bounding box center [686, 369] width 1373 height 738
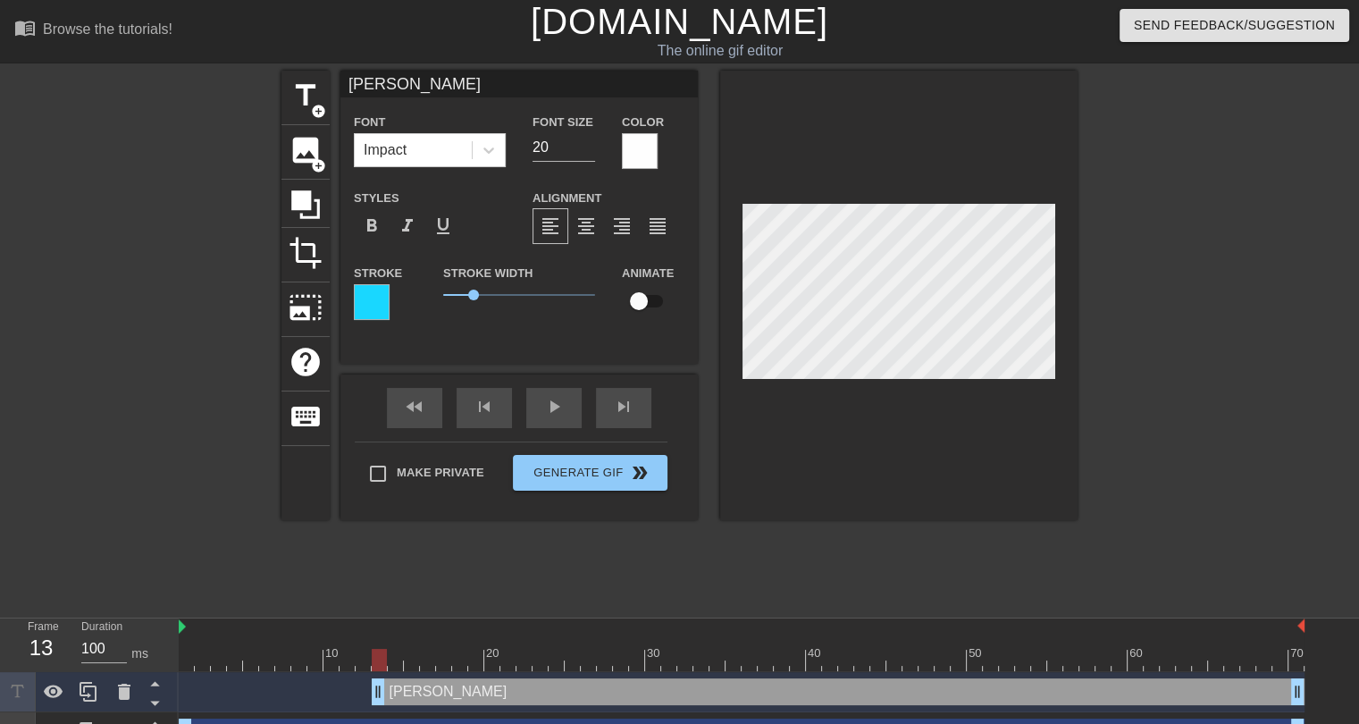
drag, startPoint x: 254, startPoint y: 692, endPoint x: 379, endPoint y: 690, distance: 125.1
drag, startPoint x: 498, startPoint y: 562, endPoint x: 386, endPoint y: 602, distance: 118.7
click at [493, 565] on div "title add_circle image add_circle crop photo_size_select_large help keyboard ST…" at bounding box center [680, 339] width 796 height 536
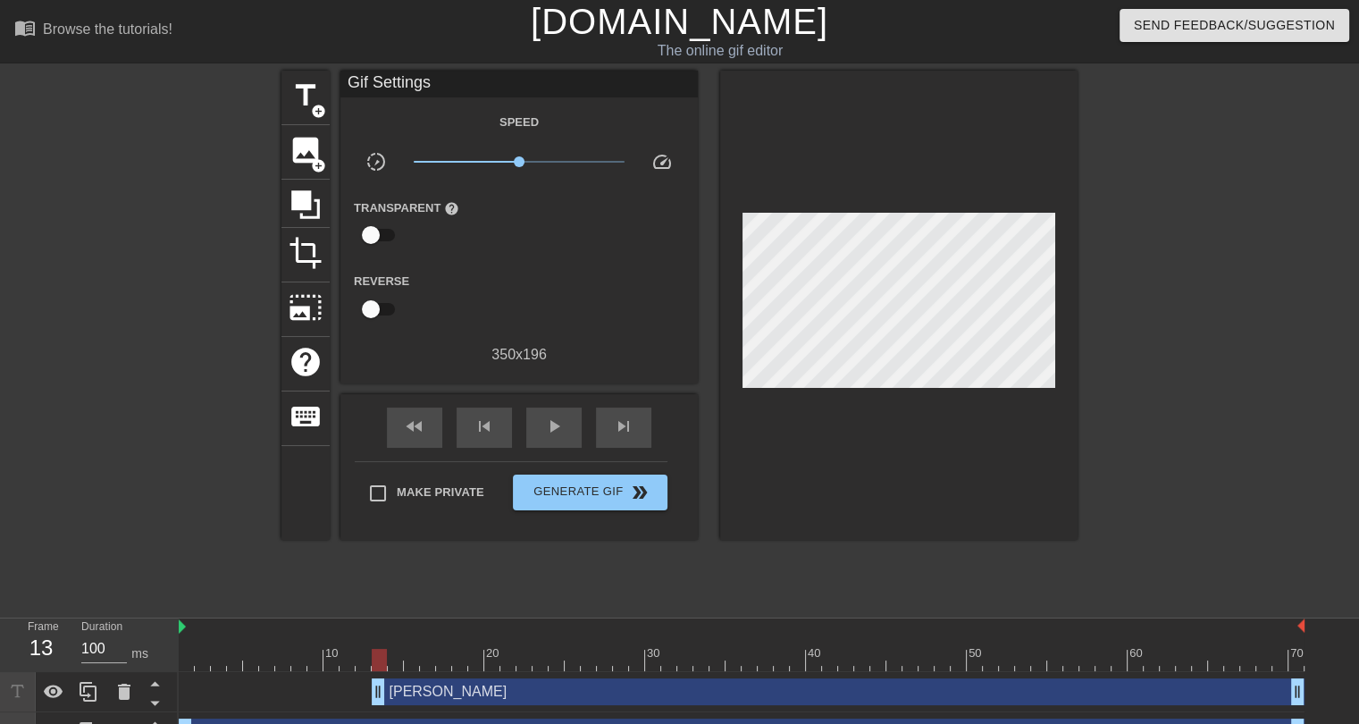
click at [188, 657] on div at bounding box center [742, 660] width 1126 height 22
click at [557, 425] on span "play_arrow" at bounding box center [553, 426] width 21 height 21
drag, startPoint x: 1283, startPoint y: 101, endPoint x: 1271, endPoint y: 126, distance: 28.0
drag, startPoint x: 1271, startPoint y: 126, endPoint x: 761, endPoint y: 567, distance: 674.2
click at [761, 567] on div "title add_circle image add_circle crop photo_size_select_large help keyboard Gi…" at bounding box center [680, 339] width 796 height 536
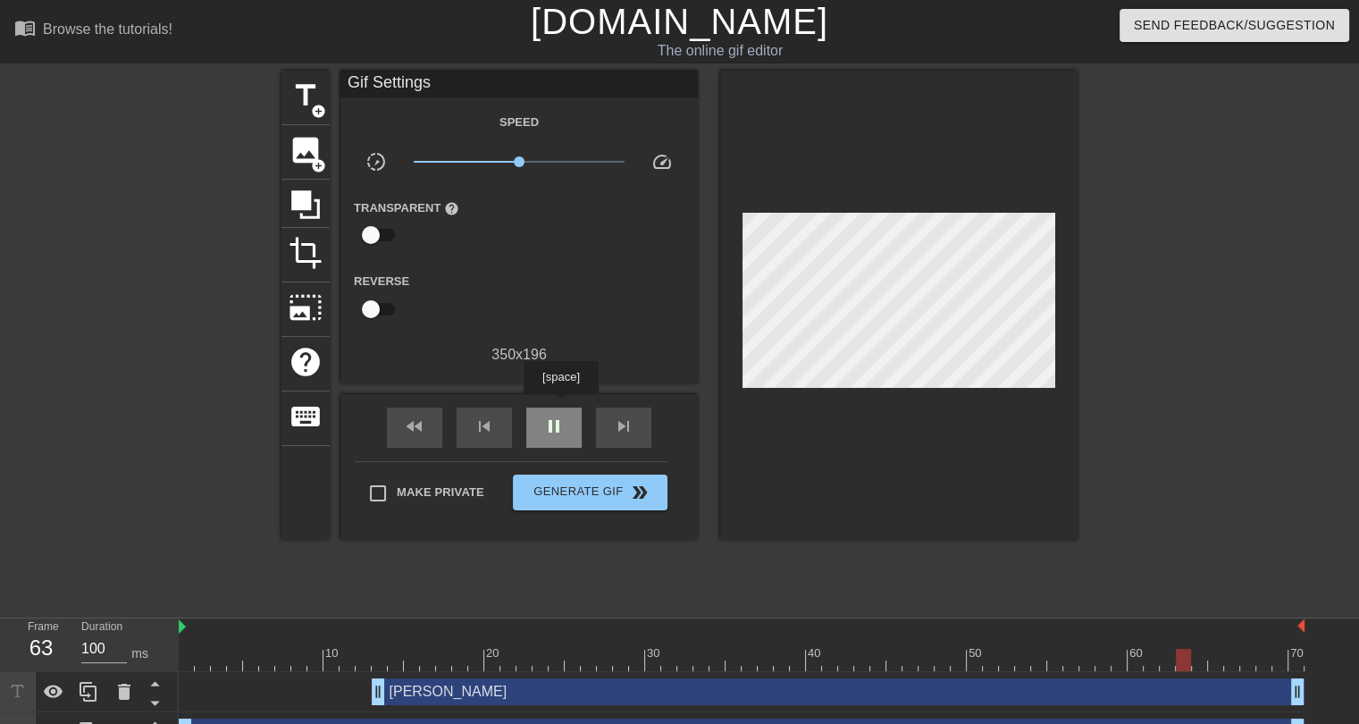
click at [560, 408] on div "pause" at bounding box center [553, 428] width 55 height 40
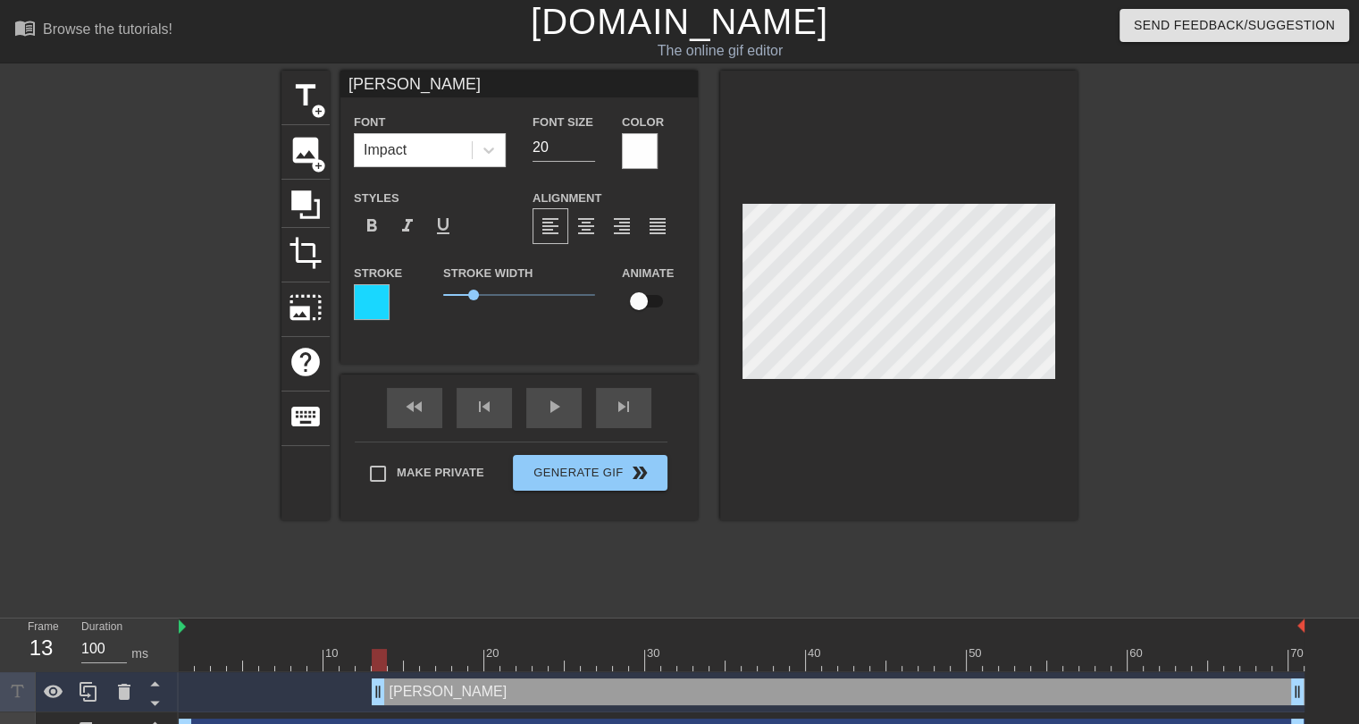
click at [375, 662] on div at bounding box center [742, 660] width 1126 height 22
click at [651, 297] on input "checkbox" at bounding box center [639, 301] width 102 height 34
checkbox input "true"
click at [397, 663] on div at bounding box center [742, 660] width 1126 height 22
click at [410, 657] on div at bounding box center [742, 660] width 1126 height 22
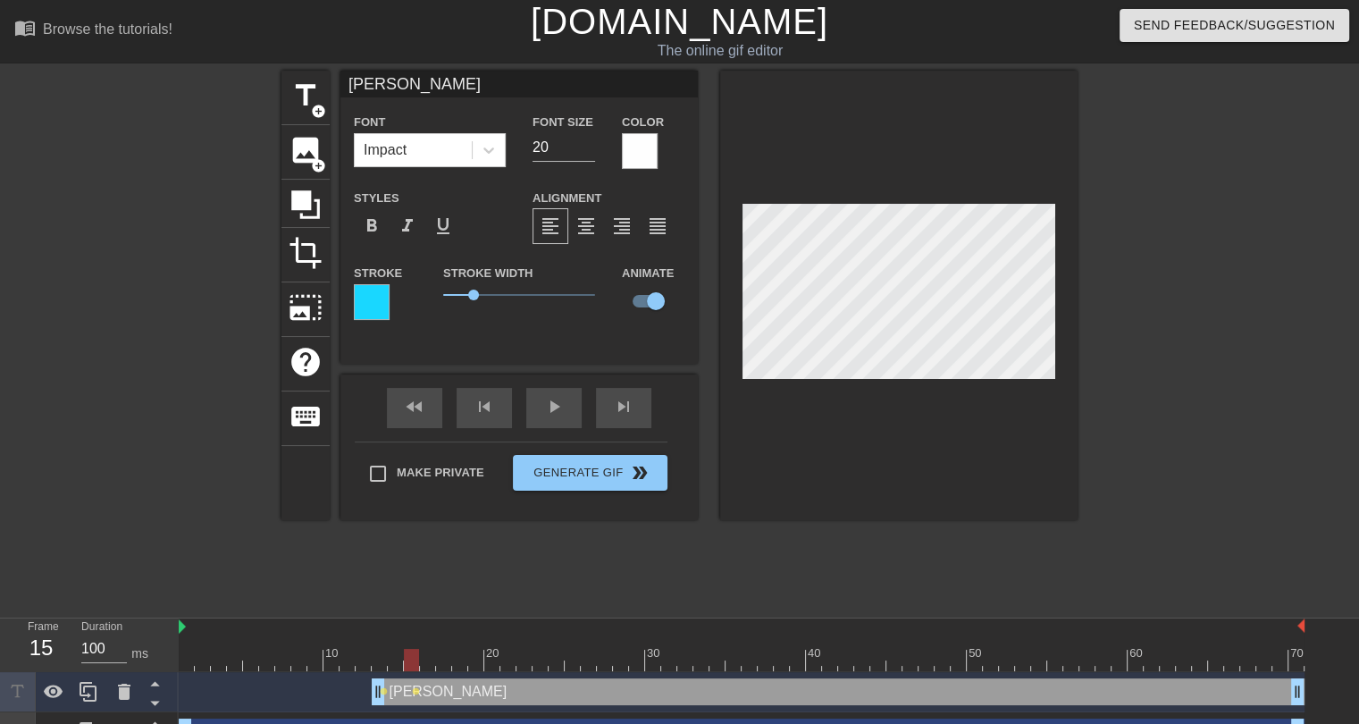
click at [432, 657] on div at bounding box center [742, 660] width 1126 height 22
click at [445, 655] on div at bounding box center [742, 660] width 1126 height 22
click at [462, 659] on div at bounding box center [742, 660] width 1126 height 22
click at [476, 659] on div at bounding box center [742, 660] width 1126 height 22
click at [497, 659] on div at bounding box center [742, 660] width 1126 height 22
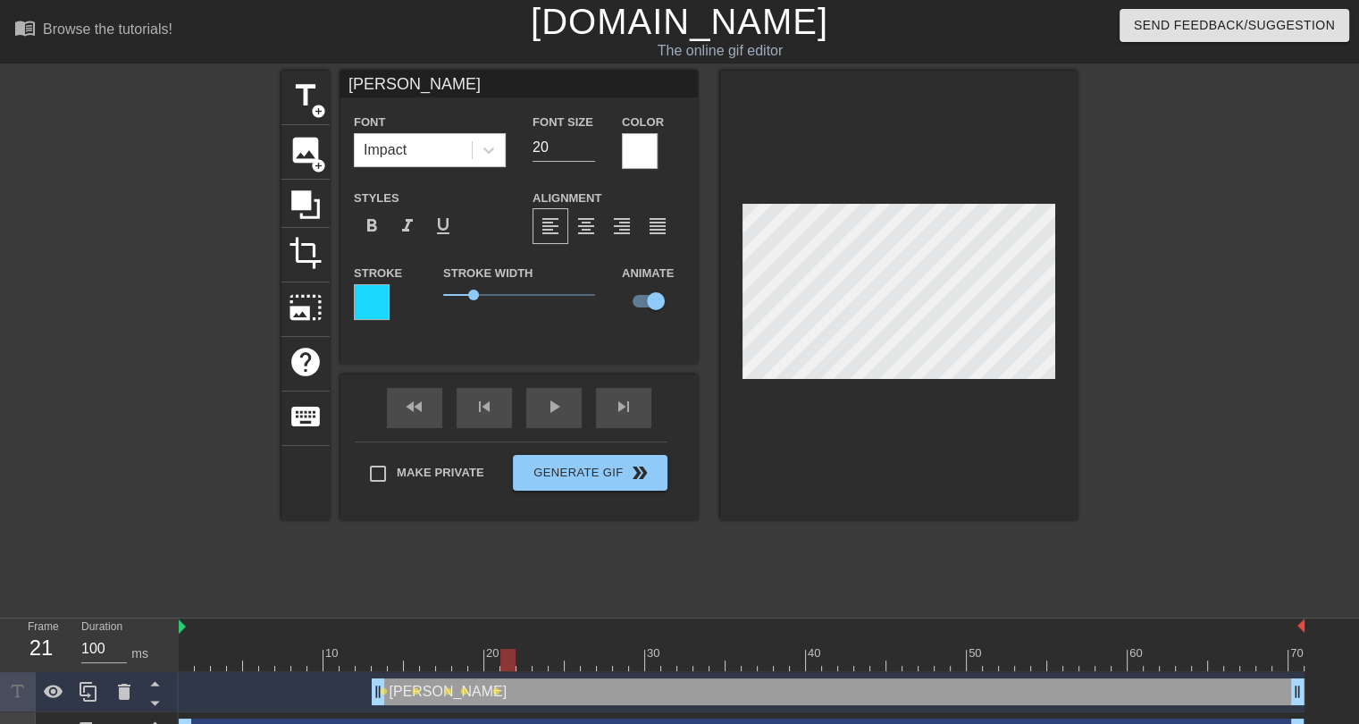
click at [509, 660] on div at bounding box center [742, 660] width 1126 height 22
click at [527, 660] on div at bounding box center [742, 660] width 1126 height 22
click at [544, 660] on div at bounding box center [742, 660] width 1126 height 22
click at [561, 659] on div at bounding box center [742, 660] width 1126 height 22
click at [576, 659] on div at bounding box center [742, 660] width 1126 height 22
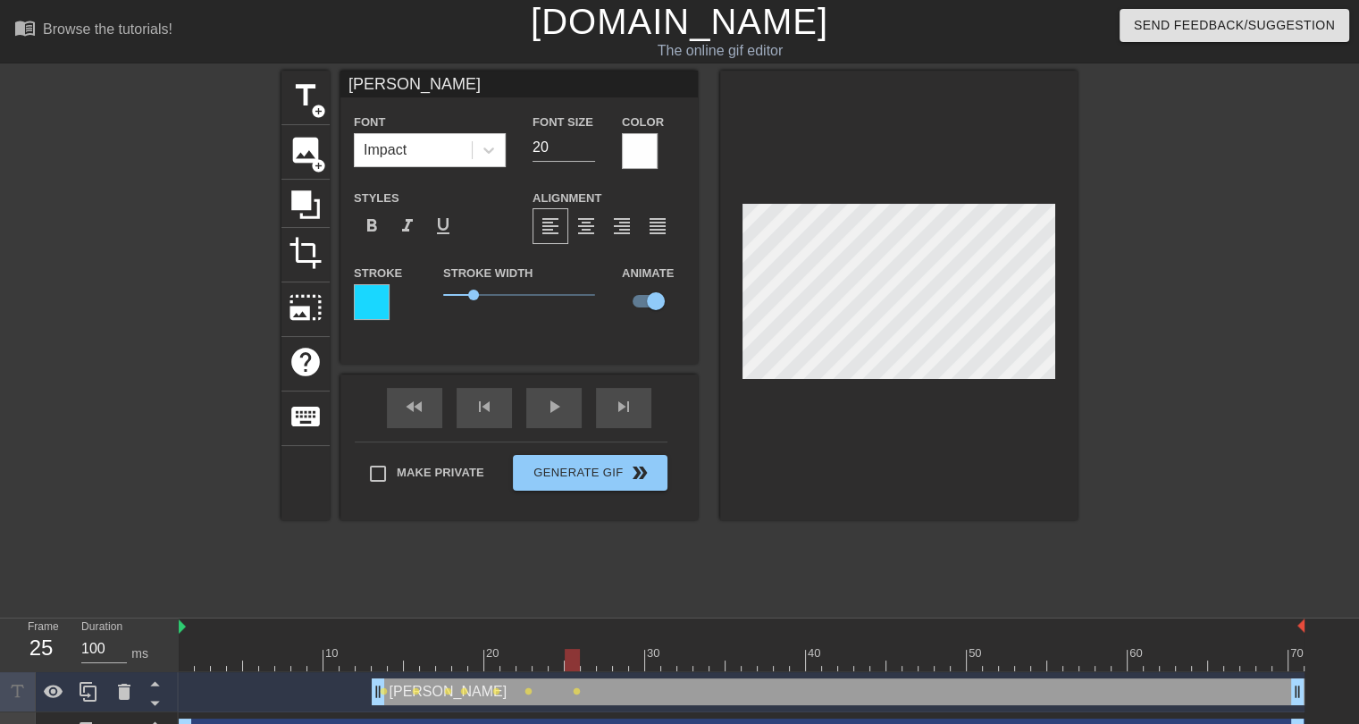
click at [587, 660] on div at bounding box center [742, 660] width 1126 height 22
click at [603, 661] on div at bounding box center [742, 660] width 1126 height 22
click at [618, 657] on div at bounding box center [742, 660] width 1126 height 22
click at [634, 659] on div at bounding box center [742, 660] width 1126 height 22
click at [651, 659] on div at bounding box center [742, 660] width 1126 height 22
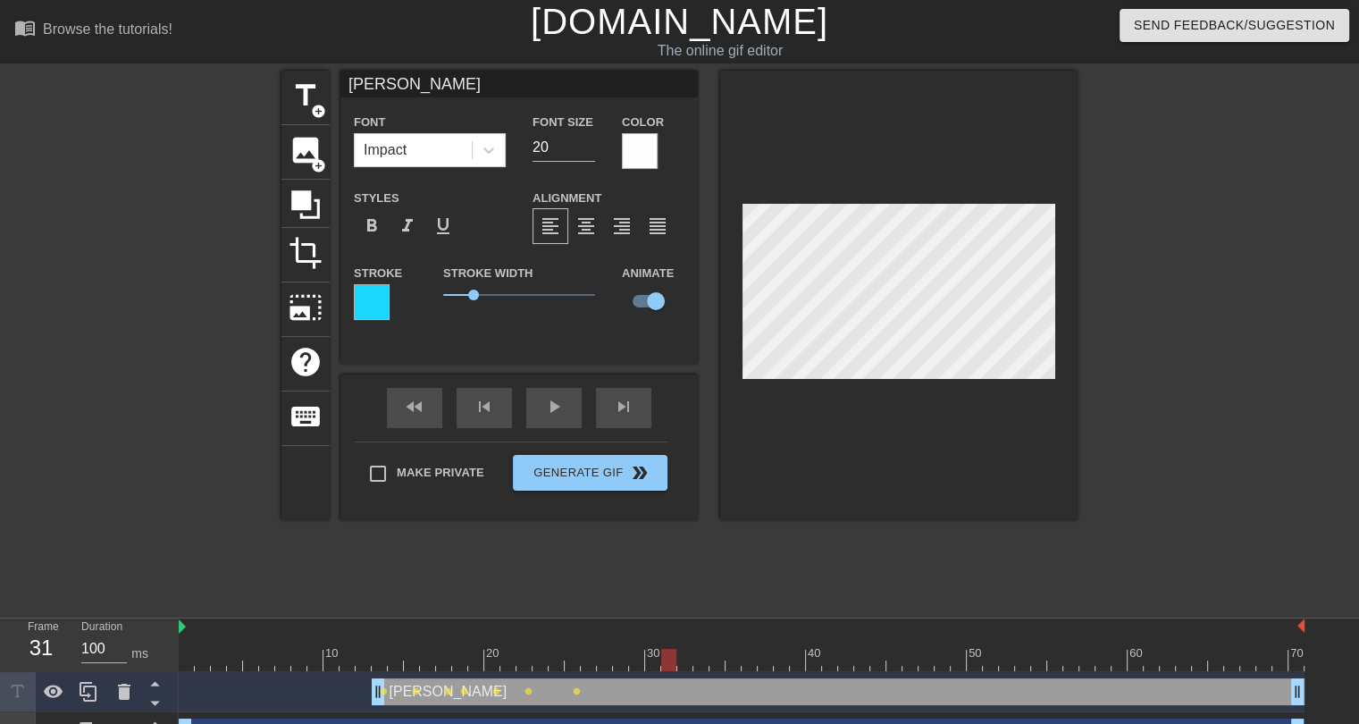
click at [664, 666] on div at bounding box center [742, 660] width 1126 height 22
click at [686, 657] on div at bounding box center [742, 660] width 1126 height 22
click at [699, 659] on div at bounding box center [742, 660] width 1126 height 22
click at [715, 655] on div at bounding box center [742, 660] width 1126 height 22
click at [740, 655] on div at bounding box center [742, 660] width 1126 height 22
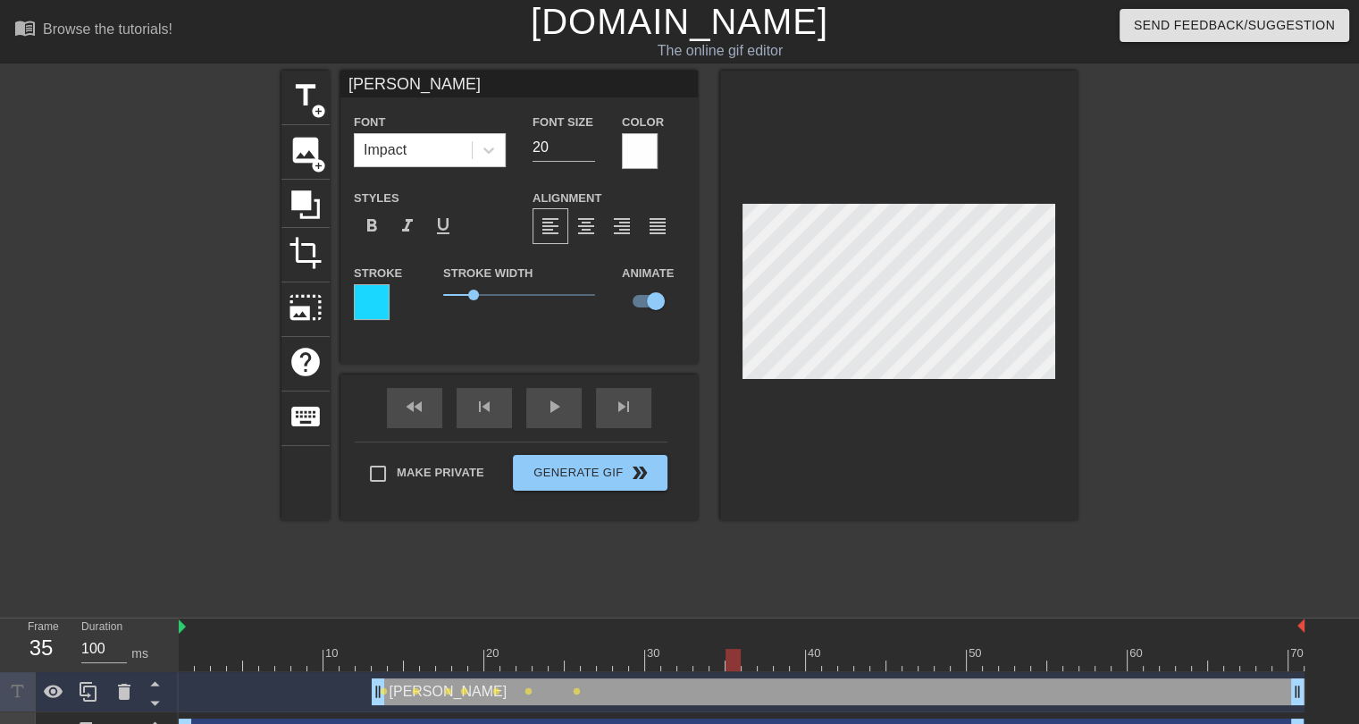
click at [753, 654] on div at bounding box center [742, 660] width 1126 height 22
click at [767, 655] on div at bounding box center [742, 660] width 1126 height 22
click at [778, 658] on div at bounding box center [742, 660] width 1126 height 22
click at [797, 658] on div at bounding box center [742, 660] width 1126 height 22
click at [816, 659] on div at bounding box center [742, 660] width 1126 height 22
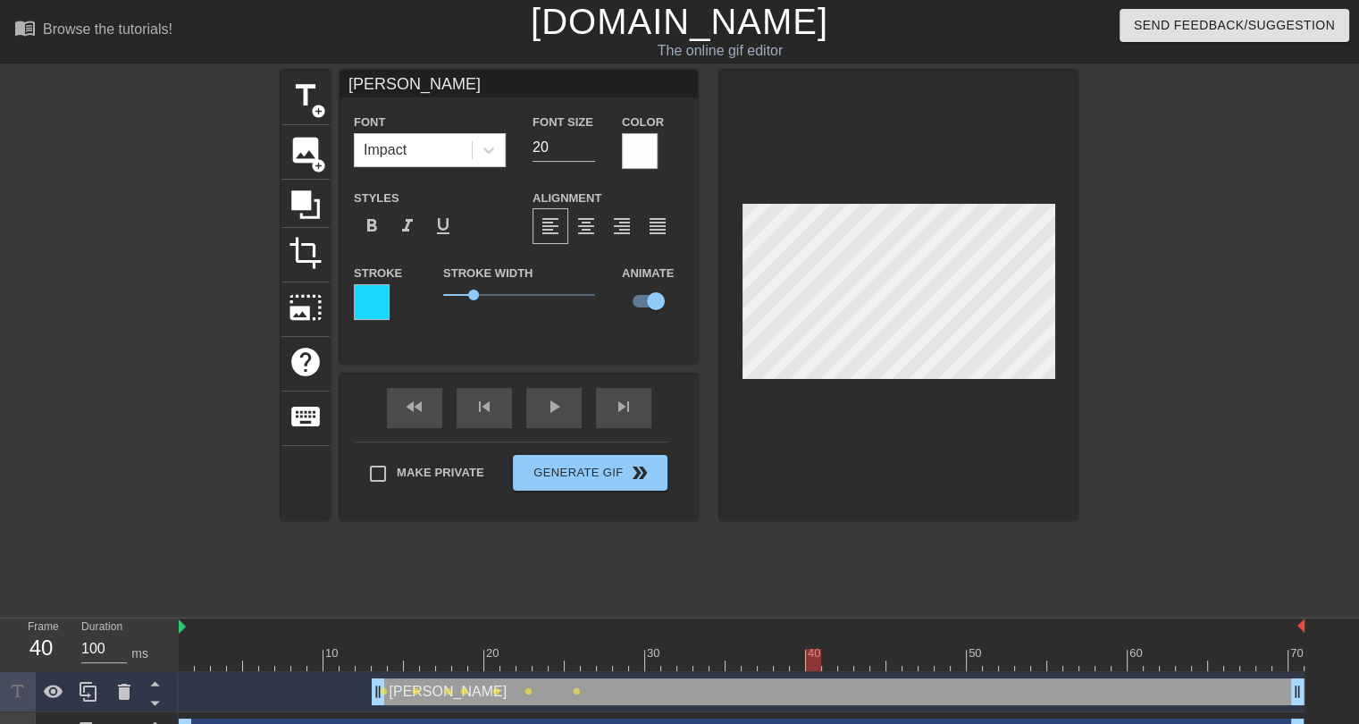
click at [829, 656] on div at bounding box center [742, 660] width 1126 height 22
click at [846, 657] on div at bounding box center [742, 660] width 1126 height 22
click at [858, 660] on div at bounding box center [742, 660] width 1126 height 22
click at [876, 663] on div at bounding box center [742, 660] width 1126 height 22
click at [890, 663] on div at bounding box center [742, 660] width 1126 height 22
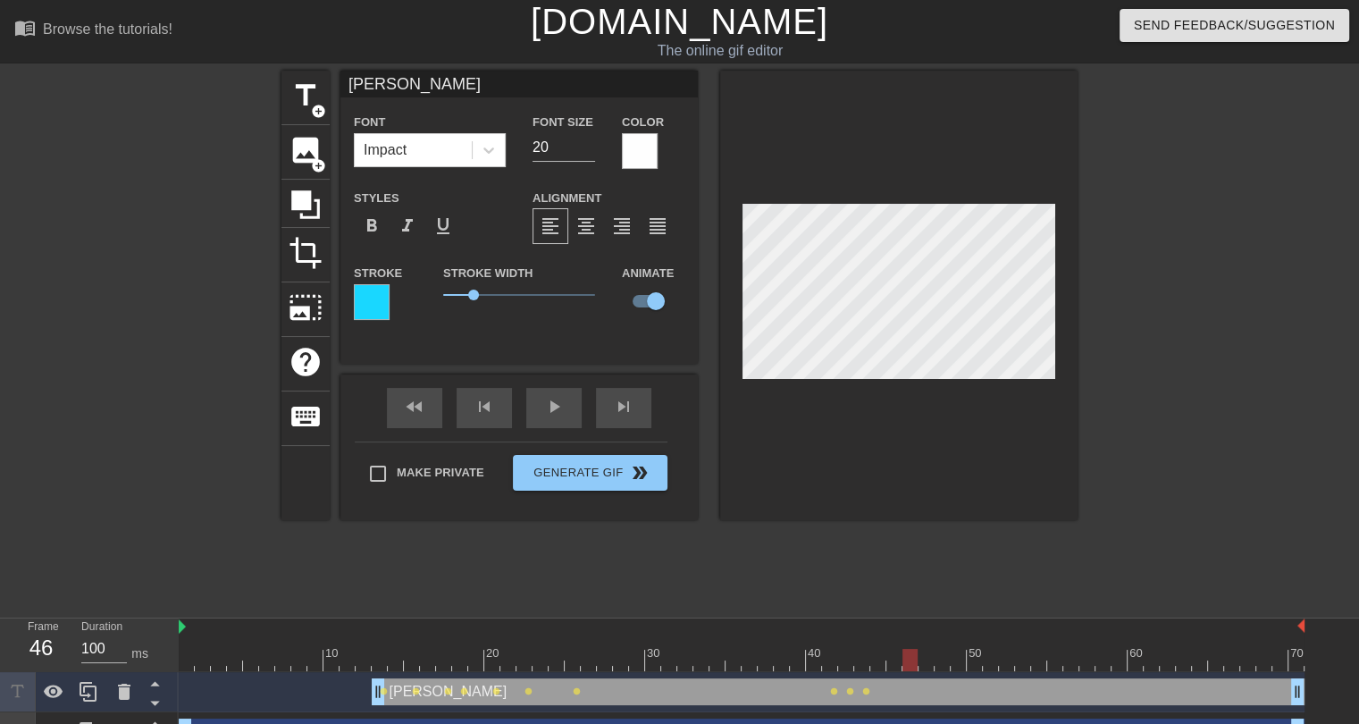
click at [911, 661] on div at bounding box center [742, 660] width 1126 height 22
click at [930, 658] on div at bounding box center [742, 660] width 1126 height 22
click at [948, 659] on div at bounding box center [742, 660] width 1126 height 22
click at [963, 660] on div at bounding box center [742, 660] width 1126 height 22
click at [975, 662] on div at bounding box center [742, 660] width 1126 height 22
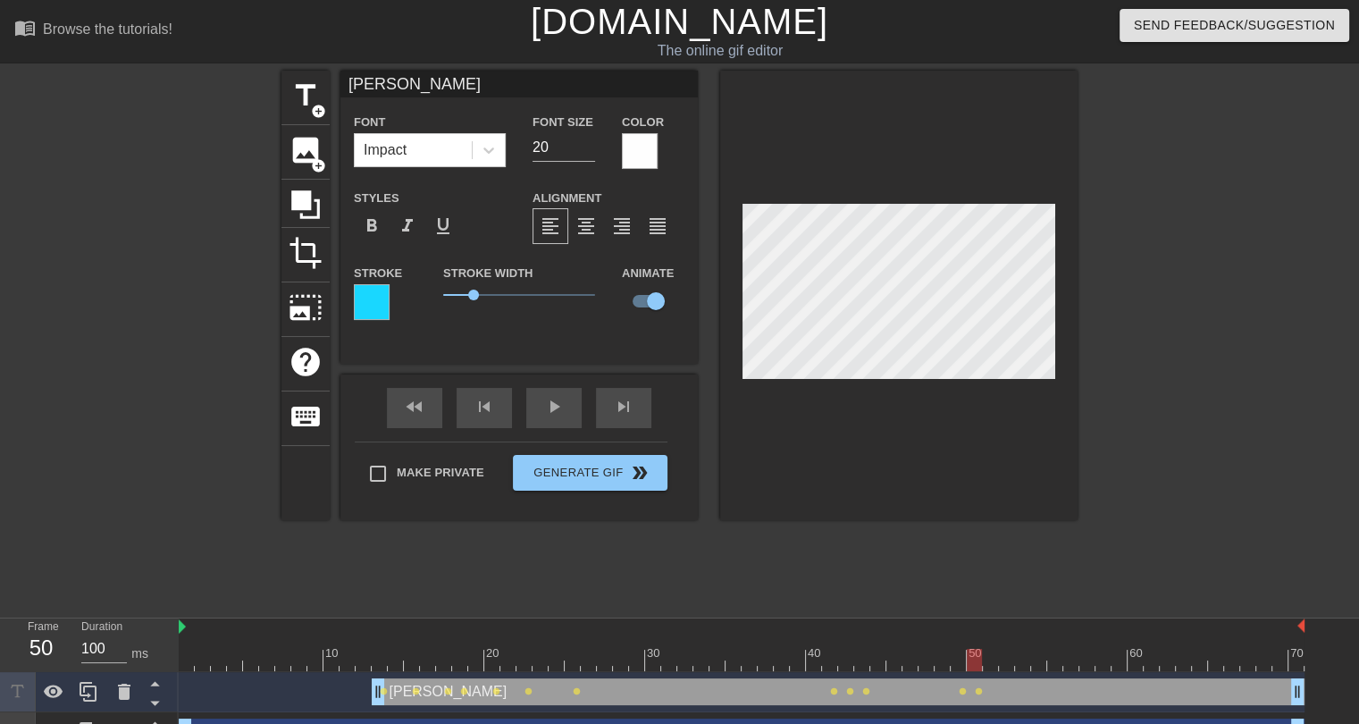
click at [990, 660] on div at bounding box center [742, 660] width 1126 height 22
click at [1005, 661] on div at bounding box center [742, 660] width 1126 height 22
click at [1019, 661] on div at bounding box center [742, 660] width 1126 height 22
click at [1037, 659] on div at bounding box center [742, 660] width 1126 height 22
click at [1055, 666] on div at bounding box center [742, 660] width 1126 height 22
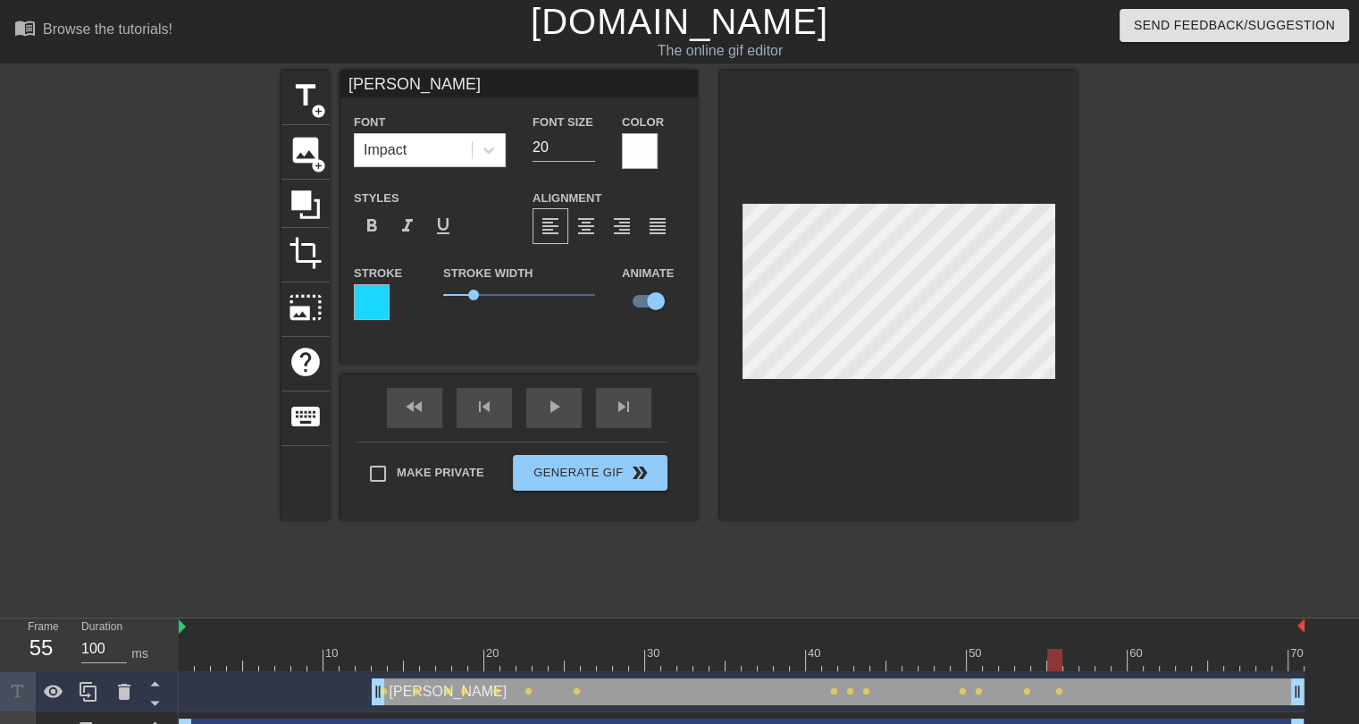
click at [1074, 660] on div at bounding box center [742, 660] width 1126 height 22
click at [1083, 658] on div at bounding box center [742, 660] width 1126 height 22
click at [1102, 656] on div at bounding box center [742, 660] width 1126 height 22
click at [1117, 652] on div at bounding box center [742, 660] width 1126 height 22
click at [1138, 659] on div at bounding box center [742, 660] width 1126 height 22
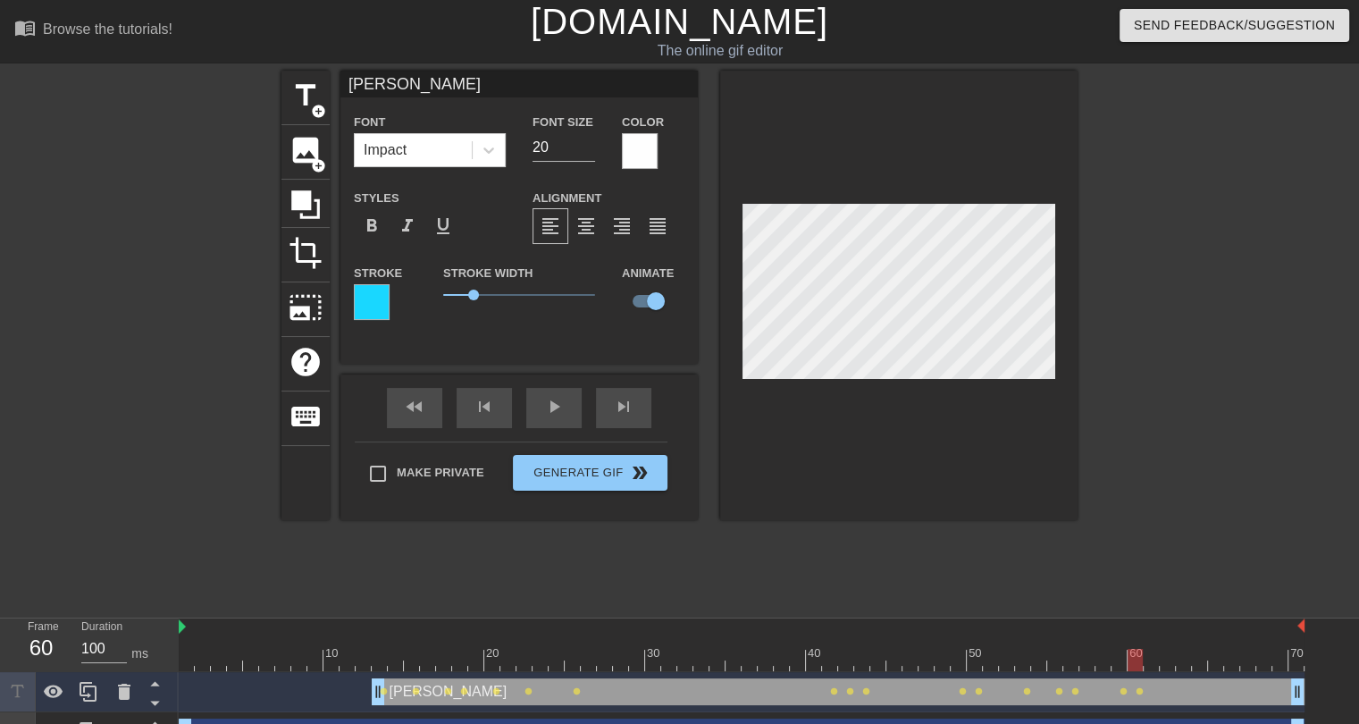
click at [1151, 659] on div at bounding box center [742, 660] width 1126 height 22
click at [1169, 662] on div at bounding box center [742, 660] width 1126 height 22
click at [1182, 660] on div at bounding box center [742, 660] width 1126 height 22
click at [1197, 660] on div at bounding box center [742, 660] width 1126 height 22
click at [1212, 658] on div at bounding box center [742, 660] width 1126 height 22
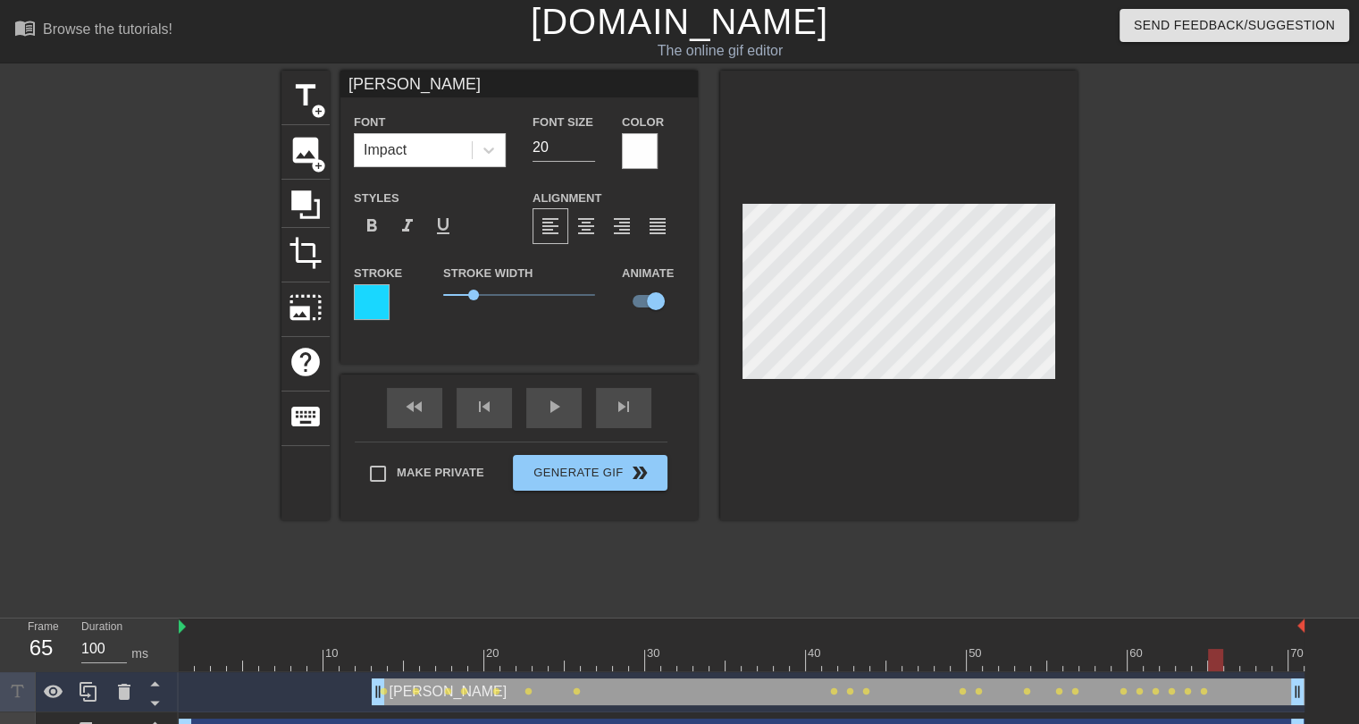
click at [1229, 657] on div at bounding box center [742, 660] width 1126 height 22
click at [1248, 659] on div at bounding box center [742, 660] width 1126 height 22
click at [1266, 655] on div at bounding box center [742, 660] width 1126 height 22
click at [962, 594] on div "title add_circle image add_circle crop photo_size_select_large help keyboard ST…" at bounding box center [680, 339] width 796 height 536
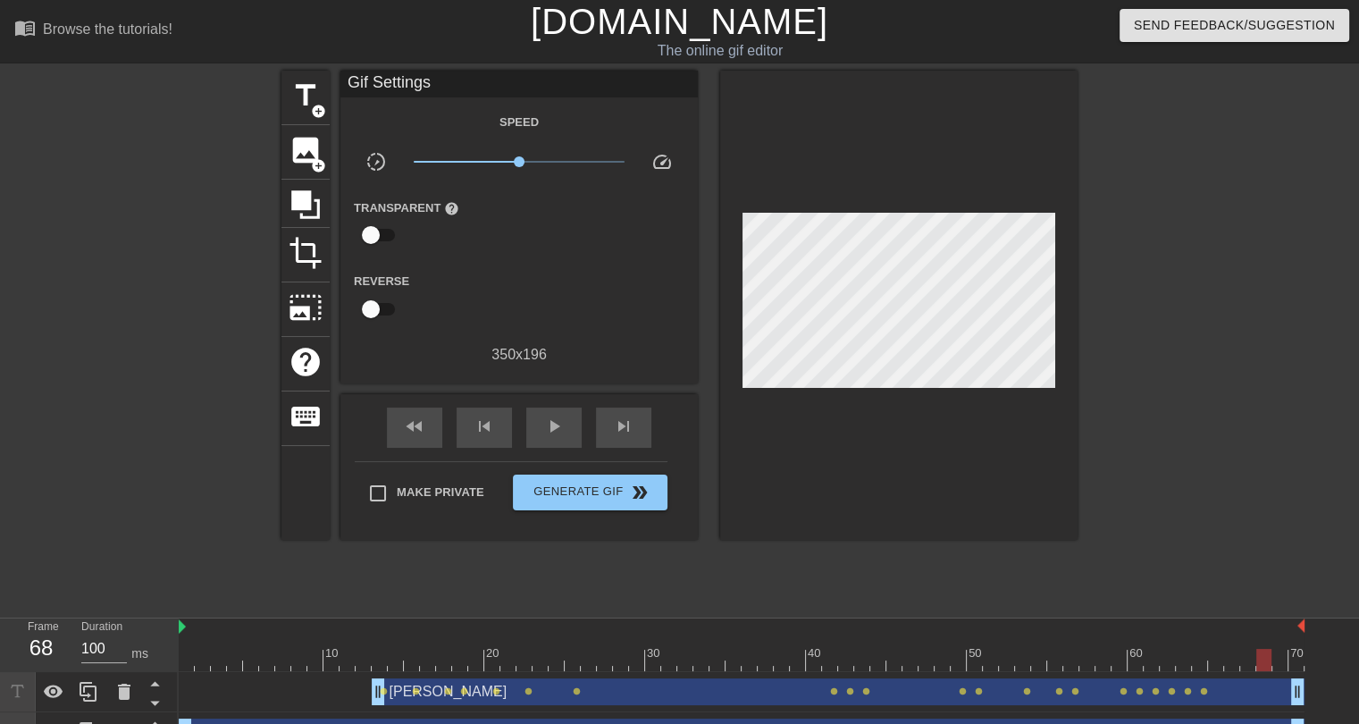
click at [224, 588] on div at bounding box center [126, 339] width 268 height 536
click at [312, 99] on span "title" at bounding box center [306, 96] width 34 height 34
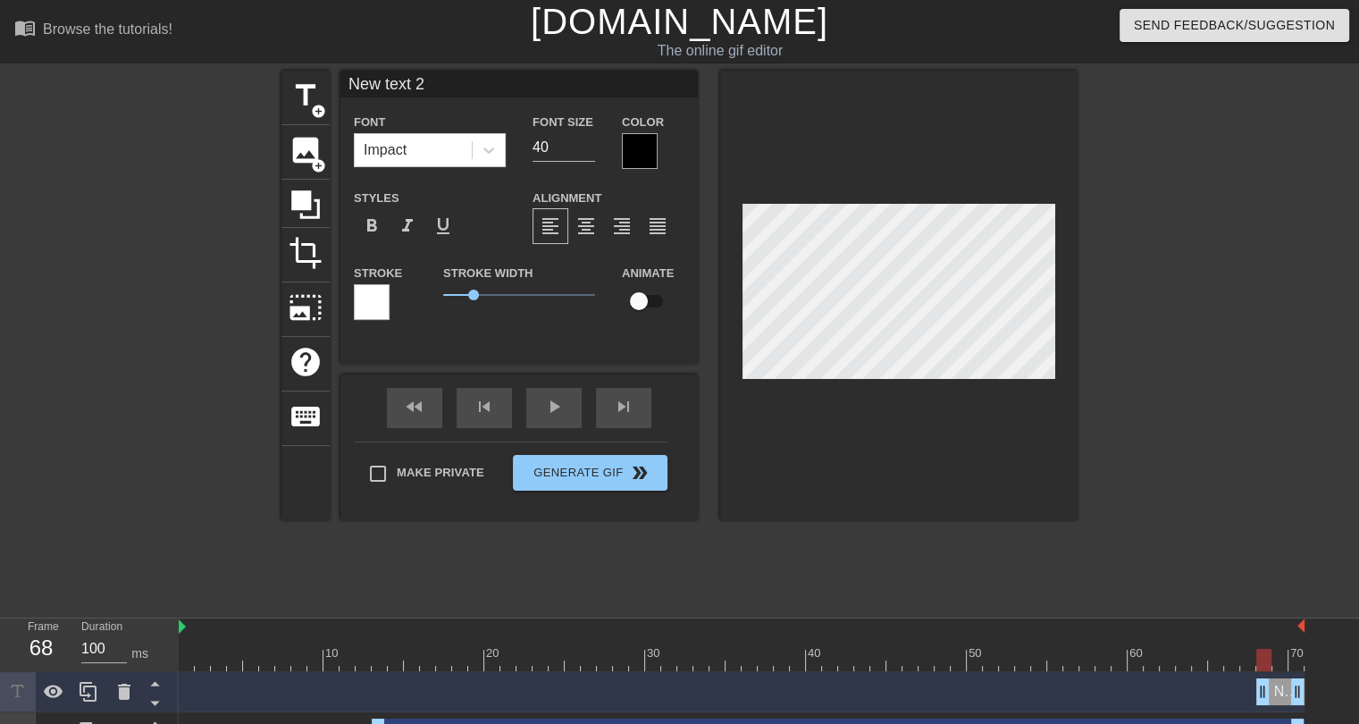
click at [368, 88] on input "New text 2" at bounding box center [520, 84] width 358 height 27
type input "i"
type input "ICE UP, SON. ICE UP."
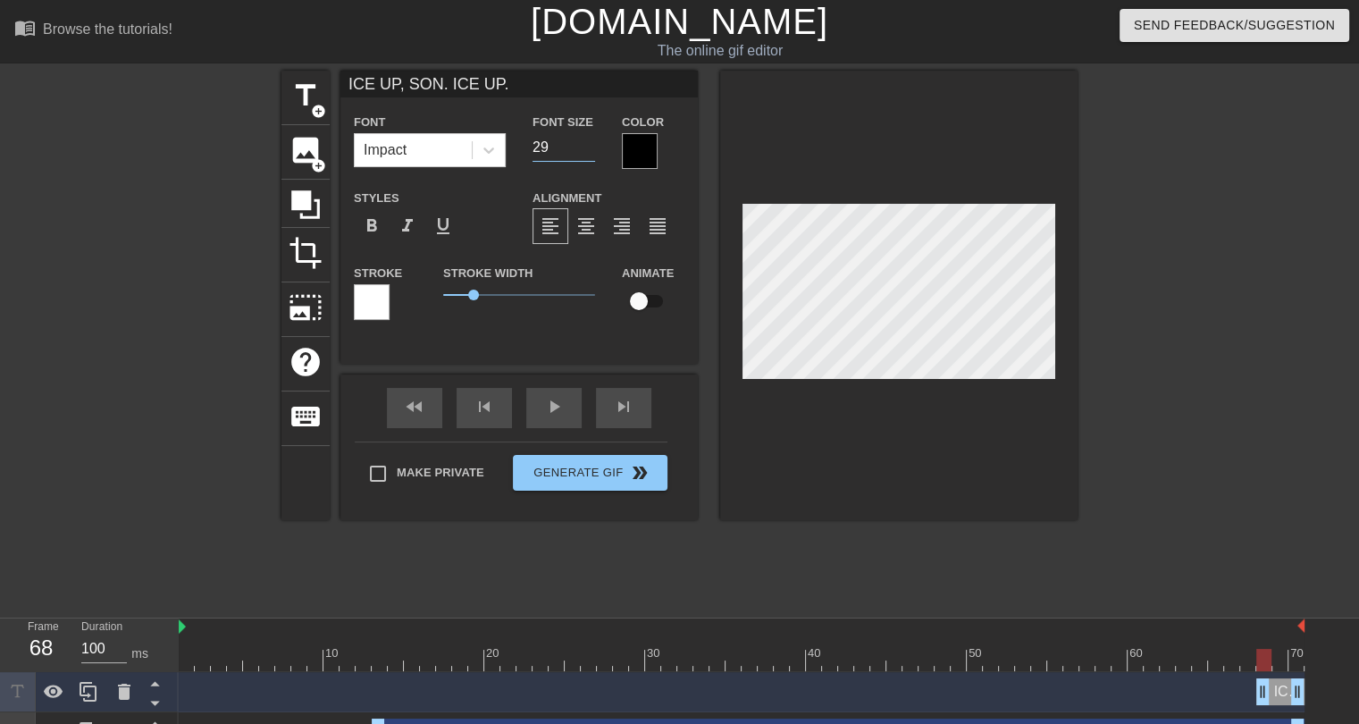
click at [591, 151] on input "29" at bounding box center [564, 147] width 63 height 29
click at [591, 151] on input "20" at bounding box center [564, 147] width 63 height 29
click at [591, 151] on input "17" at bounding box center [564, 147] width 63 height 29
click at [591, 151] on input "16" at bounding box center [564, 147] width 63 height 29
click at [591, 151] on input "15" at bounding box center [564, 147] width 63 height 29
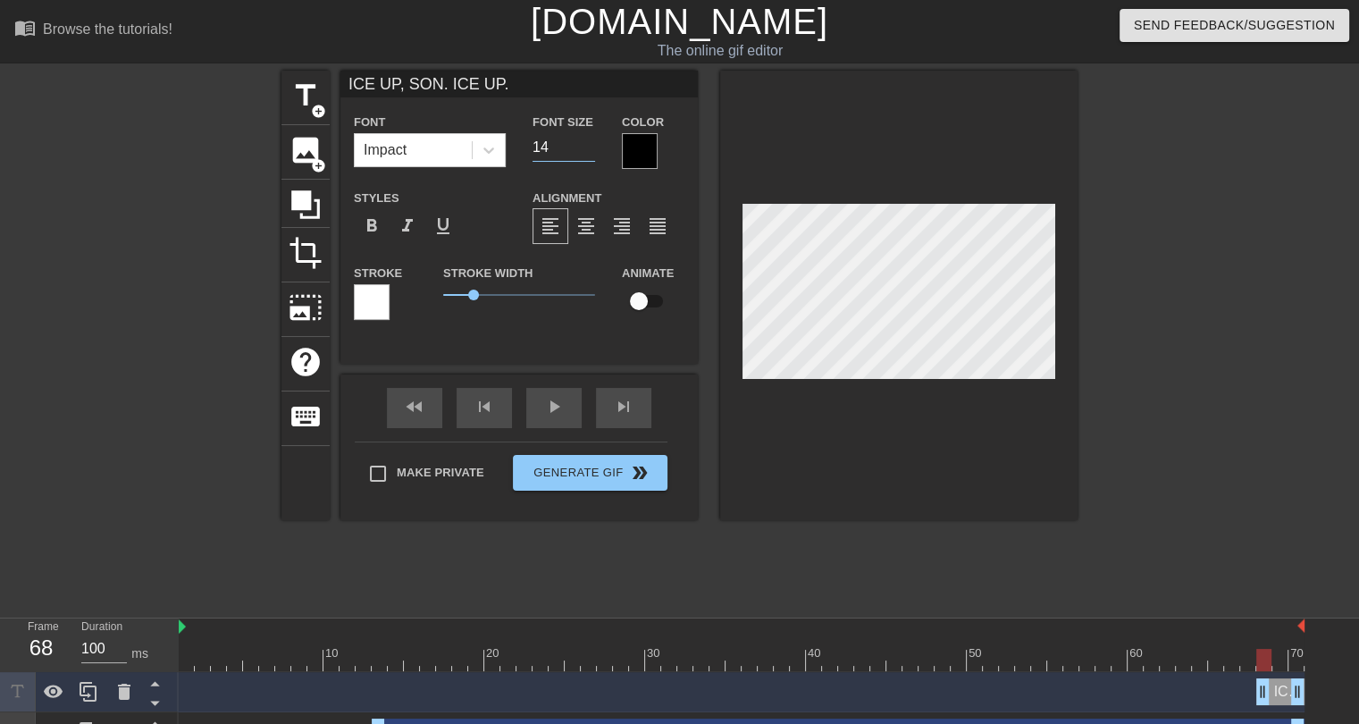
type input "14"
click at [591, 151] on input "14" at bounding box center [564, 147] width 63 height 29
click at [463, 299] on span "0.65" at bounding box center [463, 295] width 11 height 11
click at [643, 155] on div at bounding box center [640, 151] width 36 height 36
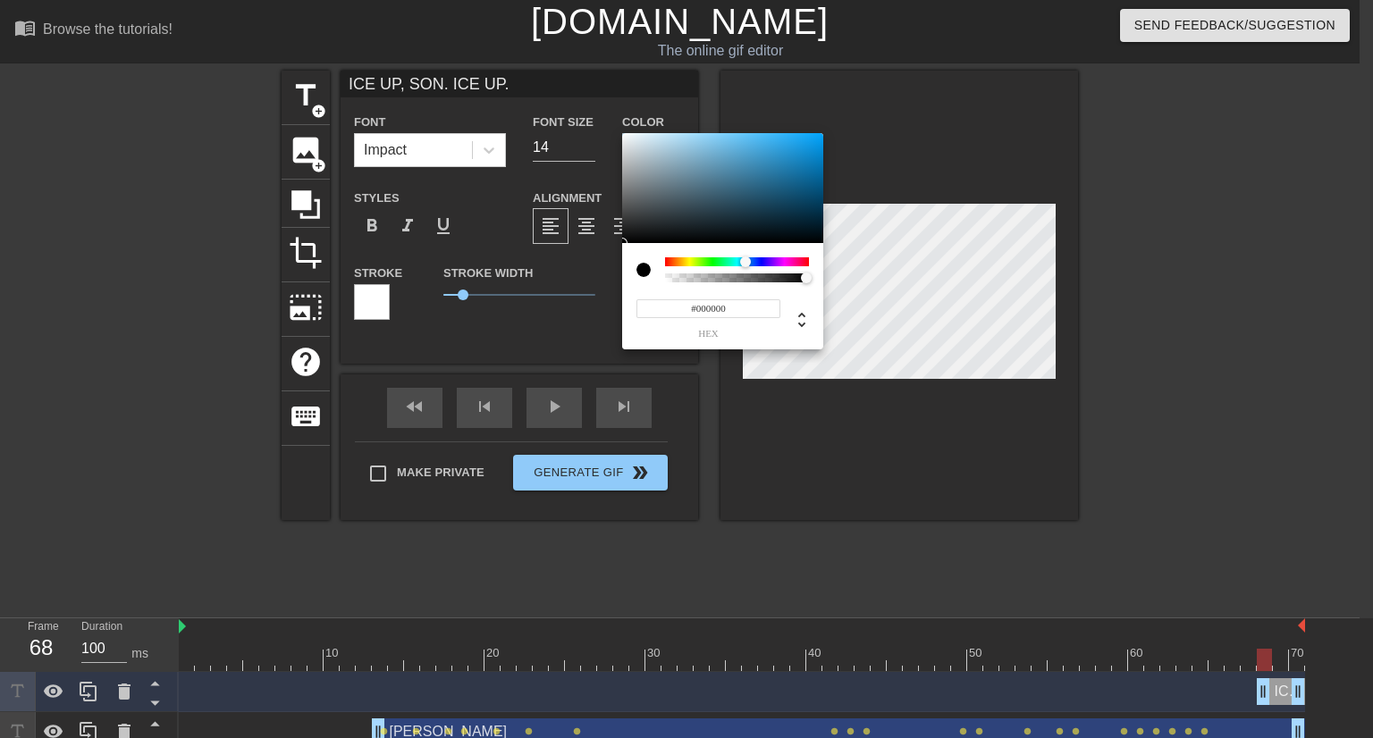
click at [745, 262] on div at bounding box center [737, 261] width 144 height 9
click at [744, 261] on div at bounding box center [743, 262] width 11 height 11
type input "#08B4E4"
drag, startPoint x: 753, startPoint y: 155, endPoint x: 816, endPoint y: 145, distance: 63.3
click at [816, 145] on div at bounding box center [722, 188] width 201 height 111
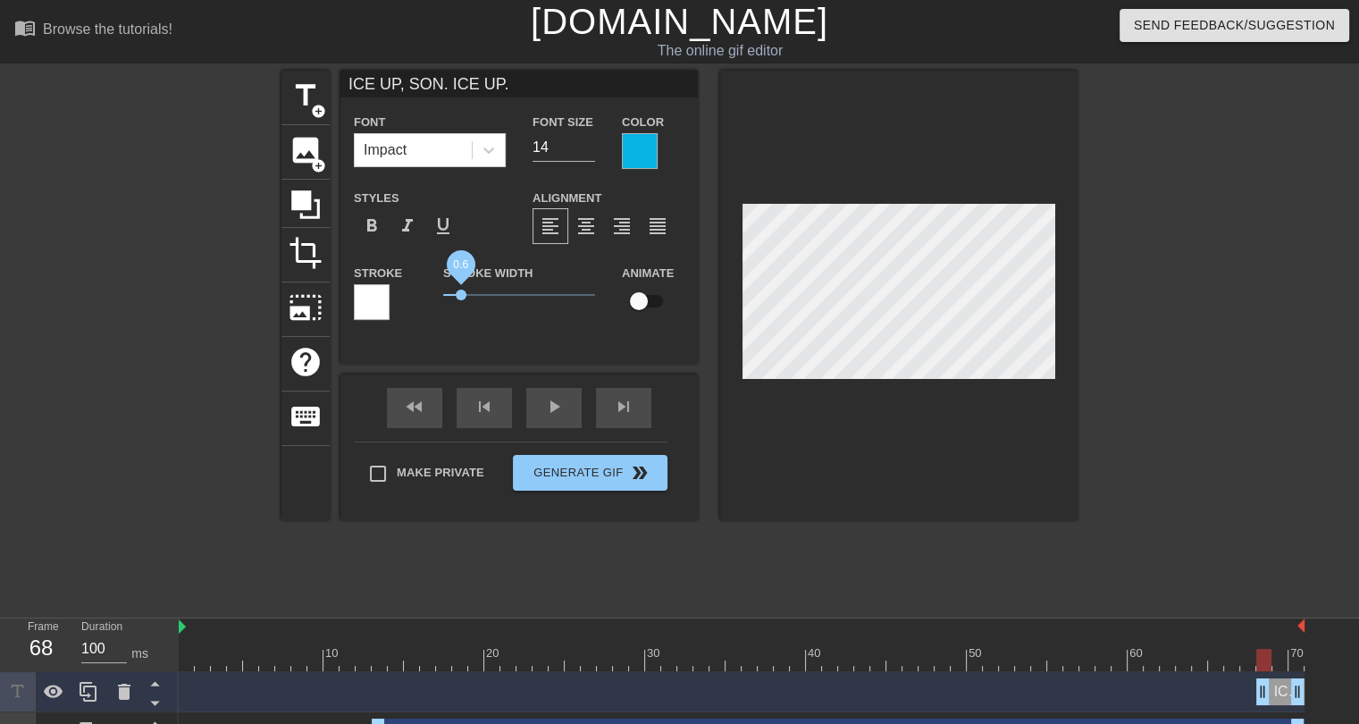
click at [461, 297] on span "0.6" at bounding box center [461, 295] width 11 height 11
drag, startPoint x: 1260, startPoint y: 698, endPoint x: 1226, endPoint y: 699, distance: 34.0
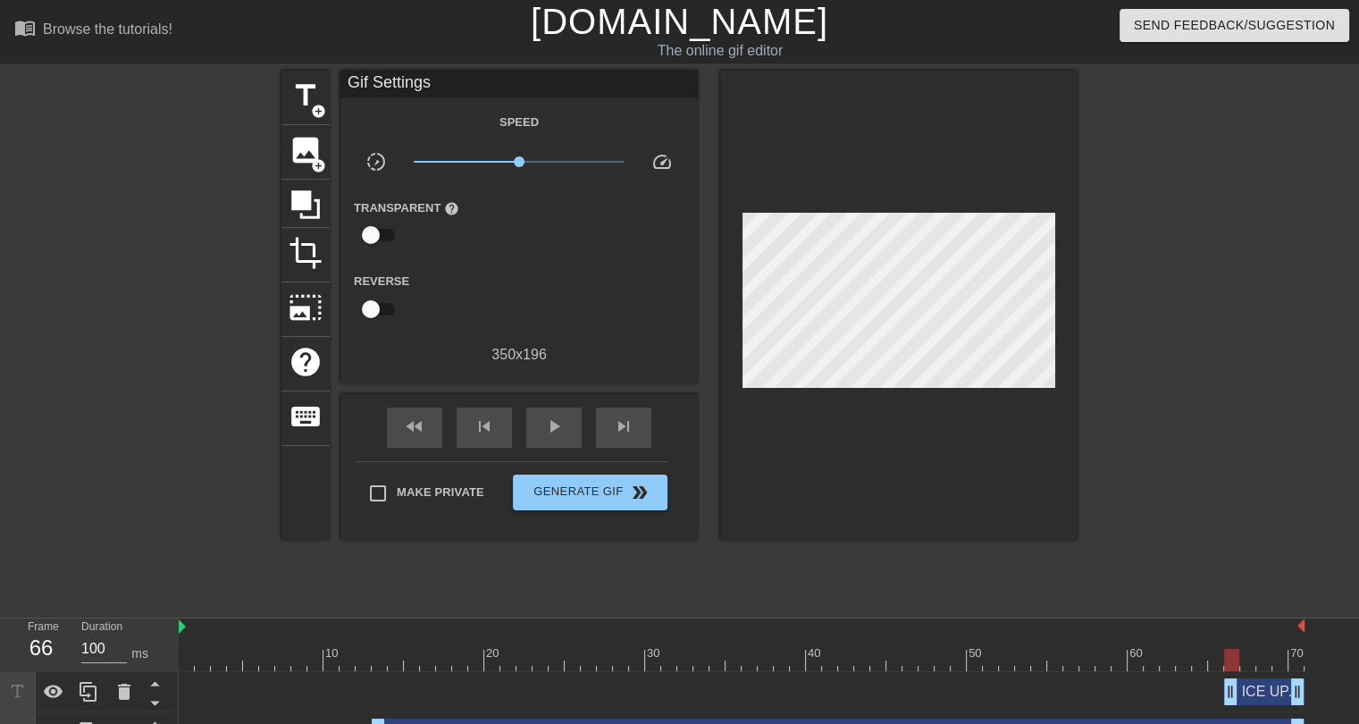
drag, startPoint x: 797, startPoint y: 570, endPoint x: 621, endPoint y: 534, distance: 179.7
click at [794, 569] on div "title add_circle image add_circle crop photo_size_select_large help keyboard Gi…" at bounding box center [680, 339] width 796 height 536
click at [186, 652] on div at bounding box center [742, 660] width 1126 height 22
click at [540, 425] on div "play_arrow" at bounding box center [553, 428] width 55 height 40
drag, startPoint x: 1231, startPoint y: 690, endPoint x: 1202, endPoint y: 689, distance: 28.6
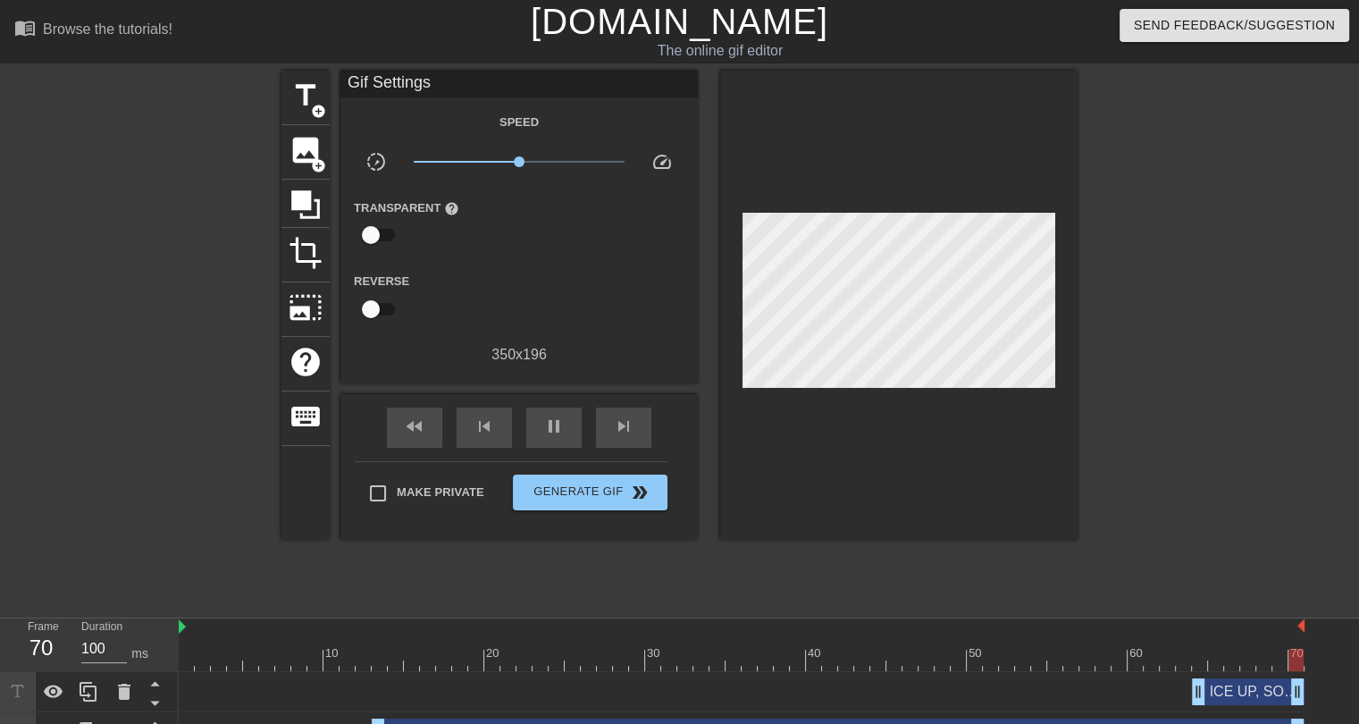
click at [1081, 667] on div at bounding box center [742, 660] width 1126 height 22
click at [569, 423] on div "play_arrow" at bounding box center [553, 428] width 55 height 40
click at [1230, 691] on div "ICE UP, SON. ICE UP. drag_handle drag_handle" at bounding box center [1248, 691] width 113 height 27
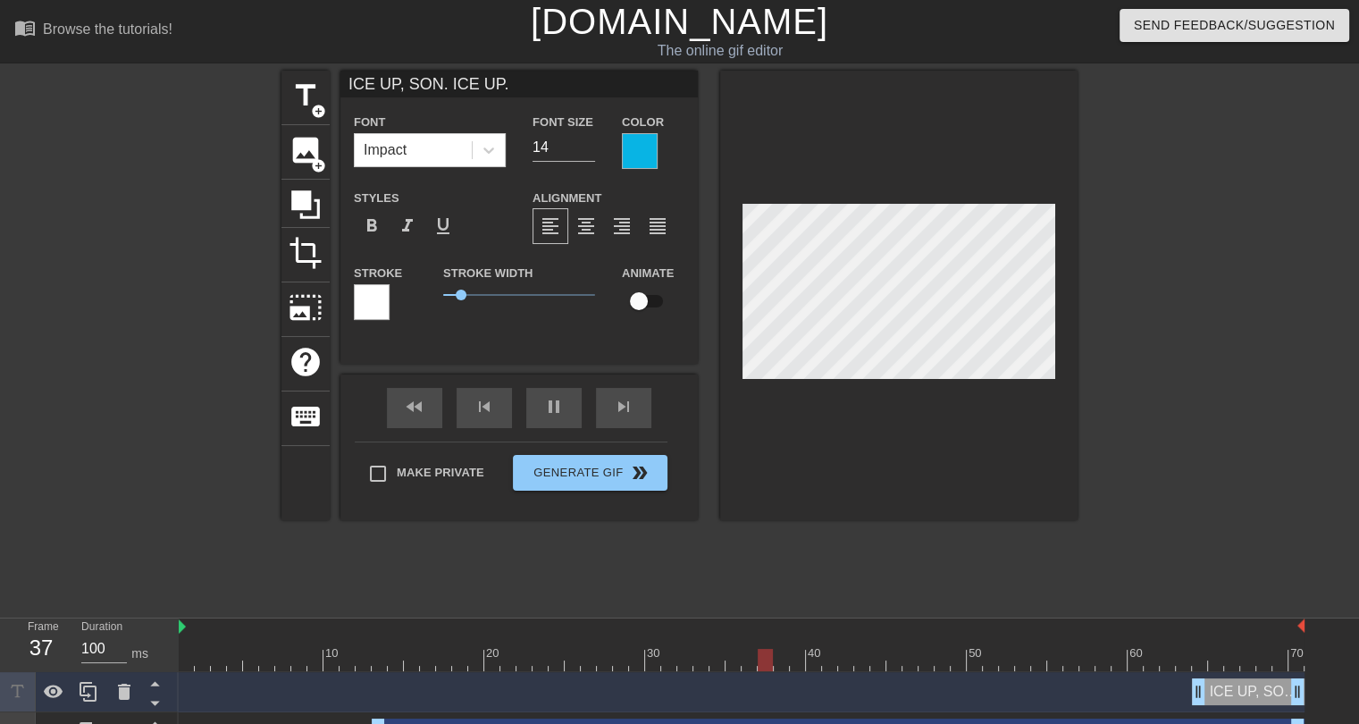
click at [694, 562] on div "title add_circle image add_circle crop photo_size_select_large help keyboard IC…" at bounding box center [680, 339] width 796 height 536
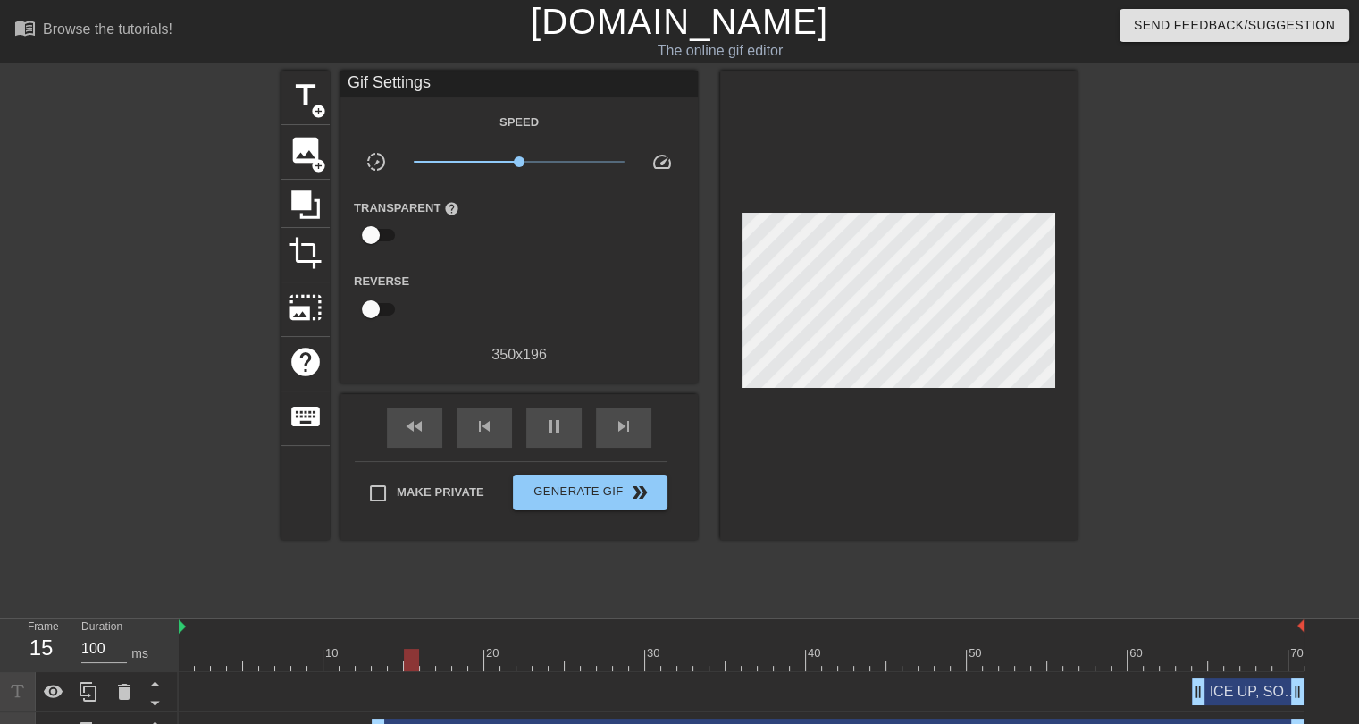
click at [1245, 696] on div "ICE UP, SON. ICE UP. drag_handle drag_handle" at bounding box center [1248, 691] width 113 height 27
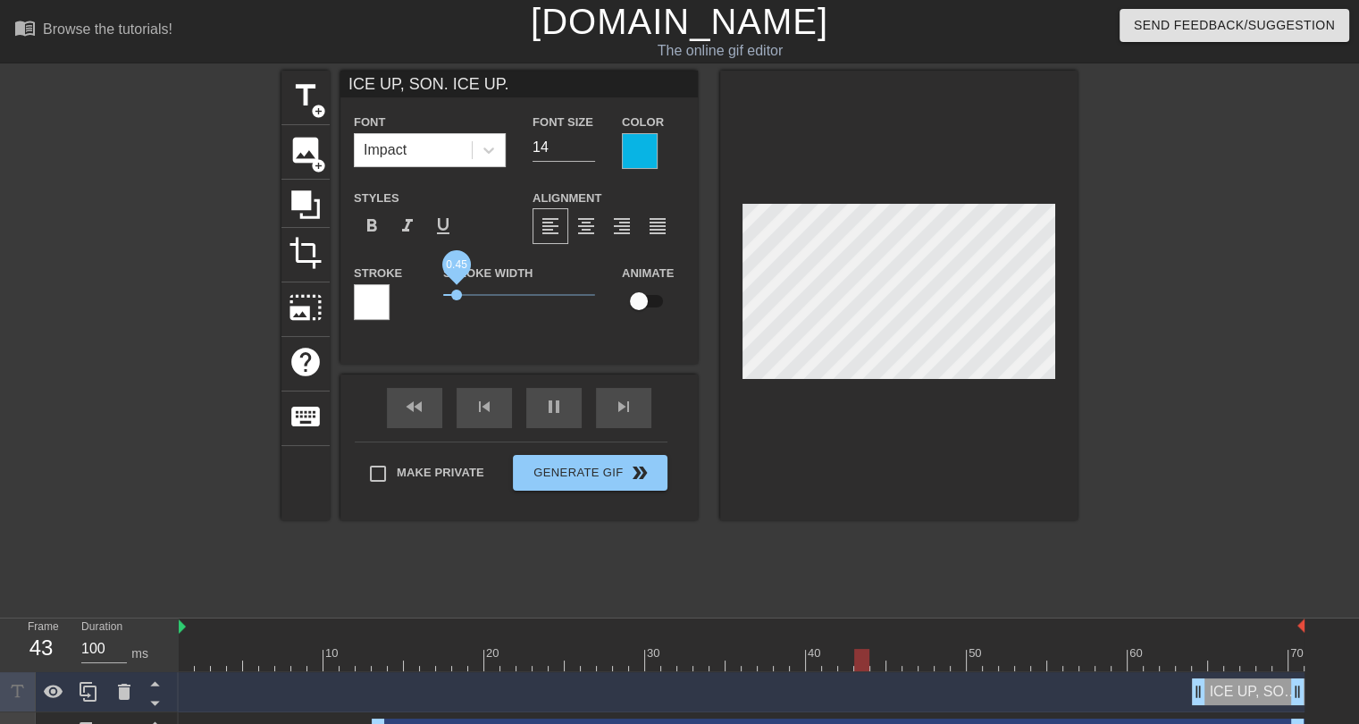
click at [458, 298] on span "0.45" at bounding box center [456, 295] width 11 height 11
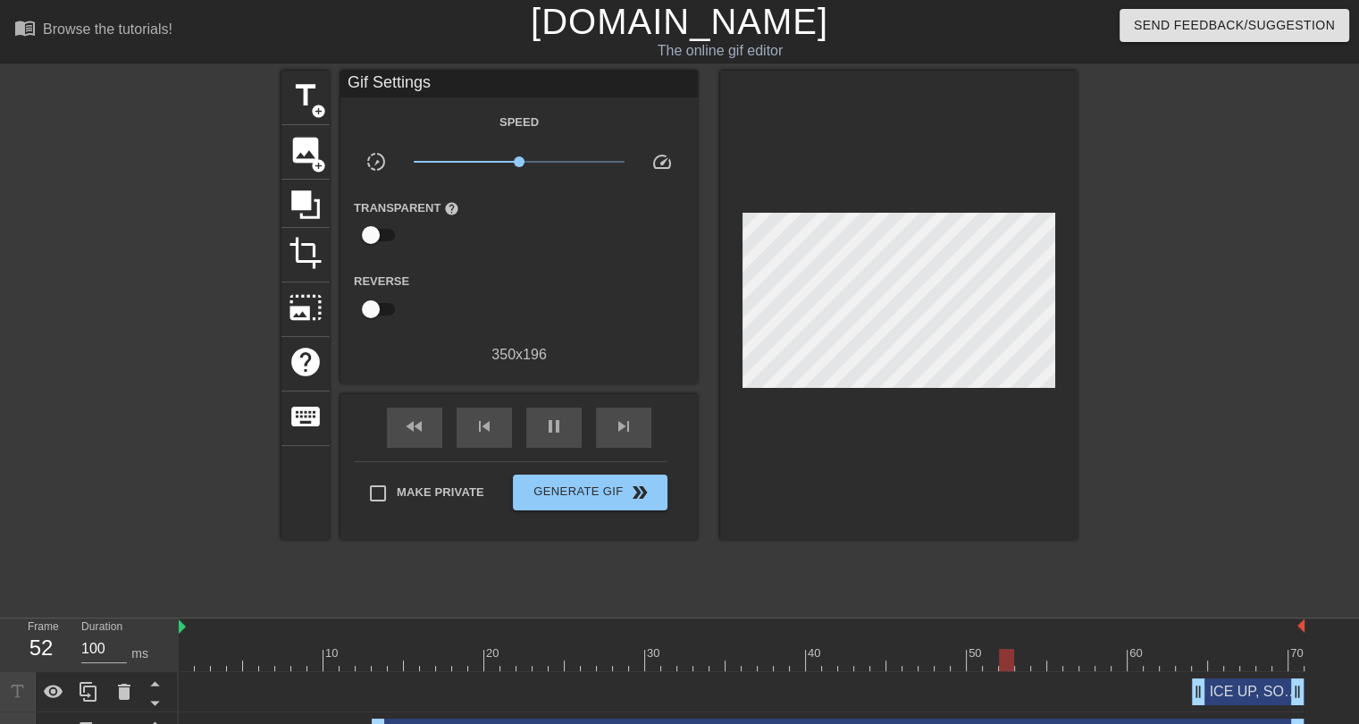
click at [593, 554] on div "title add_circle image add_circle crop photo_size_select_large help keyboard Gi…" at bounding box center [680, 339] width 796 height 536
click at [558, 430] on span "pause" at bounding box center [553, 426] width 21 height 21
click at [1202, 655] on div at bounding box center [742, 660] width 1126 height 22
click at [1230, 691] on div "ICE UP, SON. ICE UP. drag_handle drag_handle" at bounding box center [1248, 691] width 113 height 27
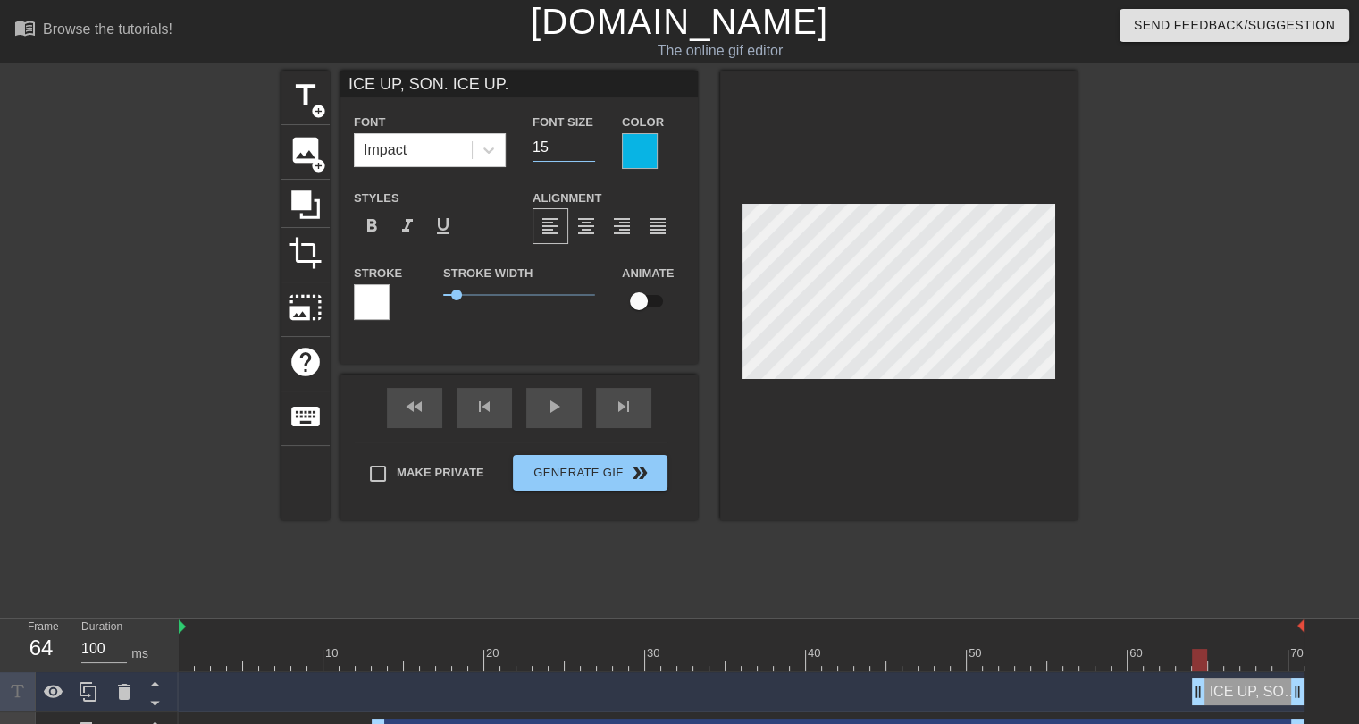
type input "15"
click at [586, 143] on input "15" at bounding box center [564, 147] width 63 height 29
click at [381, 304] on div at bounding box center [372, 302] width 36 height 36
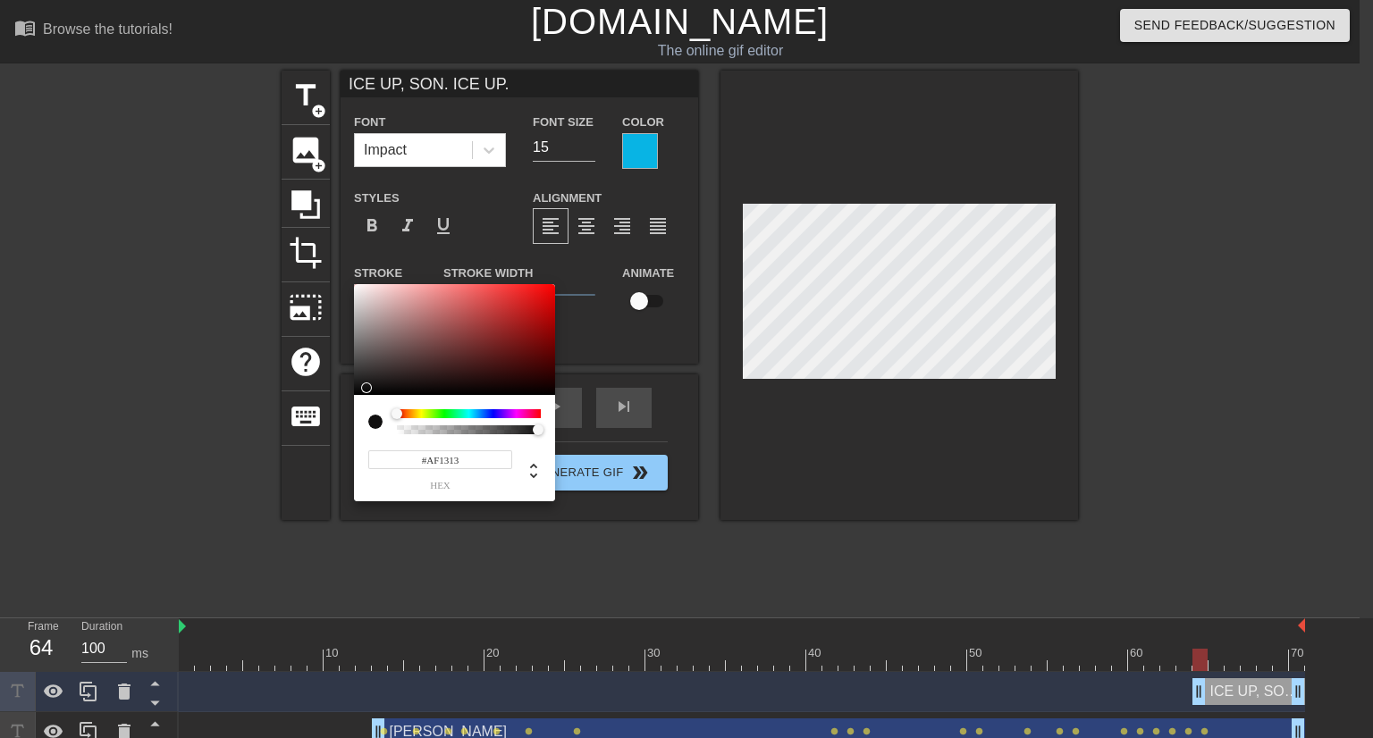
type input "#000000"
drag, startPoint x: 400, startPoint y: 369, endPoint x: 351, endPoint y: 395, distance: 55.6
click at [351, 395] on div "#000000 hex" at bounding box center [686, 369] width 1373 height 738
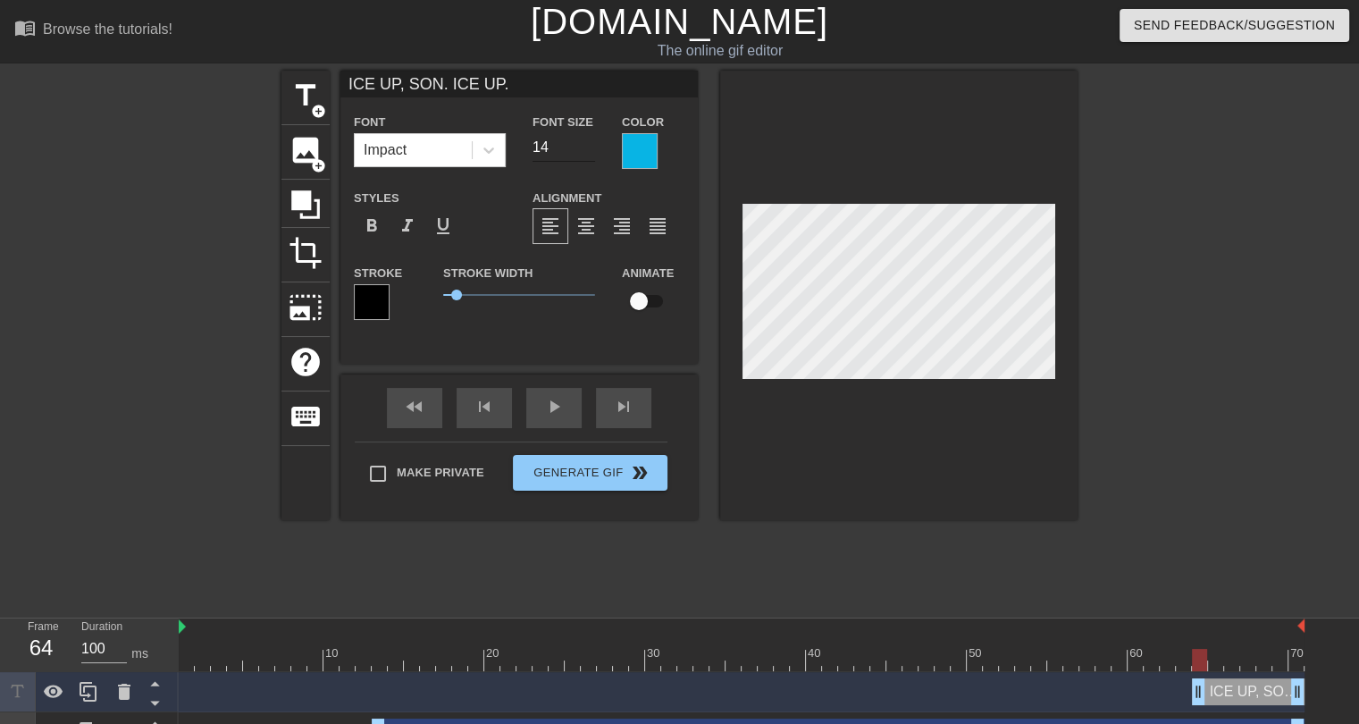
type input "14"
click at [593, 150] on input "14" at bounding box center [564, 147] width 63 height 29
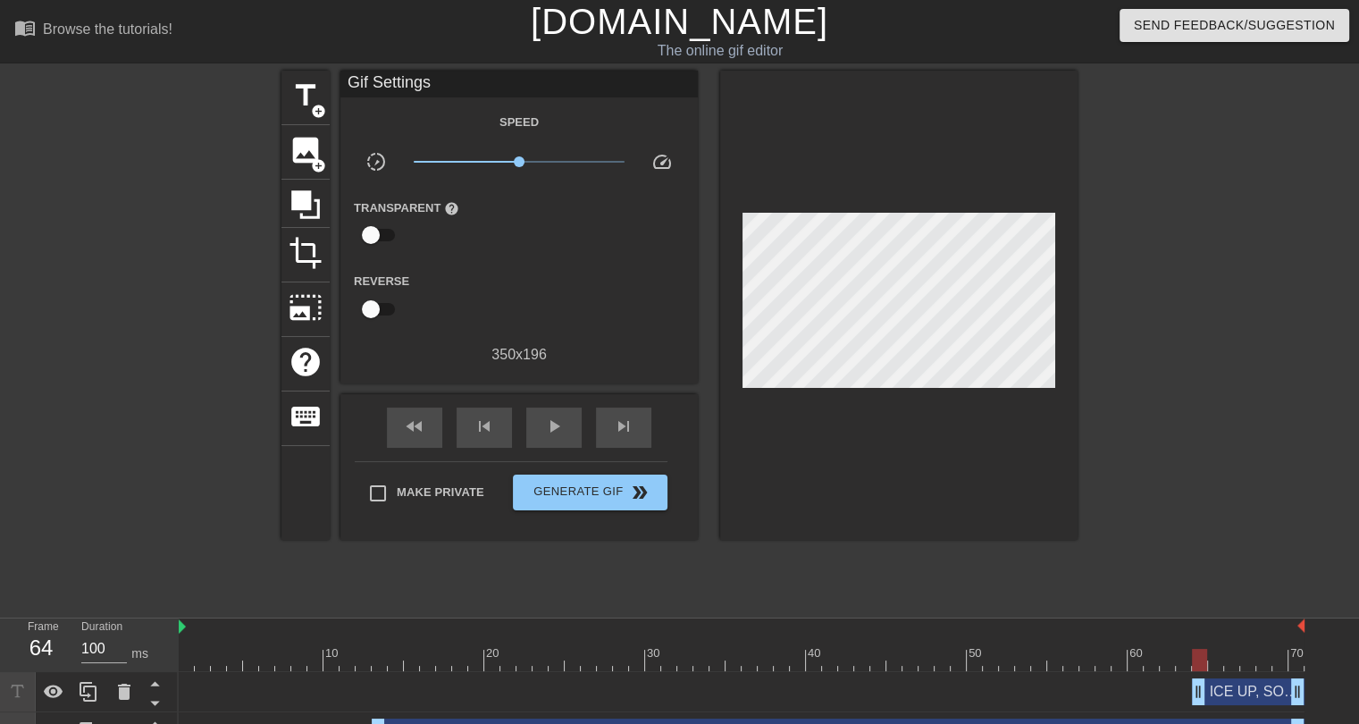
drag, startPoint x: 771, startPoint y: 568, endPoint x: 1155, endPoint y: 634, distance: 389.1
click at [773, 568] on div "title add_circle image add_circle crop photo_size_select_large help keyboard Gi…" at bounding box center [680, 339] width 796 height 536
click at [1232, 697] on div "ICE UP, SON. ICE UP. drag_handle drag_handle" at bounding box center [1248, 691] width 113 height 27
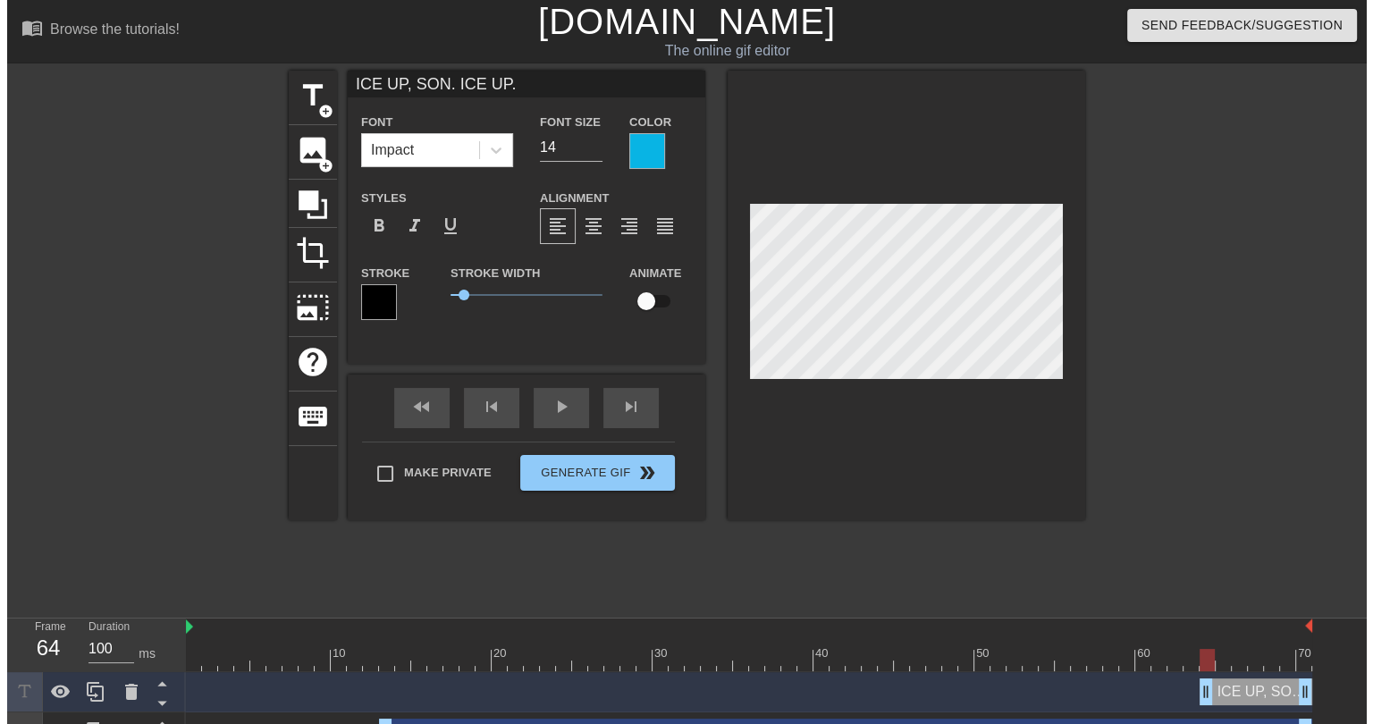
scroll to position [3, 2]
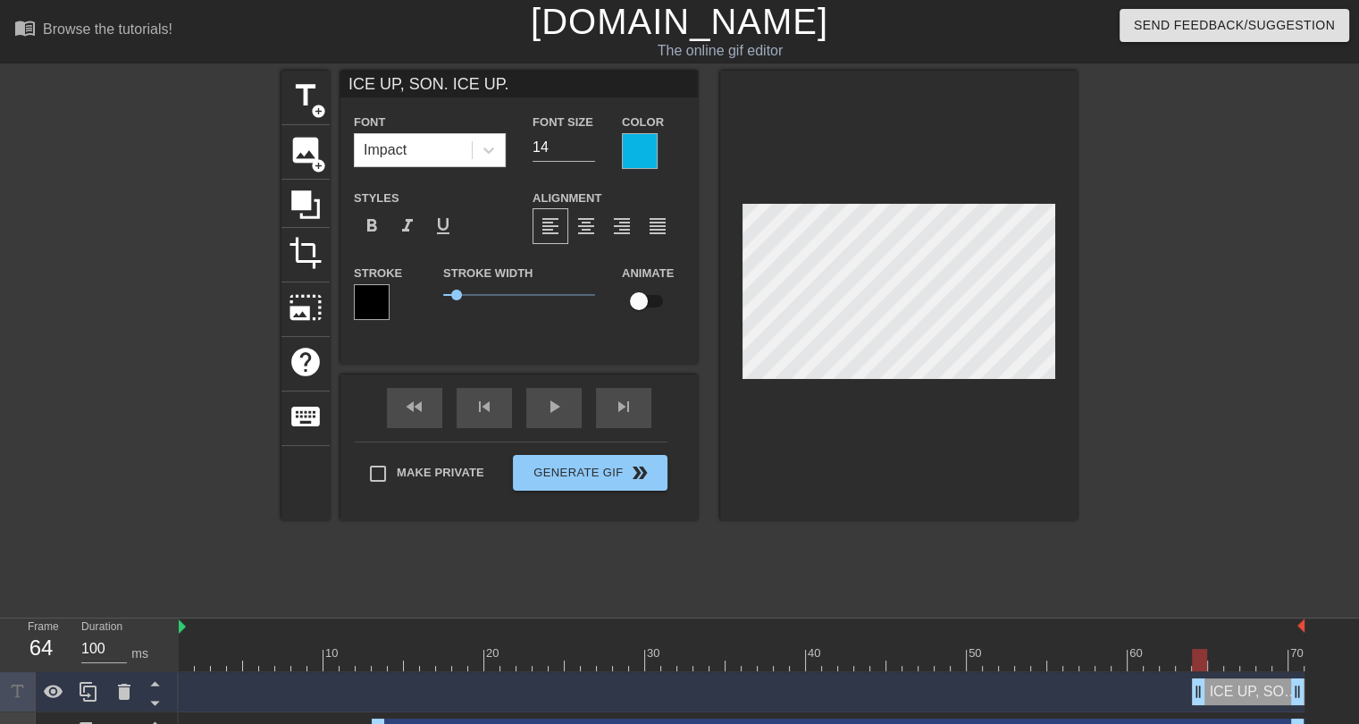
click at [831, 541] on div "title add_circle image add_circle crop photo_size_select_large help keyboard IC…" at bounding box center [680, 339] width 796 height 536
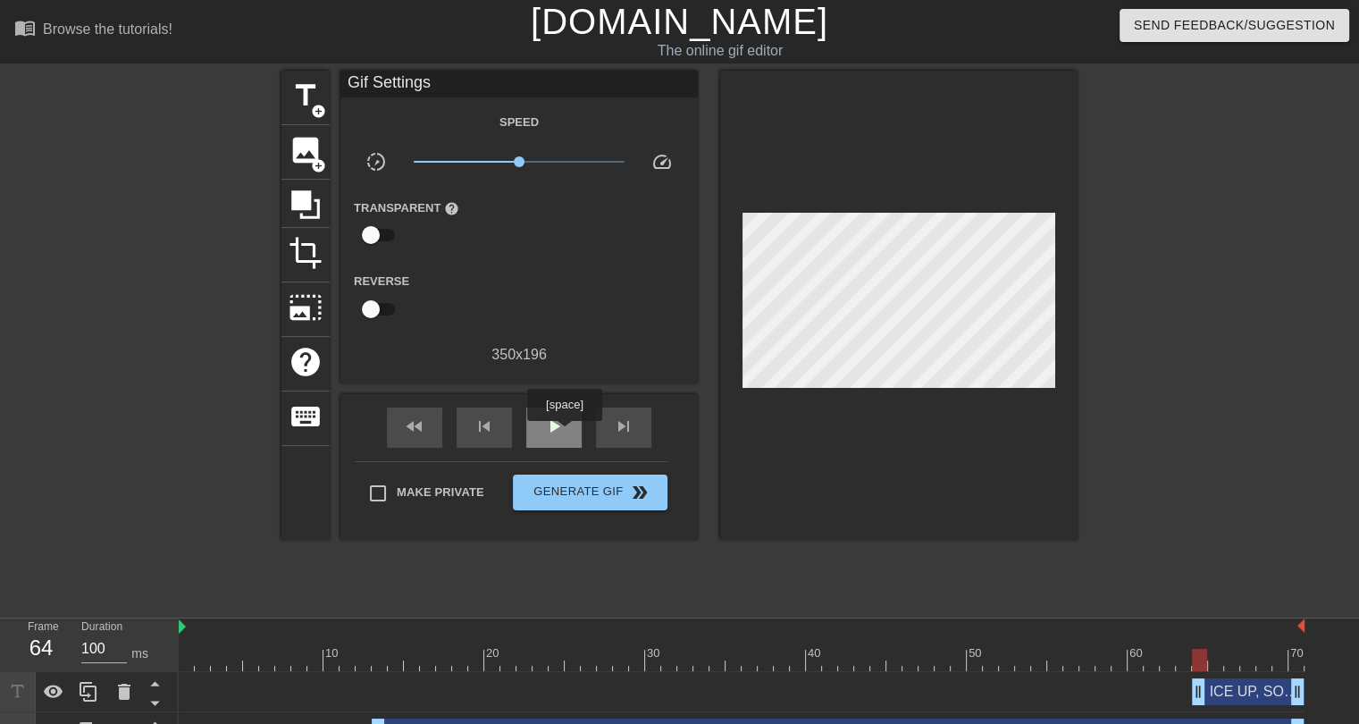
click at [561, 431] on span "play_arrow" at bounding box center [553, 426] width 21 height 21
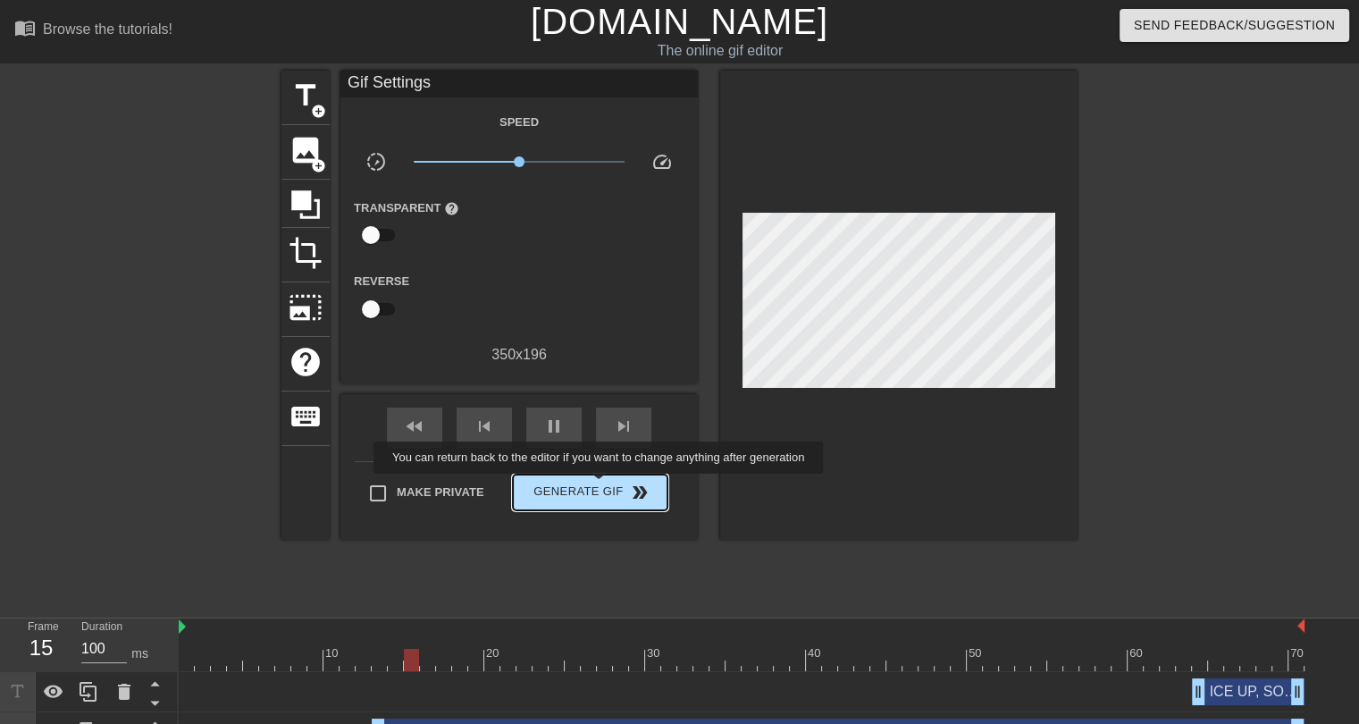
click at [599, 485] on span "Generate Gif double_arrow" at bounding box center [590, 492] width 140 height 21
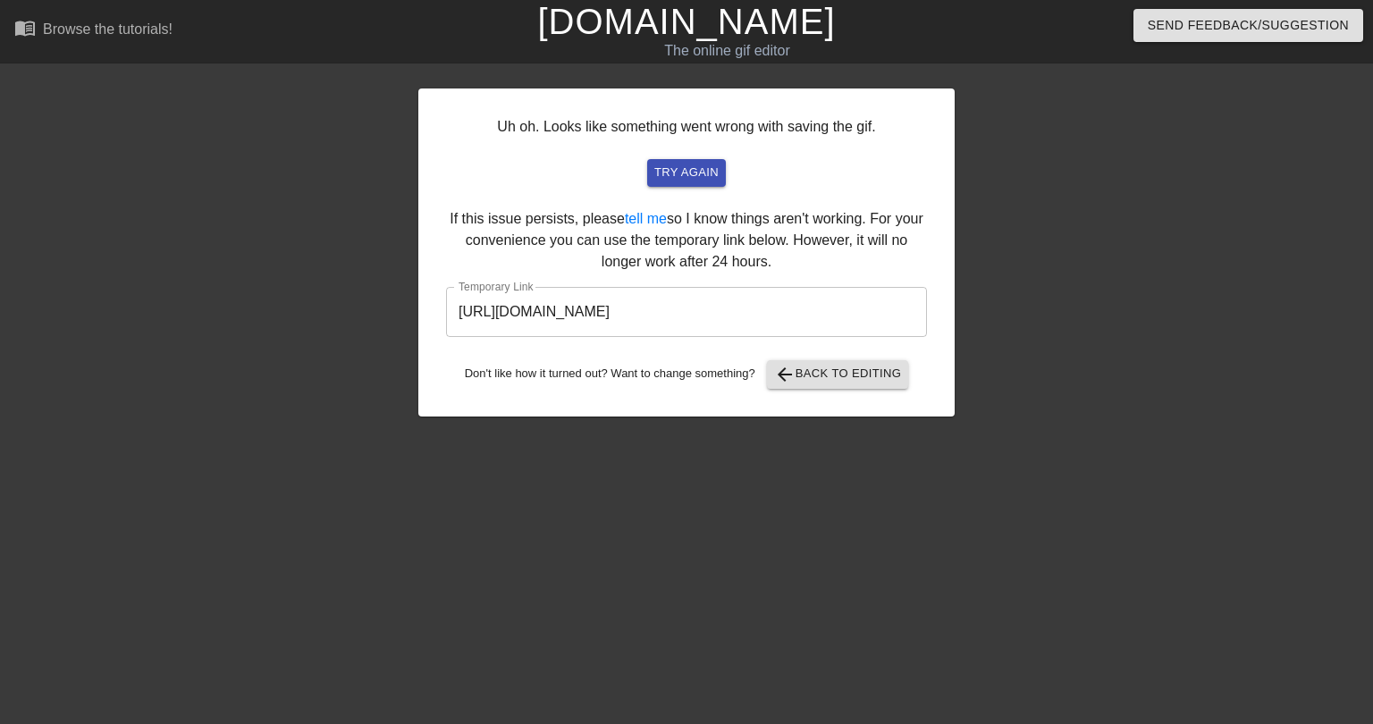
click at [655, 308] on input "https://www.gifntext.com/temp_generations/ewzzGcBy.gif" at bounding box center [686, 312] width 481 height 50
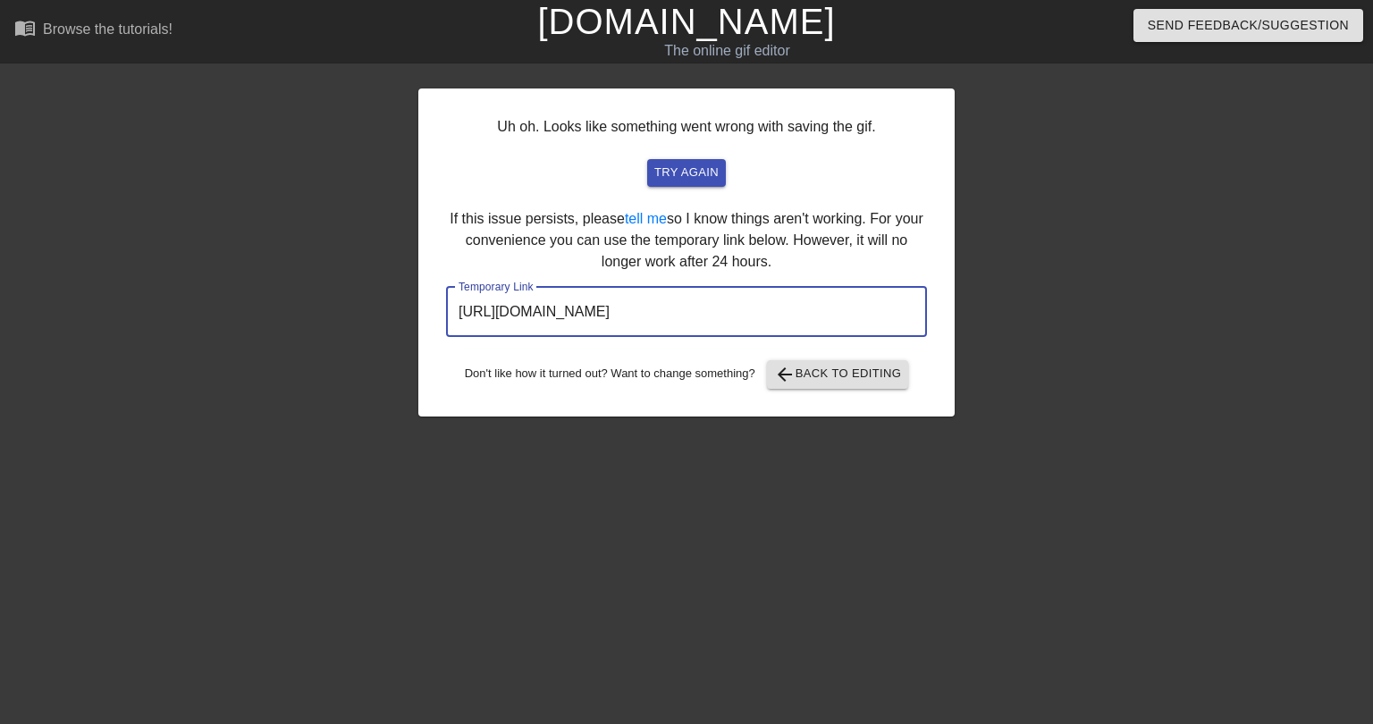
click at [655, 308] on input "https://www.gifntext.com/temp_generations/ewzzGcBy.gif" at bounding box center [686, 312] width 481 height 50
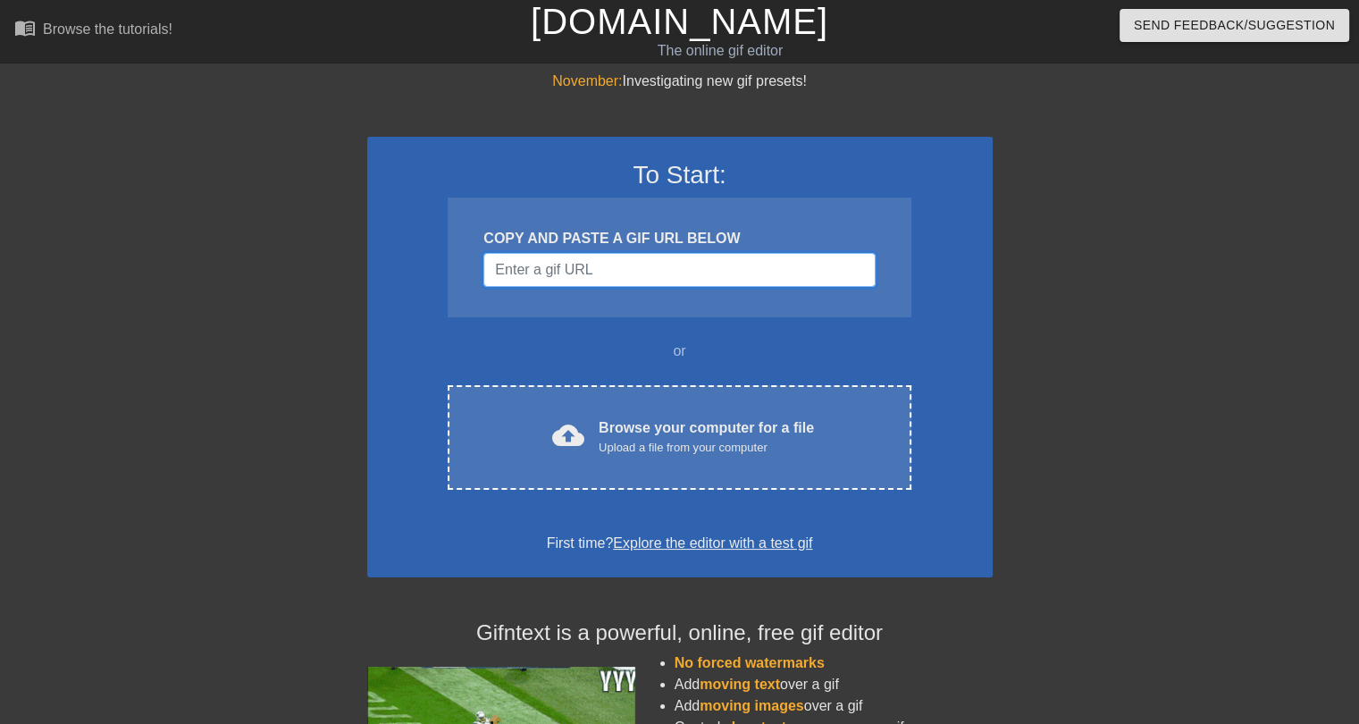
click at [517, 267] on input "Username" at bounding box center [679, 270] width 391 height 34
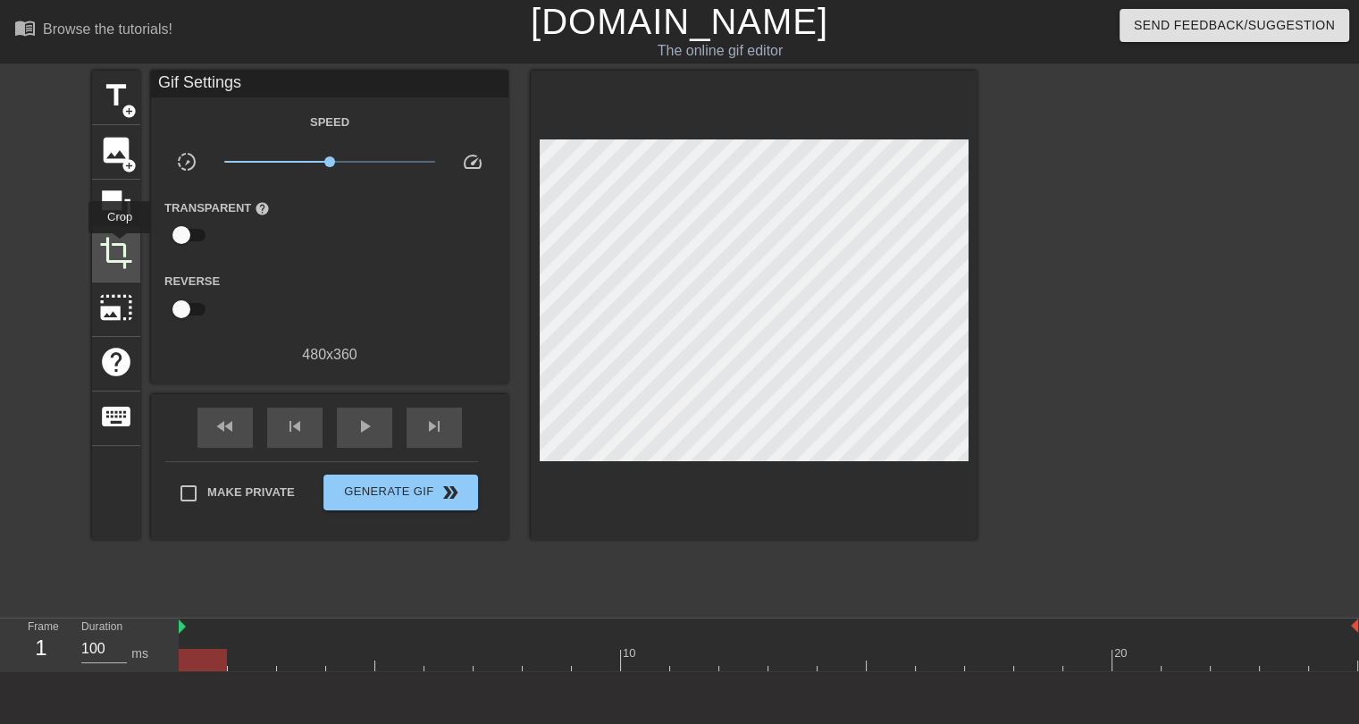
click at [120, 246] on span "crop" at bounding box center [116, 253] width 34 height 34
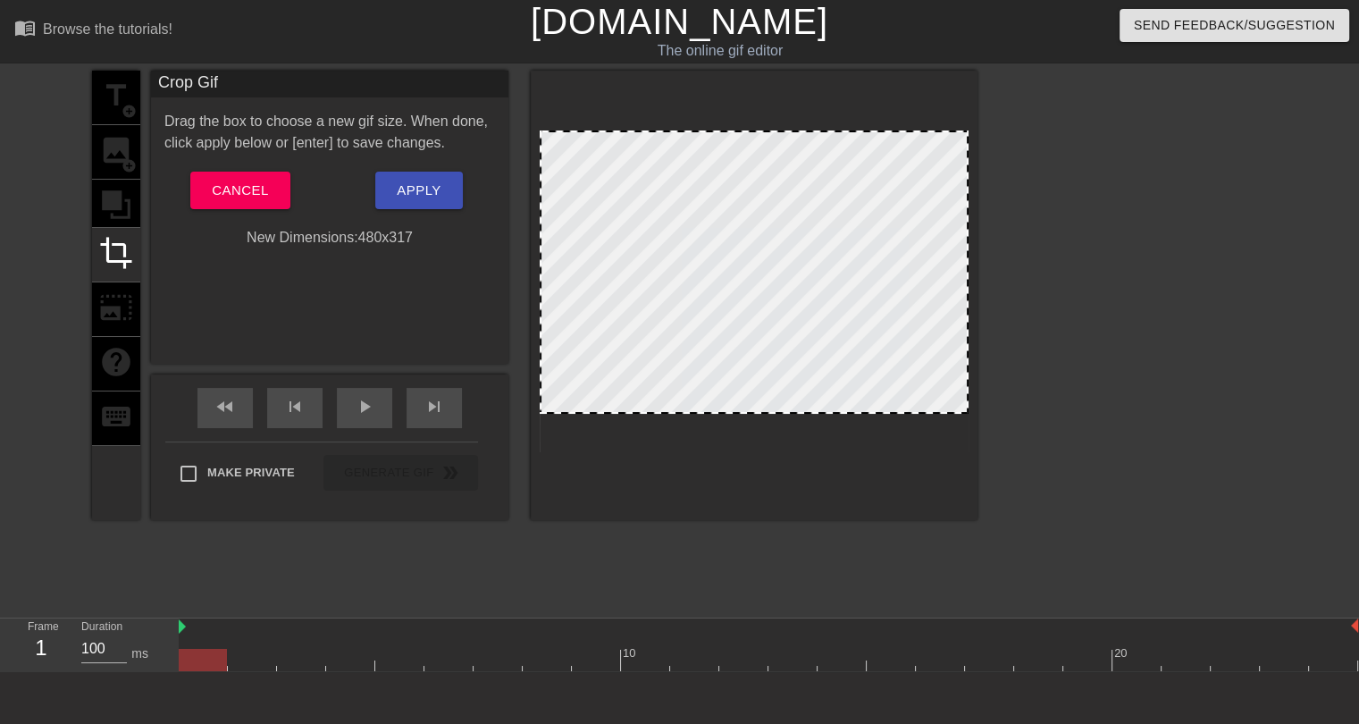
drag, startPoint x: 736, startPoint y: 450, endPoint x: 737, endPoint y: 412, distance: 38.5
click at [737, 412] on div at bounding box center [754, 412] width 425 height 9
click at [690, 530] on div "title add_circle image add_circle crop photo_size_select_large help keyboard Cr…" at bounding box center [535, 339] width 886 height 536
click at [422, 191] on span "Apply" at bounding box center [419, 190] width 44 height 23
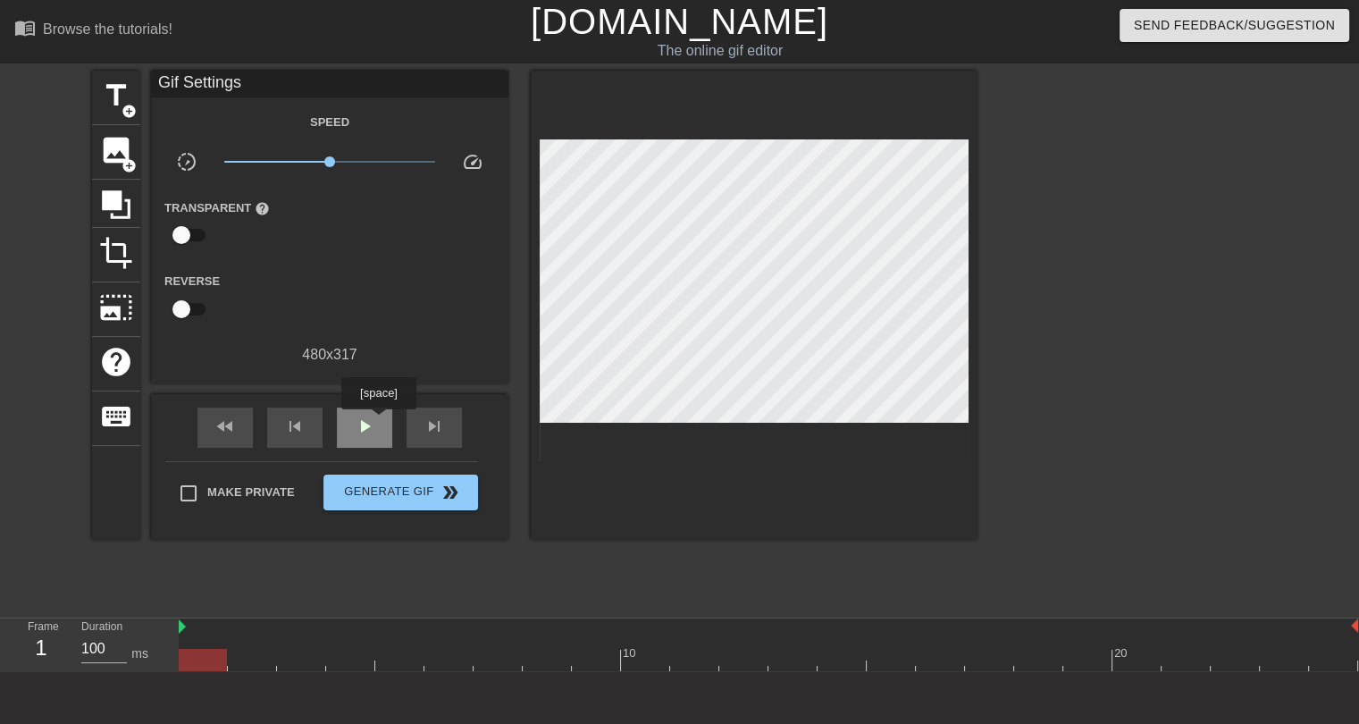
click at [378, 422] on div "play_arrow" at bounding box center [364, 428] width 55 height 40
drag, startPoint x: 329, startPoint y: 157, endPoint x: 312, endPoint y: 161, distance: 17.4
click at [312, 161] on span "x0.676" at bounding box center [312, 161] width 11 height 11
click at [315, 162] on span "x0.716" at bounding box center [314, 161] width 11 height 11
click at [372, 429] on span "pause" at bounding box center [364, 426] width 21 height 21
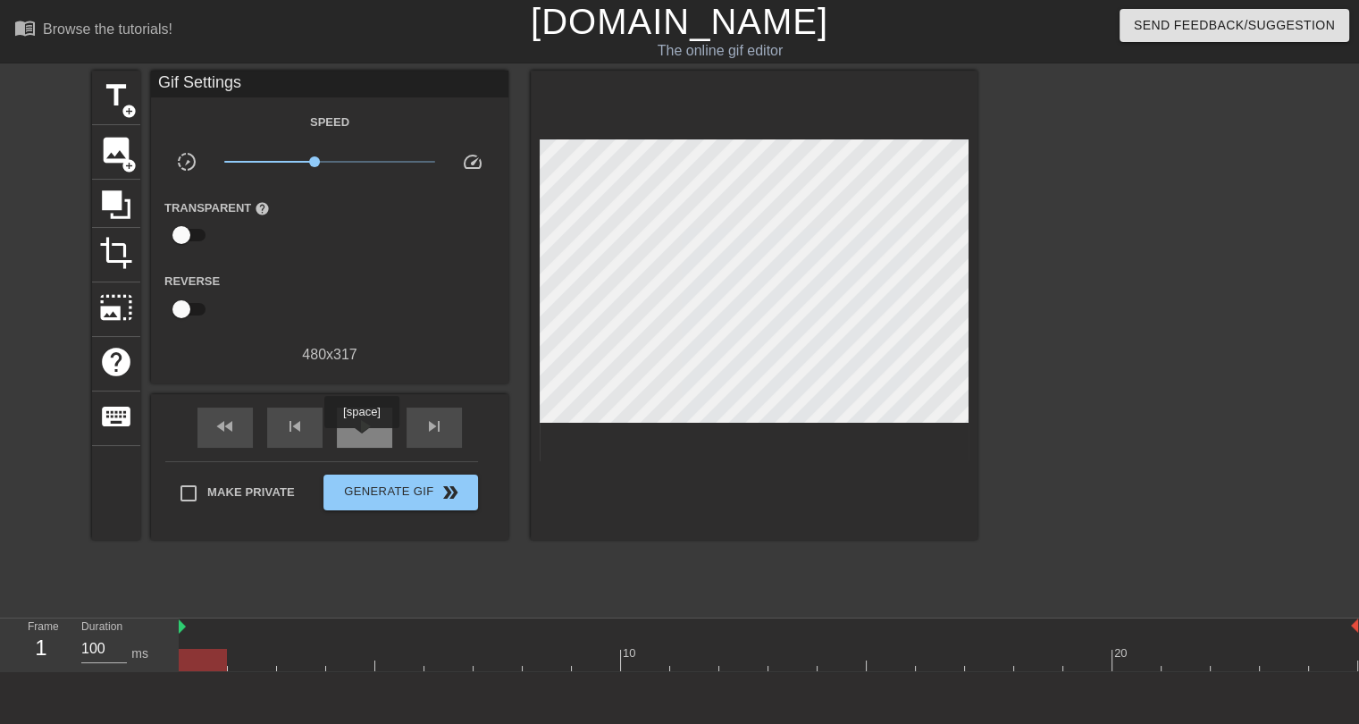
click at [361, 441] on div "play_arrow" at bounding box center [364, 428] width 55 height 40
click at [364, 430] on span "pause" at bounding box center [364, 426] width 21 height 21
click at [107, 90] on span "title" at bounding box center [116, 96] width 34 height 34
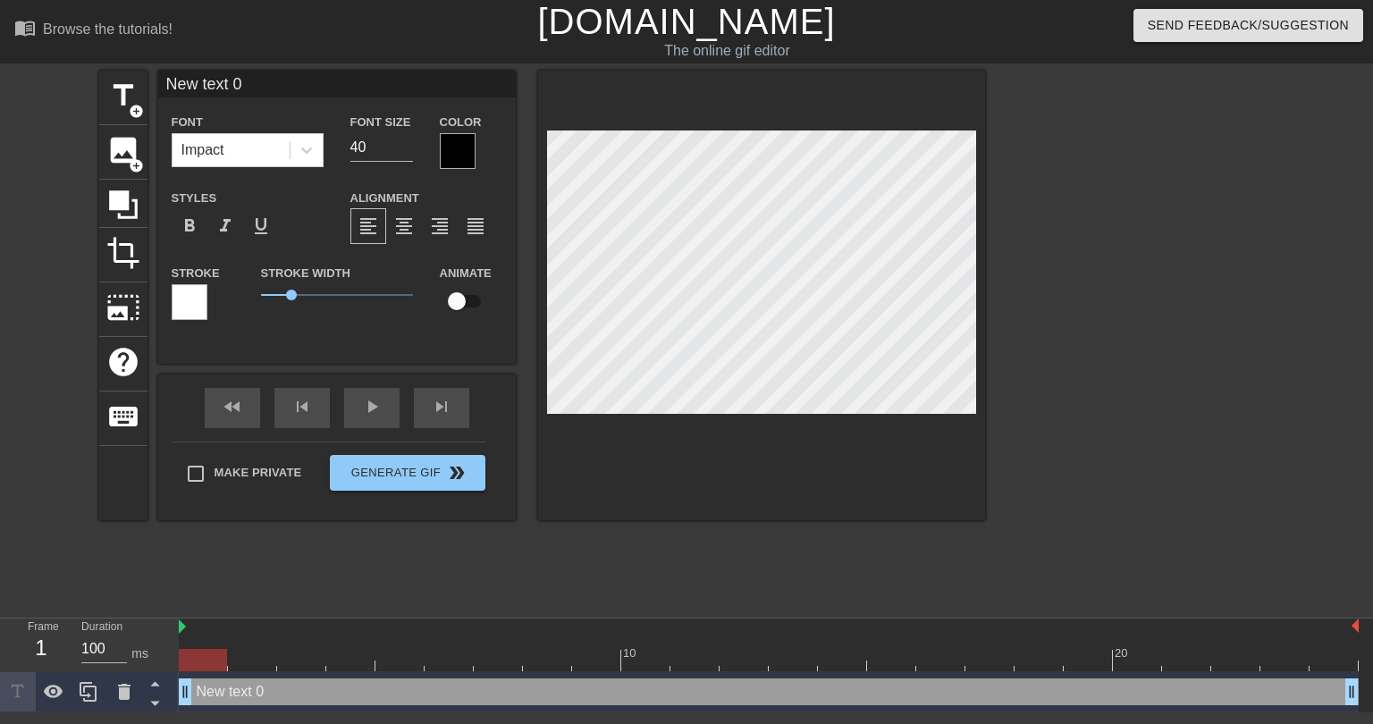
click at [238, 90] on input "New text 0" at bounding box center [337, 84] width 358 height 27
type input "WANT MY HURT CMC??"
click at [462, 147] on div at bounding box center [458, 151] width 36 height 36
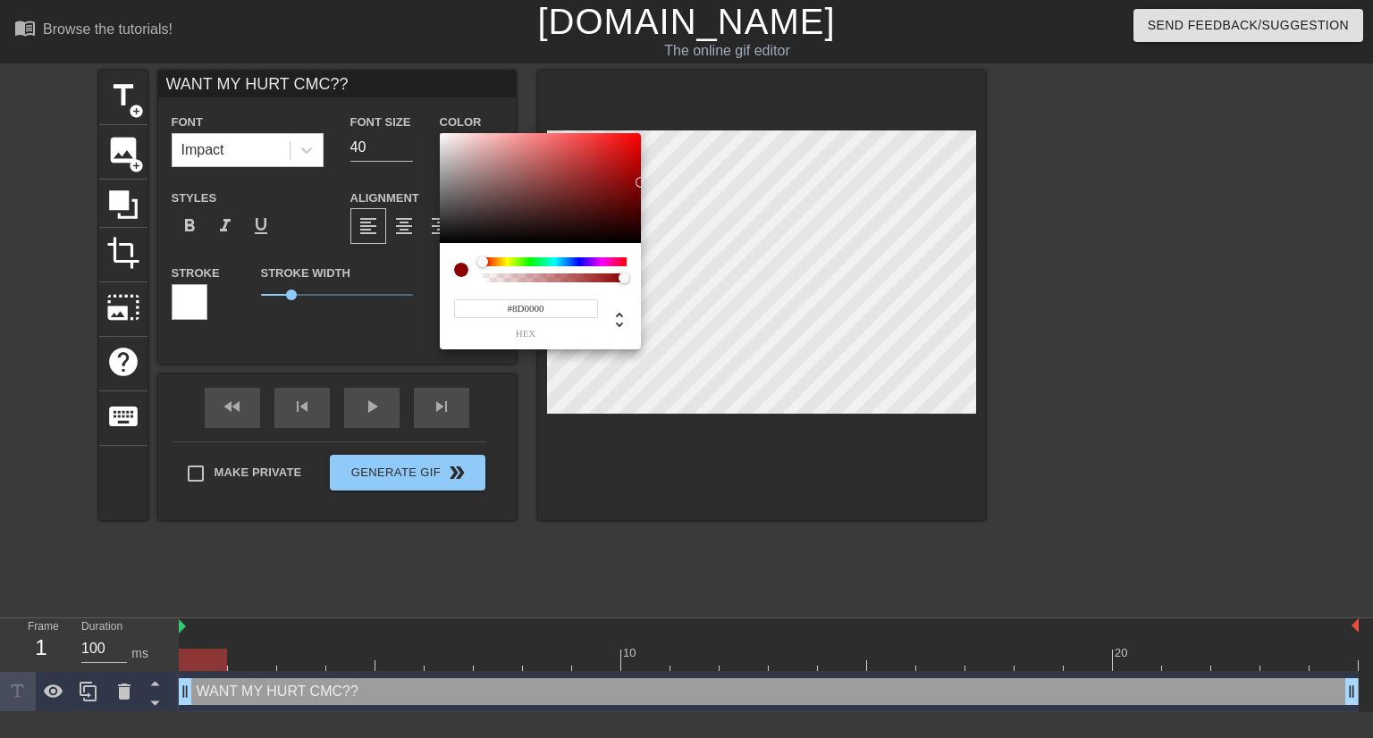
type input "#8B0000"
drag, startPoint x: 638, startPoint y: 175, endPoint x: 651, endPoint y: 183, distance: 14.9
click at [651, 183] on div "#8B0000 hex" at bounding box center [686, 369] width 1373 height 738
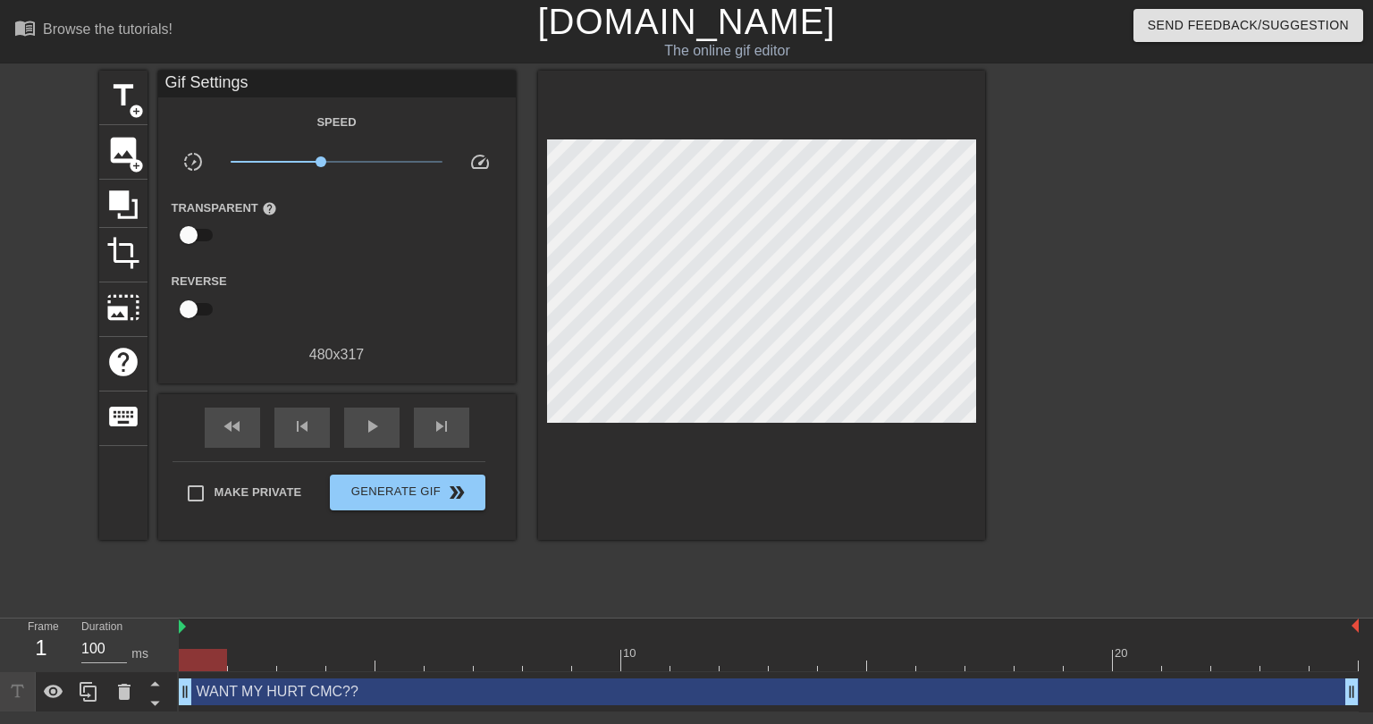
click at [305, 689] on div "WANT MY HURT CMC?? drag_handle drag_handle" at bounding box center [769, 691] width 1180 height 27
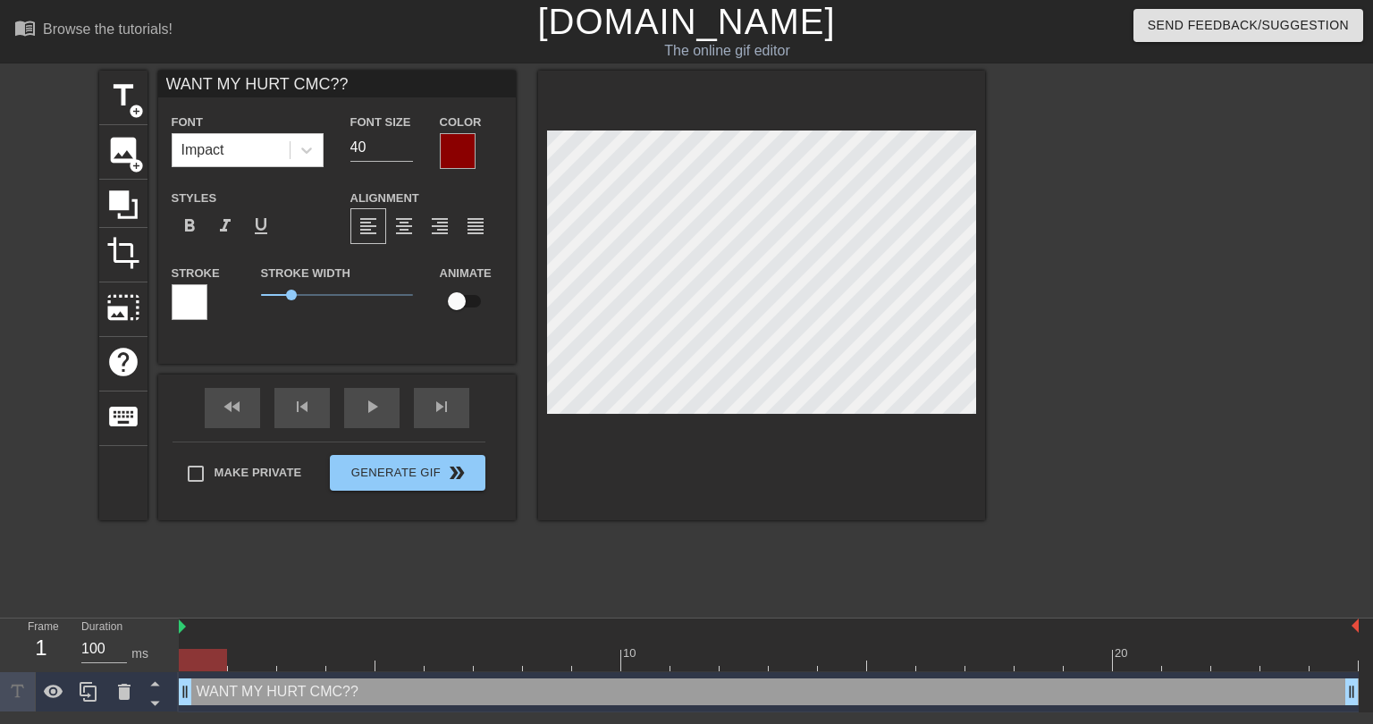
click at [175, 305] on div at bounding box center [190, 302] width 36 height 36
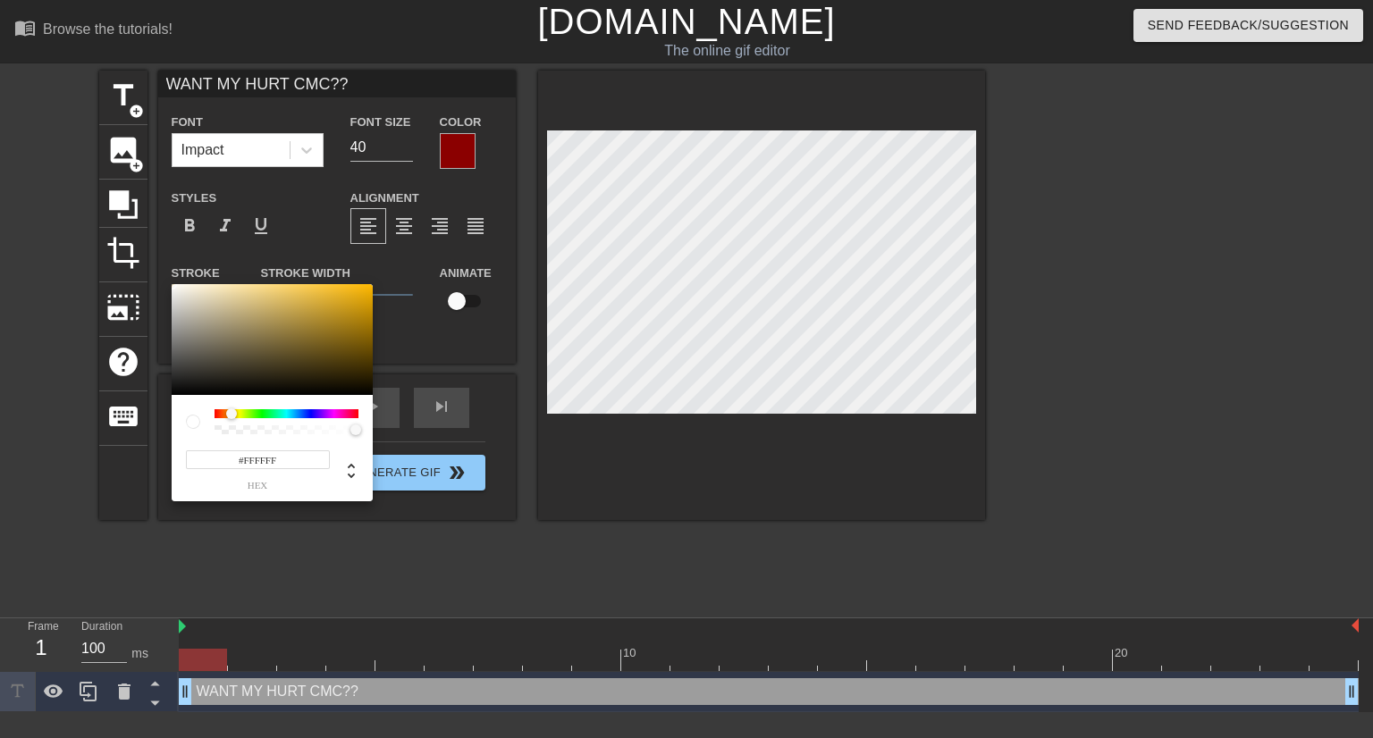
click at [231, 416] on div at bounding box center [287, 413] width 144 height 9
type input "#A09572"
drag, startPoint x: 235, startPoint y: 334, endPoint x: 229, endPoint y: 325, distance: 10.9
click at [229, 325] on div at bounding box center [272, 339] width 201 height 111
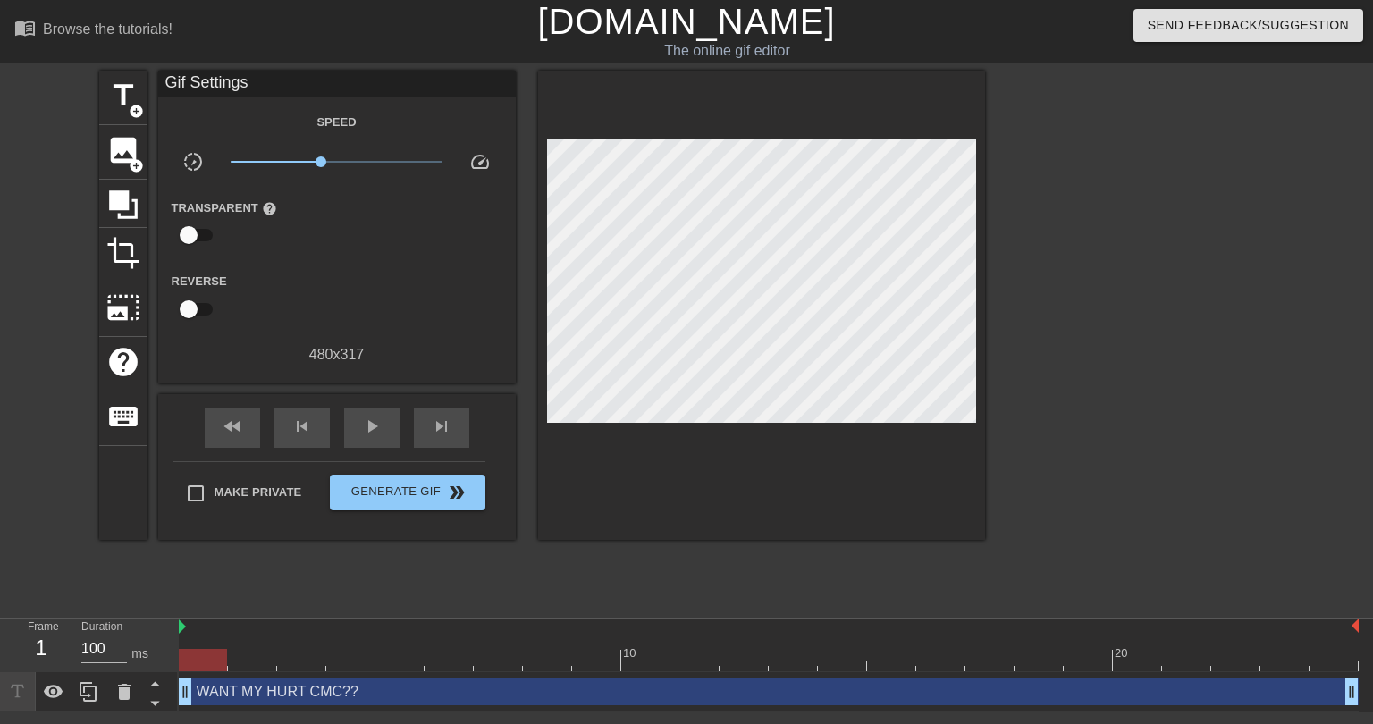
click at [450, 700] on div "WANT MY HURT CMC?? drag_handle drag_handle" at bounding box center [769, 691] width 1180 height 27
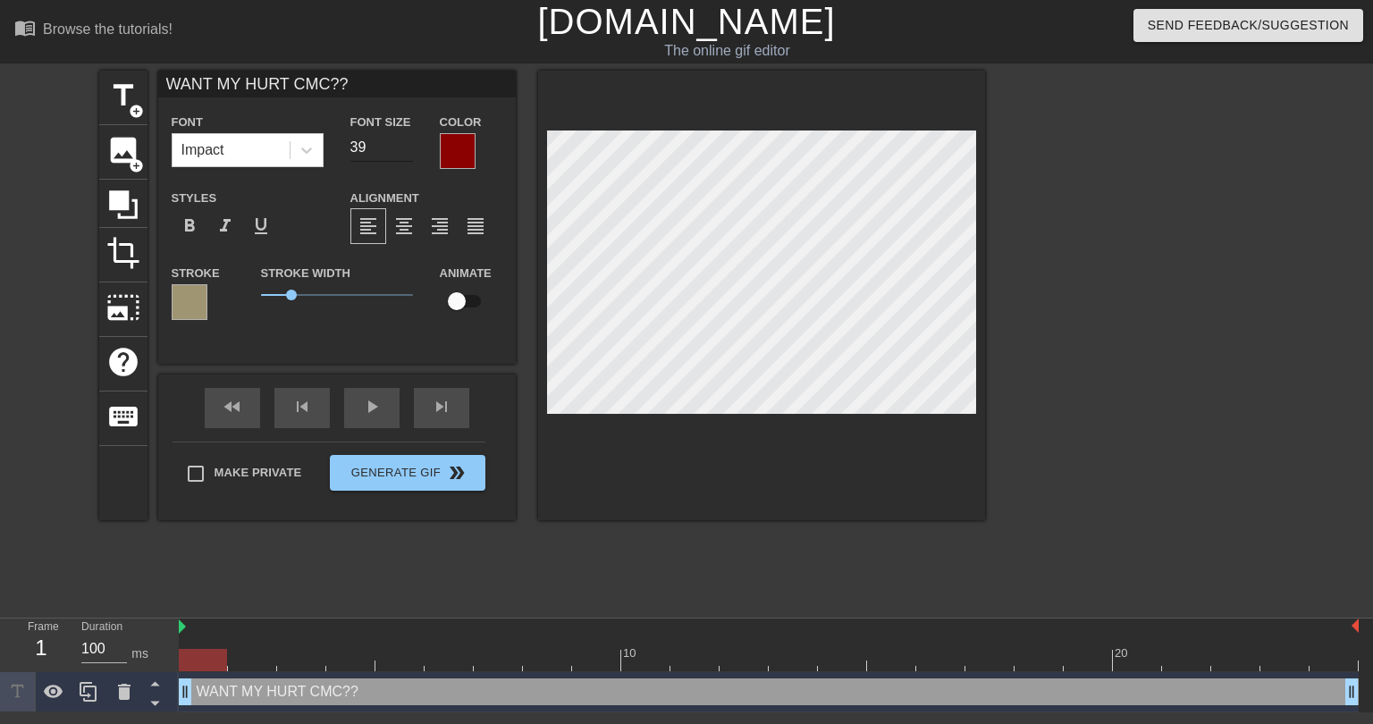
click at [407, 152] on input "39" at bounding box center [381, 147] width 63 height 29
click at [407, 152] on input "38" at bounding box center [381, 147] width 63 height 29
click at [407, 152] on input "37" at bounding box center [381, 147] width 63 height 29
type input "36"
click at [407, 152] on input "36" at bounding box center [381, 147] width 63 height 29
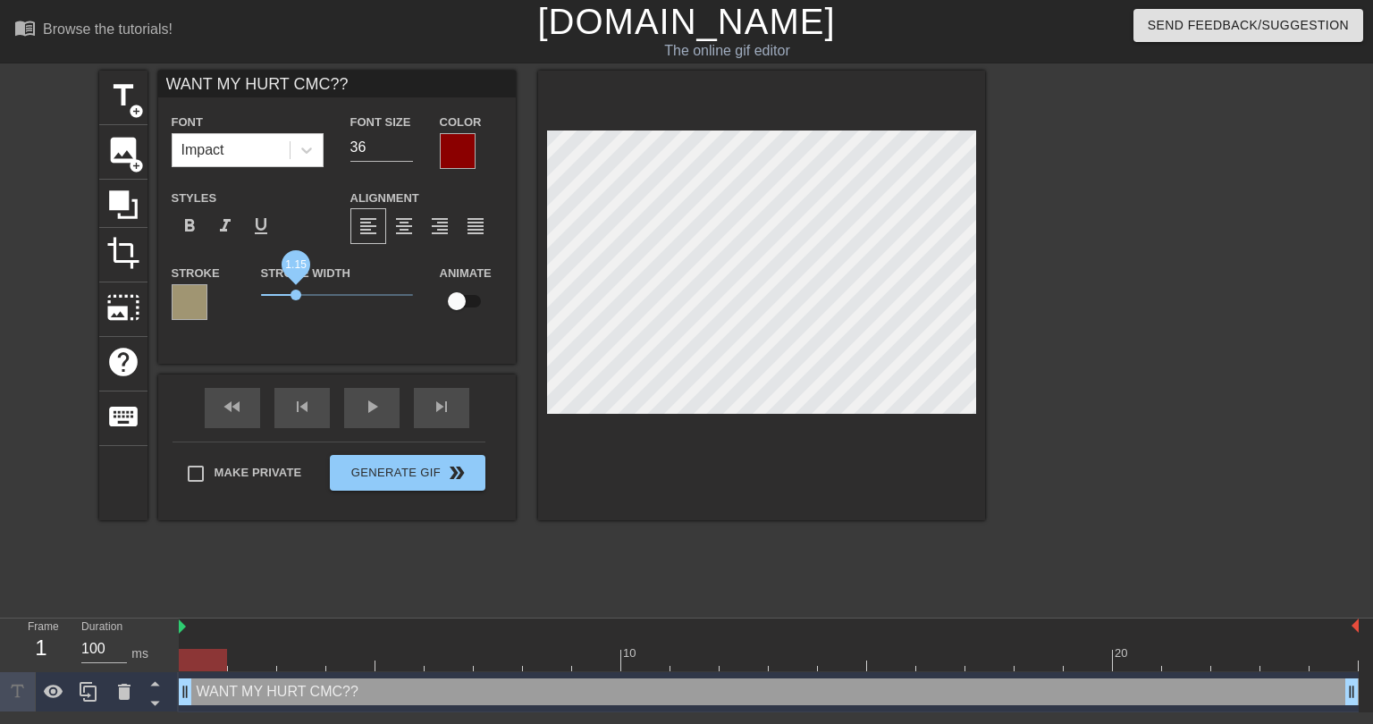
click at [296, 292] on span "1.15" at bounding box center [295, 295] width 11 height 11
click at [299, 294] on span "1.25" at bounding box center [298, 295] width 11 height 11
click at [198, 305] on div at bounding box center [190, 302] width 36 height 36
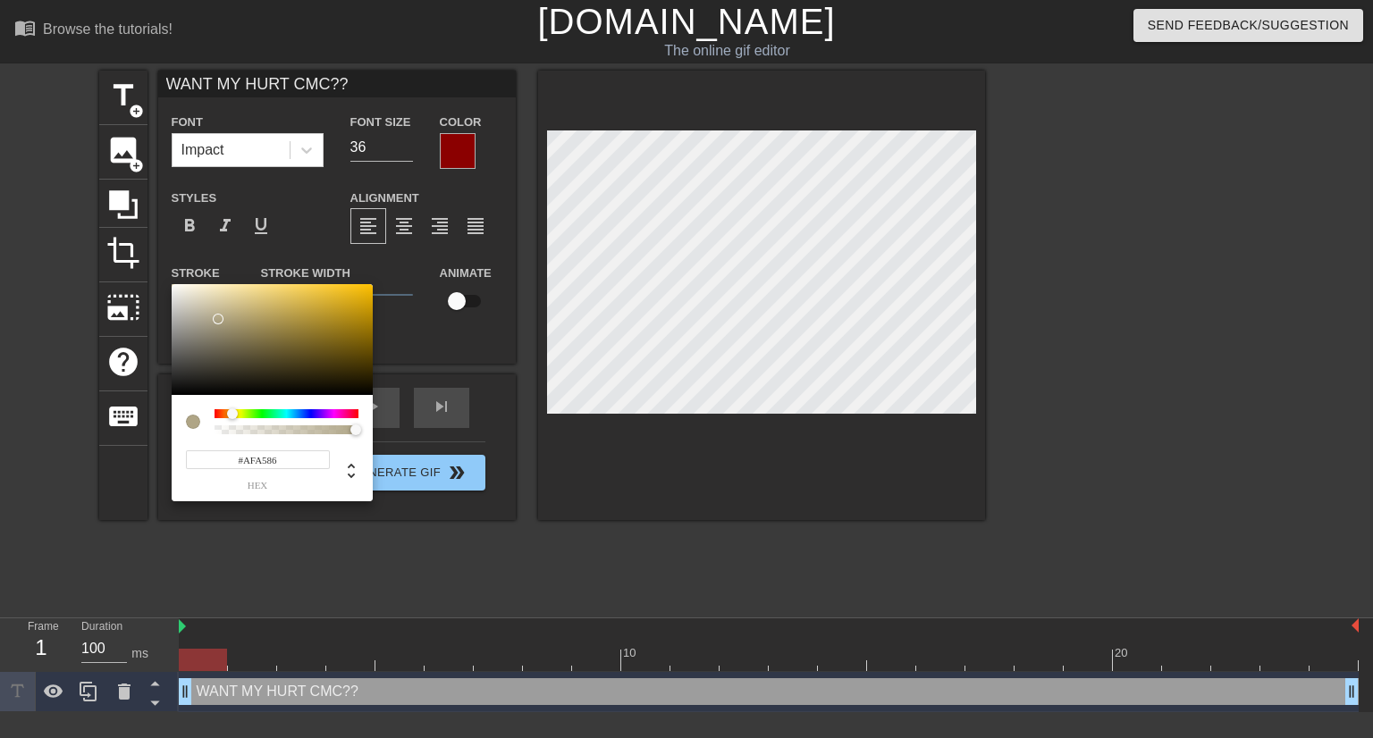
type input "#AFA587"
drag, startPoint x: 229, startPoint y: 324, endPoint x: 217, endPoint y: 319, distance: 12.8
click at [217, 319] on div at bounding box center [217, 319] width 11 height 11
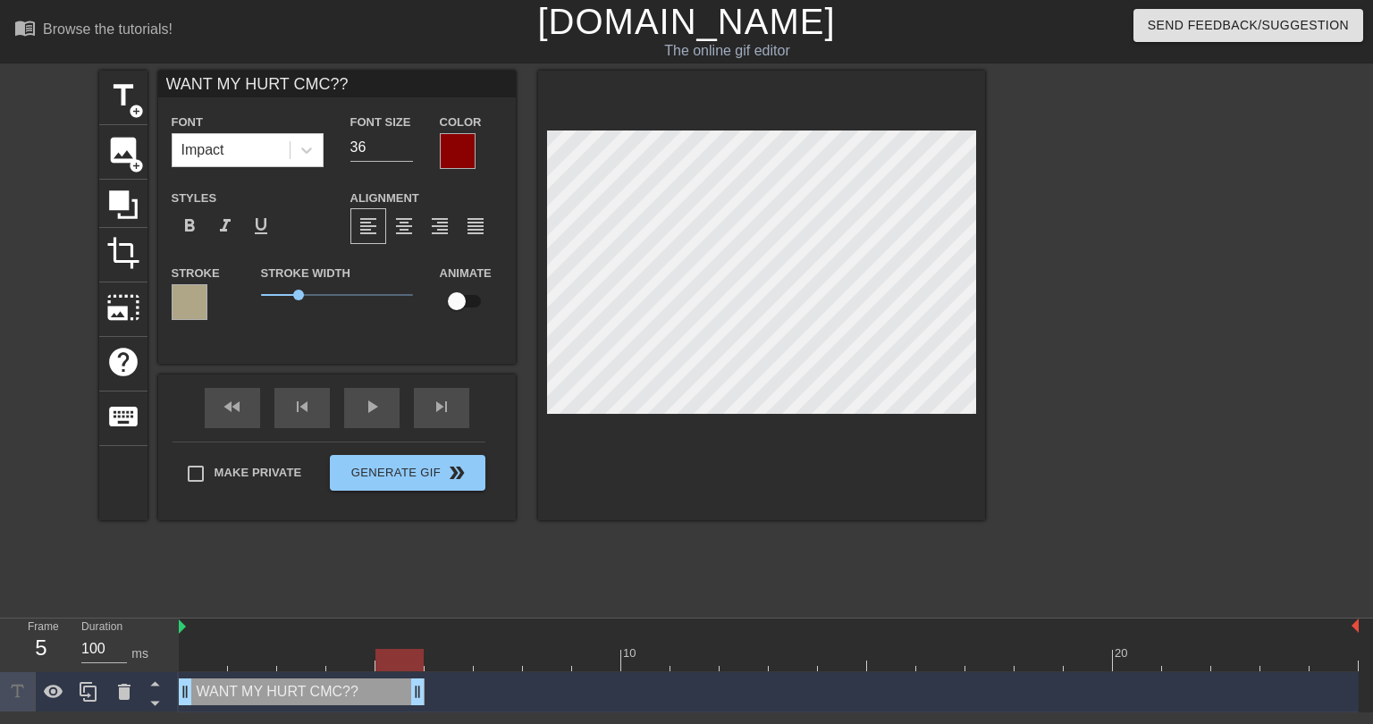
drag, startPoint x: 1349, startPoint y: 694, endPoint x: 408, endPoint y: 694, distance: 941.1
click at [389, 574] on div "title add_circle image add_circle crop photo_size_select_large help keyboard WA…" at bounding box center [542, 339] width 886 height 536
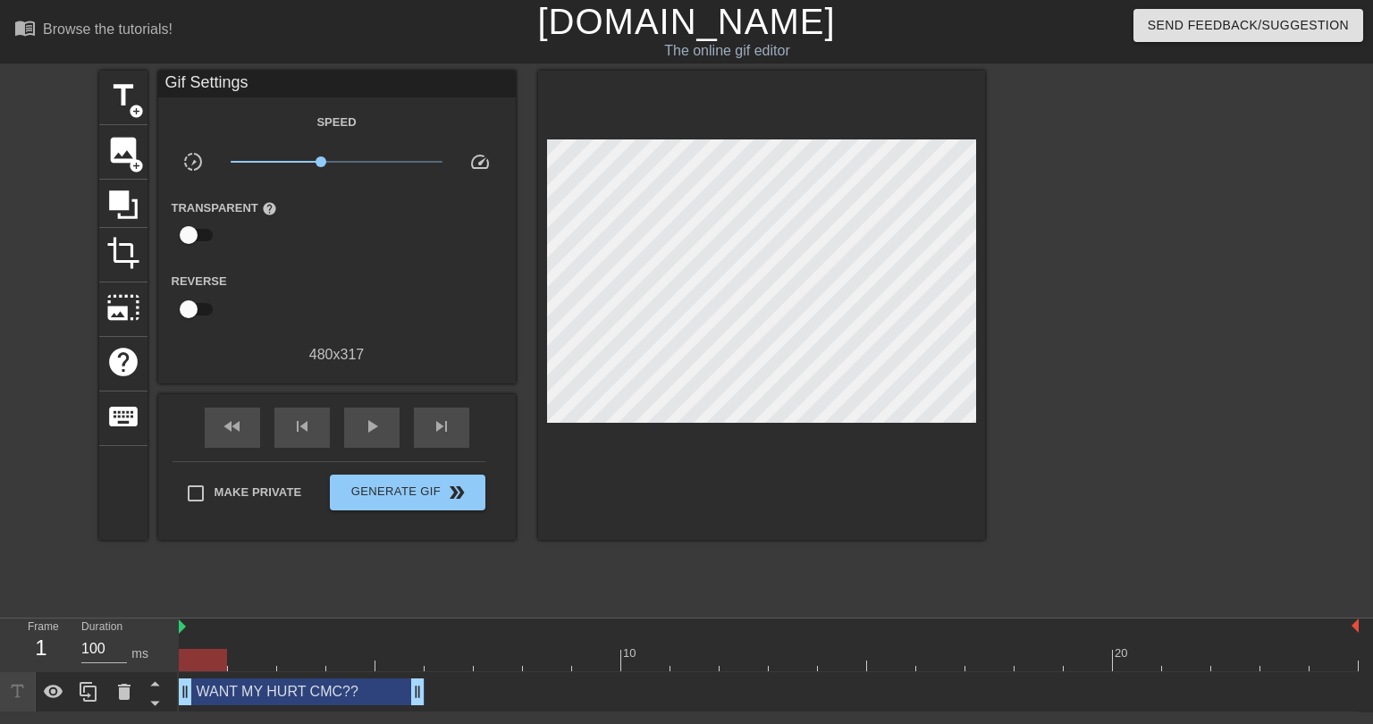
click at [200, 660] on div at bounding box center [769, 660] width 1180 height 22
click at [375, 430] on span "play_arrow" at bounding box center [371, 426] width 21 height 21
drag, startPoint x: 416, startPoint y: 698, endPoint x: 445, endPoint y: 701, distance: 29.6
click at [375, 424] on span "pause" at bounding box center [371, 426] width 21 height 21
click at [315, 164] on span "x0.631" at bounding box center [315, 161] width 11 height 11
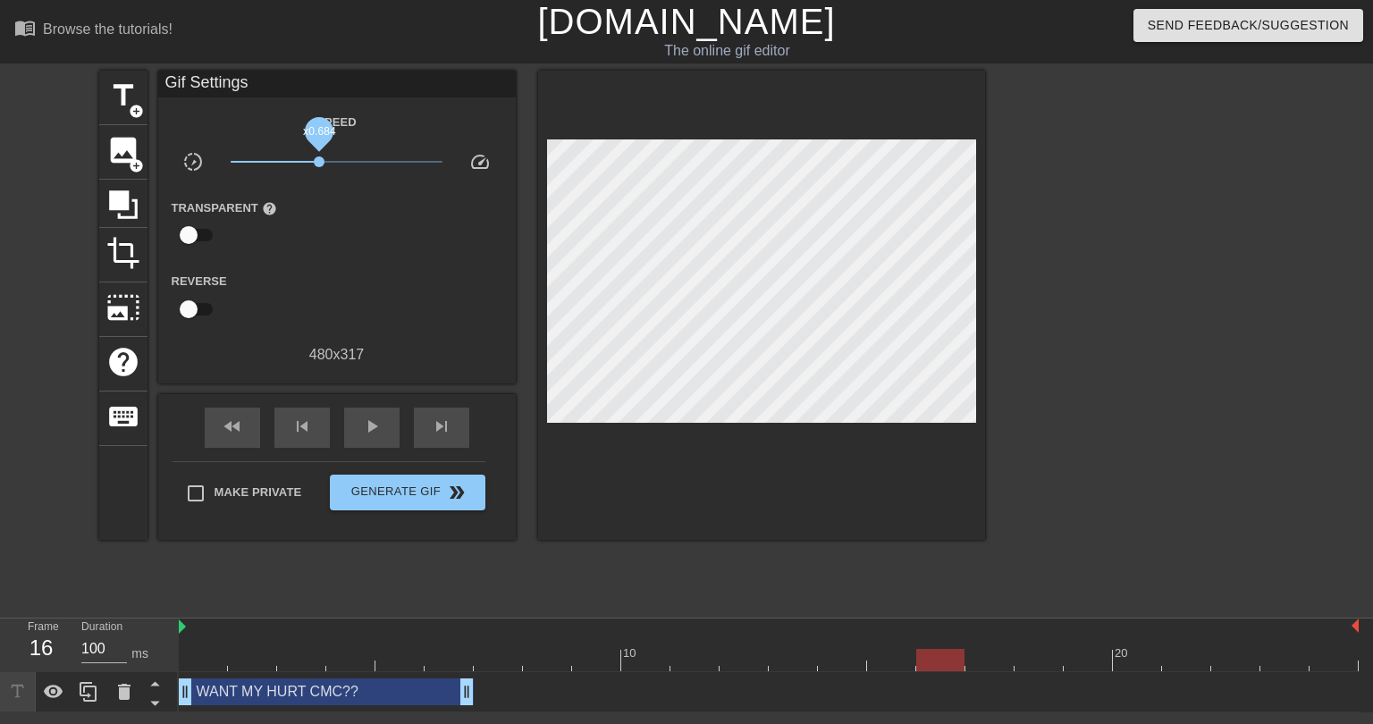
click at [319, 165] on span "x0.684" at bounding box center [319, 161] width 11 height 11
click at [423, 567] on div "title add_circle image add_circle crop photo_size_select_large help keyboard Gi…" at bounding box center [542, 339] width 886 height 536
click at [143, 101] on div "title add_circle" at bounding box center [123, 98] width 48 height 55
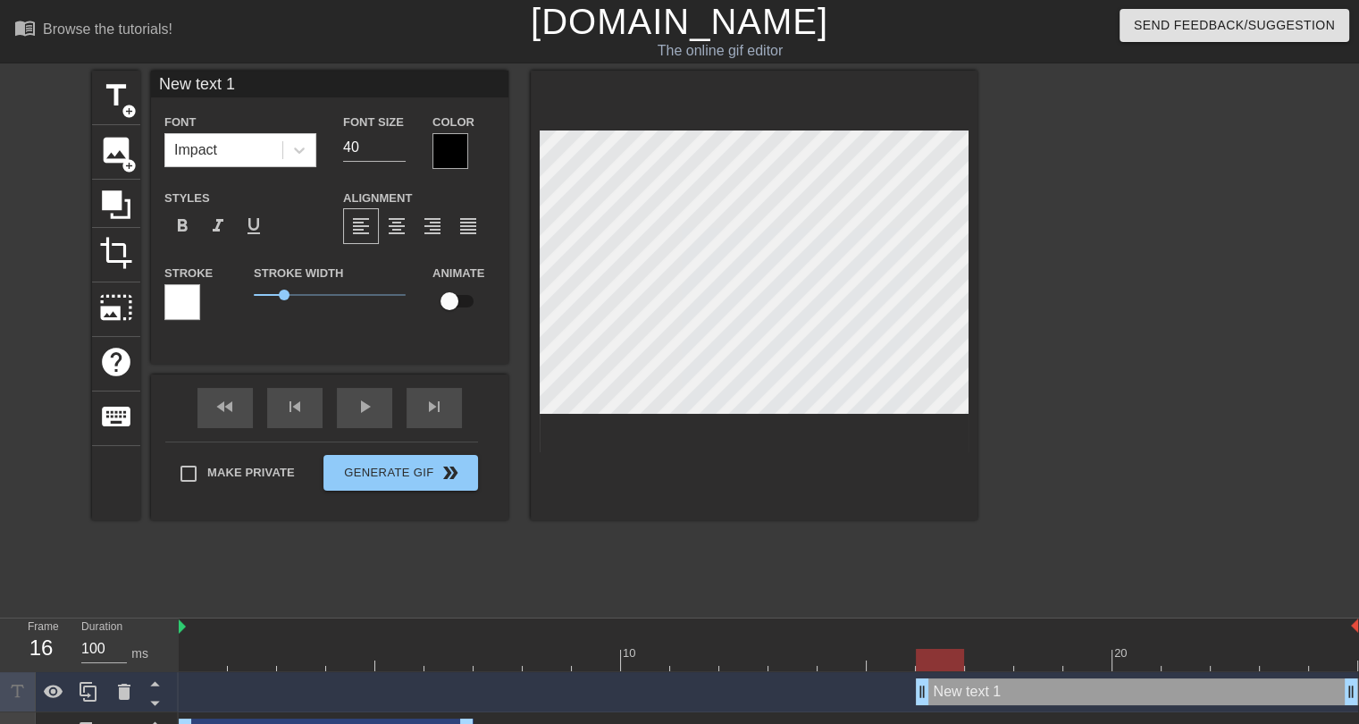
click at [227, 88] on input "New text 1" at bounding box center [330, 84] width 358 height 27
type input "FOR THE LAST TIME NO."
click at [453, 150] on div at bounding box center [451, 151] width 36 height 36
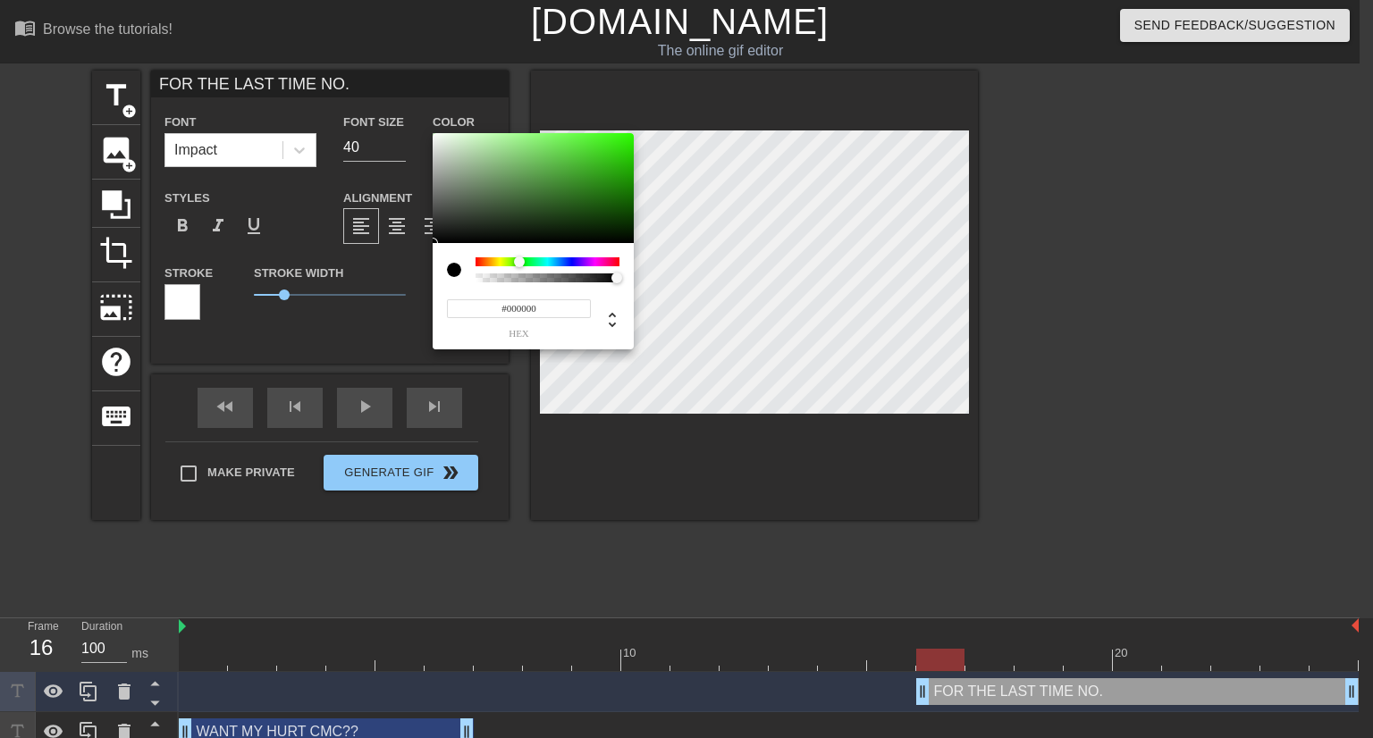
drag, startPoint x: 508, startPoint y: 265, endPoint x: 519, endPoint y: 265, distance: 11.7
click at [519, 265] on div at bounding box center [547, 261] width 144 height 9
type input "#26CD00"
drag, startPoint x: 620, startPoint y: 183, endPoint x: 653, endPoint y: 155, distance: 43.7
click at [653, 155] on div "#26CD00 hex" at bounding box center [686, 369] width 1373 height 738
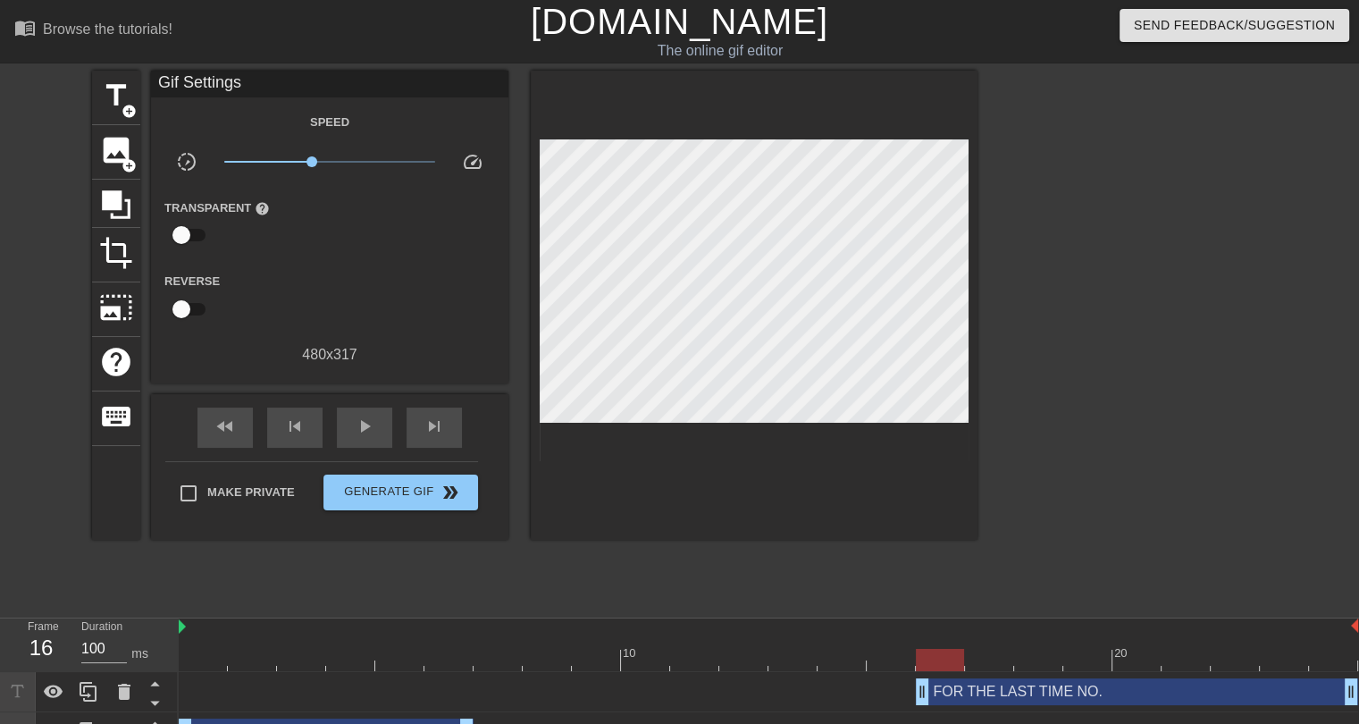
click at [984, 694] on div "FOR THE LAST TIME NO. drag_handle drag_handle" at bounding box center [1137, 691] width 442 height 27
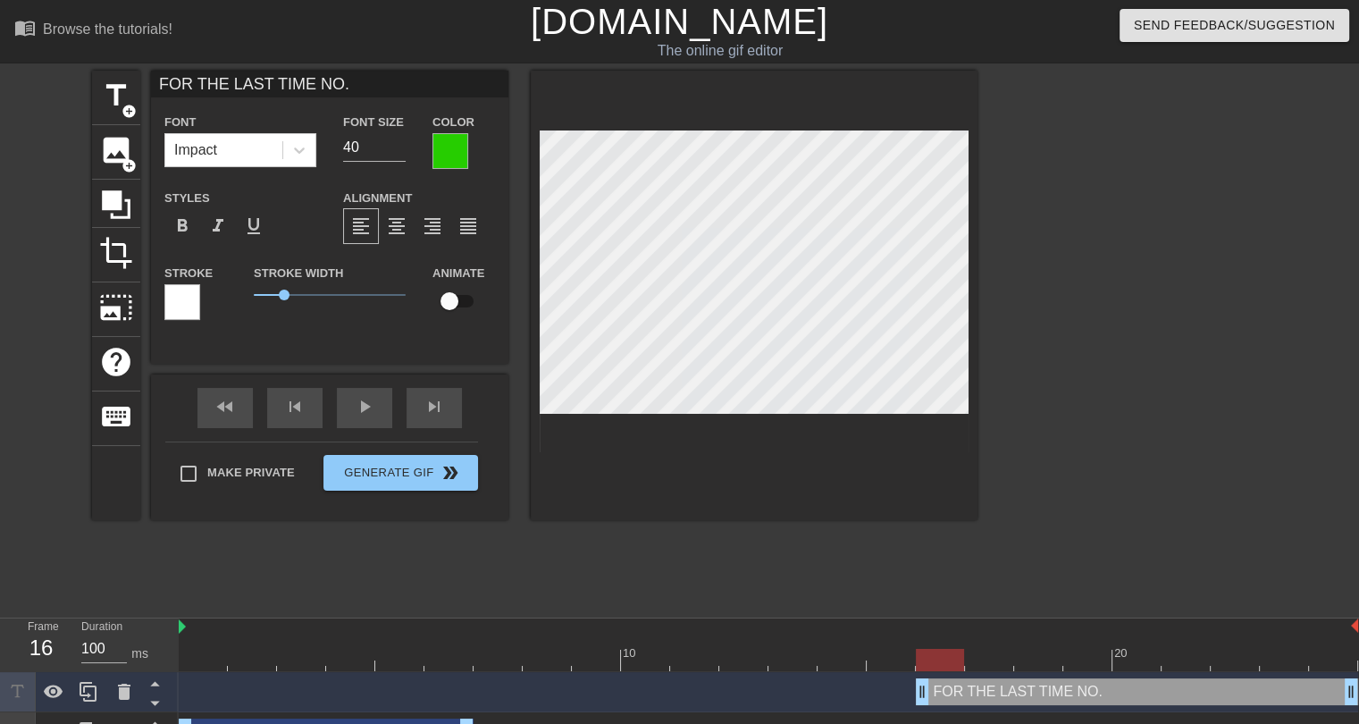
click at [179, 307] on div at bounding box center [182, 302] width 36 height 36
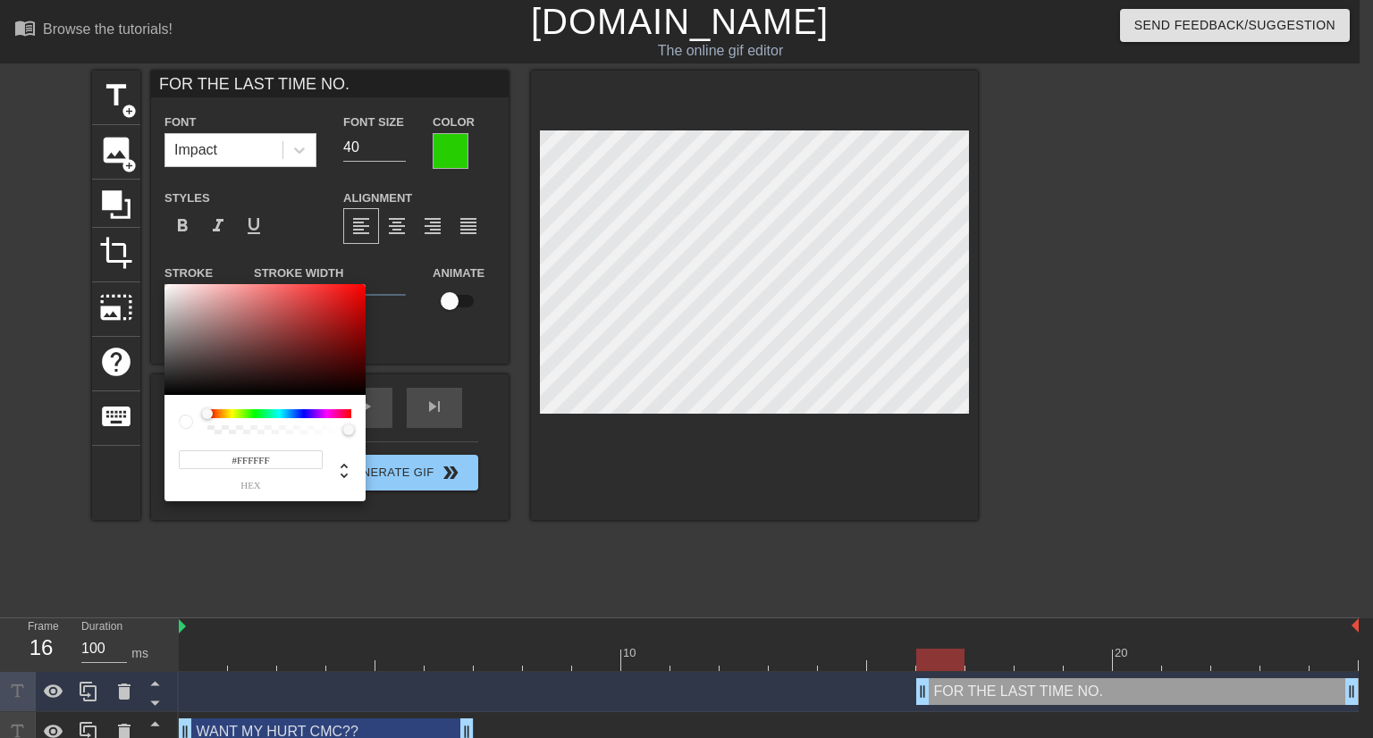
click at [229, 413] on div at bounding box center [279, 413] width 144 height 9
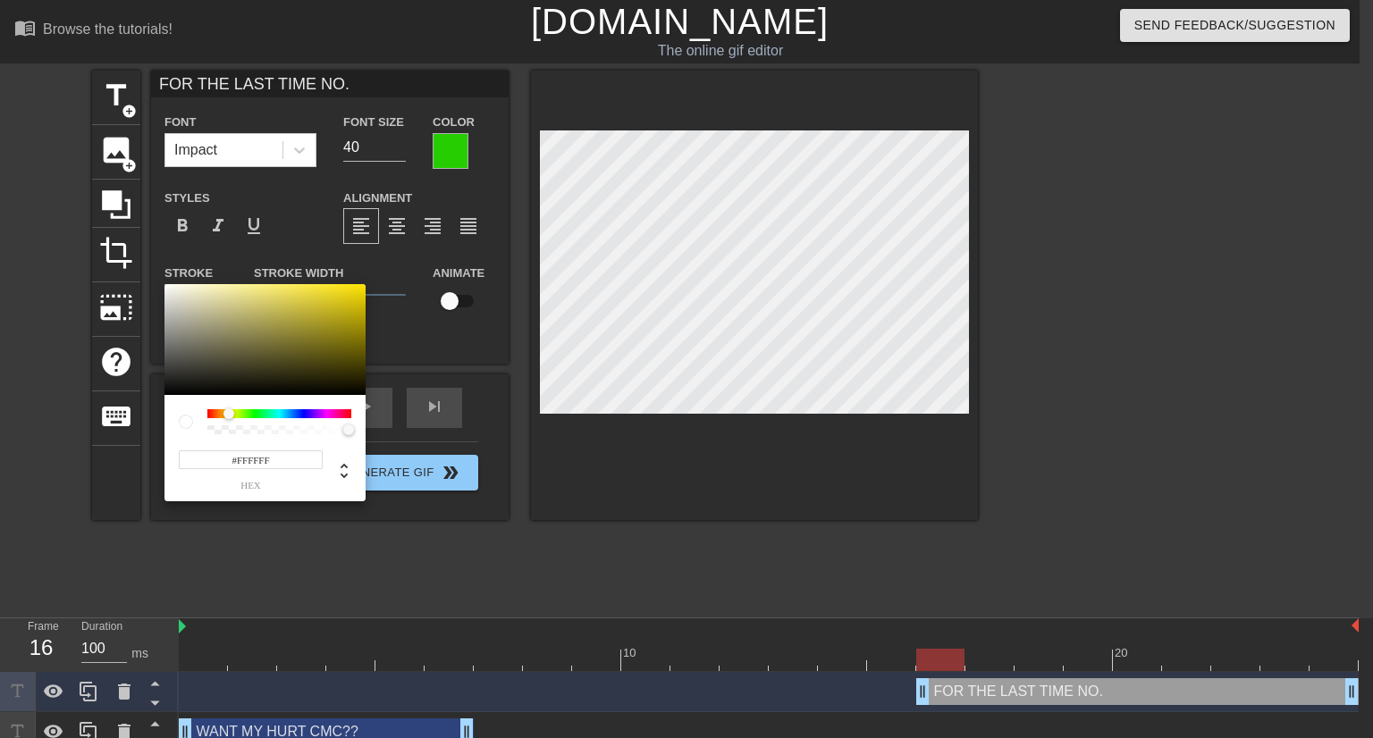
drag, startPoint x: 206, startPoint y: 409, endPoint x: 229, endPoint y: 409, distance: 22.3
click at [229, 409] on div at bounding box center [228, 413] width 11 height 11
type input "#FFE500"
drag, startPoint x: 319, startPoint y: 297, endPoint x: 375, endPoint y: 277, distance: 59.6
click at [375, 277] on div "#FFE500 hex" at bounding box center [686, 369] width 1373 height 738
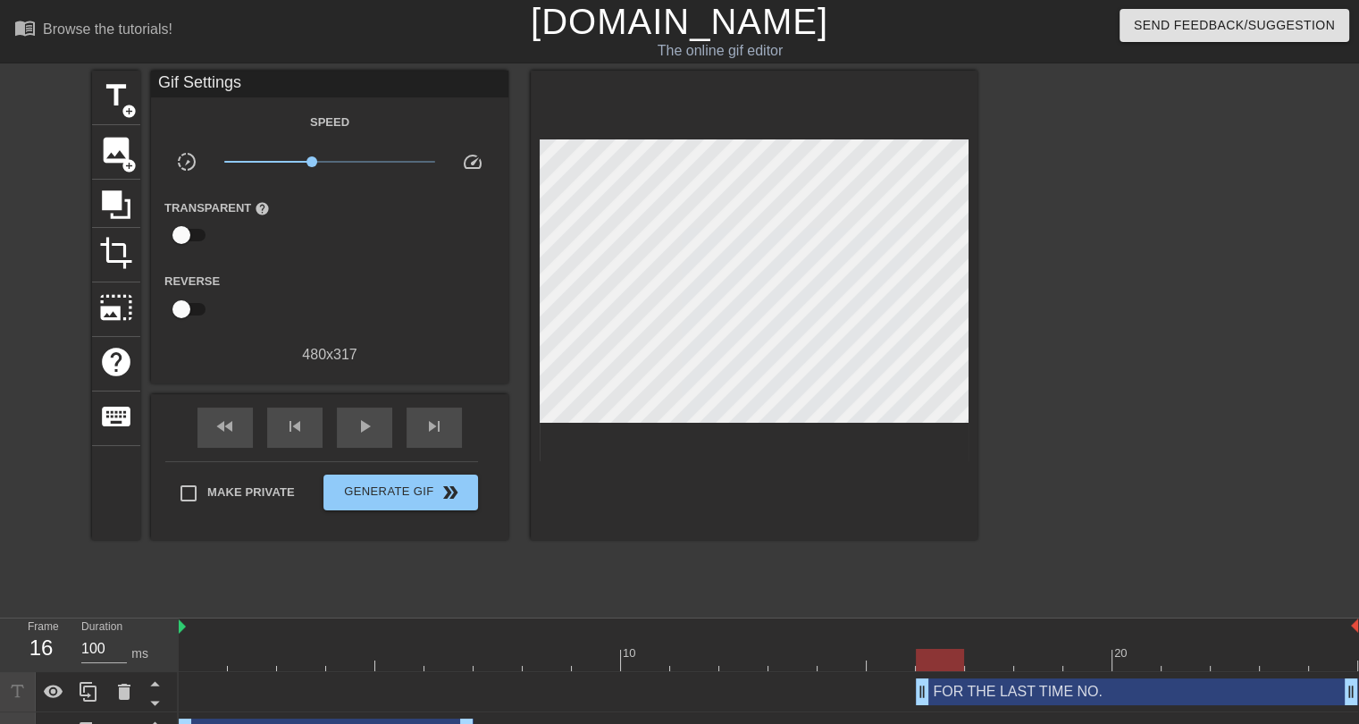
drag, startPoint x: 438, startPoint y: 573, endPoint x: 457, endPoint y: 573, distance: 18.8
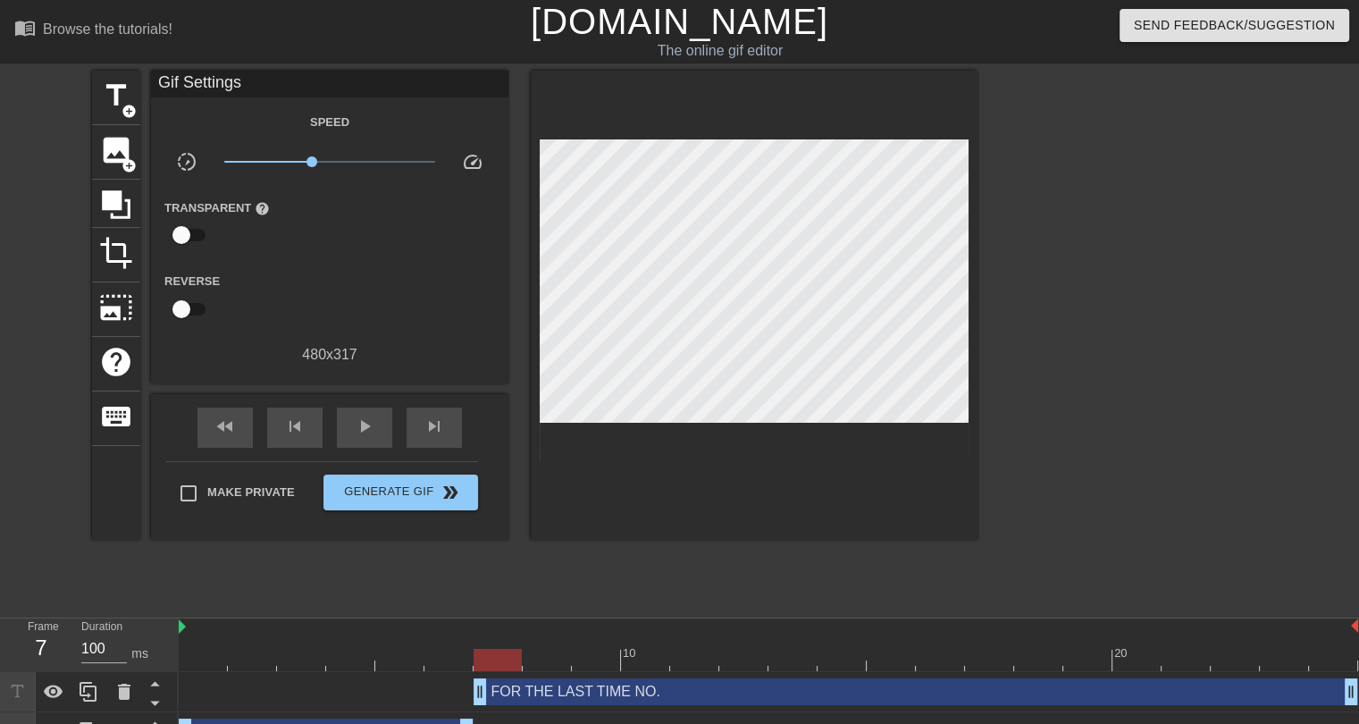
drag, startPoint x: 928, startPoint y: 691, endPoint x: 505, endPoint y: 690, distance: 422.7
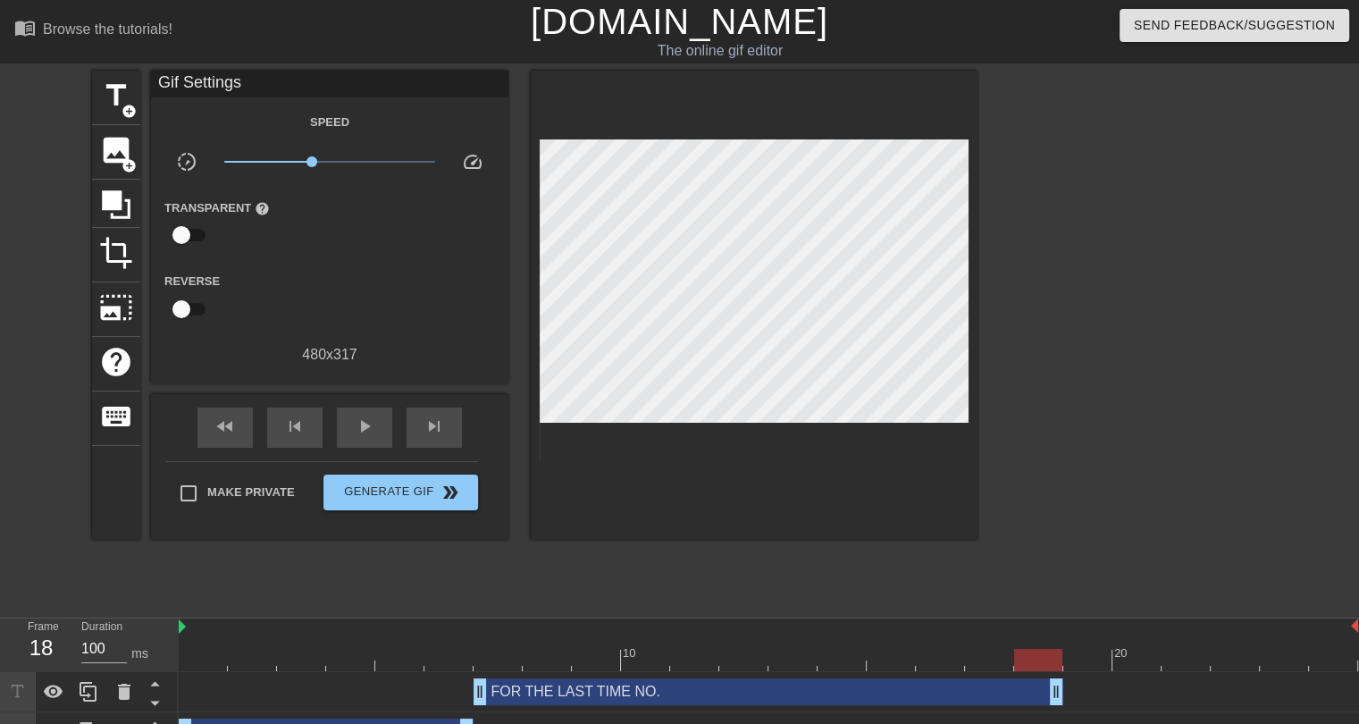
drag, startPoint x: 1351, startPoint y: 691, endPoint x: 1033, endPoint y: 692, distance: 318.2
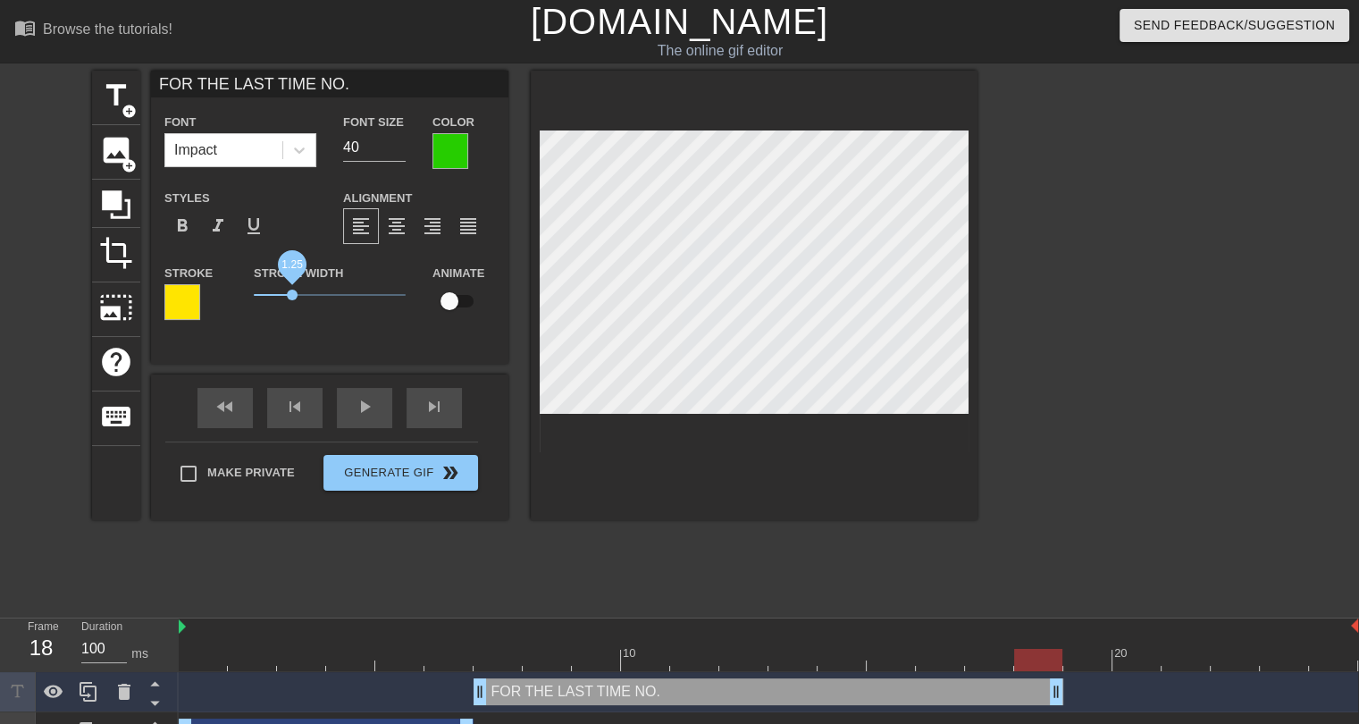
click at [291, 293] on span "1.25" at bounding box center [292, 295] width 11 height 11
click at [400, 155] on input "39" at bounding box center [374, 147] width 63 height 29
click at [400, 155] on input "38" at bounding box center [374, 147] width 63 height 29
click at [400, 154] on input "37" at bounding box center [374, 147] width 63 height 29
type input "36"
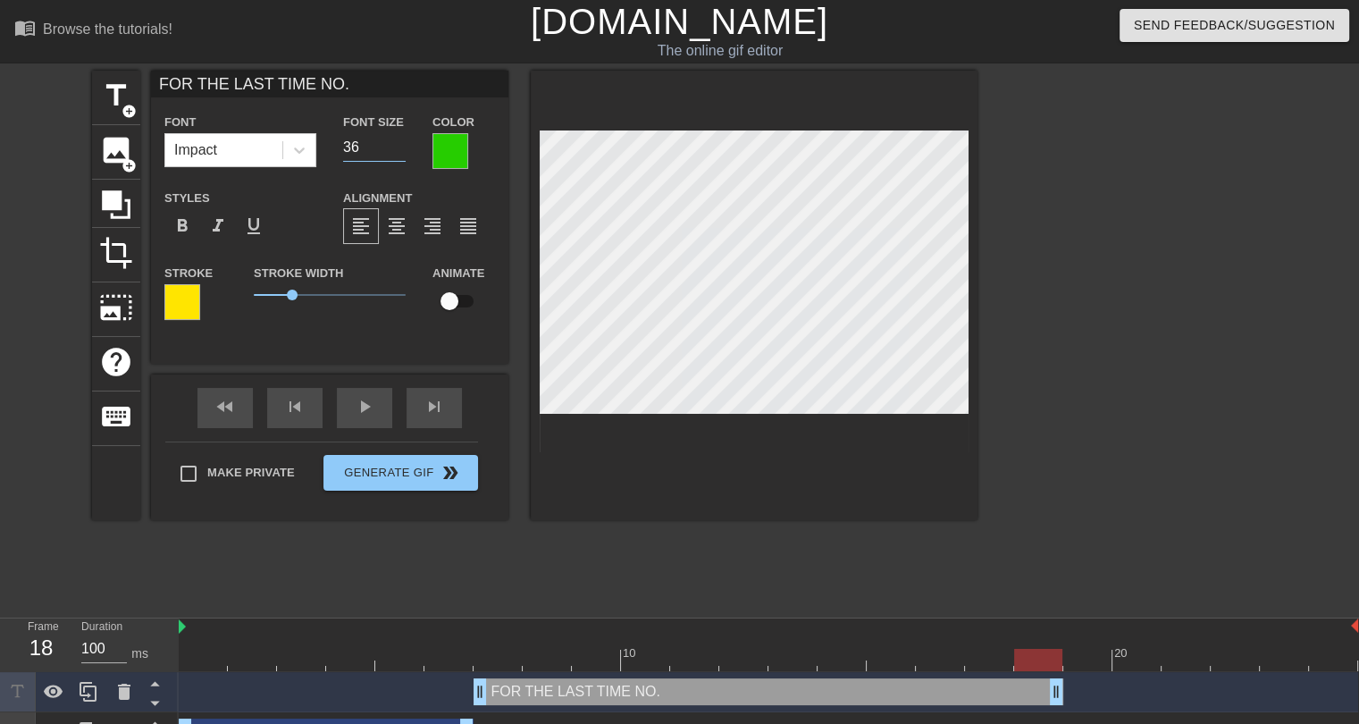
click at [400, 154] on input "36" at bounding box center [374, 147] width 63 height 29
click at [341, 88] on input "FOR THE LAST TIME NO." at bounding box center [330, 84] width 358 height 27
type input "FOR THE LAST TIME NO"
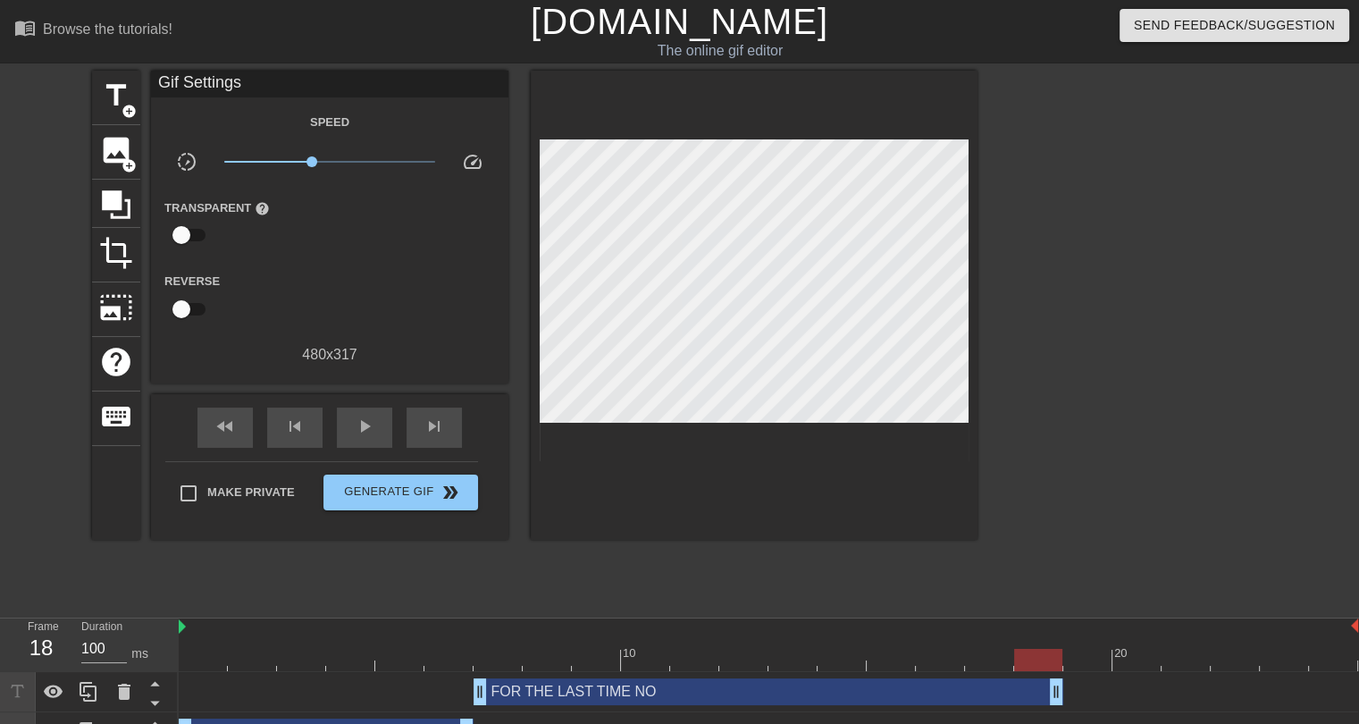
click at [724, 569] on div "title add_circle image add_circle crop photo_size_select_large help keyboard Gi…" at bounding box center [535, 339] width 886 height 536
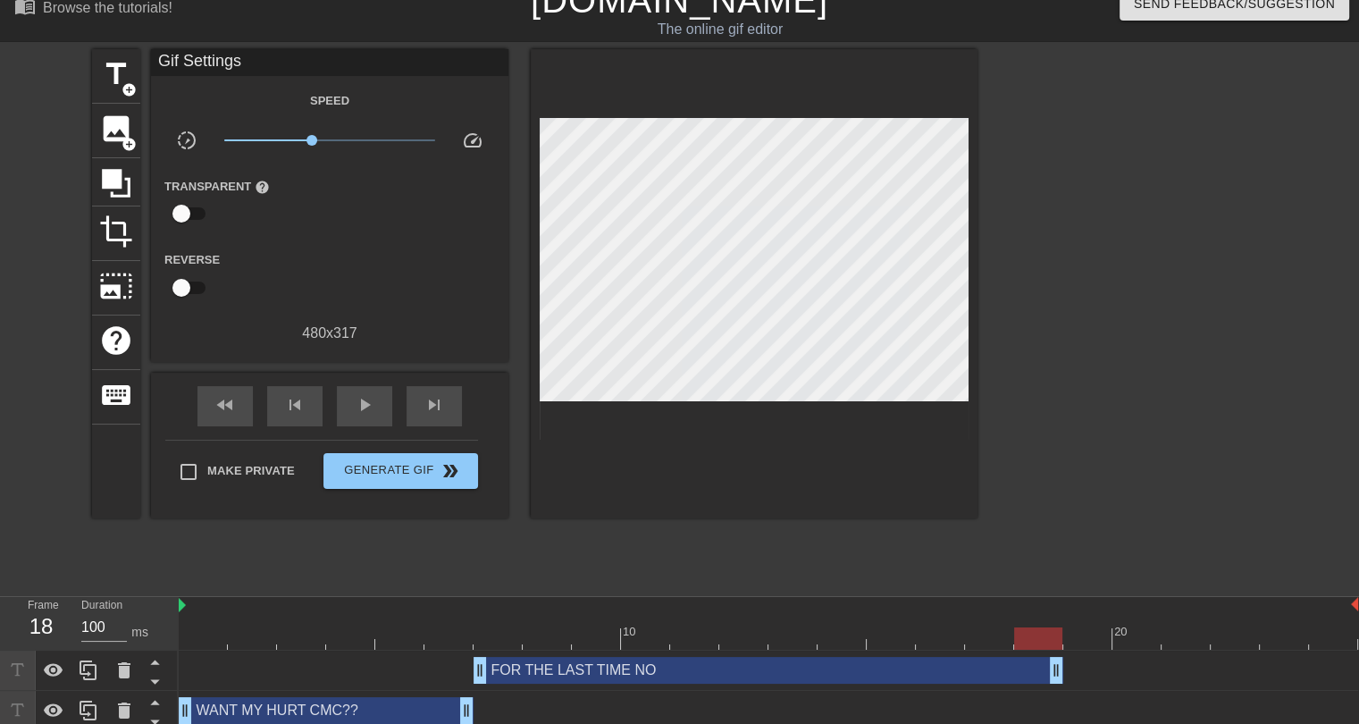
scroll to position [31, 0]
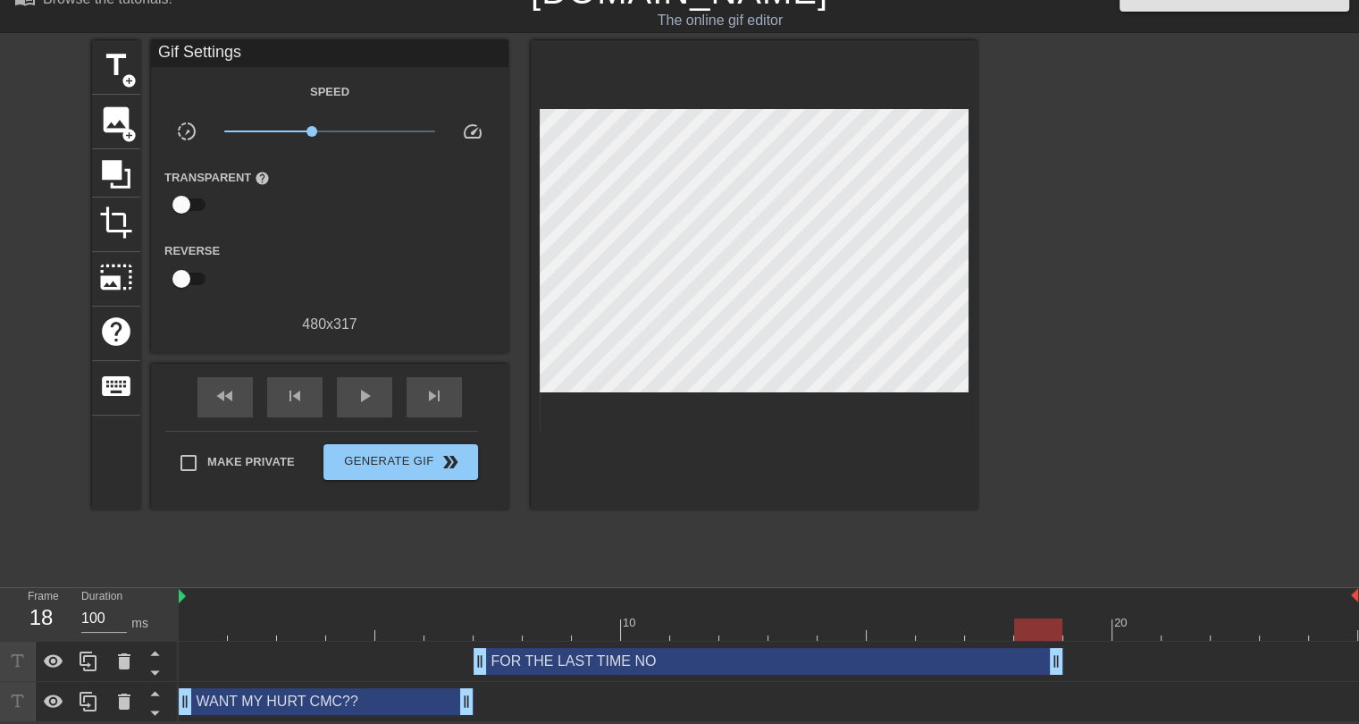
click at [396, 702] on div "WANT MY HURT CMC?? drag_handle drag_handle" at bounding box center [326, 701] width 295 height 27
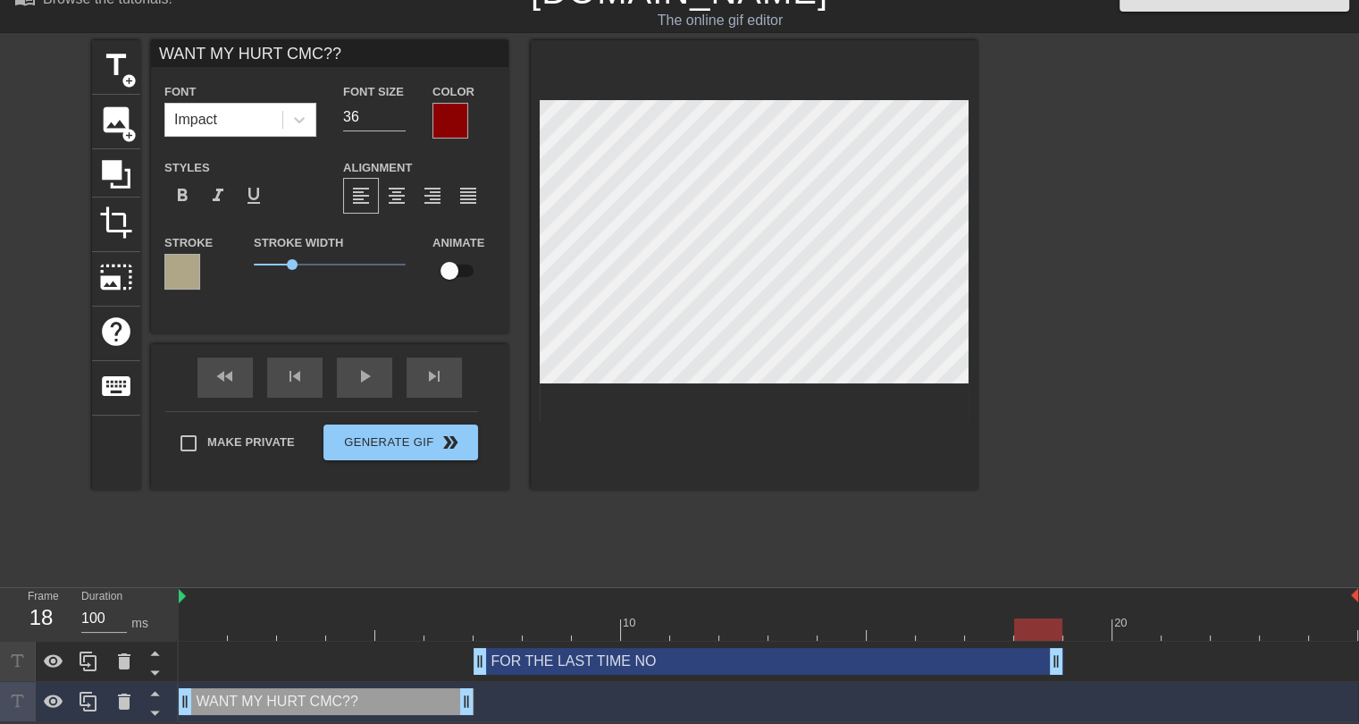
click at [451, 122] on div at bounding box center [451, 121] width 36 height 36
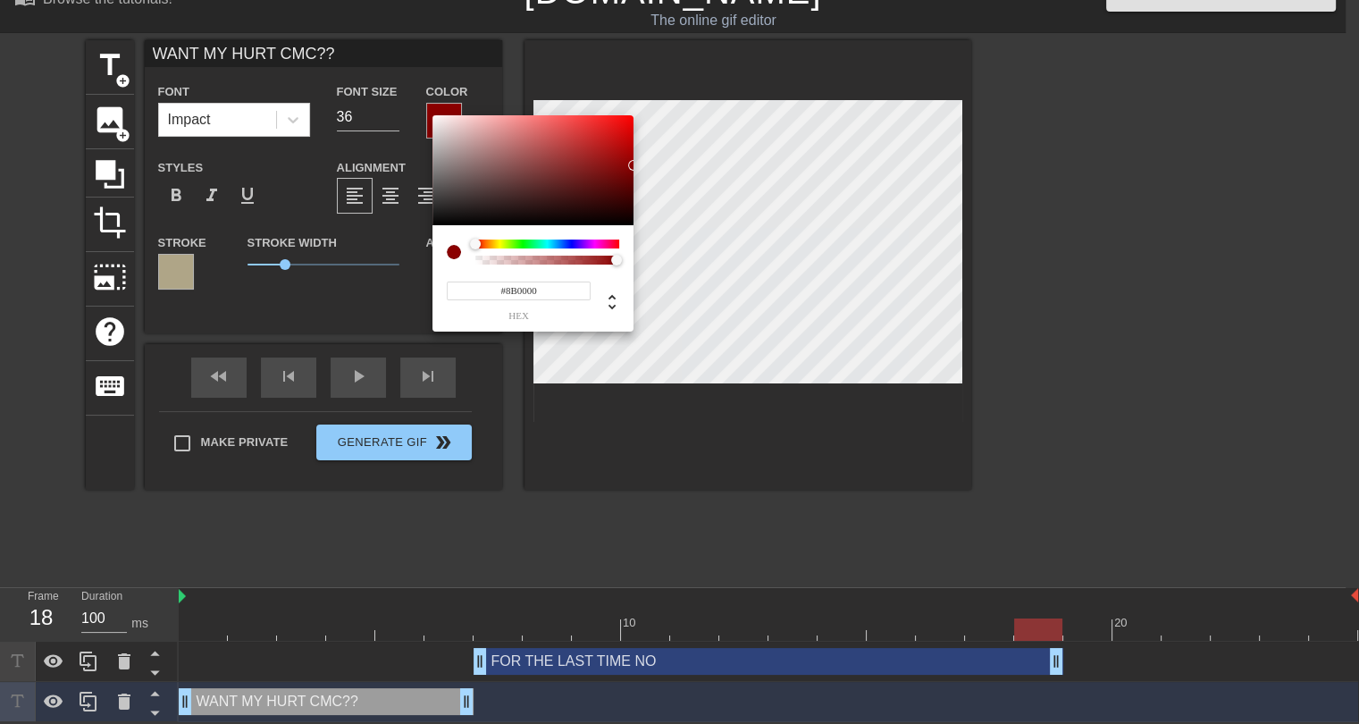
scroll to position [18, 0]
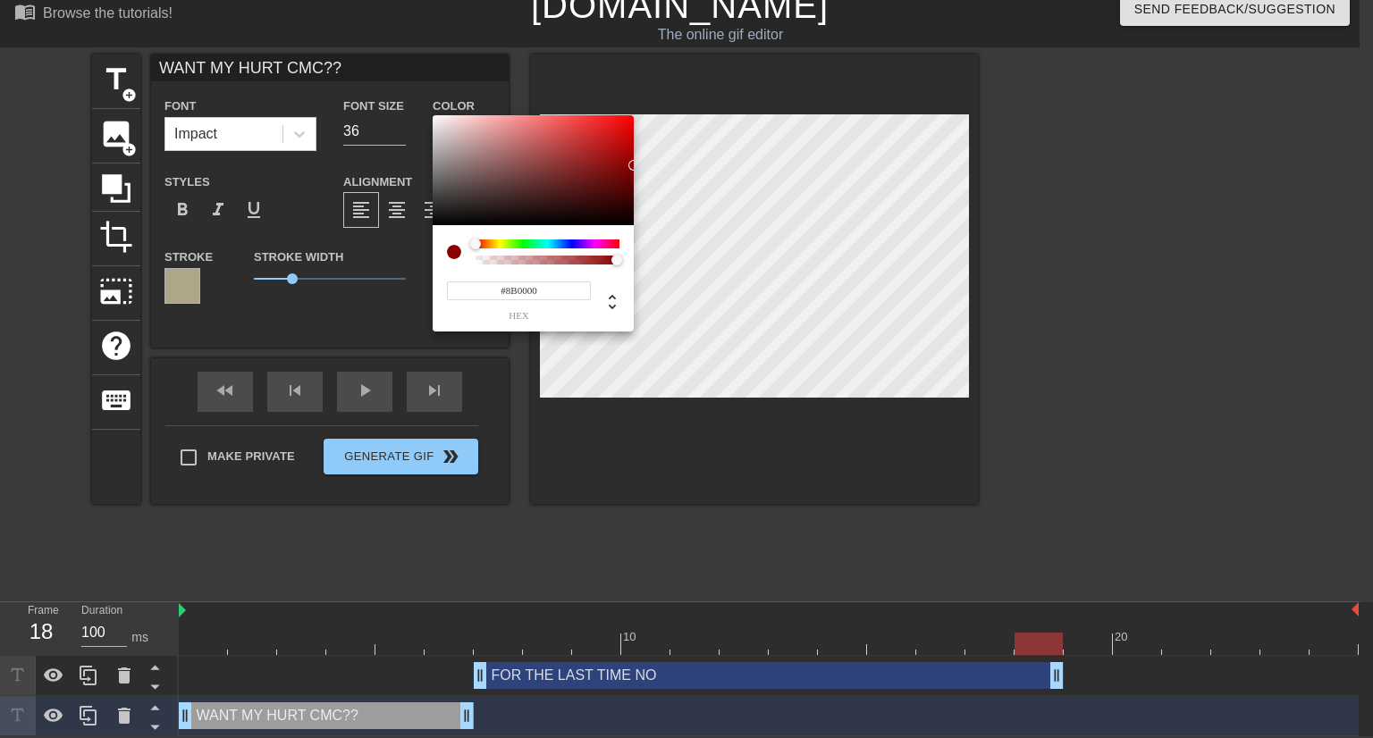
drag, startPoint x: 484, startPoint y: 552, endPoint x: 439, endPoint y: 534, distance: 48.5
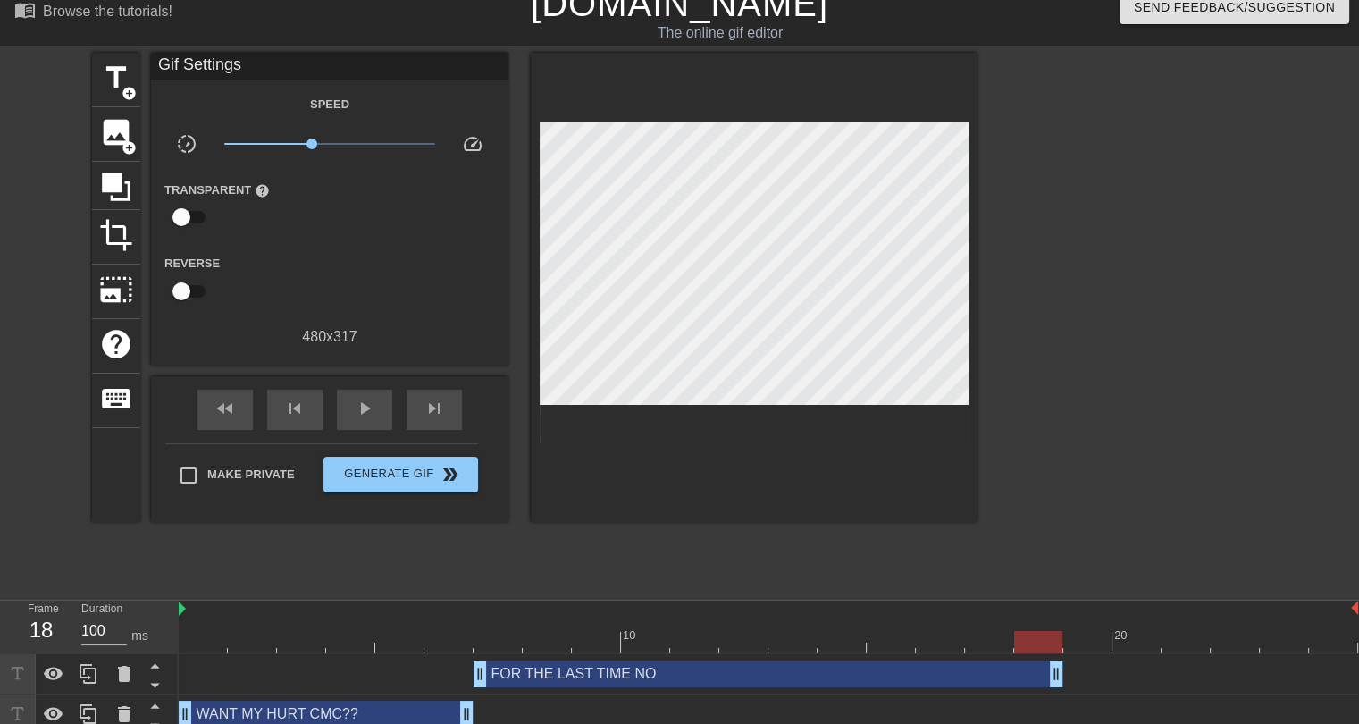
click at [375, 719] on div "WANT MY HURT CMC?? drag_handle drag_handle" at bounding box center [326, 714] width 295 height 27
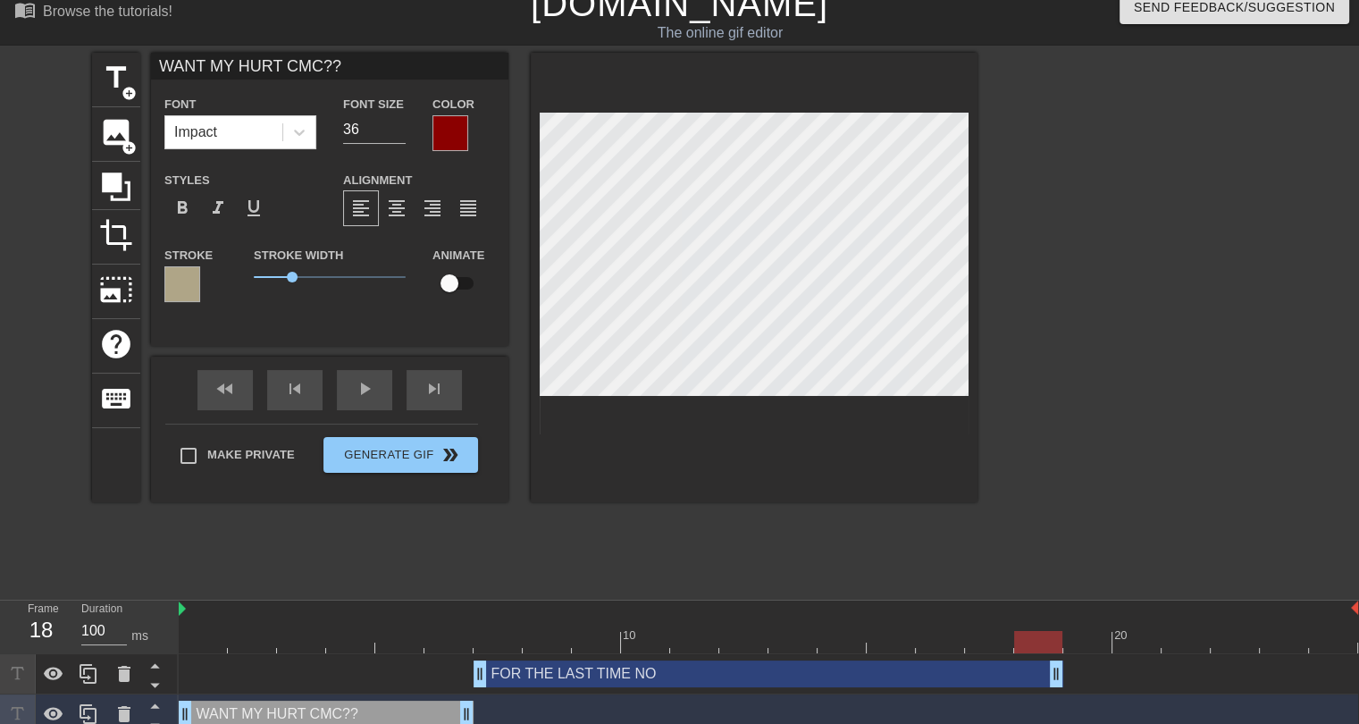
click at [189, 276] on div at bounding box center [182, 284] width 36 height 36
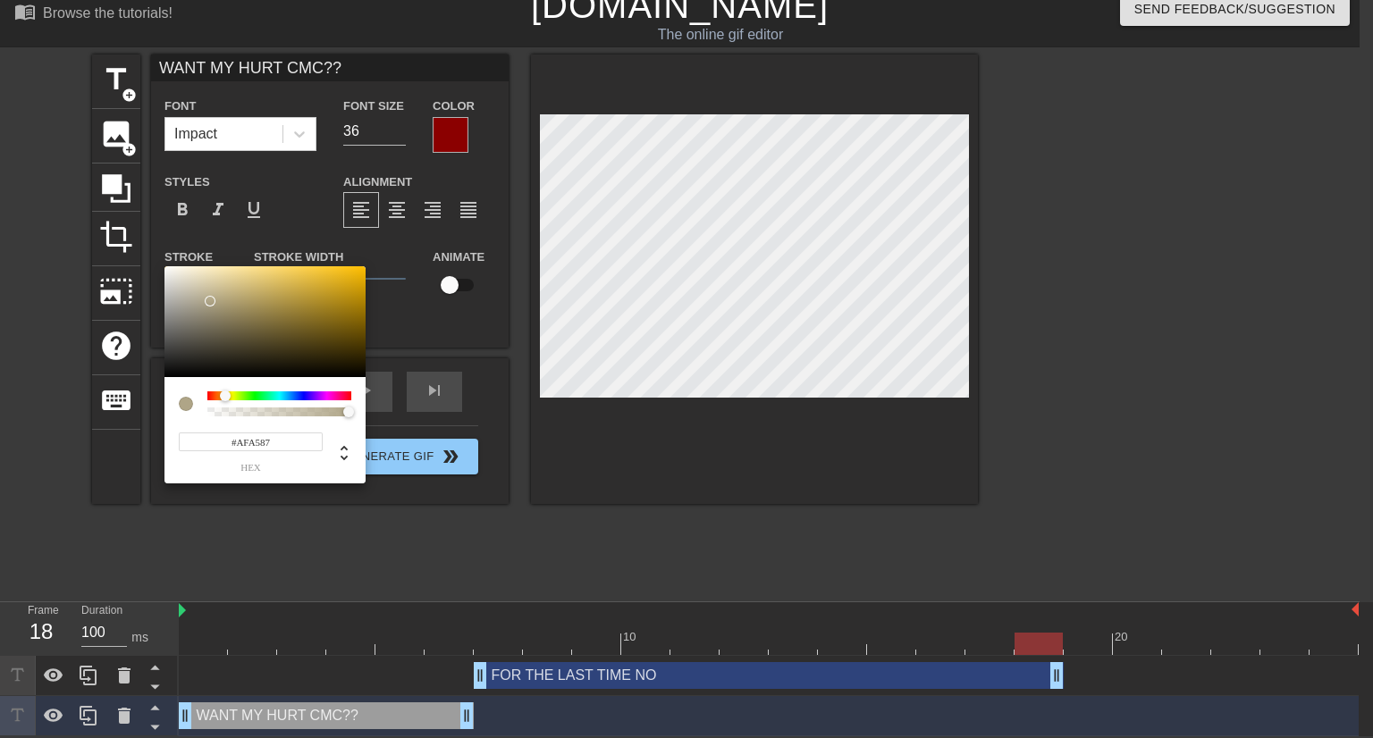
click at [257, 439] on input "#AFA587" at bounding box center [251, 442] width 144 height 19
click at [257, 438] on input "#AFA587" at bounding box center [251, 442] width 144 height 19
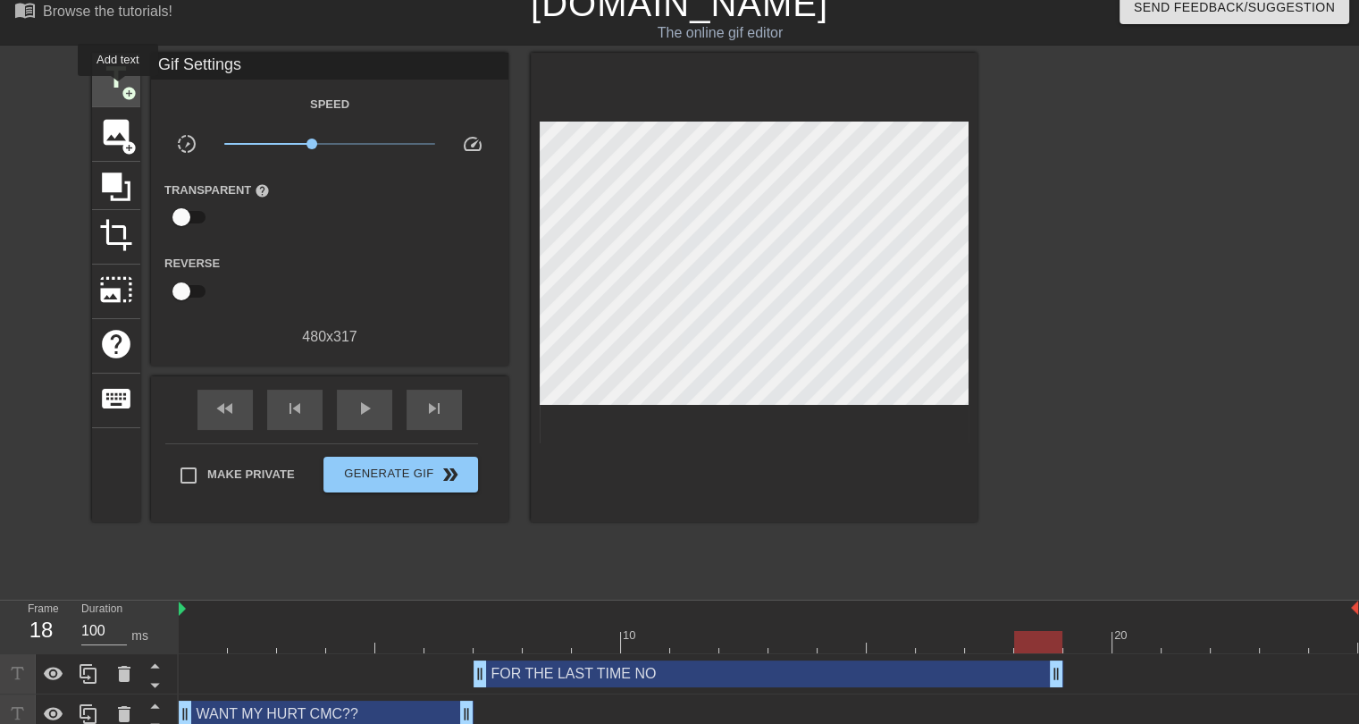
click at [112, 86] on span "title" at bounding box center [116, 78] width 34 height 34
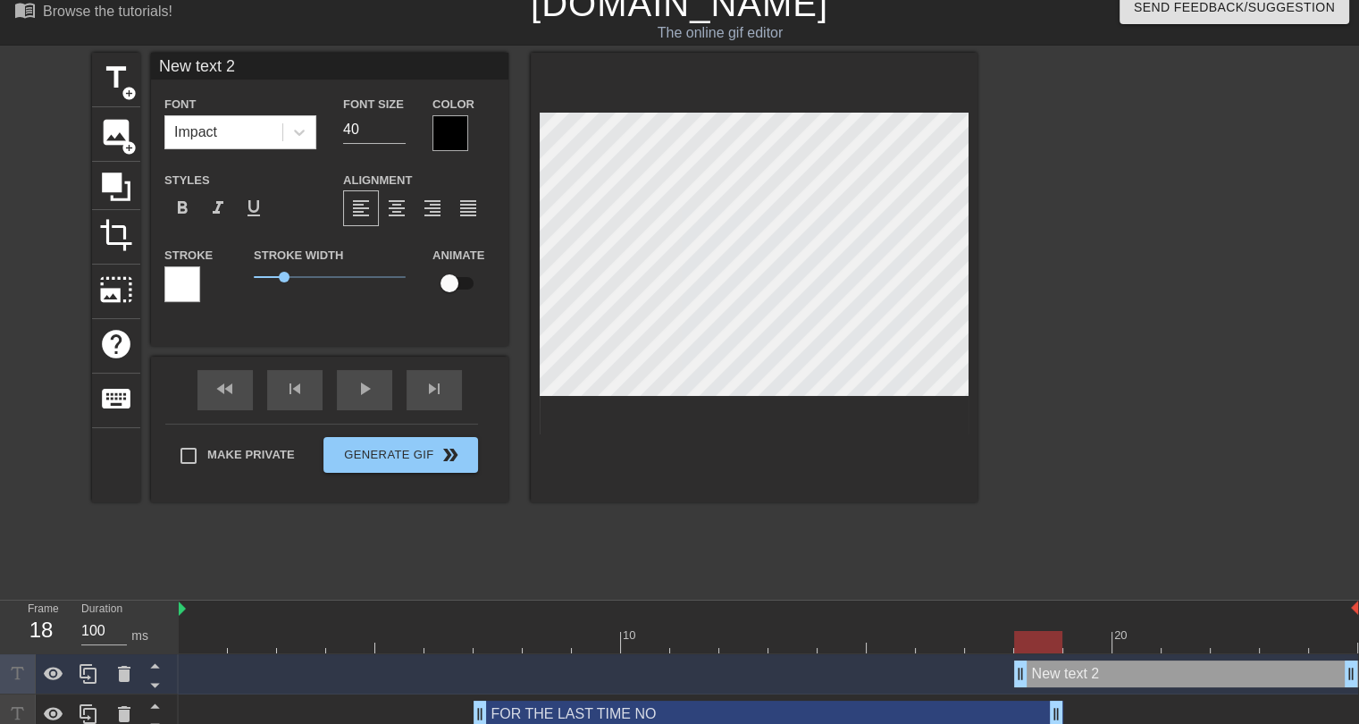
click at [220, 66] on input "New text 2" at bounding box center [330, 66] width 358 height 27
type input "HE'LL BE BACK WEEK 13"
click at [400, 130] on input "39" at bounding box center [374, 129] width 63 height 29
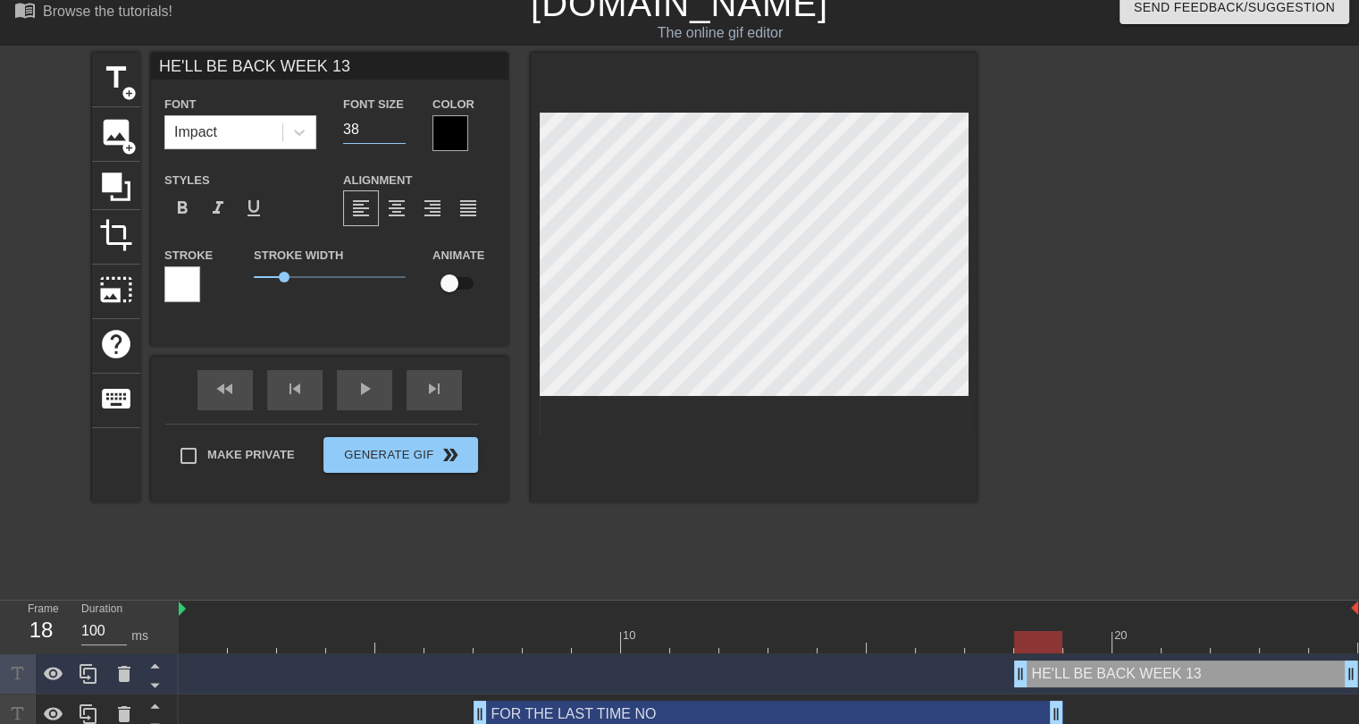
click at [400, 130] on input "38" at bounding box center [374, 129] width 63 height 29
click at [400, 130] on input "37" at bounding box center [374, 129] width 63 height 29
type input "36"
click at [400, 130] on input "36" at bounding box center [374, 129] width 63 height 29
click at [187, 283] on div at bounding box center [182, 284] width 36 height 36
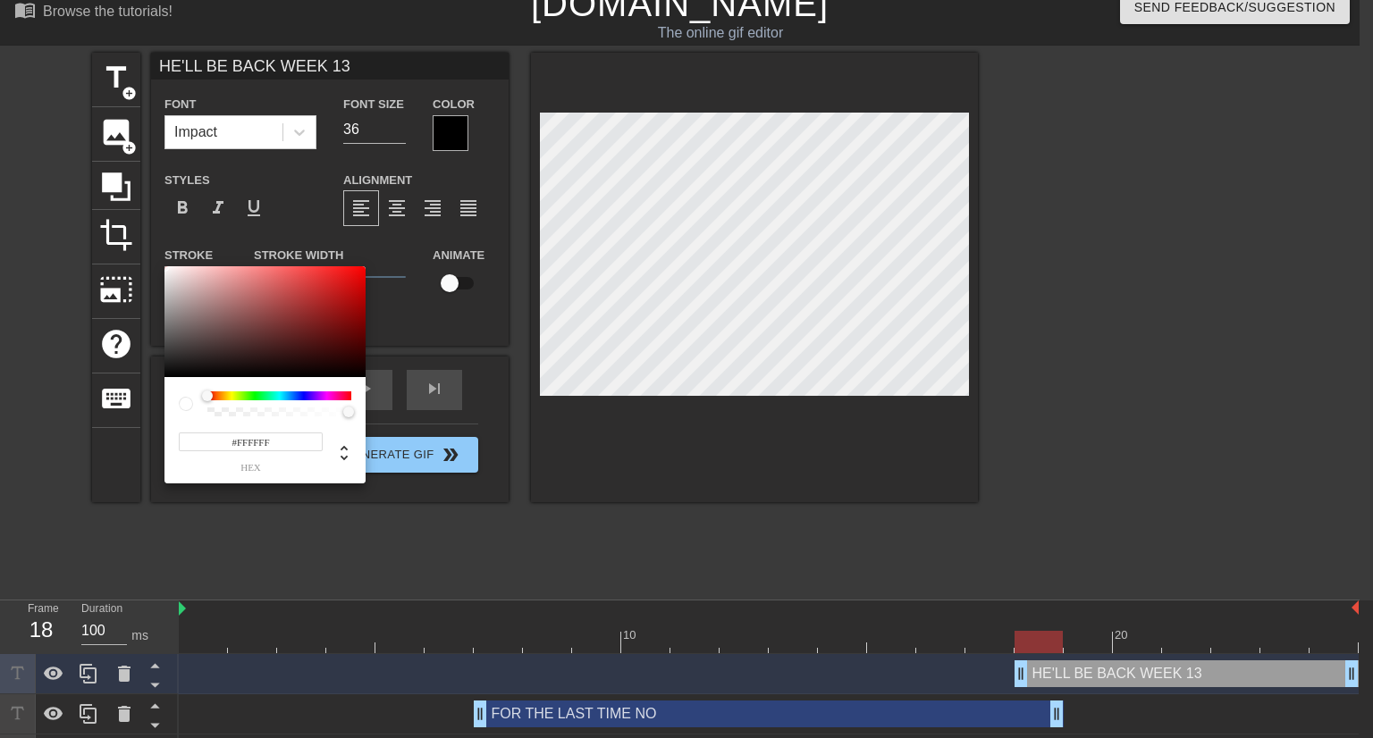
click at [256, 436] on input "#FFFFFF" at bounding box center [251, 442] width 144 height 19
paste input "AFA587"
type input "#AFA587"
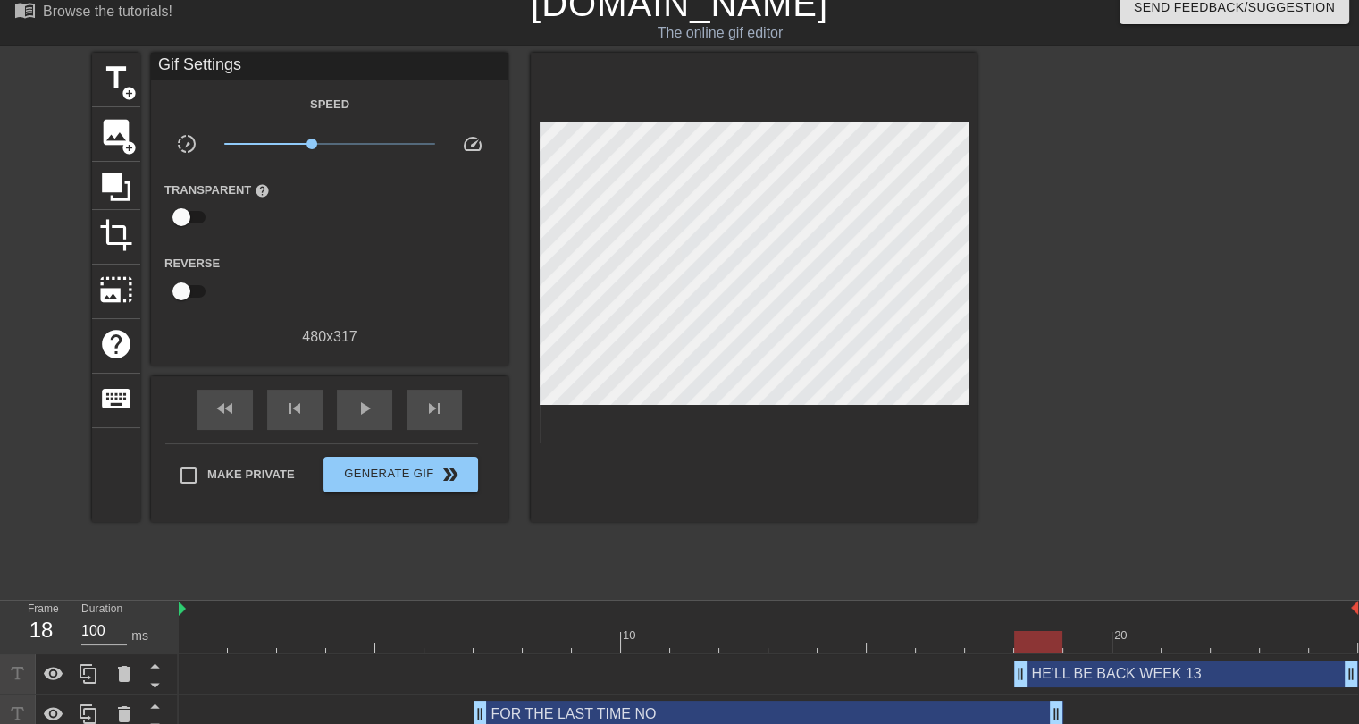
click at [1103, 674] on div "HE'LL BE BACK WEEK 13 drag_handle drag_handle" at bounding box center [1186, 673] width 344 height 27
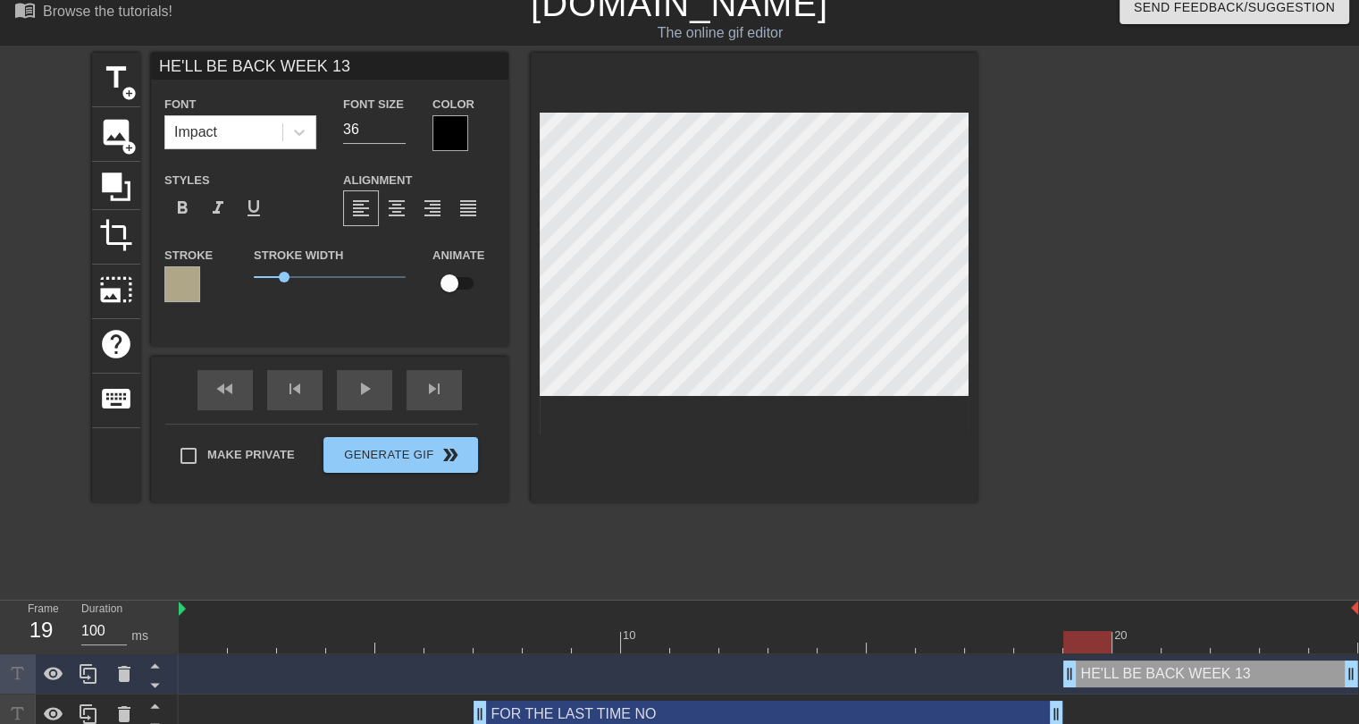
drag, startPoint x: 1023, startPoint y: 668, endPoint x: 1064, endPoint y: 680, distance: 43.0
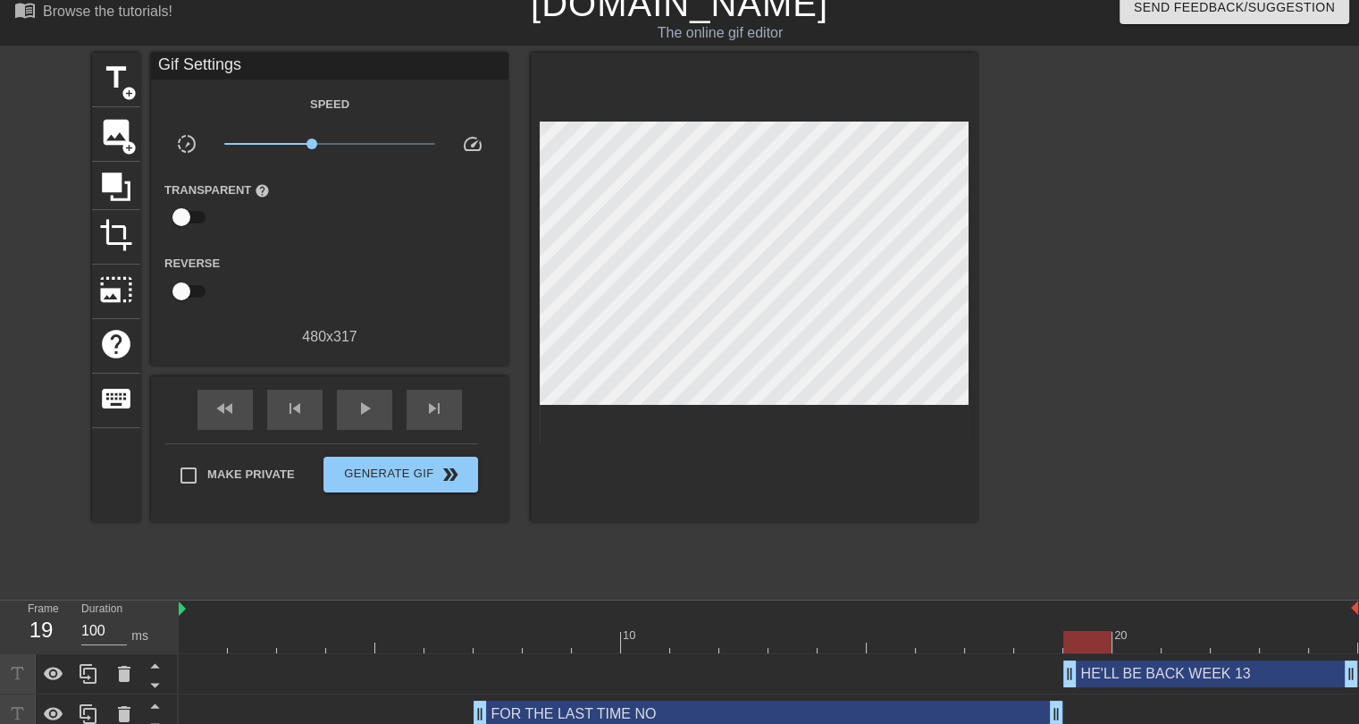
click at [1059, 527] on div at bounding box center [1133, 321] width 268 height 536
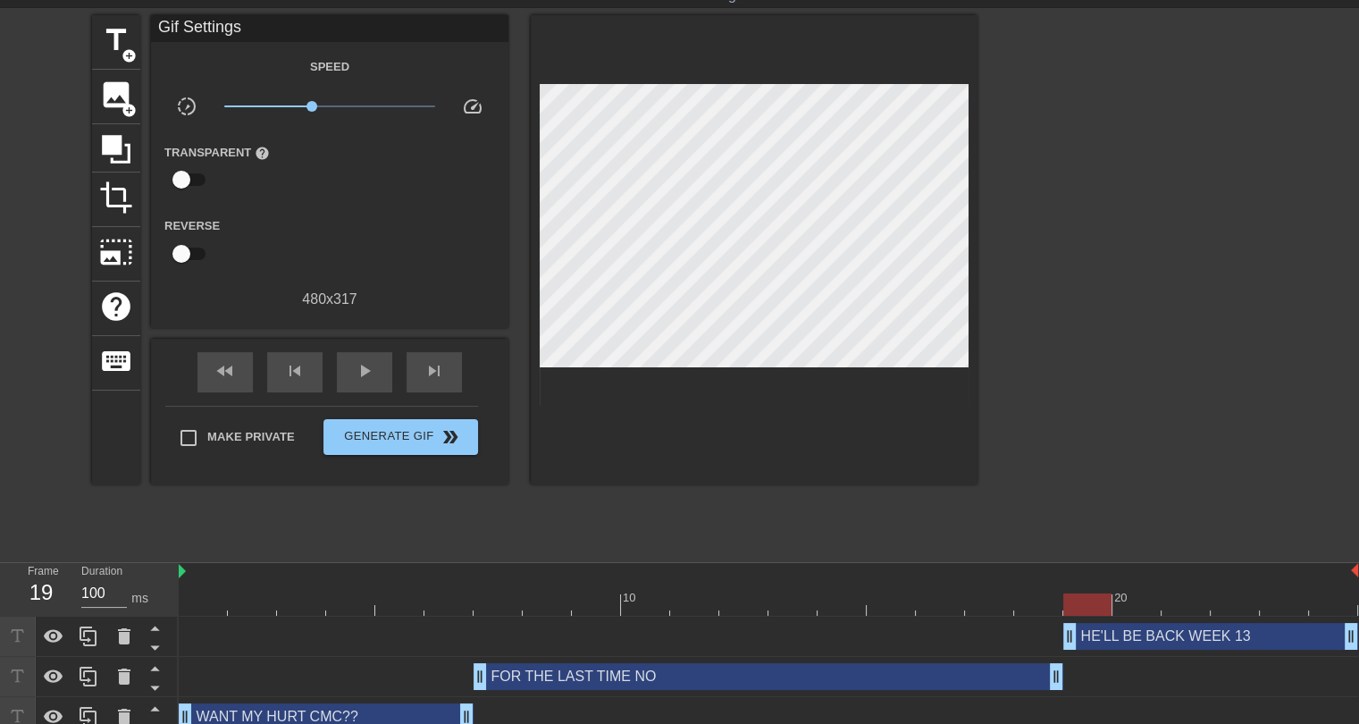
scroll to position [72, 0]
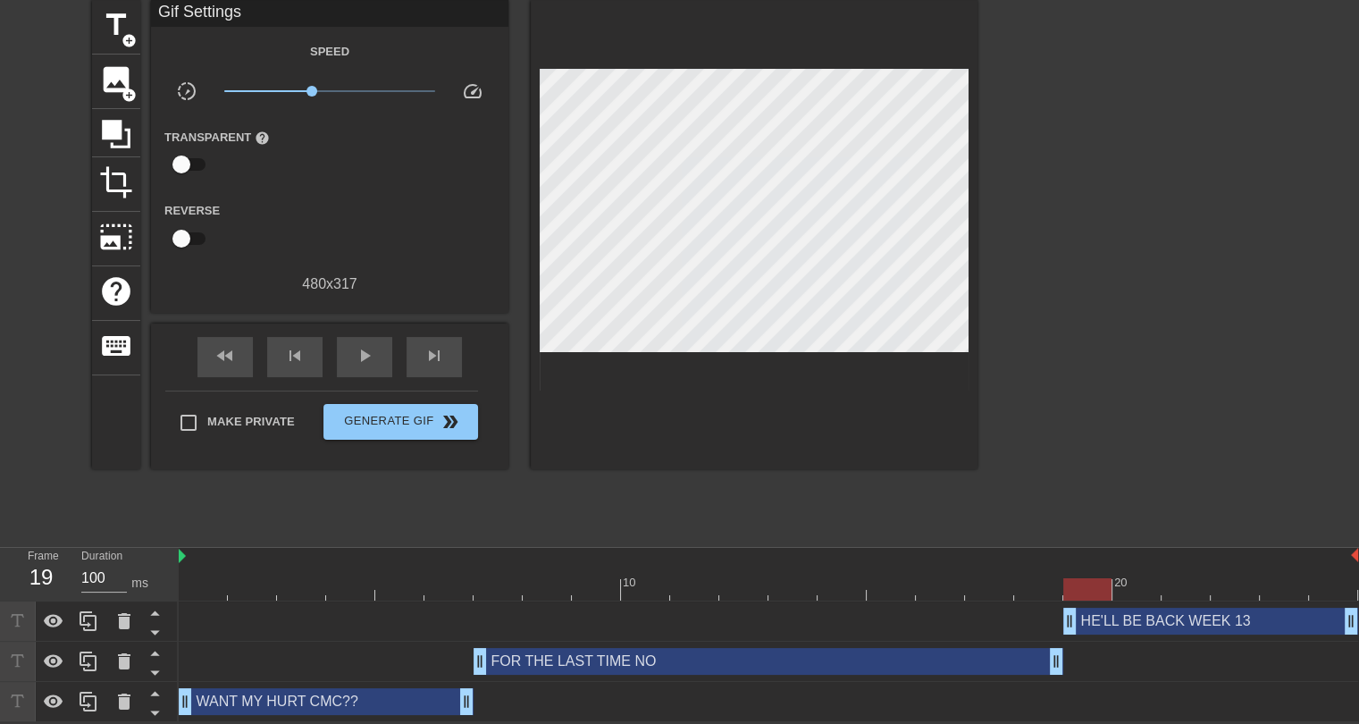
click at [371, 694] on div "WANT MY HURT CMC?? drag_handle drag_handle" at bounding box center [326, 701] width 295 height 27
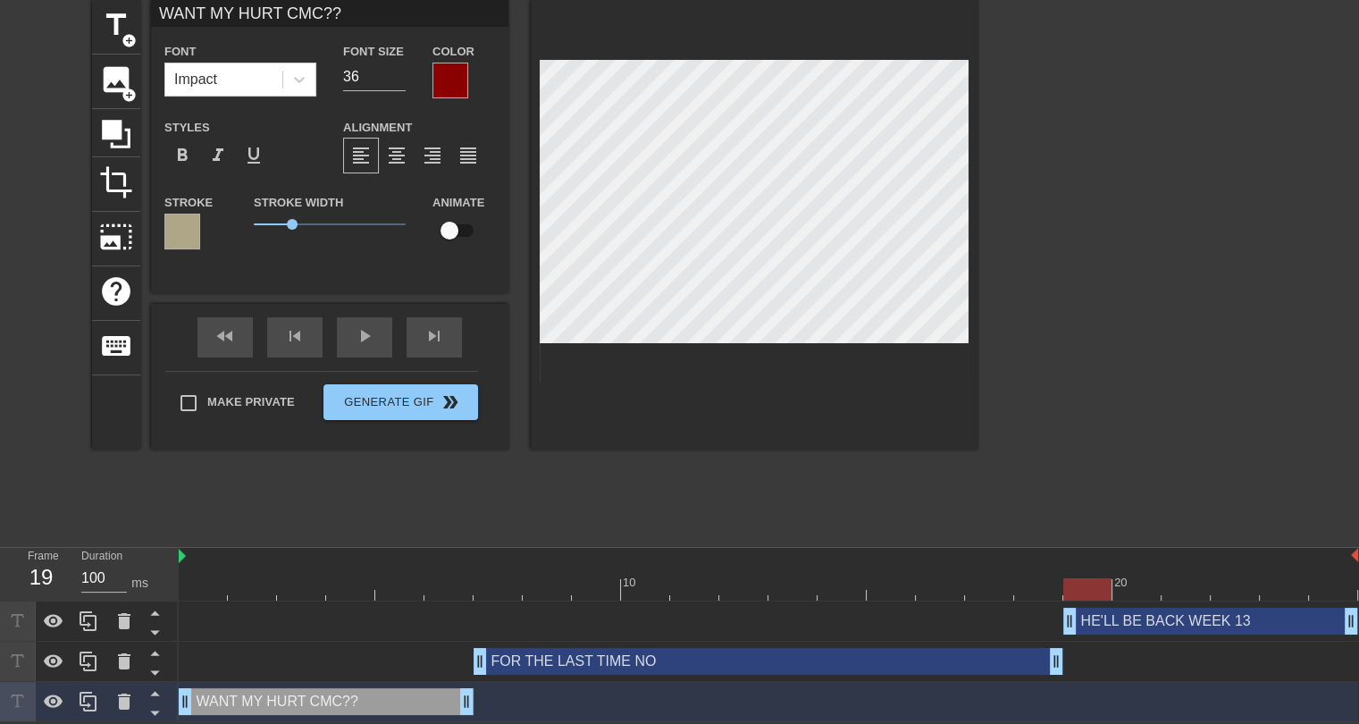
click at [449, 70] on div at bounding box center [451, 81] width 36 height 36
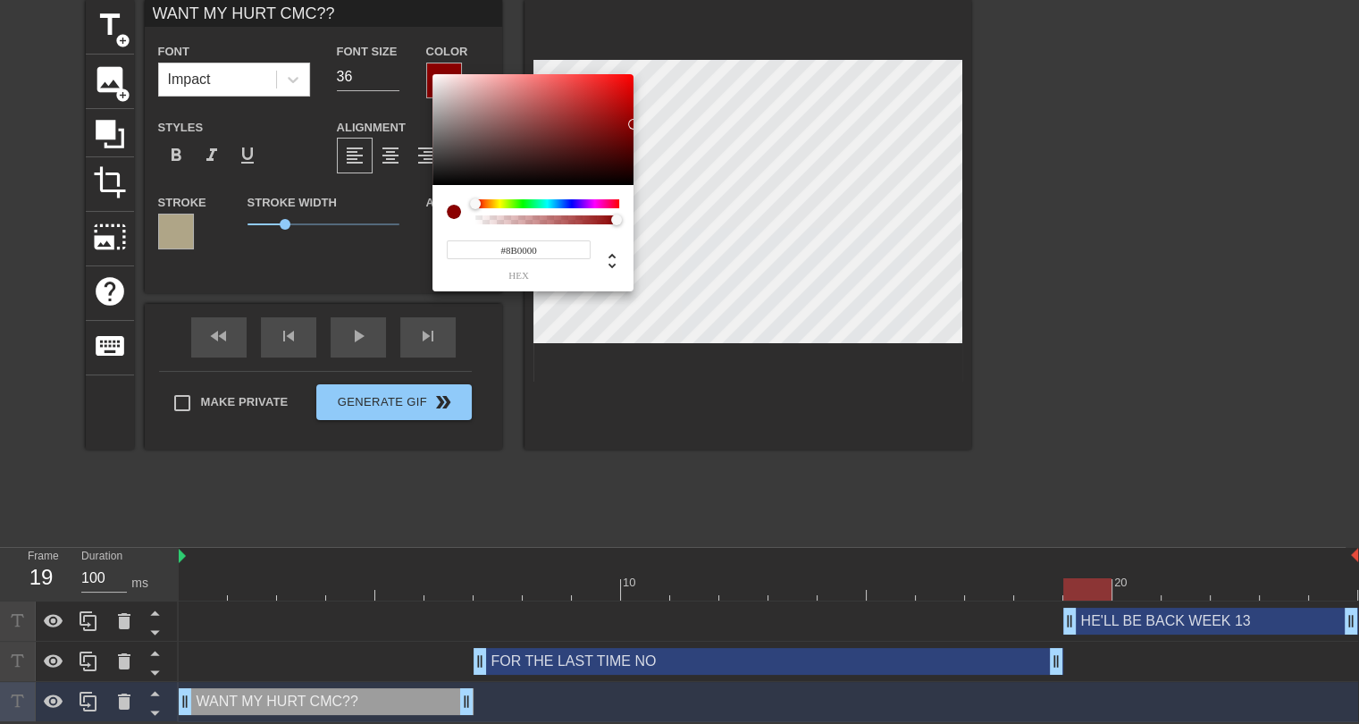
scroll to position [58, 0]
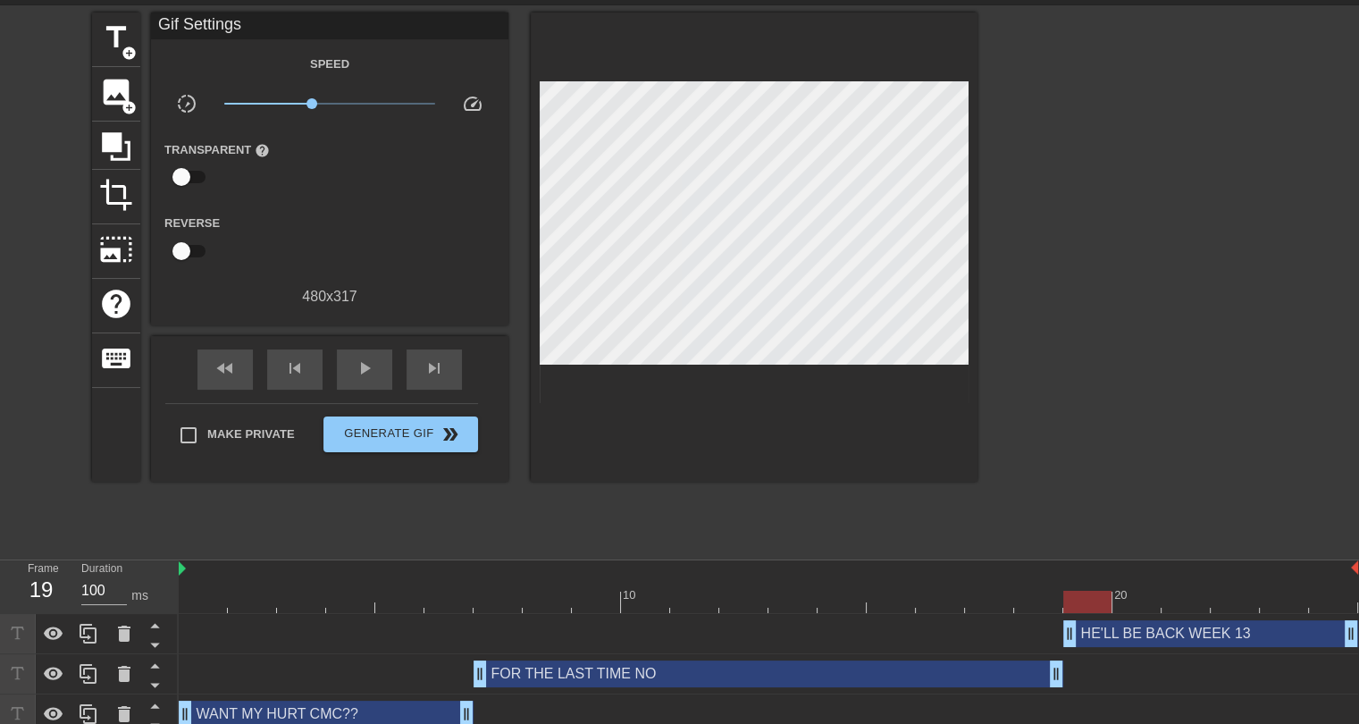
click at [1170, 631] on div "HE'LL BE BACK WEEK 13 drag_handle drag_handle" at bounding box center [1211, 633] width 295 height 27
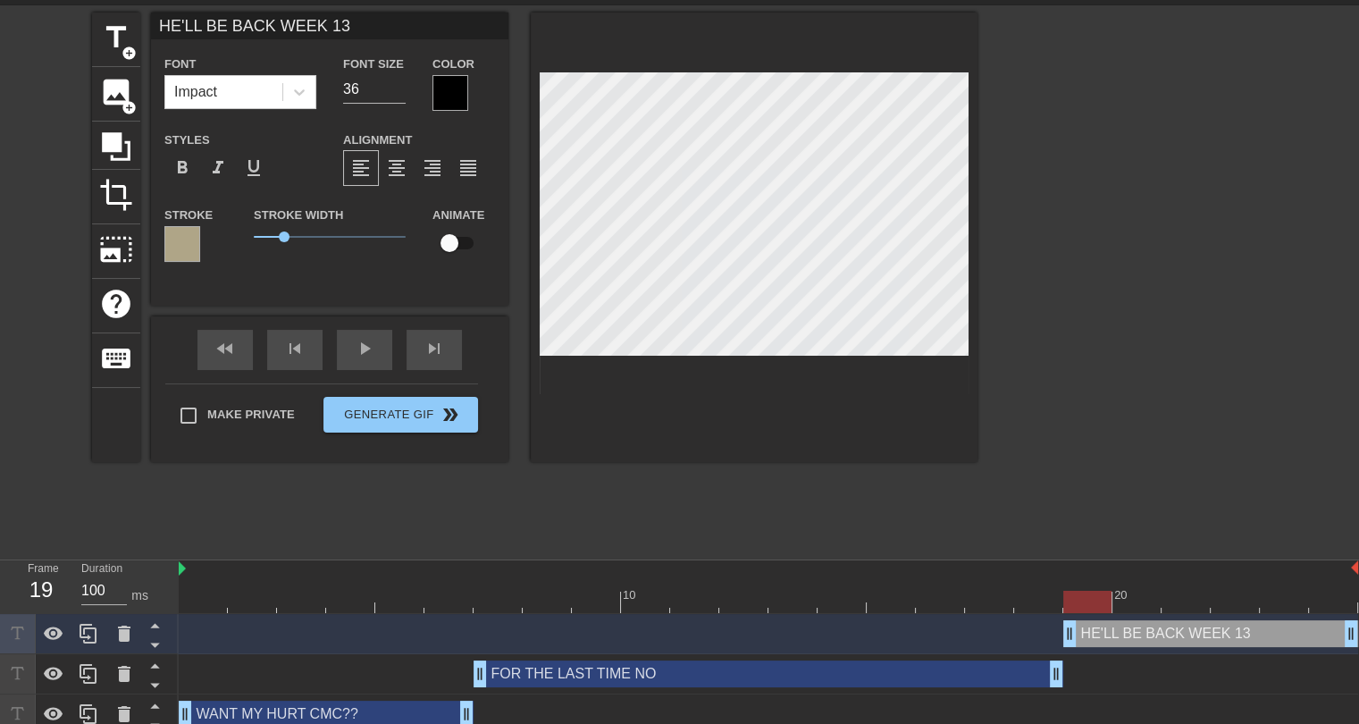
click at [454, 91] on div at bounding box center [451, 93] width 36 height 36
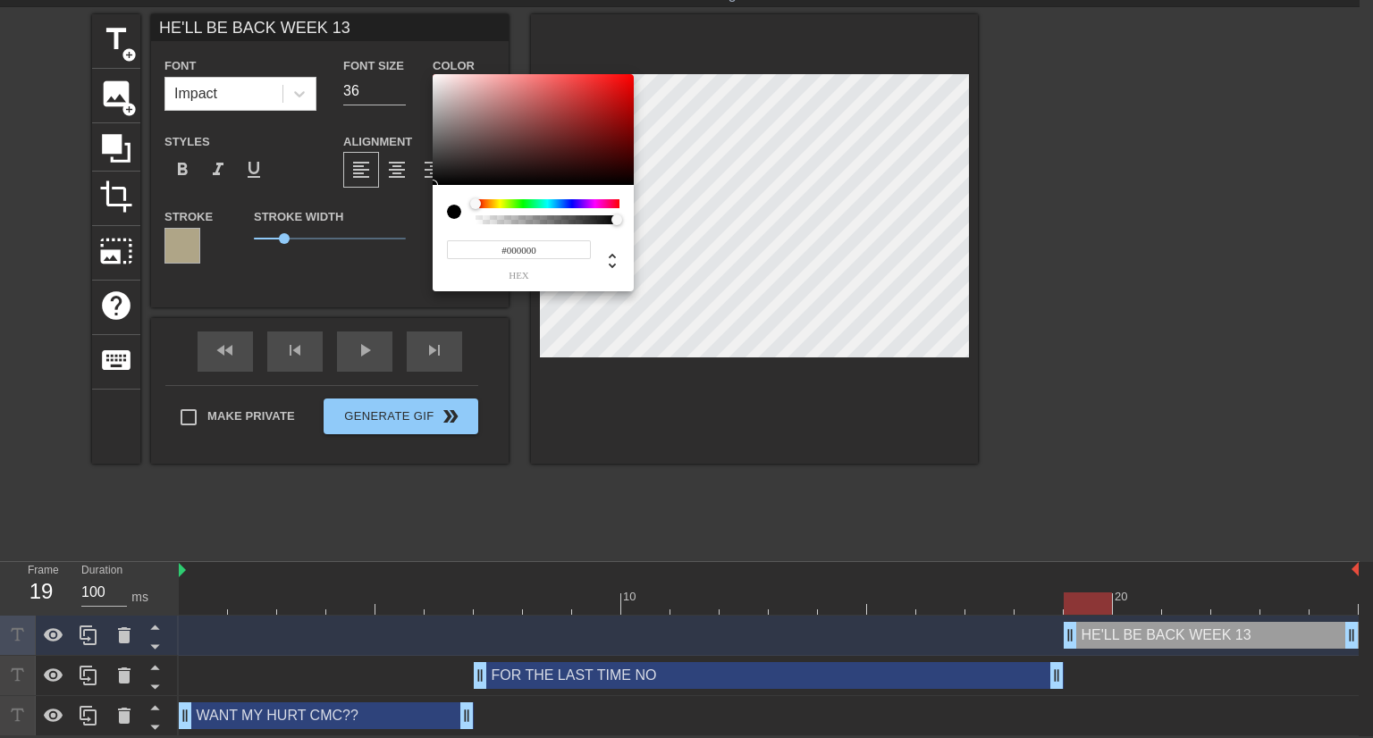
click at [525, 251] on input "#000000" at bounding box center [519, 249] width 144 height 19
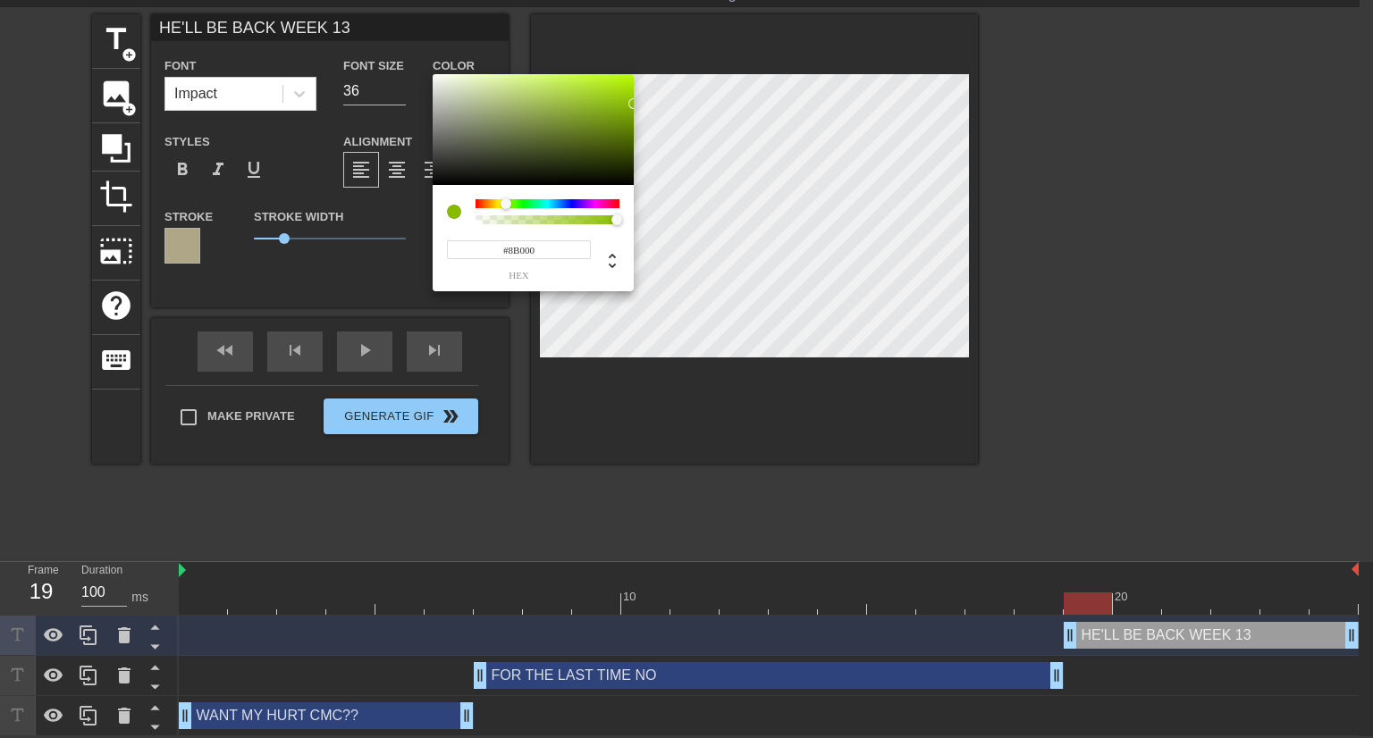
type input "#8B0000"
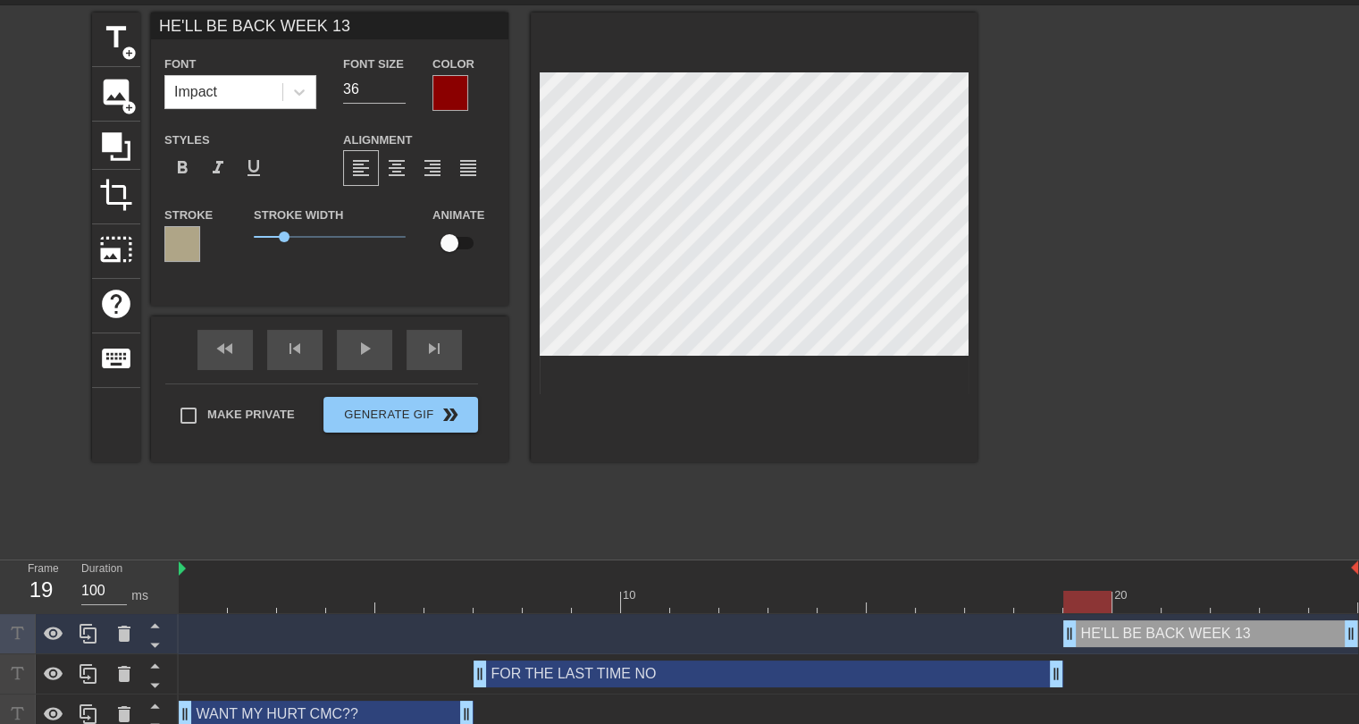
click at [798, 484] on div "title add_circle image add_circle crop photo_size_select_large help keyboard HE…" at bounding box center [535, 281] width 886 height 536
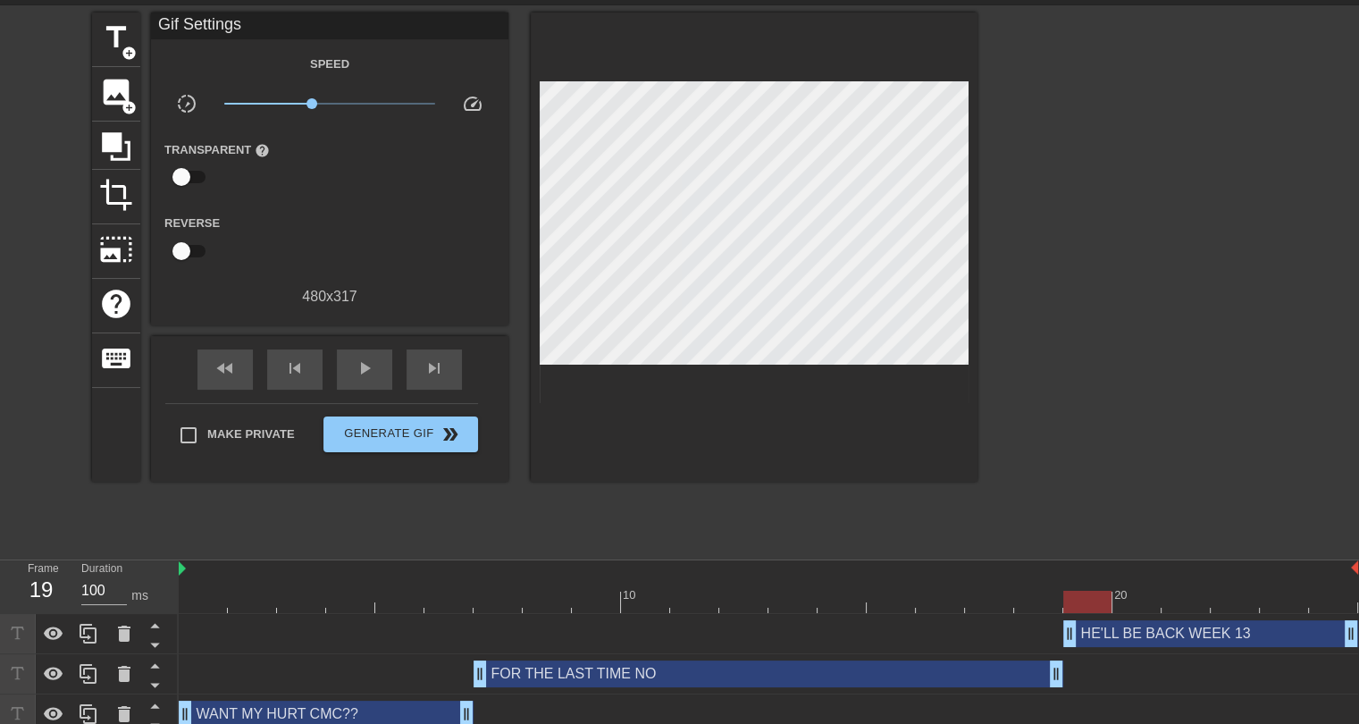
click at [1033, 476] on div at bounding box center [1133, 281] width 268 height 536
click at [361, 361] on span "play_arrow" at bounding box center [364, 368] width 21 height 21
click at [358, 368] on span "pause" at bounding box center [364, 368] width 21 height 21
click at [192, 588] on div at bounding box center [203, 589] width 49 height 22
click at [359, 376] on span "play_arrow" at bounding box center [364, 368] width 21 height 21
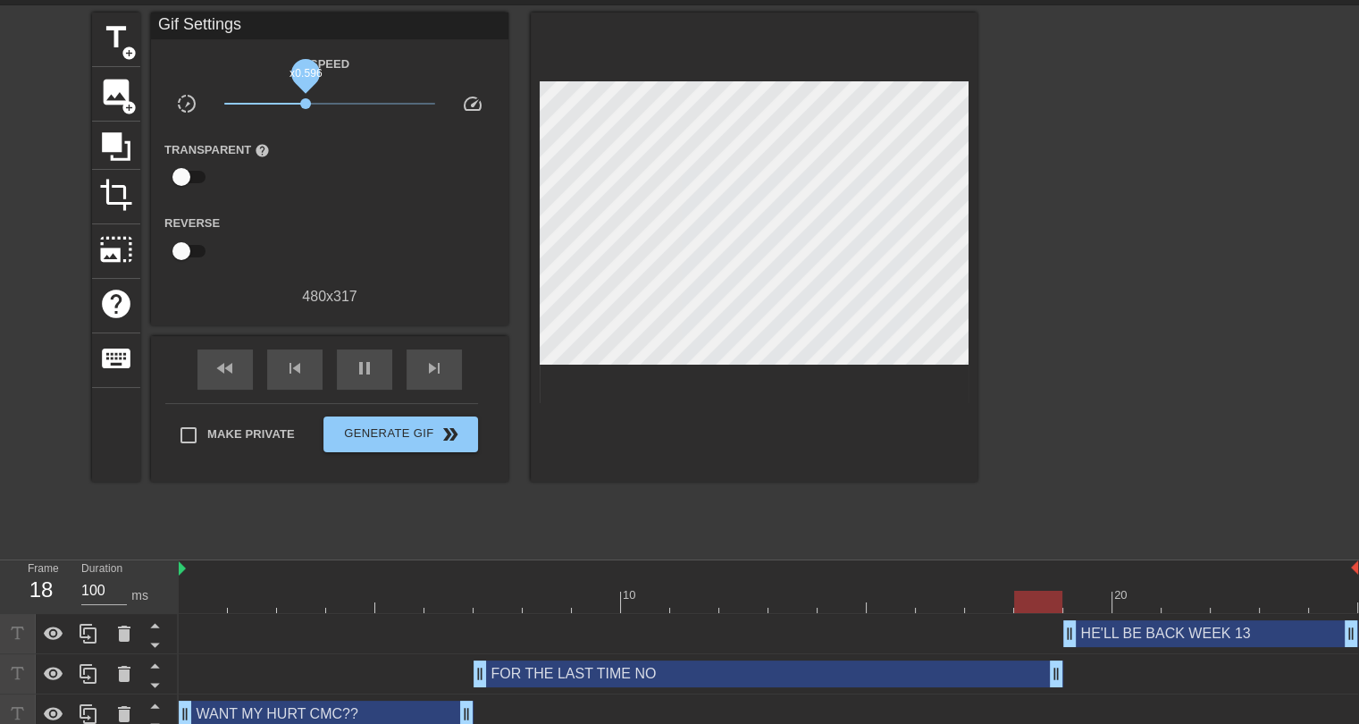
click at [306, 102] on span "x0.596" at bounding box center [305, 103] width 11 height 11
drag, startPoint x: 479, startPoint y: 669, endPoint x: 507, endPoint y: 677, distance: 28.9
click at [507, 677] on div "FOR THE LAST TIME NO drag_handle drag_handle" at bounding box center [769, 673] width 1180 height 27
drag, startPoint x: 466, startPoint y: 709, endPoint x: 511, endPoint y: 716, distance: 46.1
click at [198, 602] on div at bounding box center [769, 602] width 1180 height 22
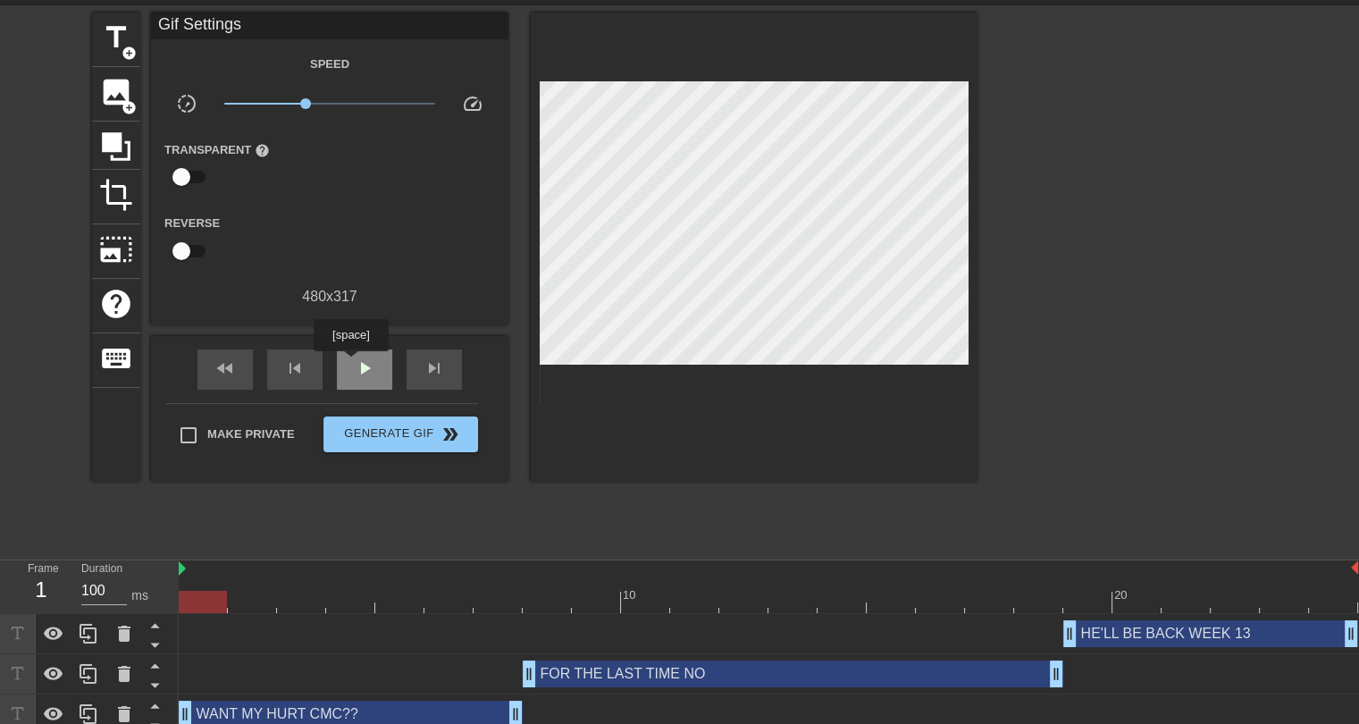
click at [349, 353] on div "play_arrow" at bounding box center [364, 369] width 55 height 40
click at [309, 99] on span "x0.638" at bounding box center [309, 103] width 11 height 11
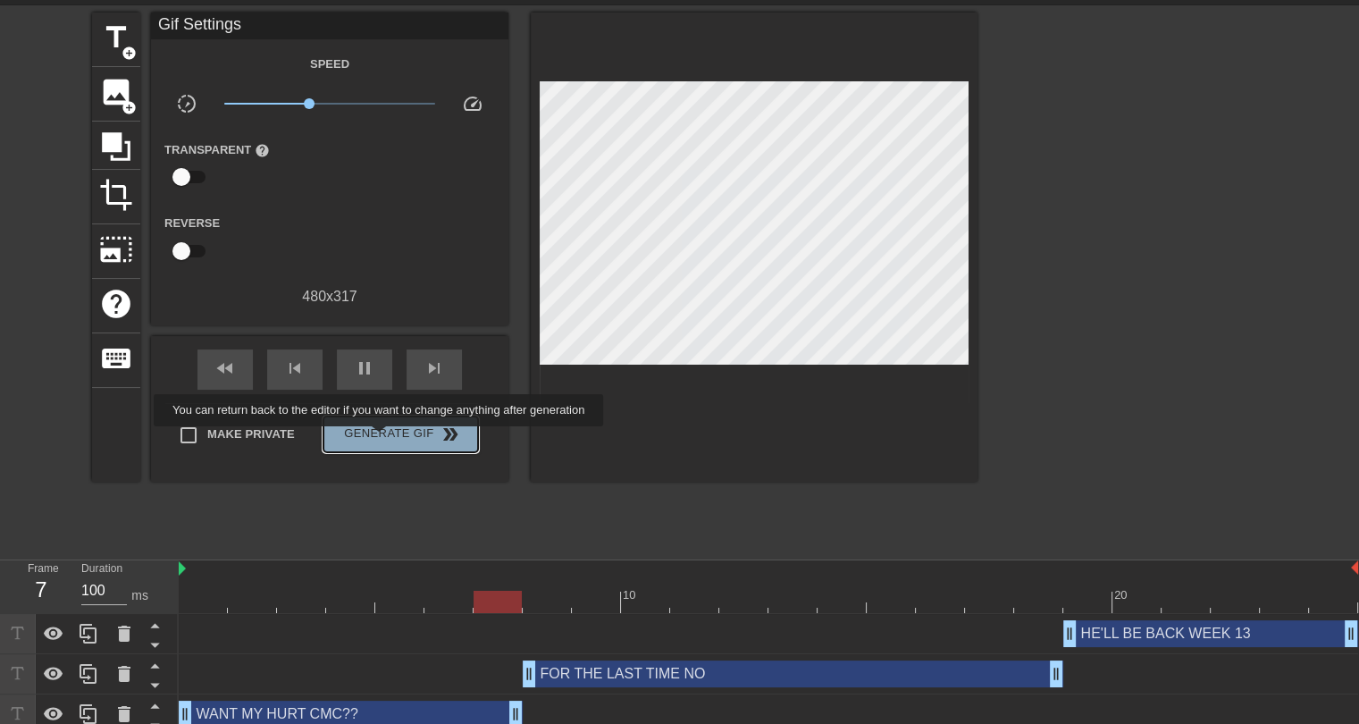
click at [381, 439] on span "Generate Gif double_arrow" at bounding box center [401, 434] width 140 height 21
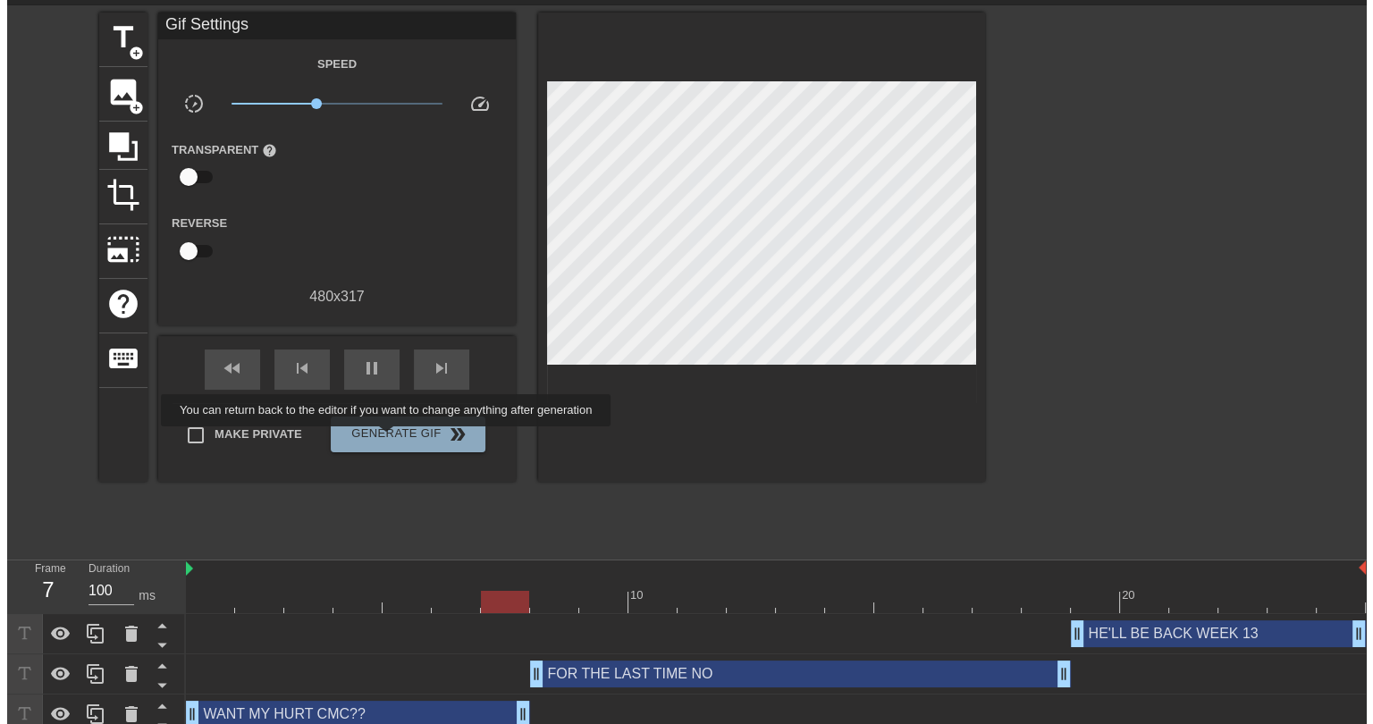
scroll to position [0, 0]
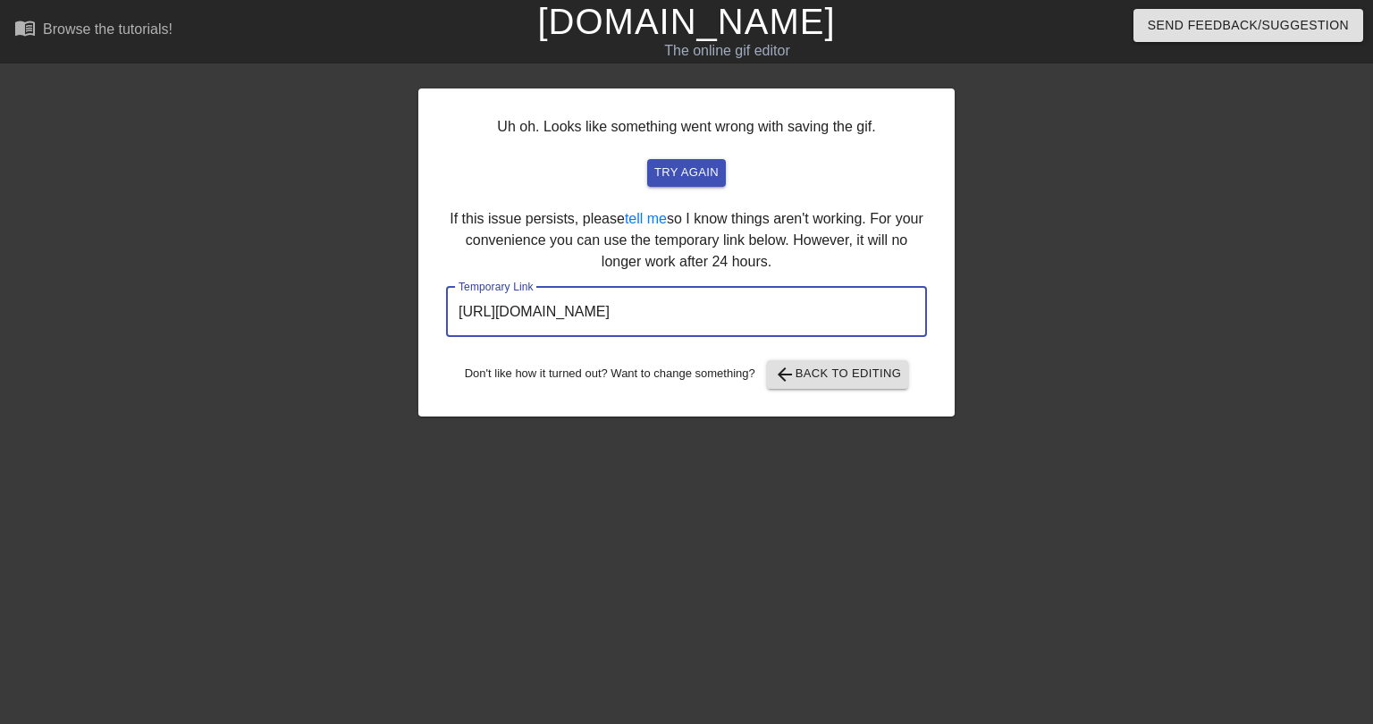
click at [686, 318] on input "[URL][DOMAIN_NAME]" at bounding box center [686, 312] width 481 height 50
click at [684, 317] on input "[URL][DOMAIN_NAME]" at bounding box center [686, 312] width 481 height 50
